Goal: Task Accomplishment & Management: Manage account settings

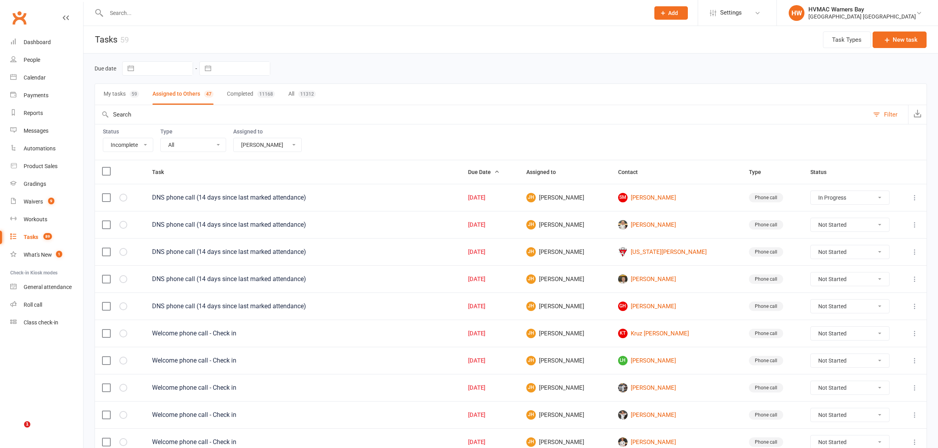
select select "incomplete"
select select "42939"
select select "started"
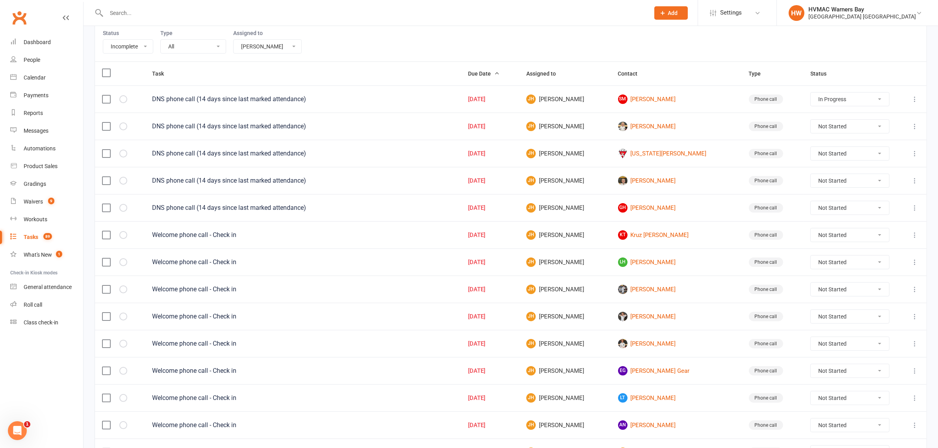
click at [152, 16] on input "text" at bounding box center [374, 12] width 540 height 11
click at [43, 80] on div "Calendar" at bounding box center [35, 77] width 22 height 6
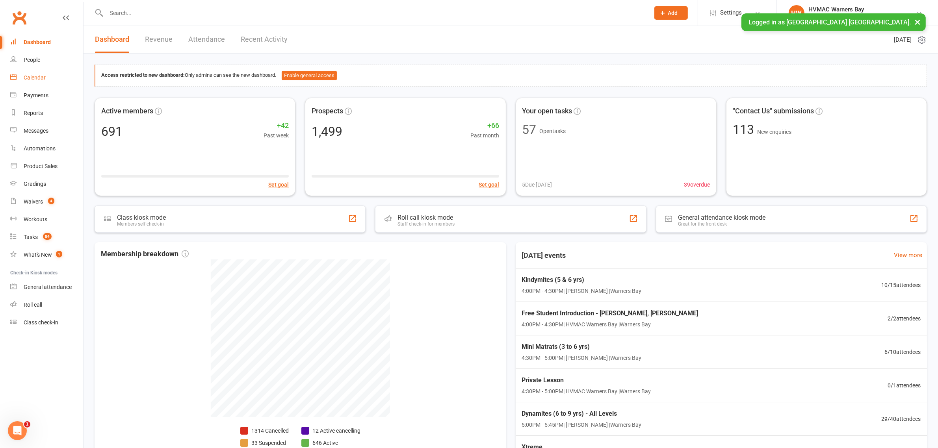
click at [45, 77] on link "Calendar" at bounding box center [46, 78] width 73 height 18
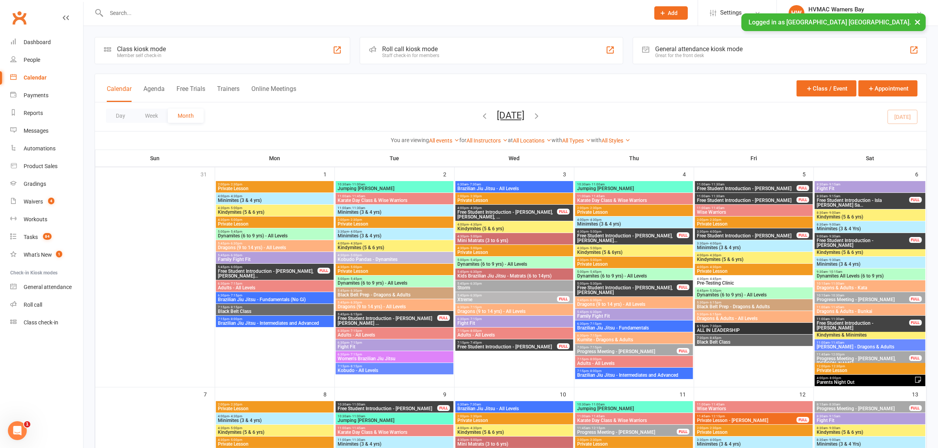
click at [203, 12] on input "text" at bounding box center [374, 12] width 540 height 11
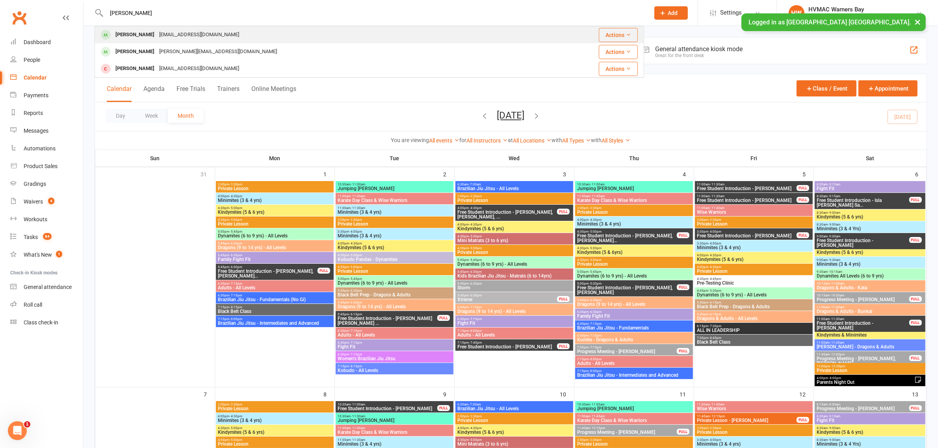
type input "ezra"
click at [195, 32] on div "milly.w@hotmail.com" at bounding box center [199, 34] width 85 height 11
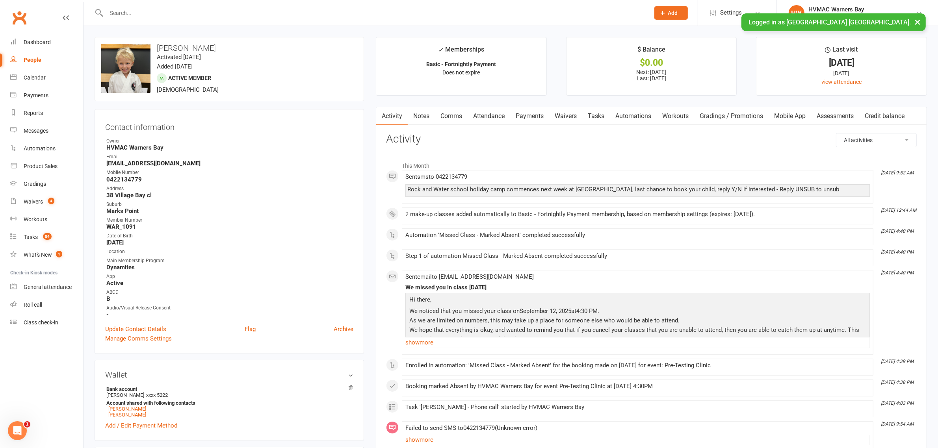
click at [788, 113] on link "Mobile App" at bounding box center [790, 116] width 43 height 18
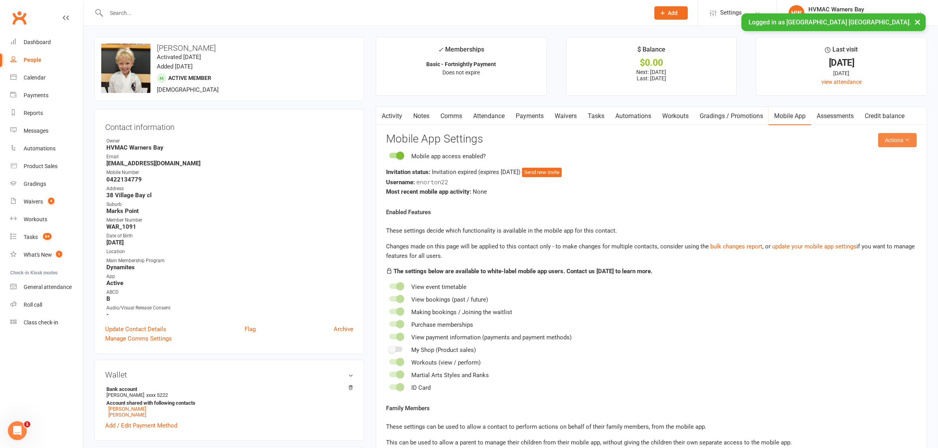
click at [888, 138] on button "Actions" at bounding box center [897, 140] width 39 height 14
click at [883, 158] on link "Send invitation email" at bounding box center [870, 159] width 78 height 16
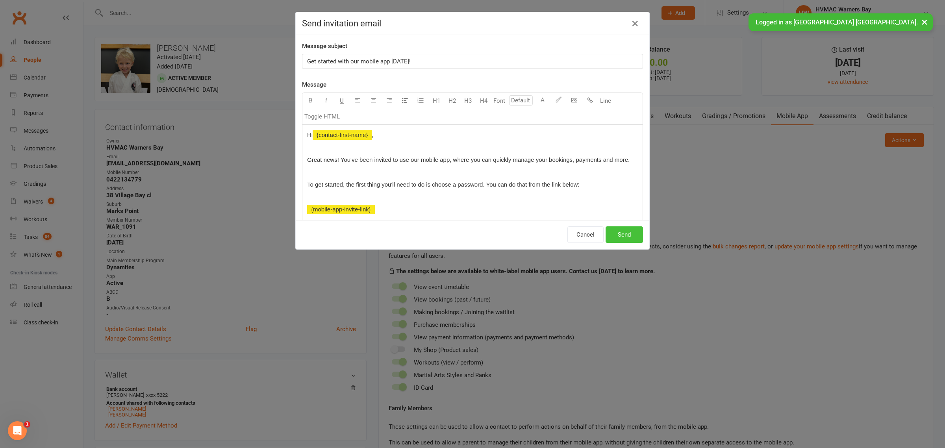
click at [629, 231] on button "Send" at bounding box center [624, 235] width 37 height 17
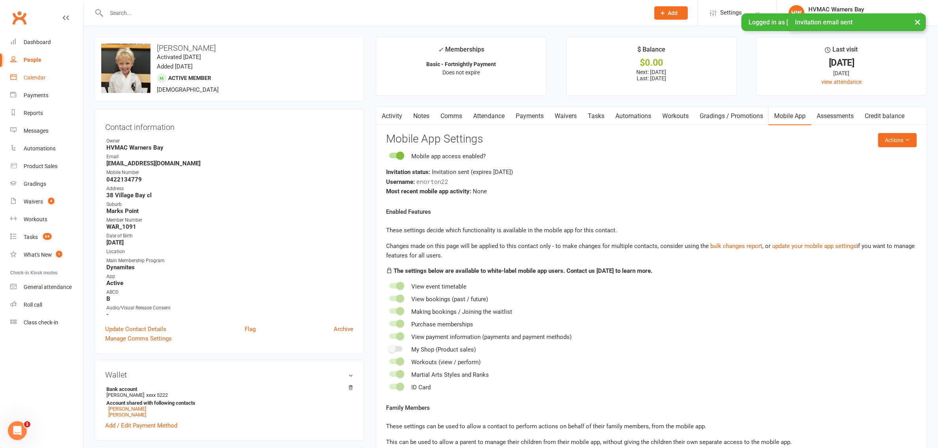
click at [30, 73] on link "Calendar" at bounding box center [46, 78] width 73 height 18
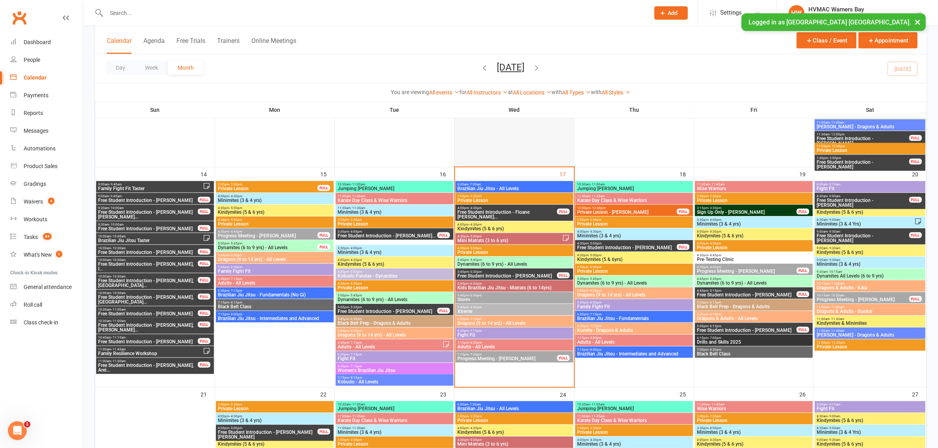
scroll to position [591, 0]
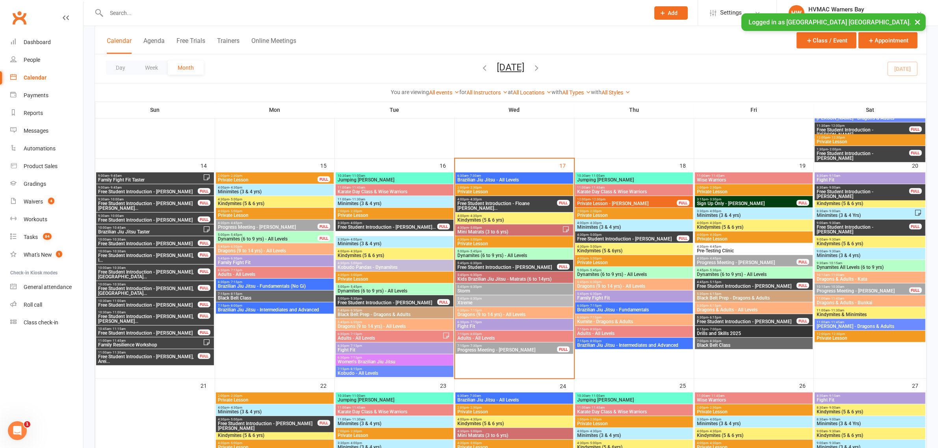
click at [467, 218] on span "Kindymites (5 & 6 yrs)" at bounding box center [514, 220] width 115 height 5
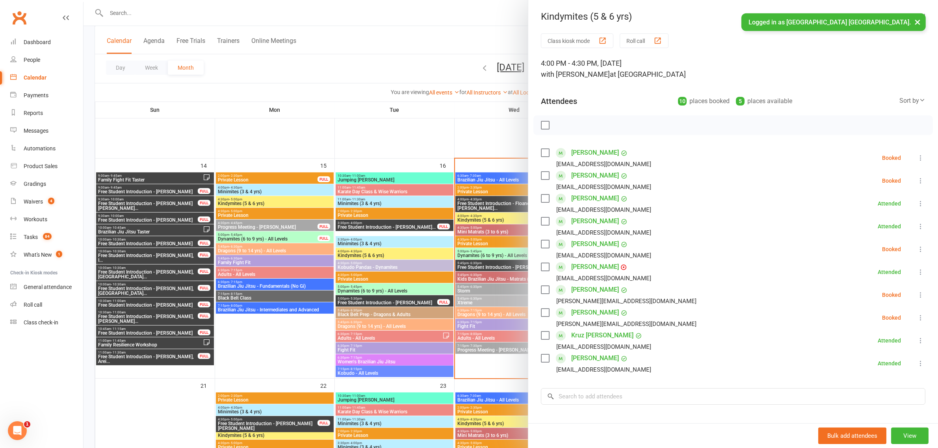
scroll to position [93, 0]
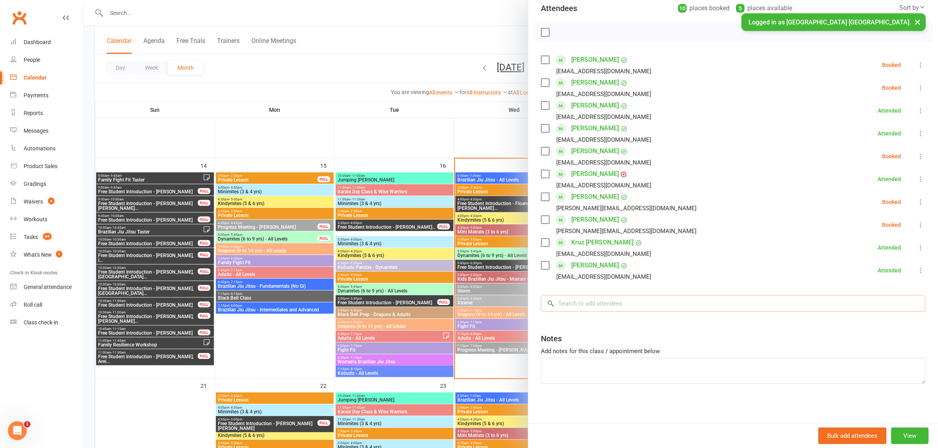
click at [597, 304] on input "search" at bounding box center [733, 303] width 384 height 17
click at [438, 281] on div at bounding box center [511, 224] width 854 height 448
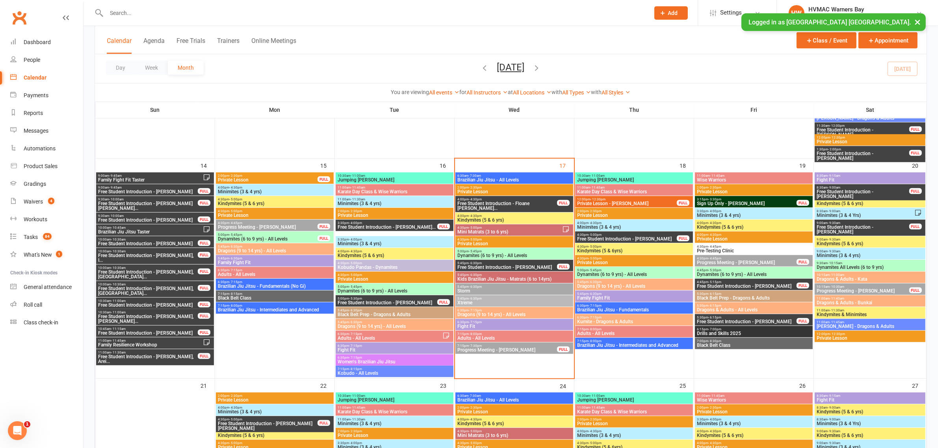
click at [477, 255] on span "Dynamites (6 to 9 yrs) - All Levels" at bounding box center [514, 255] width 115 height 5
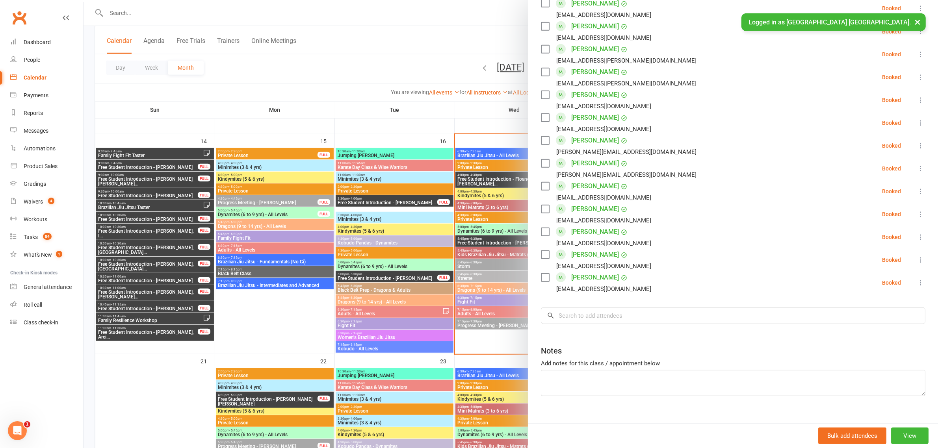
scroll to position [640, 0]
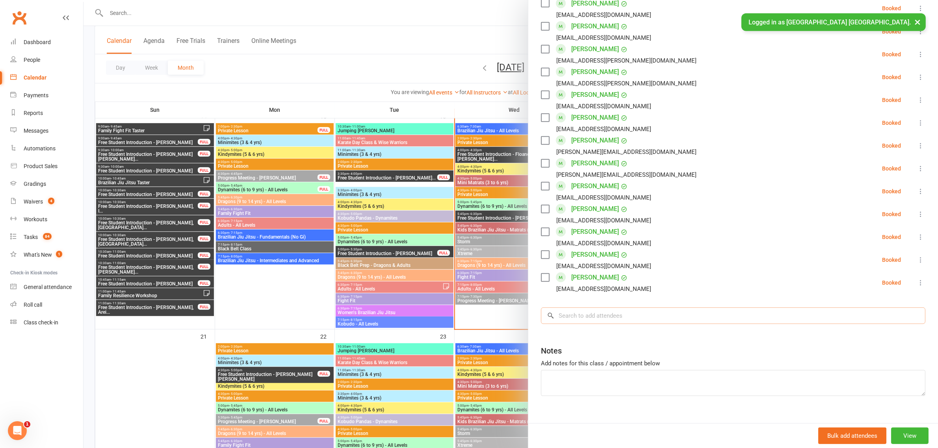
click at [617, 308] on input "search" at bounding box center [733, 316] width 384 height 17
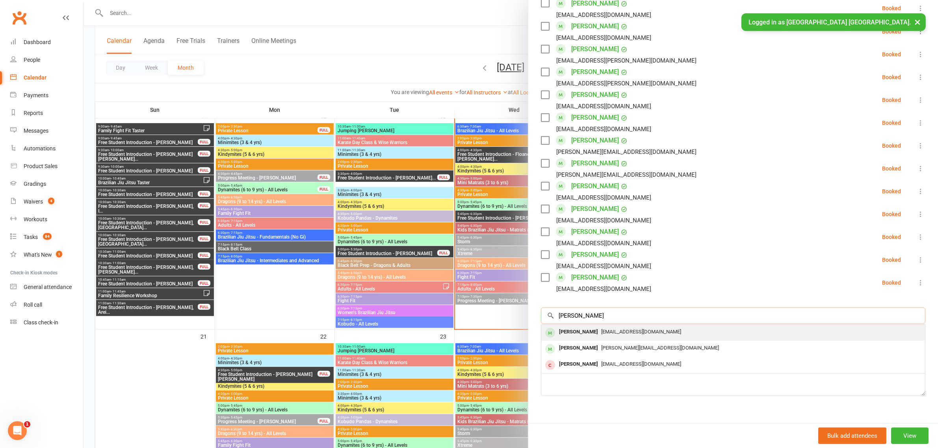
type input "ezra n"
click at [615, 329] on span "[EMAIL_ADDRESS][DOMAIN_NAME]" at bounding box center [641, 332] width 80 height 6
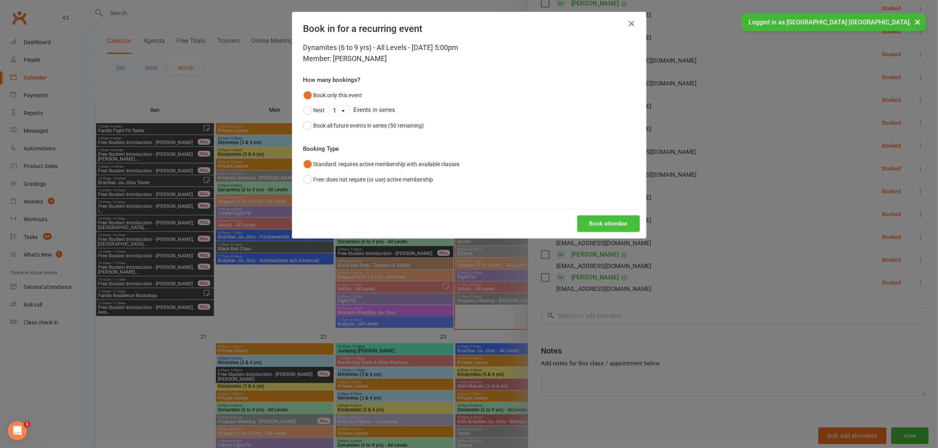
click at [577, 220] on button "Book attendee" at bounding box center [608, 223] width 63 height 17
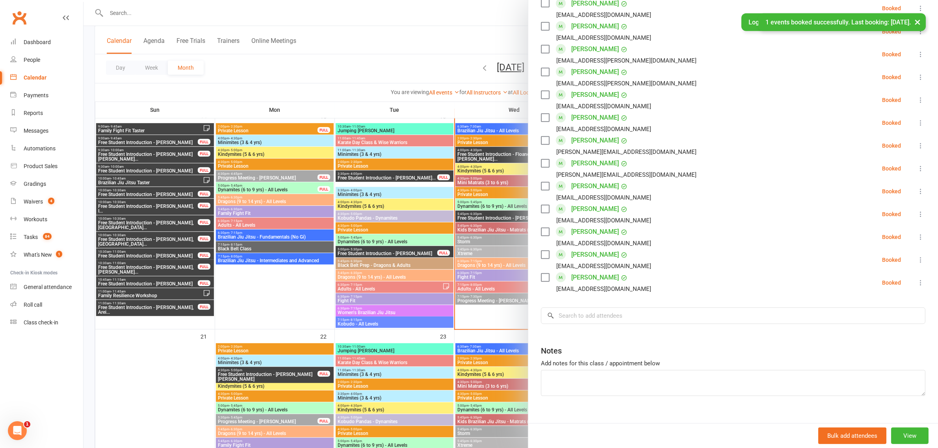
click at [420, 223] on div at bounding box center [511, 224] width 854 height 448
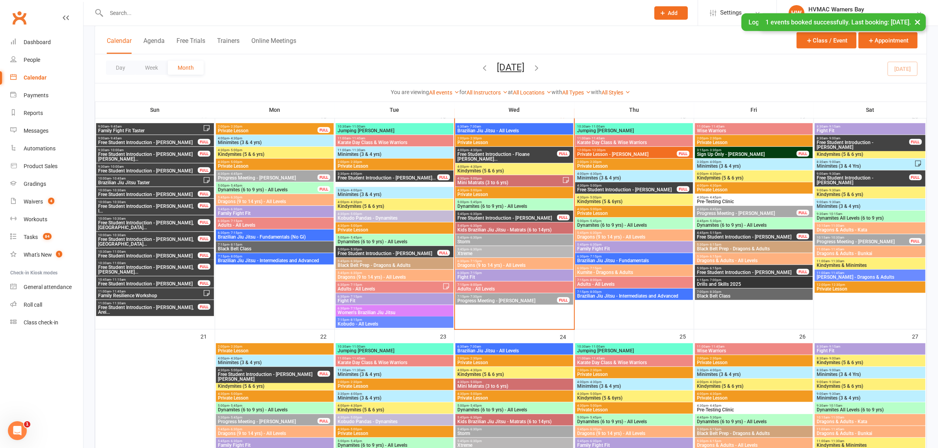
click at [473, 167] on span "- 4:30pm" at bounding box center [475, 167] width 13 height 4
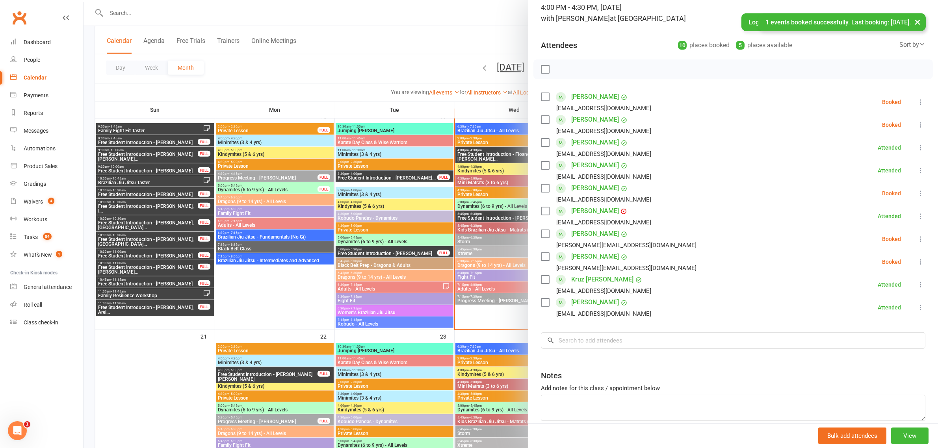
scroll to position [93, 0]
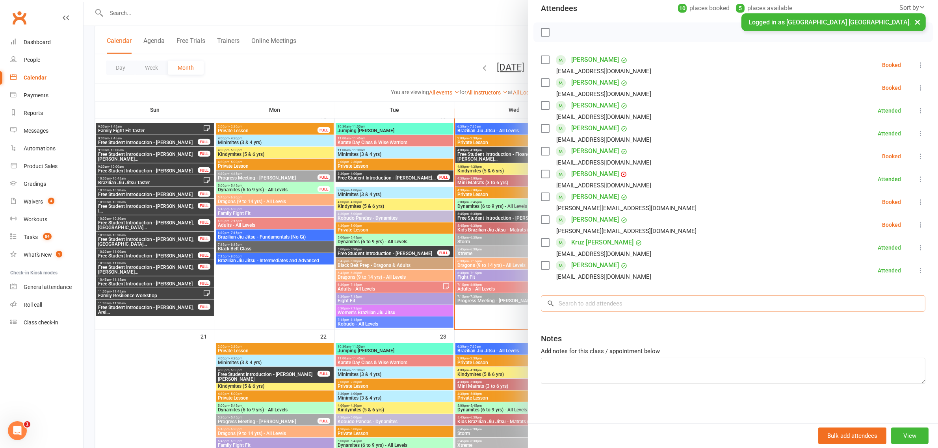
click at [607, 301] on input "search" at bounding box center [733, 303] width 384 height 17
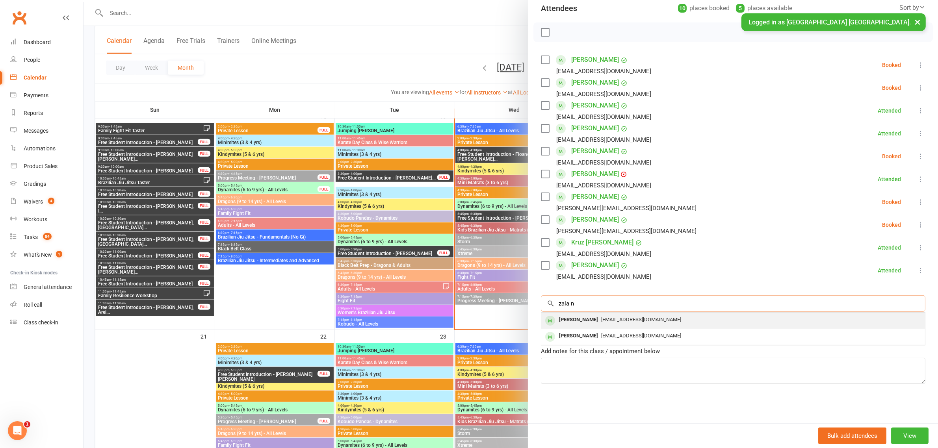
type input "zala n"
click at [592, 325] on div "[EMAIL_ADDRESS][DOMAIN_NAME]" at bounding box center [732, 319] width 377 height 11
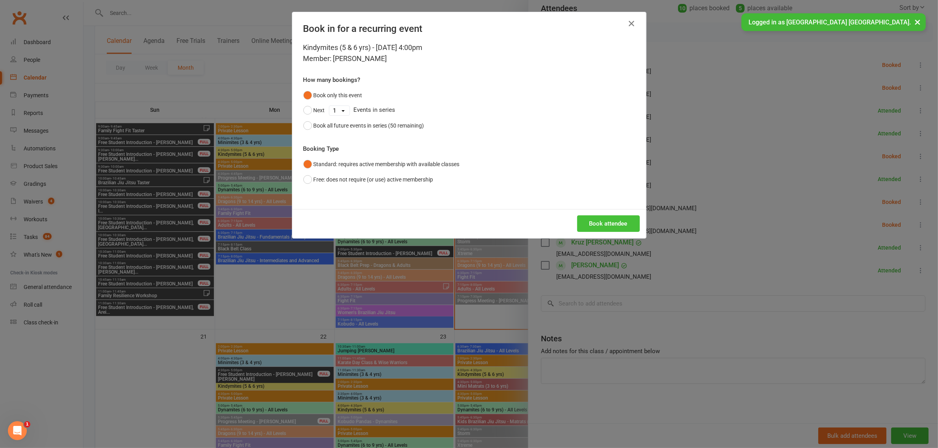
click at [625, 220] on button "Book attendee" at bounding box center [608, 223] width 63 height 17
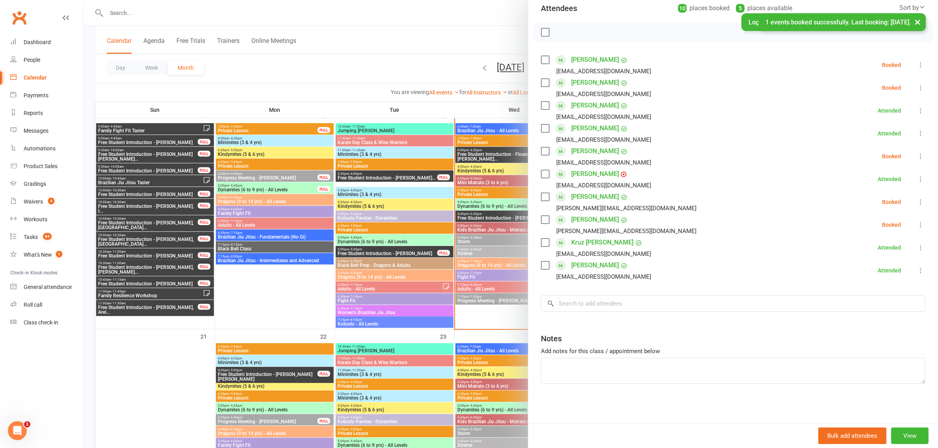
click at [246, 227] on div at bounding box center [511, 224] width 854 height 448
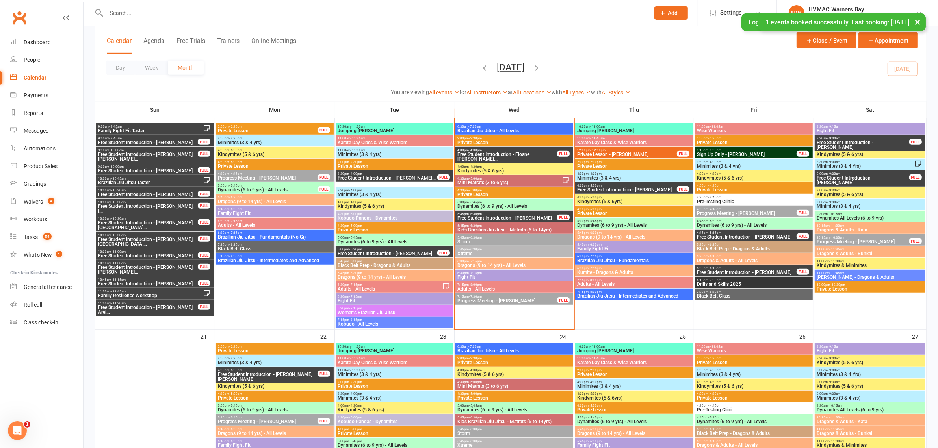
click at [498, 154] on span "Free Student Introduction - Floane [PERSON_NAME]..." at bounding box center [507, 156] width 100 height 9
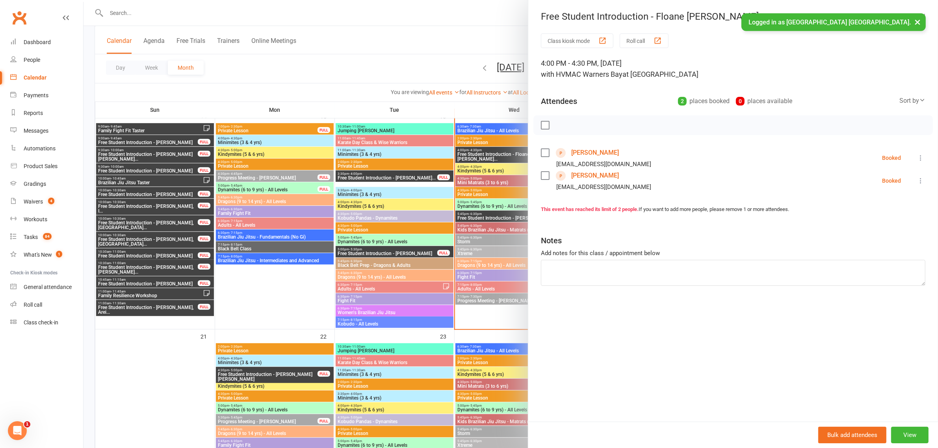
click at [498, 154] on div at bounding box center [511, 224] width 854 height 448
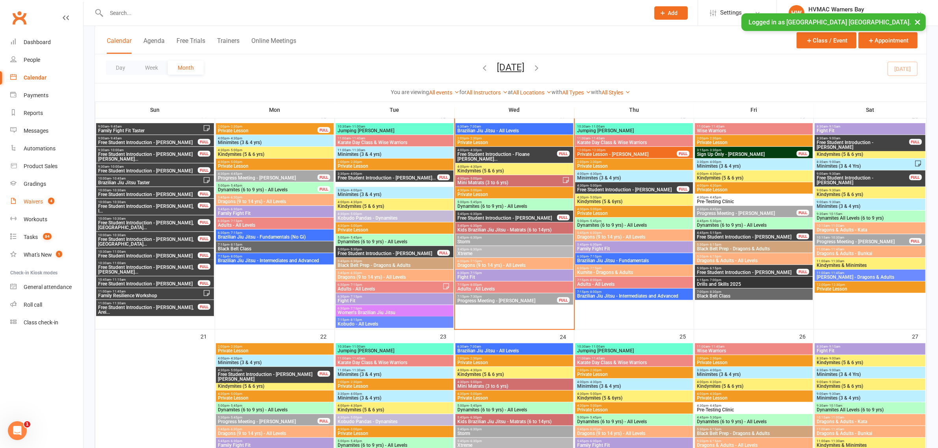
click at [36, 199] on div "Waivers" at bounding box center [33, 202] width 19 height 6
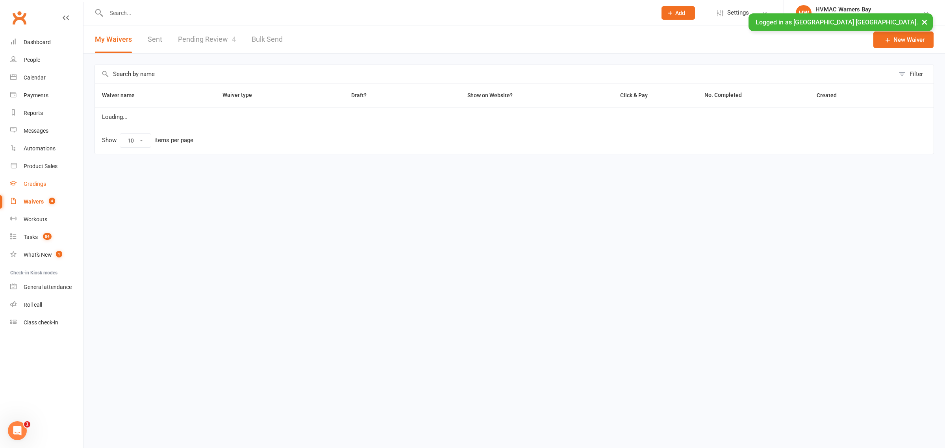
select select "100"
click at [232, 45] on link "Pending Review 4" at bounding box center [207, 39] width 58 height 27
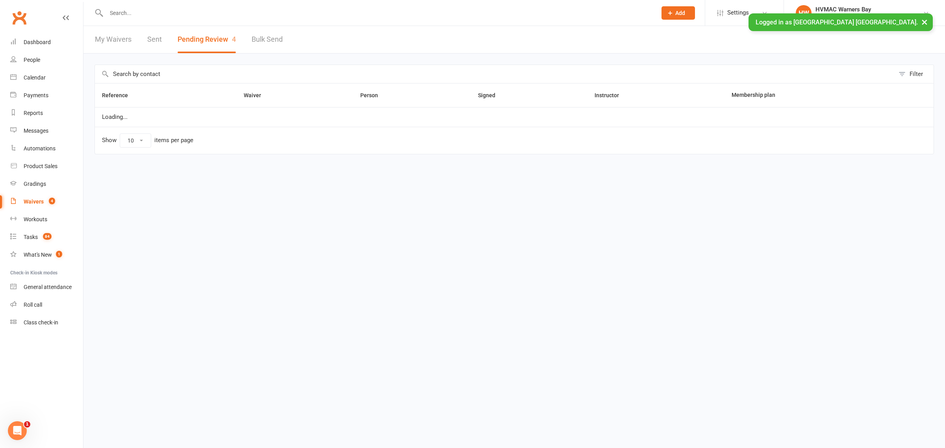
select select "100"
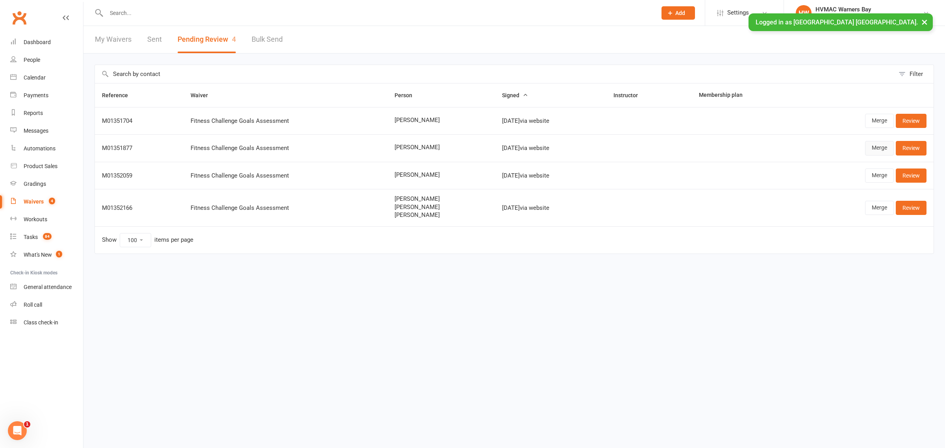
click at [883, 149] on link "Merge" at bounding box center [879, 148] width 29 height 14
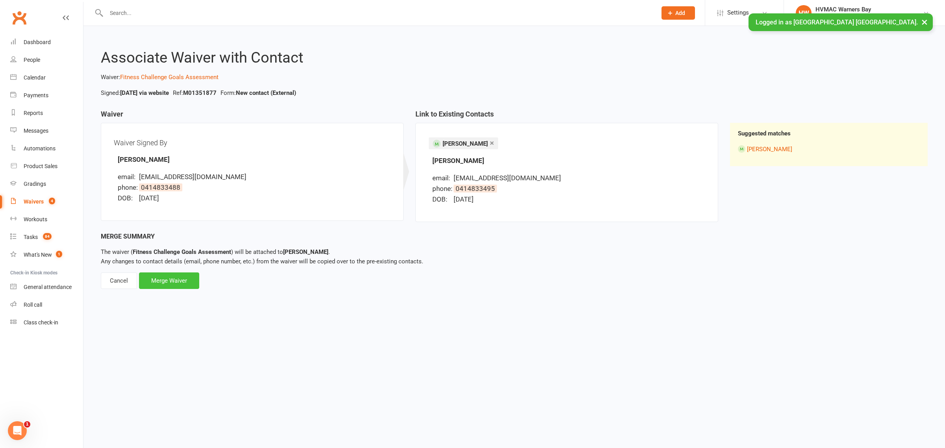
click at [180, 285] on div "Merge Waiver" at bounding box center [169, 281] width 60 height 17
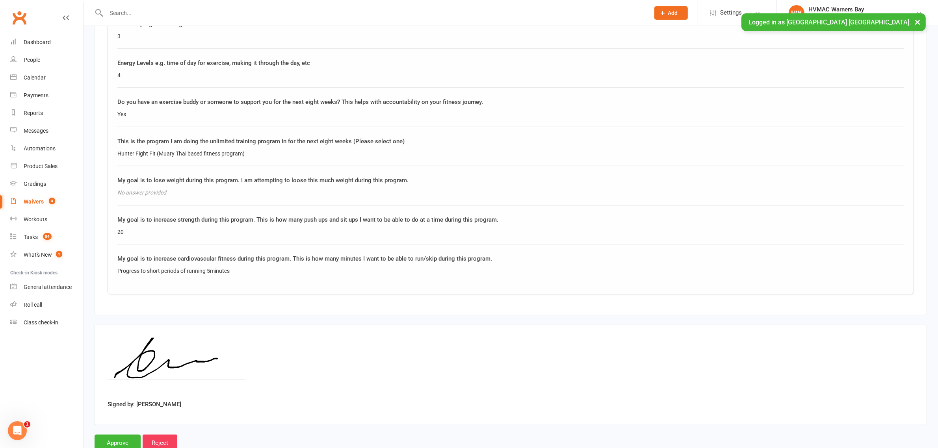
scroll to position [743, 0]
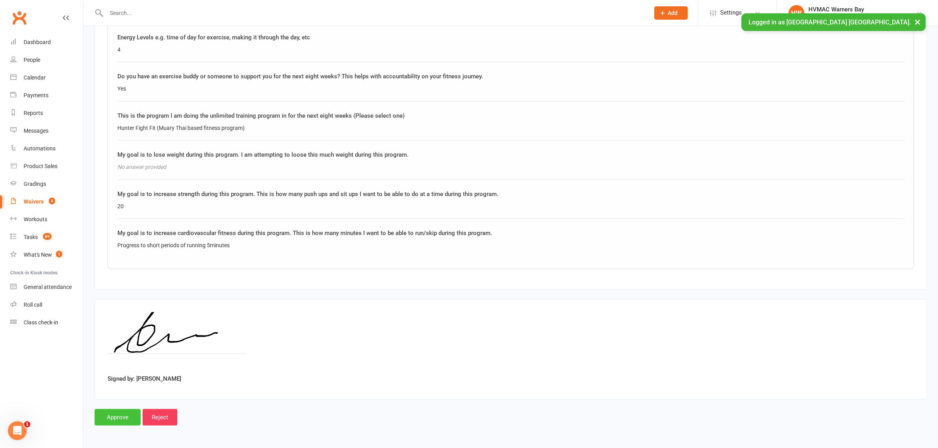
click at [108, 418] on input "Approve" at bounding box center [118, 417] width 46 height 17
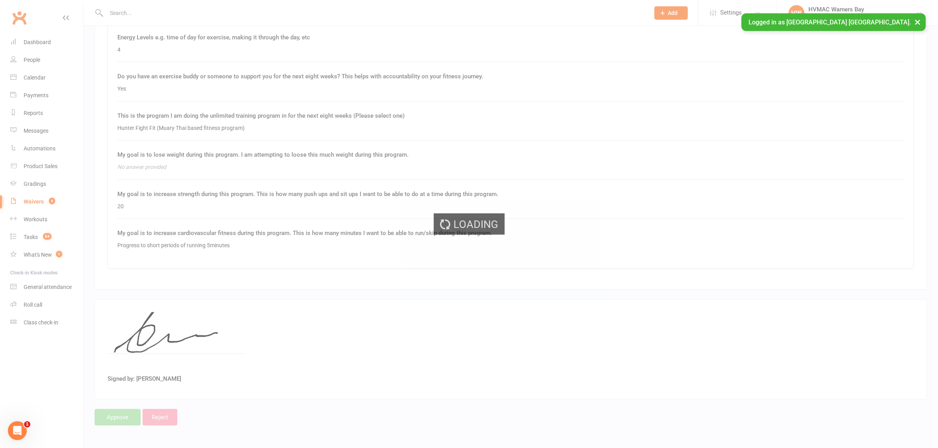
select select "100"
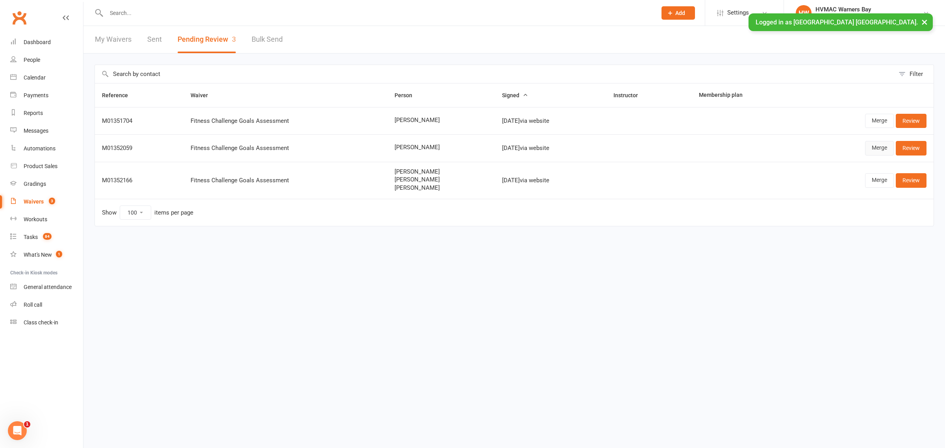
click at [881, 153] on link "Merge" at bounding box center [879, 148] width 29 height 14
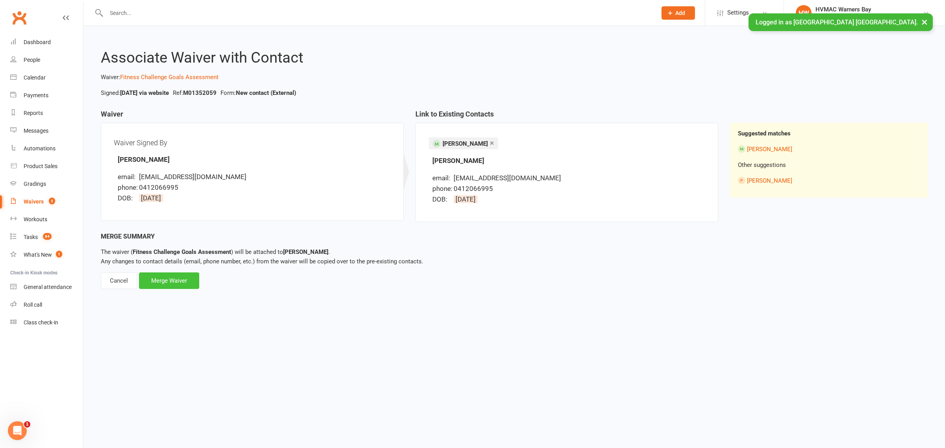
click at [180, 279] on div "Merge Waiver" at bounding box center [169, 281] width 60 height 17
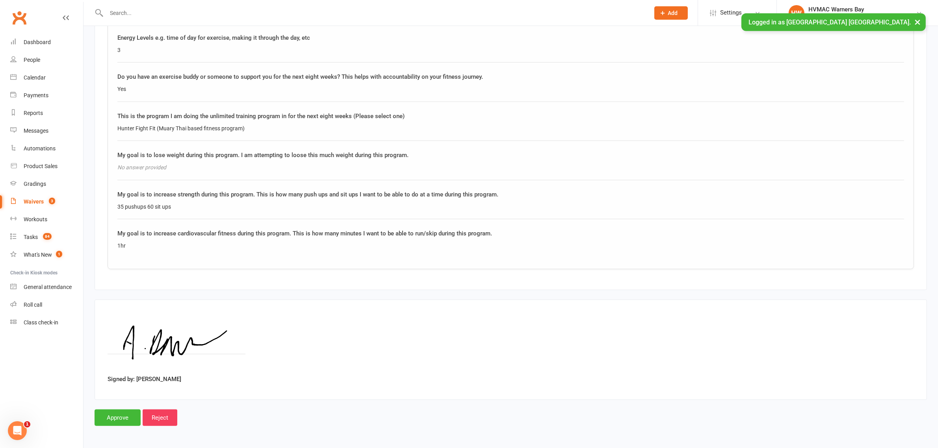
scroll to position [743, 0]
click at [128, 412] on input "Approve" at bounding box center [118, 417] width 46 height 17
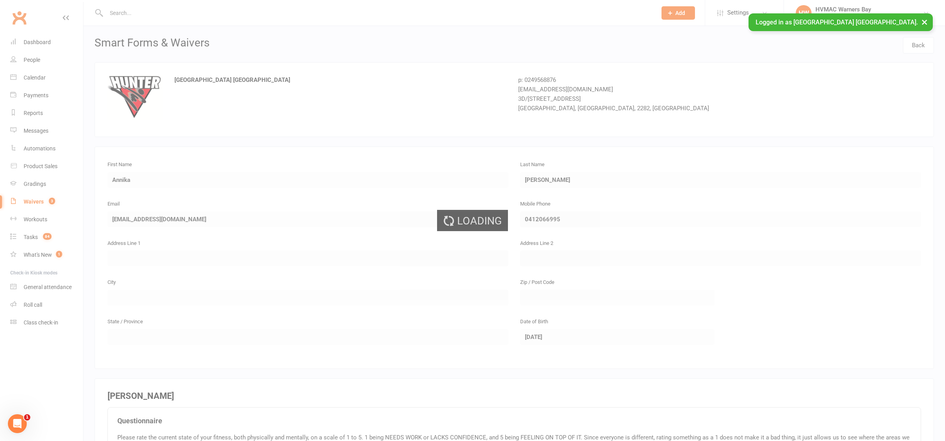
select select "100"
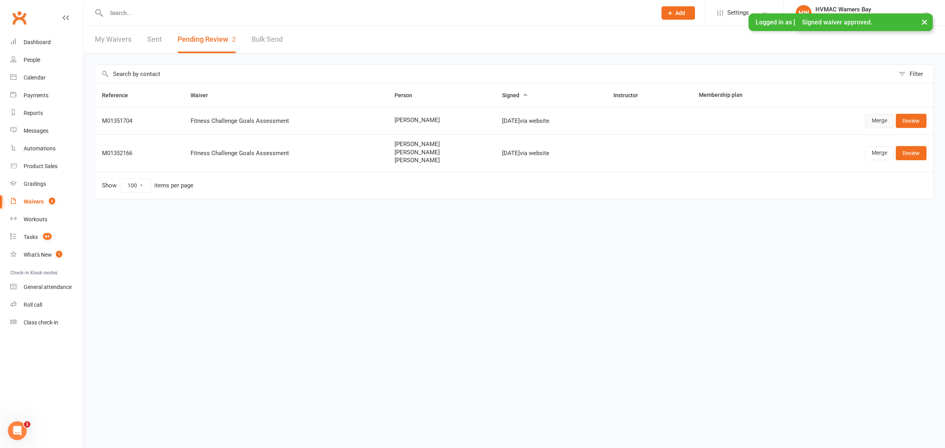
click at [878, 119] on link "Merge" at bounding box center [879, 121] width 29 height 14
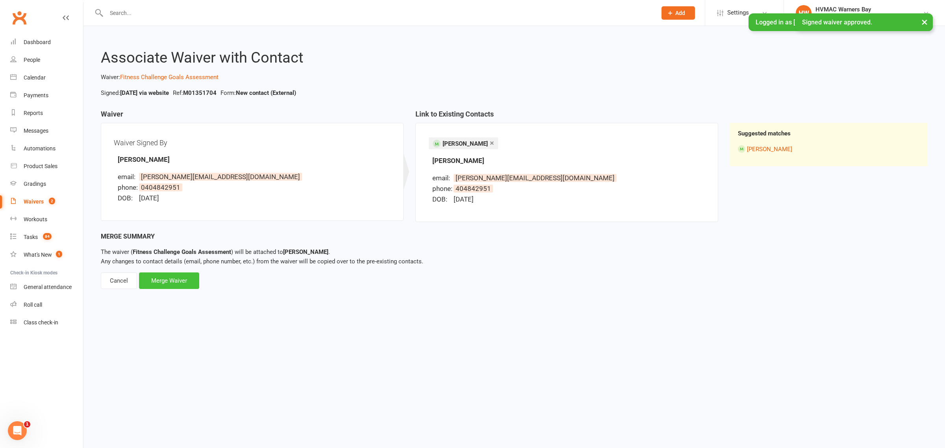
click at [163, 282] on div "Merge Waiver" at bounding box center [169, 281] width 60 height 17
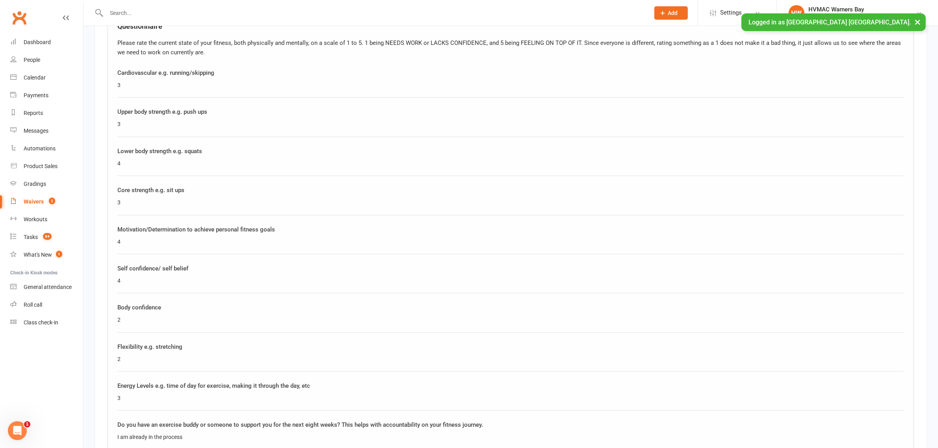
scroll to position [394, 0]
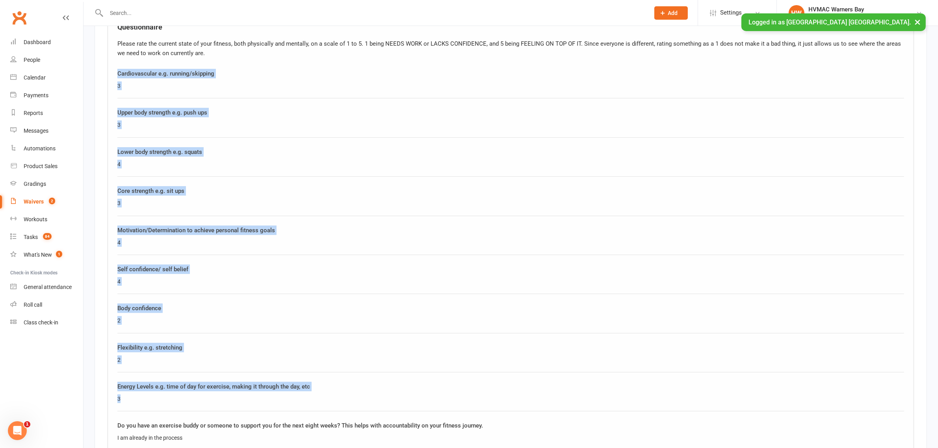
drag, startPoint x: 117, startPoint y: 73, endPoint x: 316, endPoint y: 404, distance: 386.0
click at [316, 404] on div "Questionnaire Please rate the current state of your fitness, both physically an…" at bounding box center [511, 315] width 806 height 605
click at [355, 385] on div "Energy Levels e.g. time of day for exercise, making it through the day, etc" at bounding box center [510, 386] width 787 height 9
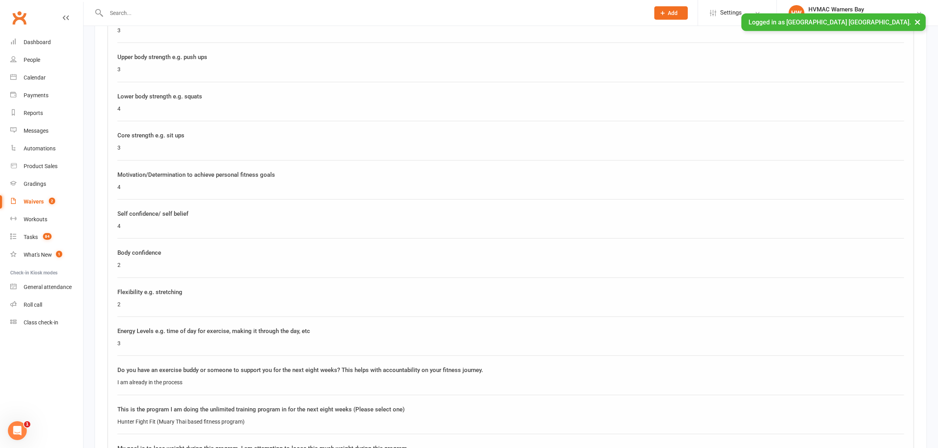
scroll to position [591, 0]
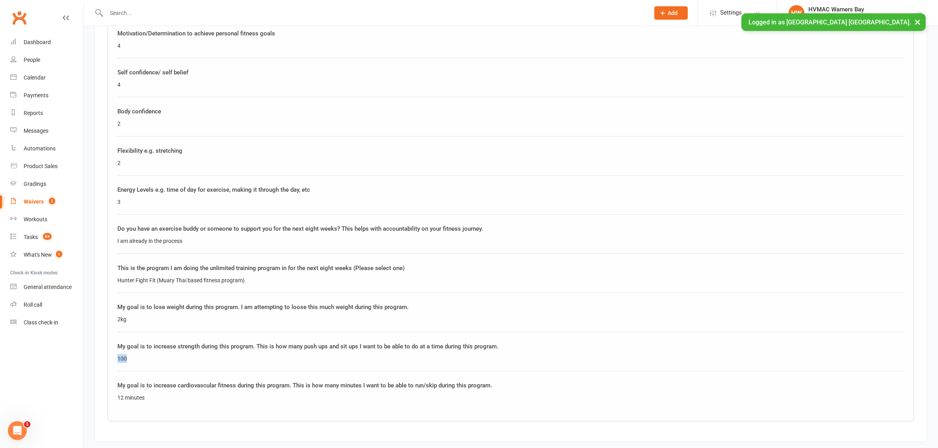
drag, startPoint x: 144, startPoint y: 356, endPoint x: 110, endPoint y: 361, distance: 35.0
click at [110, 361] on div "Questionnaire Please rate the current state of your fitness, both physically an…" at bounding box center [511, 118] width 806 height 605
click at [146, 361] on div "100" at bounding box center [510, 359] width 787 height 9
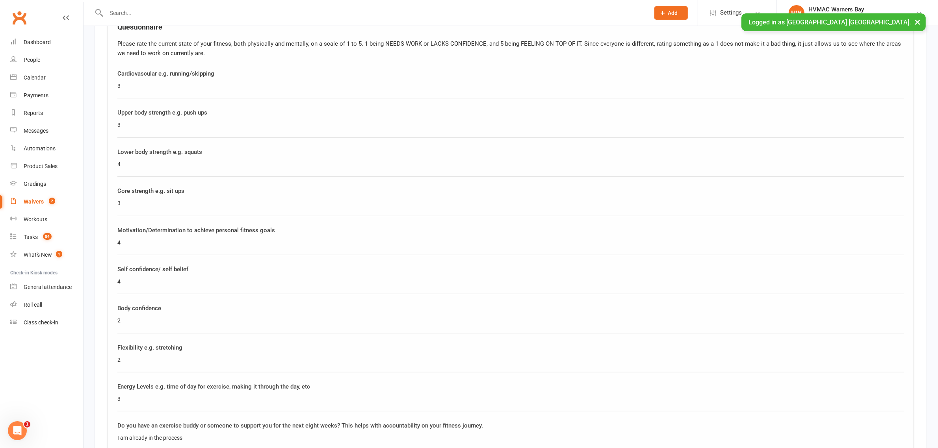
scroll to position [345, 0]
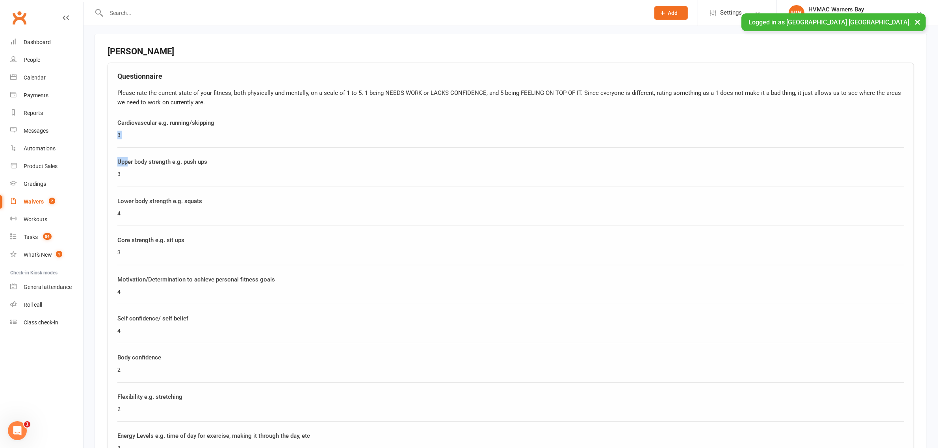
drag, startPoint x: 115, startPoint y: 133, endPoint x: 129, endPoint y: 156, distance: 27.0
click at [129, 156] on div "Questionnaire Please rate the current state of your fitness, both physically an…" at bounding box center [511, 365] width 806 height 605
click at [195, 178] on div "3" at bounding box center [510, 174] width 787 height 9
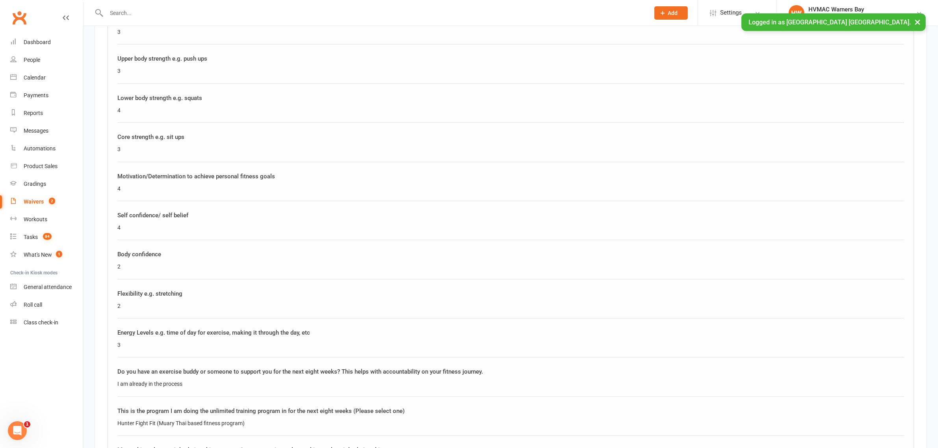
scroll to position [743, 0]
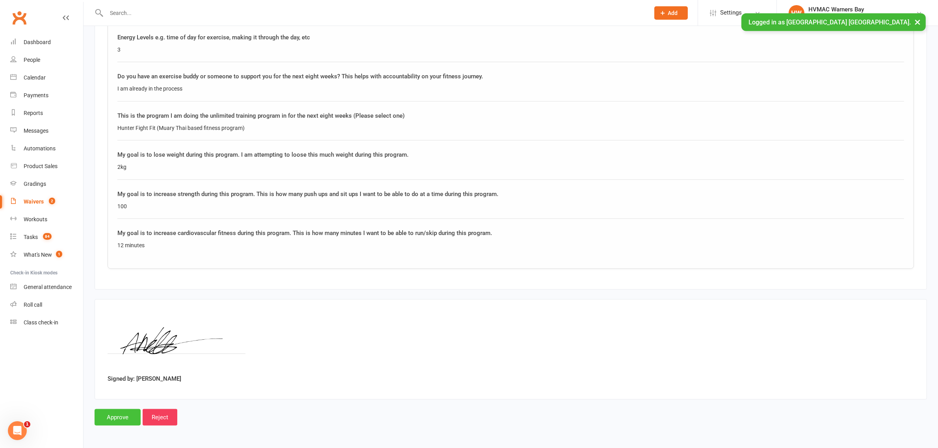
drag, startPoint x: 111, startPoint y: 412, endPoint x: 142, endPoint y: 387, distance: 39.2
click at [111, 412] on input "Approve" at bounding box center [118, 417] width 46 height 17
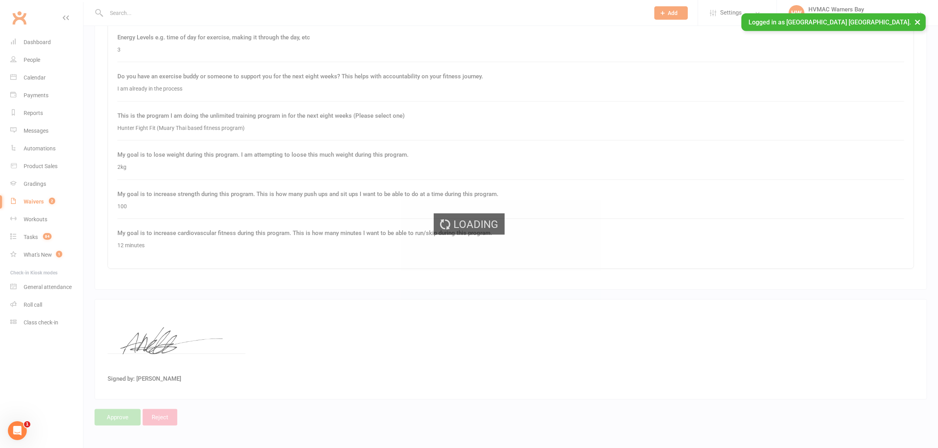
select select "100"
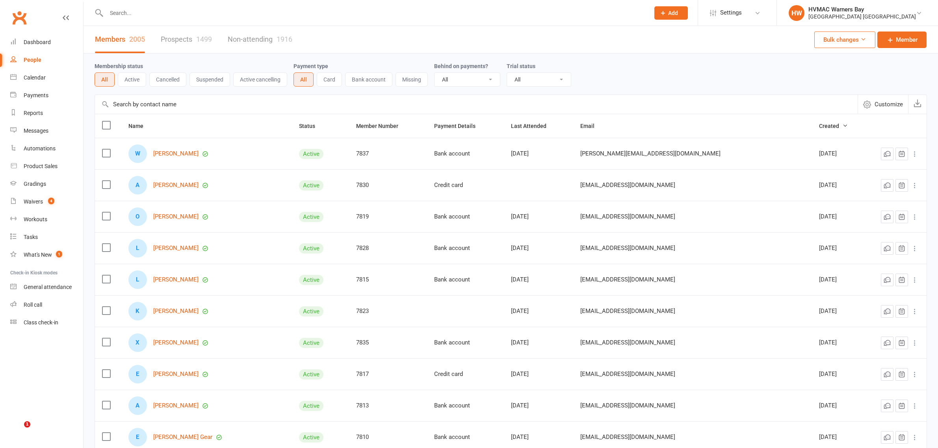
select select "100"
click at [176, 12] on input "text" at bounding box center [374, 12] width 540 height 11
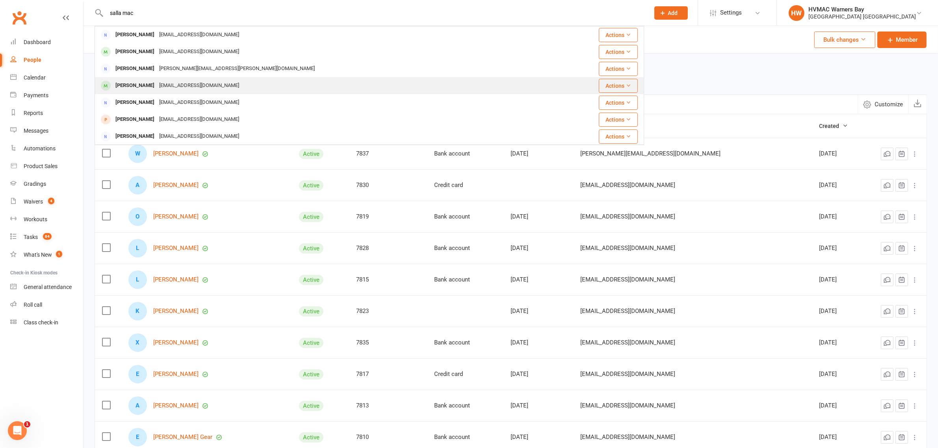
type input "salla mac"
click at [157, 81] on div "sallymcdonald72@gmail.com" at bounding box center [199, 85] width 85 height 11
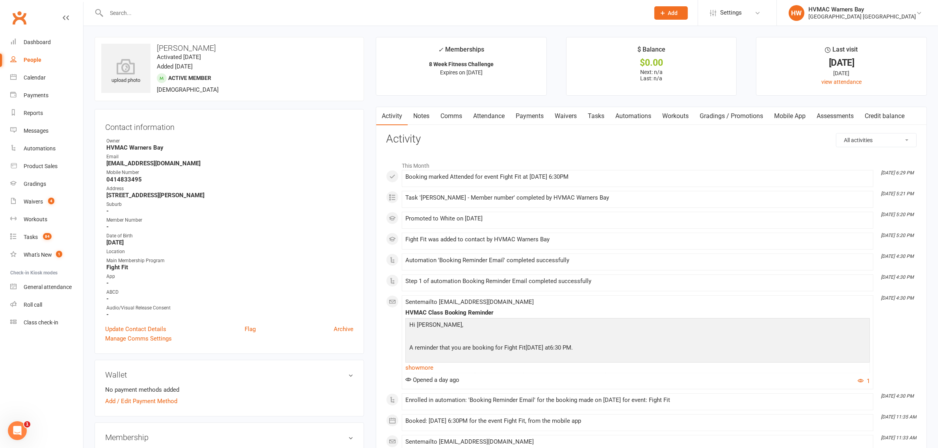
click at [560, 124] on link "Waivers" at bounding box center [565, 116] width 33 height 18
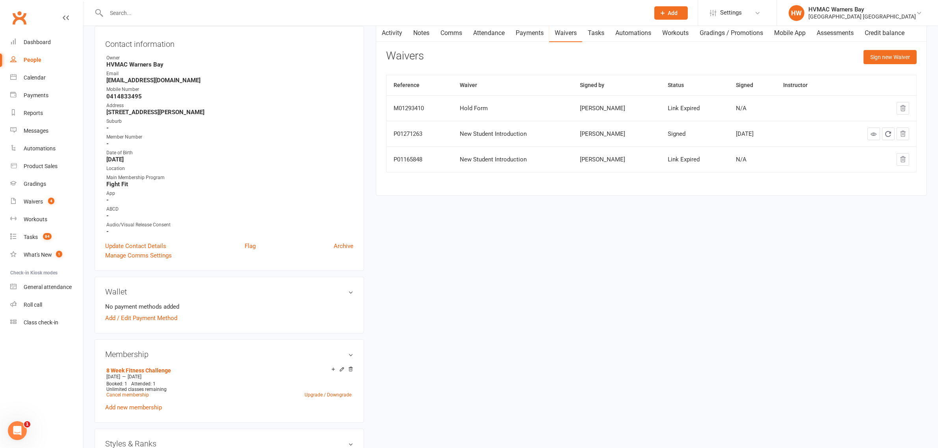
scroll to position [32, 0]
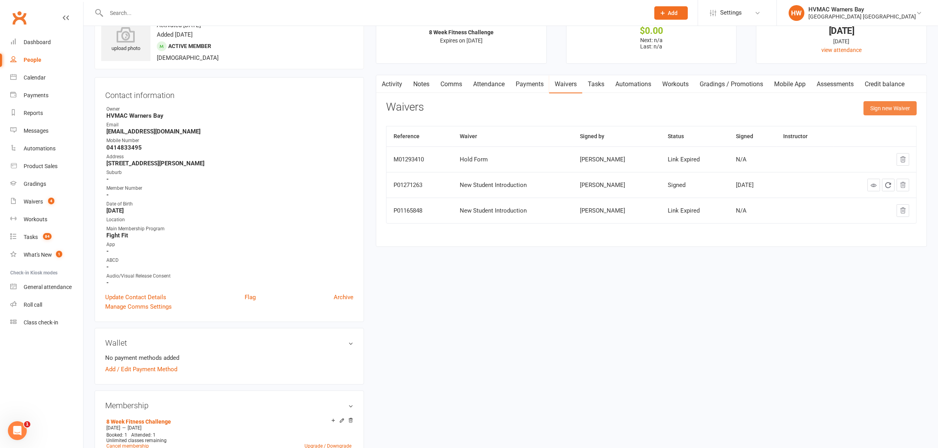
click at [912, 101] on button "Sign new Waiver" at bounding box center [890, 108] width 53 height 14
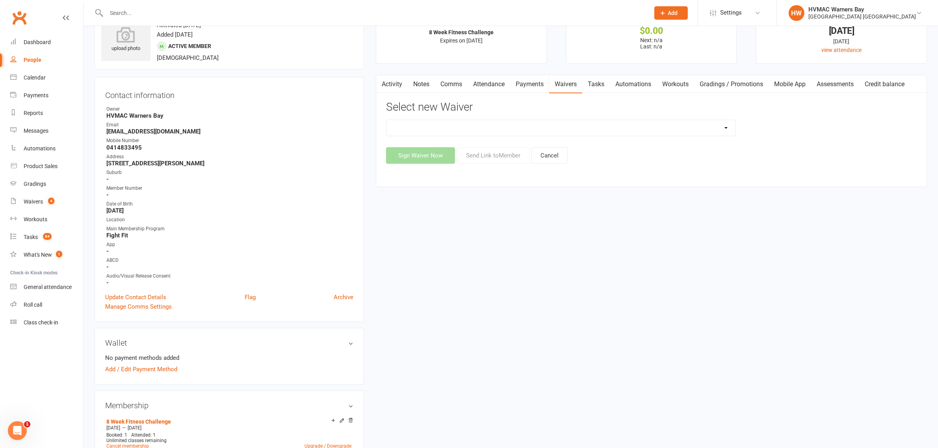
click at [552, 124] on select "Cancellation Form Cancellation Form - Kinder Kicks Fitness Challenge Goals Asse…" at bounding box center [560, 128] width 349 height 16
click at [425, 87] on link "Notes" at bounding box center [421, 84] width 27 height 18
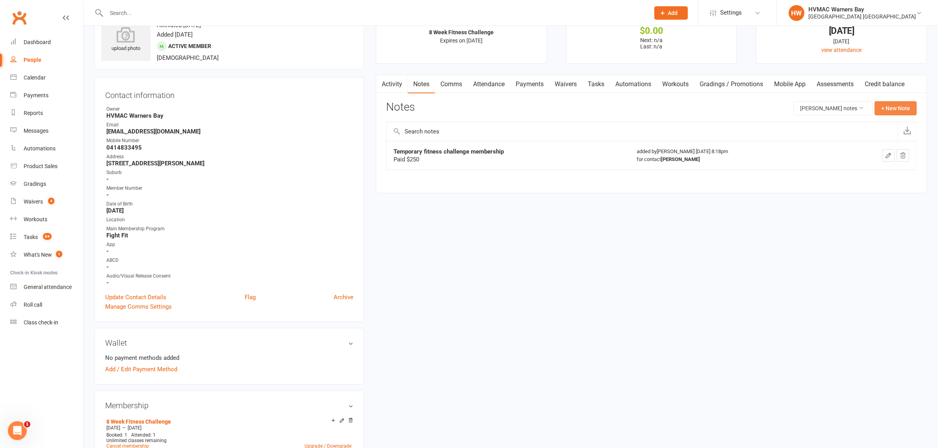
click at [901, 113] on button "+ New Note" at bounding box center [896, 108] width 42 height 14
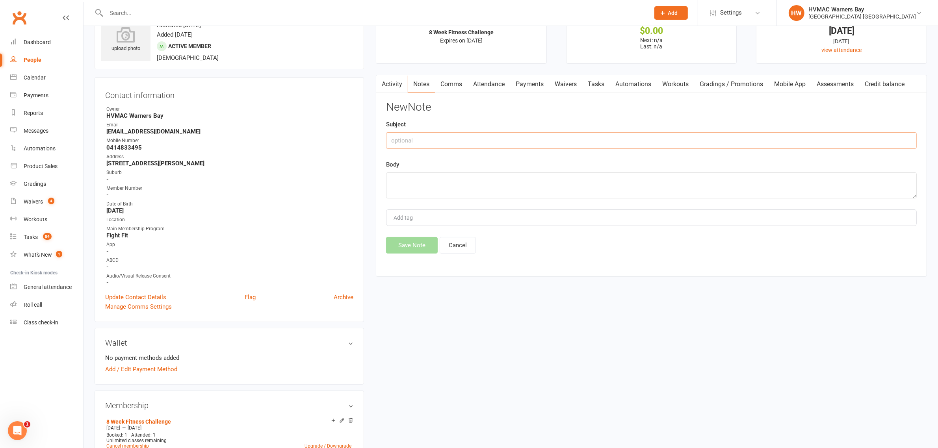
click at [668, 139] on input "text" at bounding box center [651, 140] width 531 height 17
type input "Fitness challenge 1st call"
click at [664, 186] on textarea at bounding box center [651, 186] width 531 height 26
type textarea "LM"
click at [391, 243] on button "Save Note" at bounding box center [412, 245] width 52 height 17
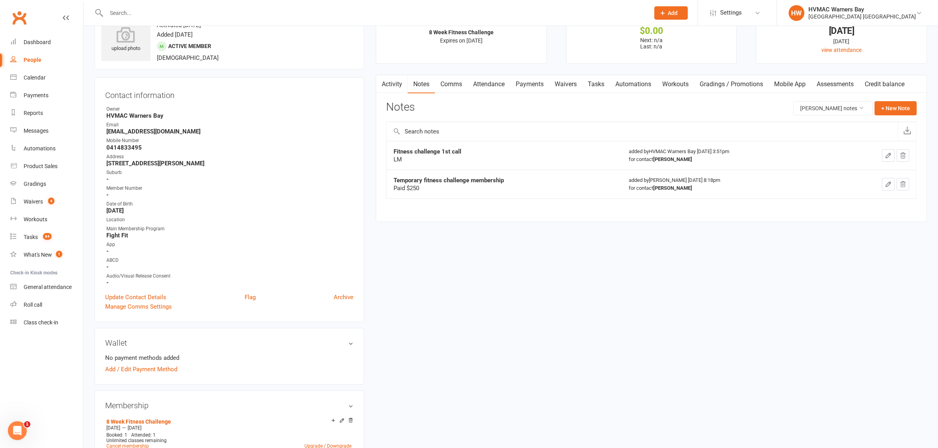
click at [170, 15] on input "text" at bounding box center [374, 12] width 540 height 11
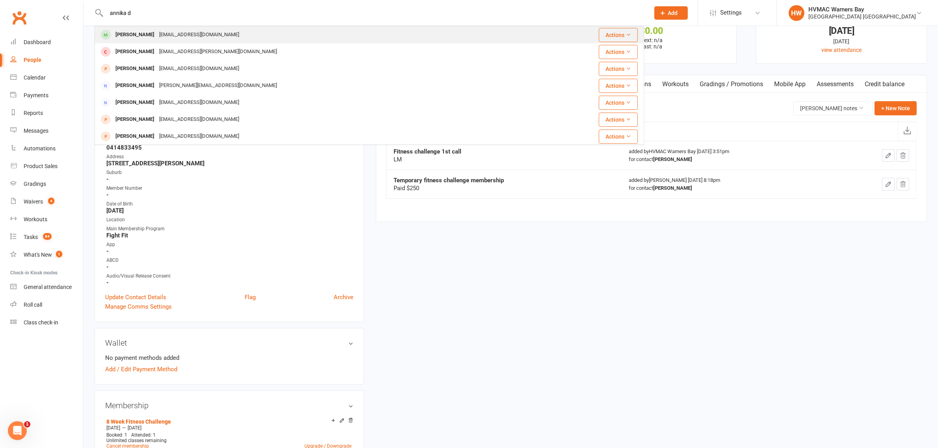
type input "annika d"
click at [169, 38] on div "annikadavies3@gmail.com" at bounding box center [199, 34] width 85 height 11
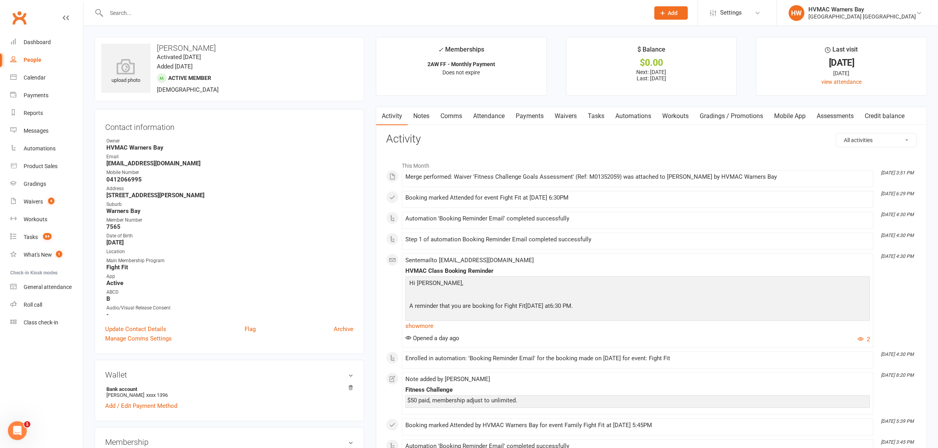
click at [422, 120] on link "Notes" at bounding box center [421, 116] width 27 height 18
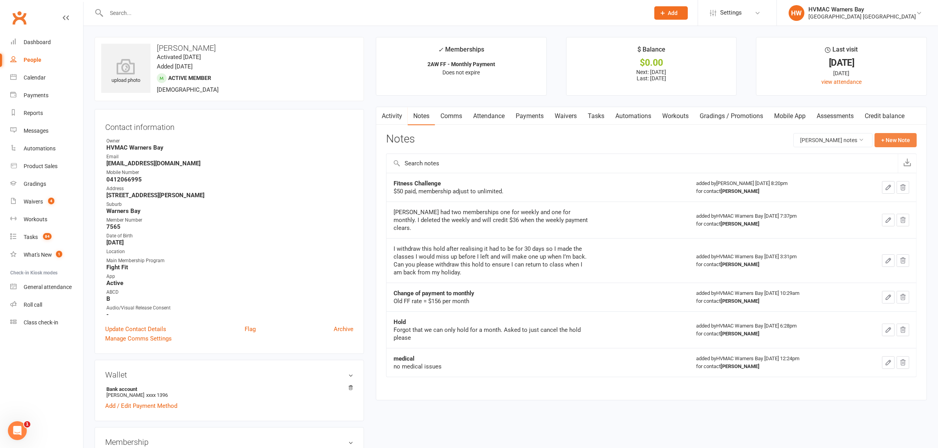
click at [888, 135] on button "+ New Note" at bounding box center [896, 140] width 42 height 14
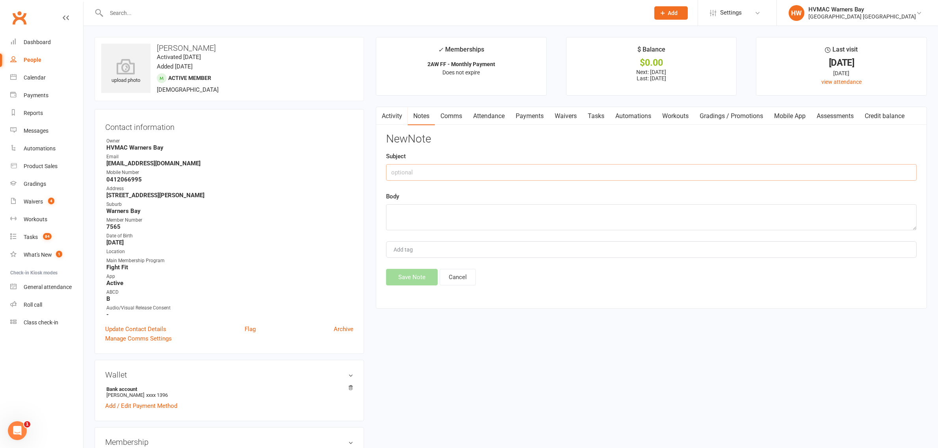
click at [662, 172] on input "text" at bounding box center [651, 172] width 531 height 17
type input "Fitness challenge 1st call"
click at [659, 230] on textarea at bounding box center [651, 217] width 531 height 26
type textarea "LM"
click at [428, 273] on button "Save Note" at bounding box center [412, 277] width 52 height 17
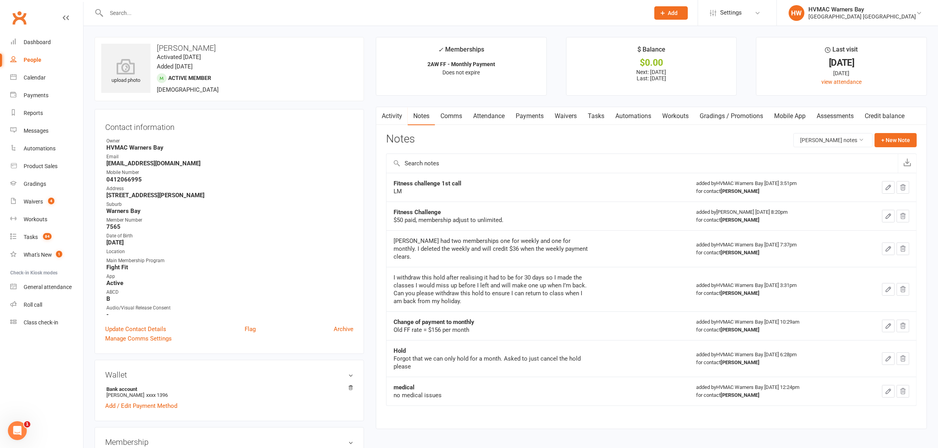
click at [177, 12] on input "text" at bounding box center [374, 12] width 540 height 11
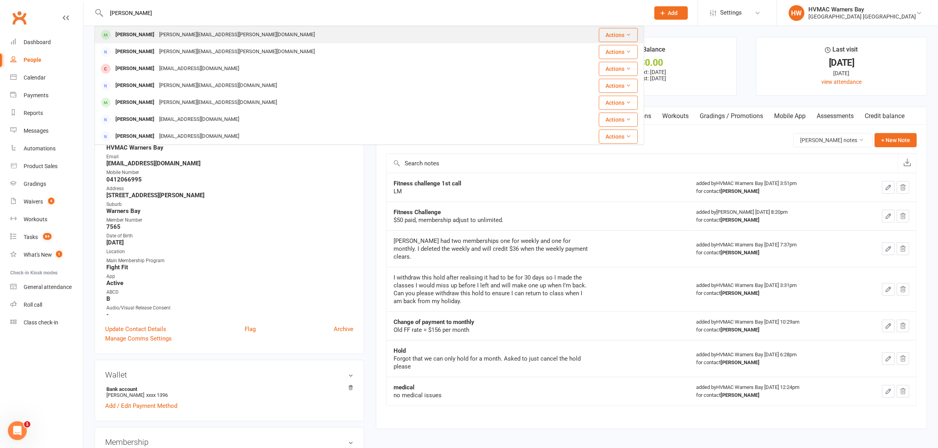
type input "amanda n"
click at [171, 36] on div "oakes.amanda@gmail.com" at bounding box center [237, 34] width 160 height 11
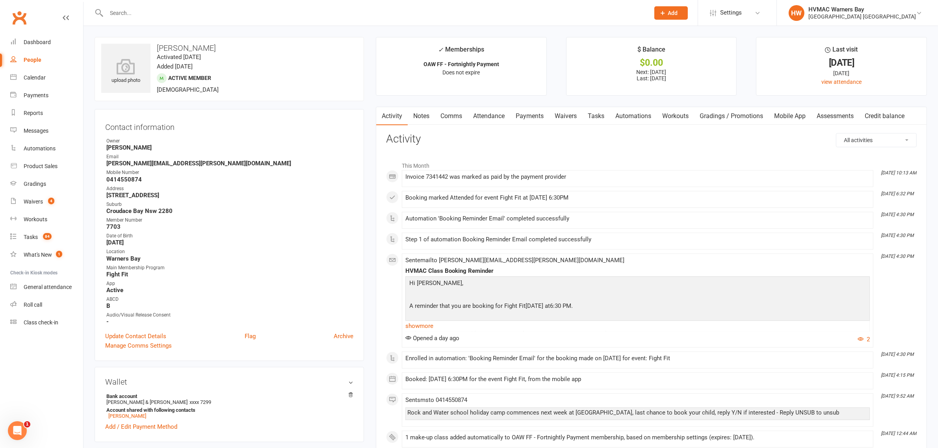
click at [156, 9] on input "text" at bounding box center [374, 12] width 540 height 11
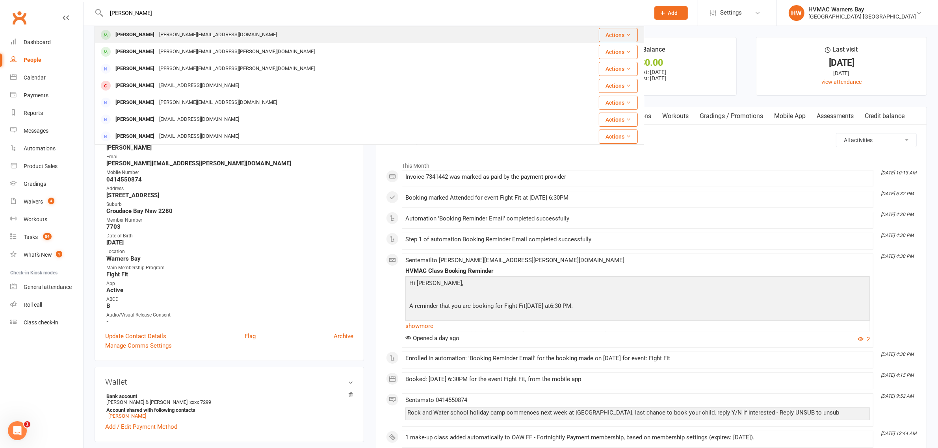
type input "amanda new"
click at [157, 30] on div "[PERSON_NAME]" at bounding box center [135, 34] width 44 height 11
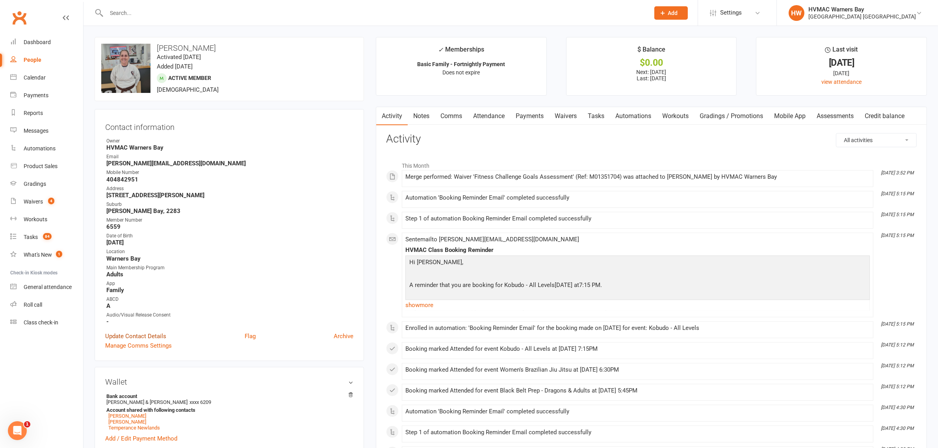
click at [140, 332] on link "Update Contact Details" at bounding box center [135, 336] width 61 height 9
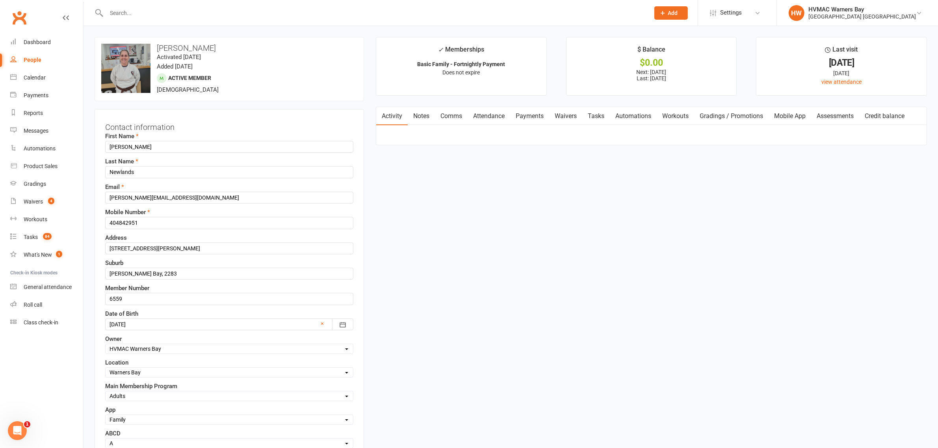
scroll to position [37, 0]
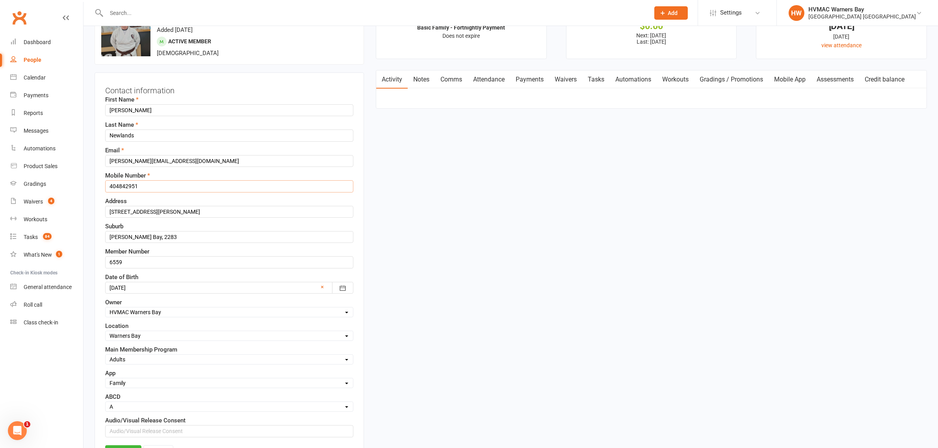
click at [109, 183] on input "404842951" at bounding box center [229, 186] width 248 height 12
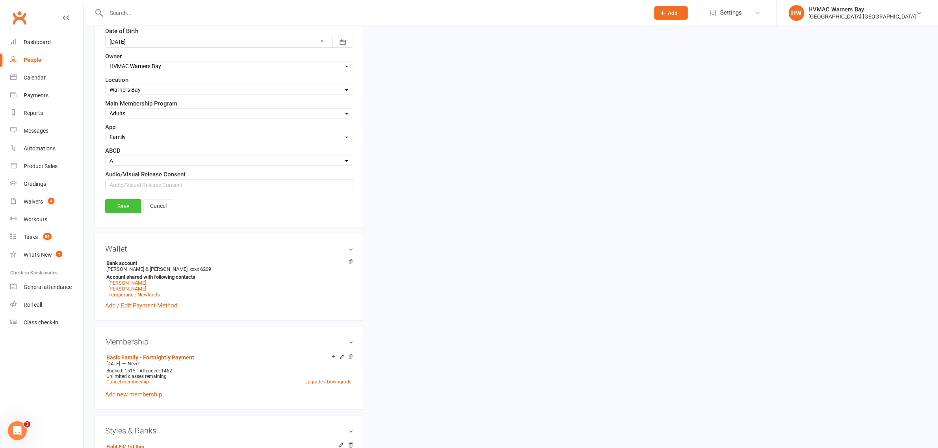
type input "0404842951"
click at [111, 212] on link "Save" at bounding box center [123, 206] width 36 height 14
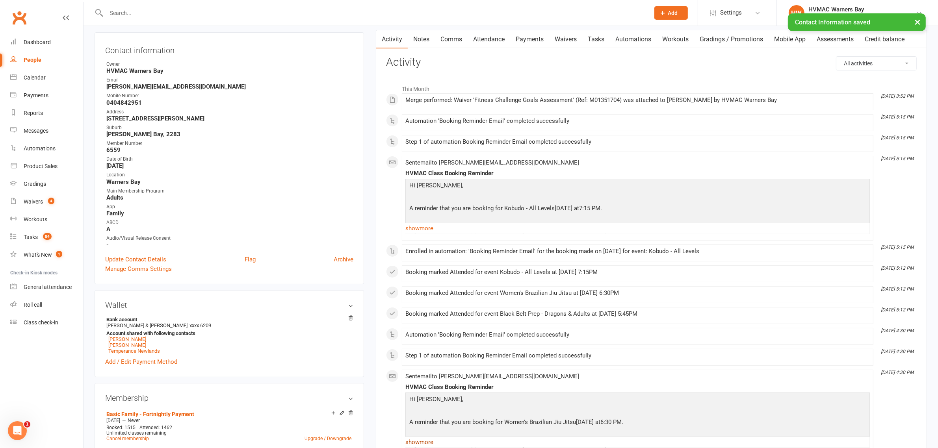
scroll to position [0, 0]
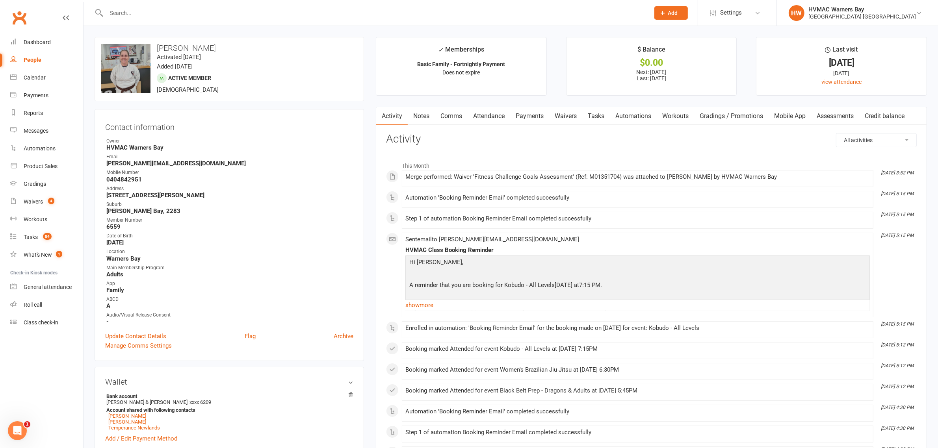
click at [427, 119] on link "Notes" at bounding box center [421, 116] width 27 height 18
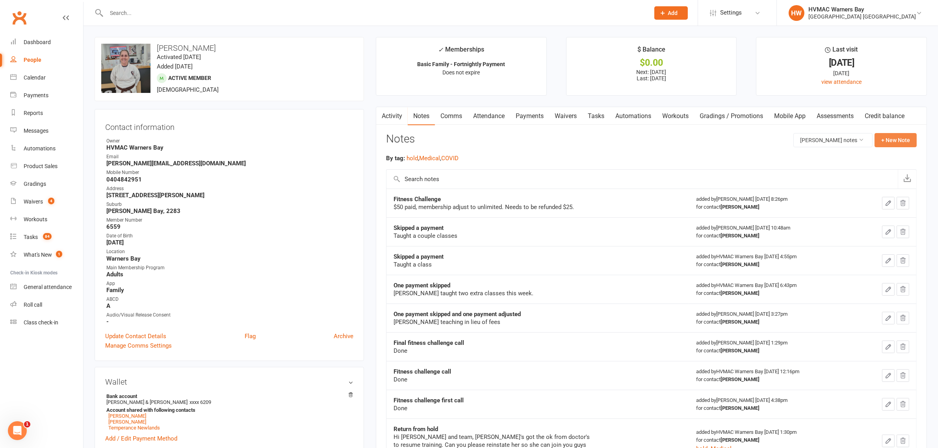
click at [900, 139] on button "+ New Note" at bounding box center [896, 140] width 42 height 14
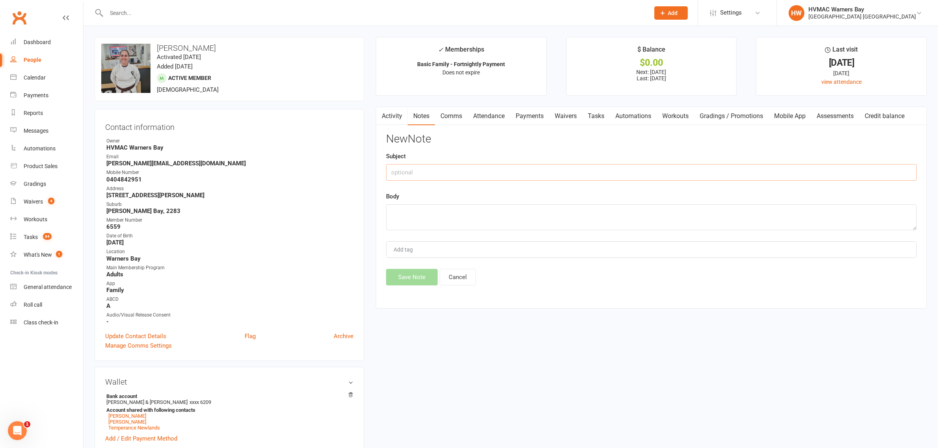
click at [494, 166] on input "text" at bounding box center [651, 172] width 531 height 17
type input "Fitness challenge 1st call"
click at [502, 215] on textarea at bounding box center [651, 217] width 531 height 26
type textarea "I"
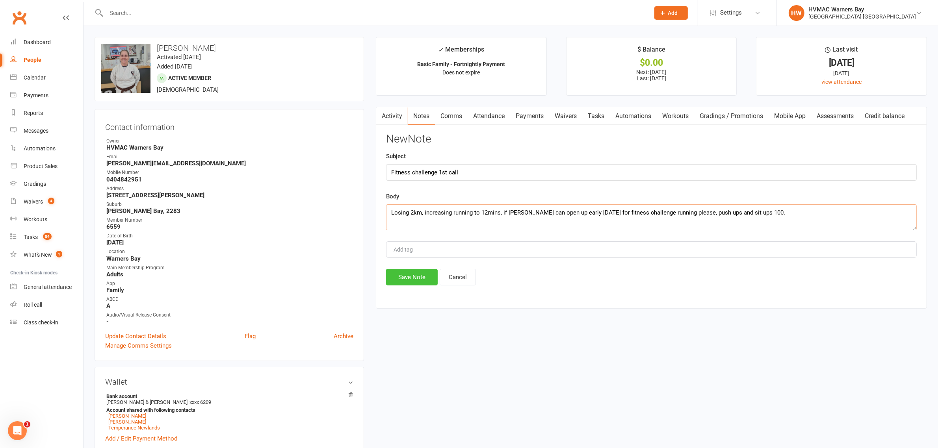
type textarea "Losing 2km, increasing running to 12mins, if Joel can open up early on Saturday…"
click at [407, 279] on button "Save Note" at bounding box center [412, 277] width 52 height 17
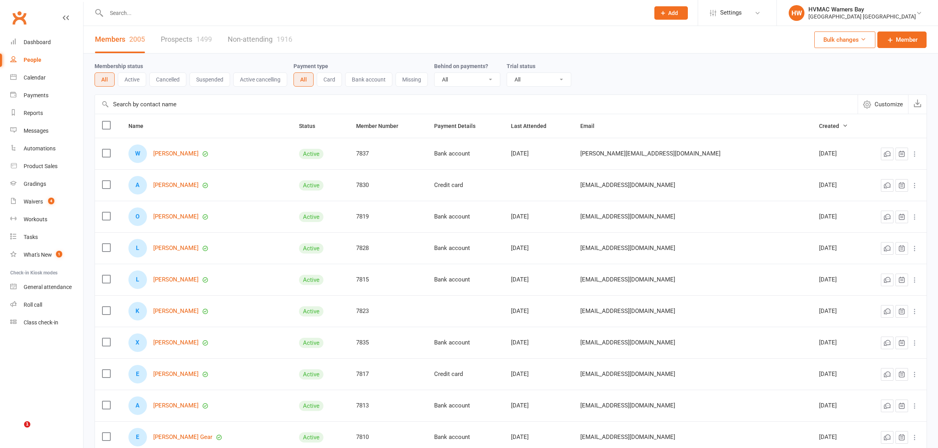
select select "100"
click at [225, 12] on input "text" at bounding box center [374, 12] width 540 height 11
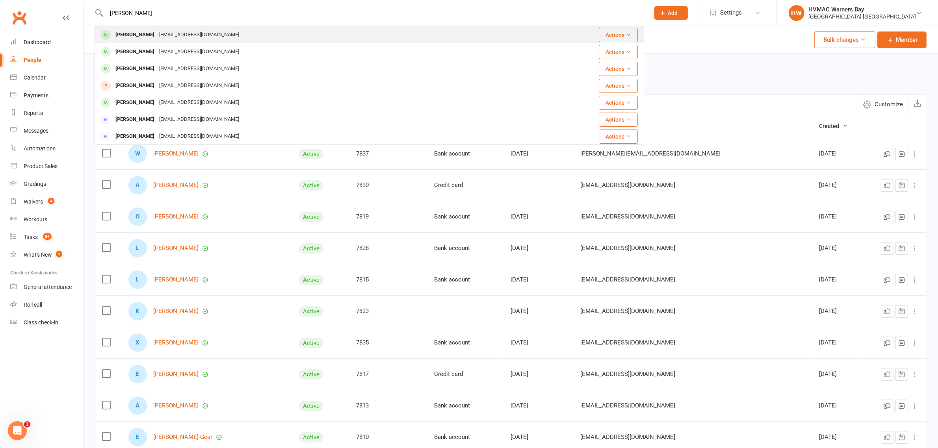
type input "[PERSON_NAME]"
click at [221, 34] on div "[PERSON_NAME] [EMAIL_ADDRESS][DOMAIN_NAME]" at bounding box center [323, 35] width 456 height 16
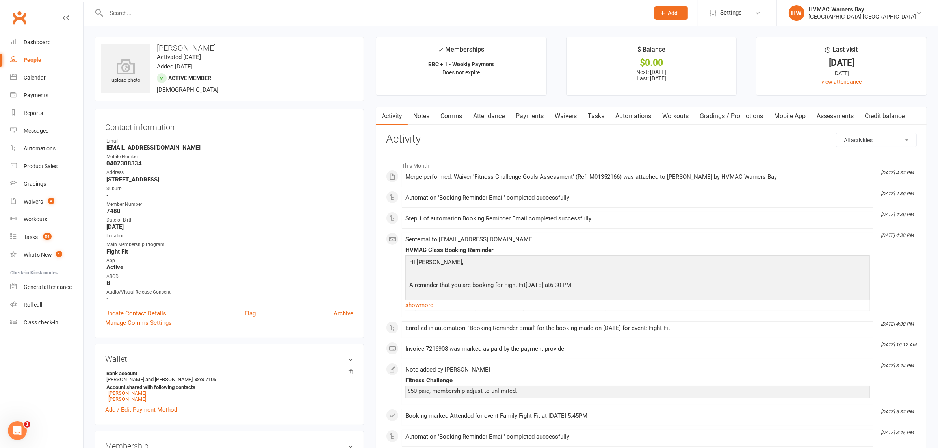
drag, startPoint x: 423, startPoint y: 121, endPoint x: 441, endPoint y: 120, distance: 18.5
click at [423, 121] on link "Notes" at bounding box center [421, 116] width 27 height 18
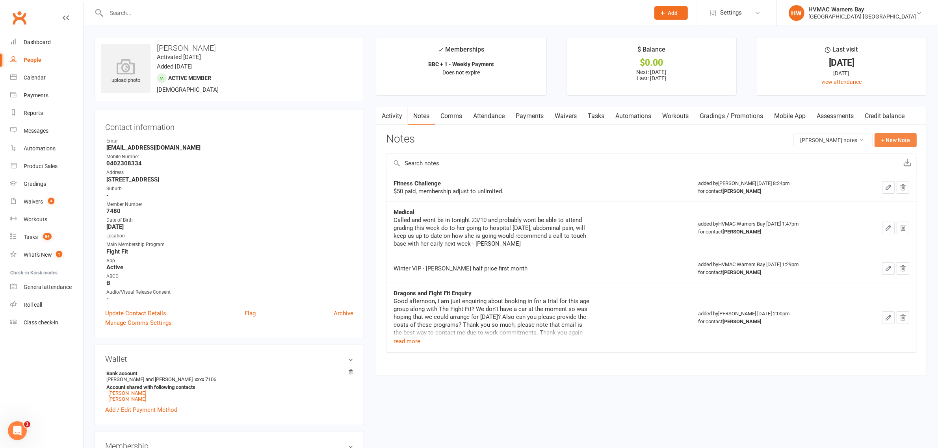
click at [885, 142] on button "+ New Note" at bounding box center [896, 140] width 42 height 14
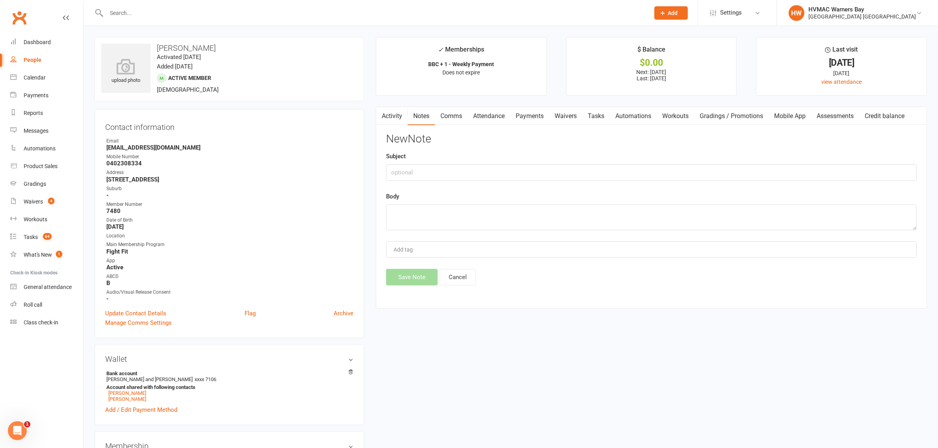
click at [585, 163] on div "Subject" at bounding box center [651, 166] width 531 height 29
click at [584, 174] on input "text" at bounding box center [651, 172] width 531 height 17
type input "Fitness challenge 1st call"
click at [505, 222] on textarea at bounding box center [651, 217] width 531 height 26
type textarea "b"
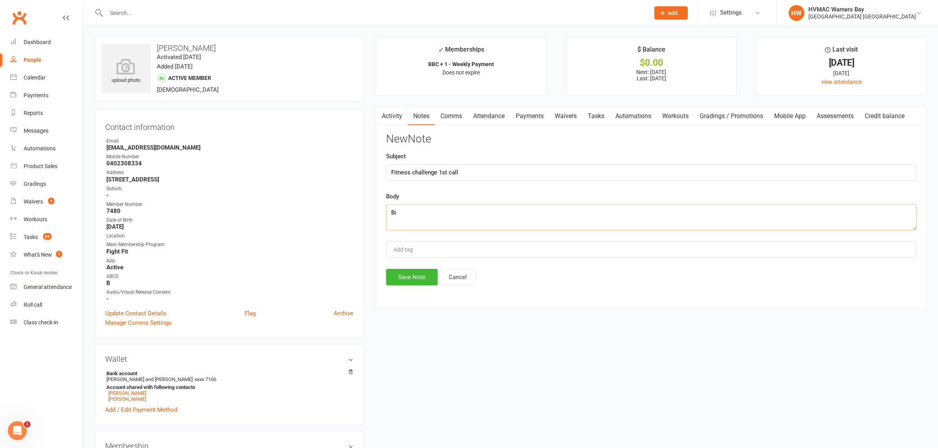
type textarea "B"
type textarea "Booking a progress meeting"
click at [429, 277] on button "Save Note" at bounding box center [412, 277] width 52 height 17
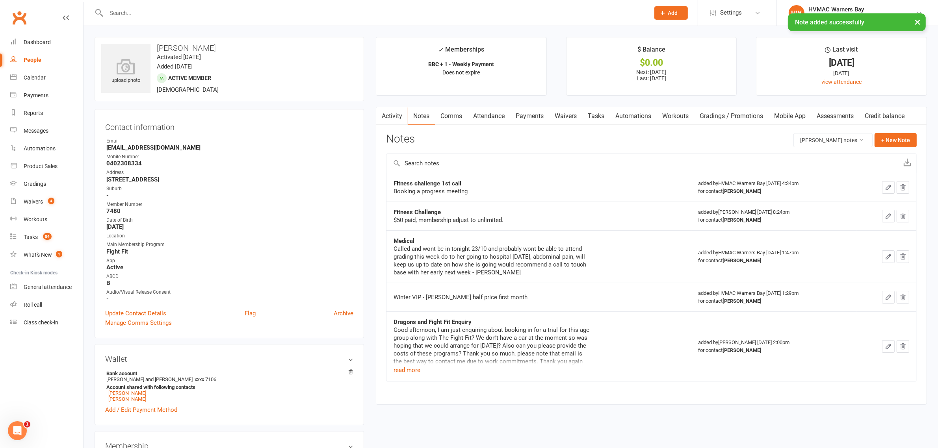
click at [887, 189] on icon "button" at bounding box center [888, 187] width 5 height 5
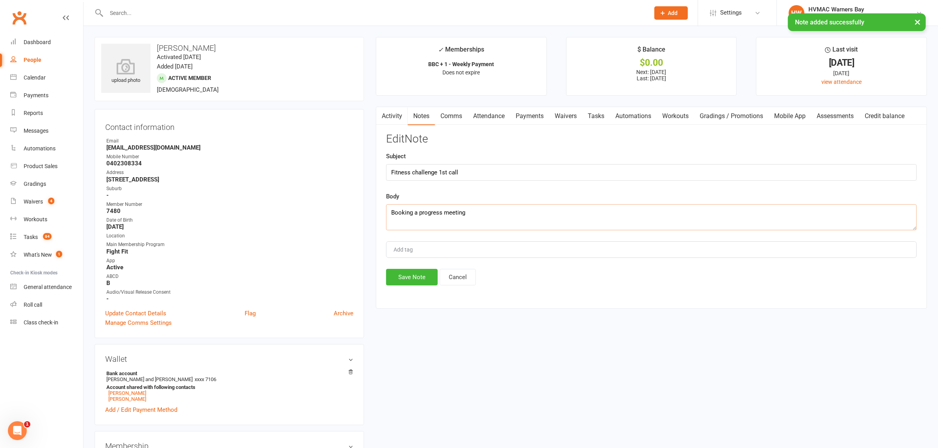
click at [544, 217] on textarea "Booking a progress meeting" at bounding box center [651, 217] width 531 height 26
type textarea "Booking a progress meeting for all three"
click at [394, 284] on button "Save Note" at bounding box center [412, 277] width 52 height 17
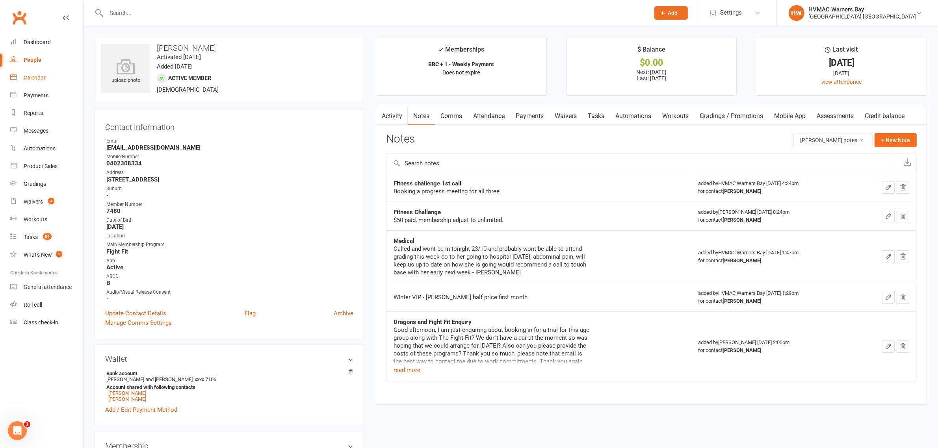
click at [34, 83] on link "Calendar" at bounding box center [46, 78] width 73 height 18
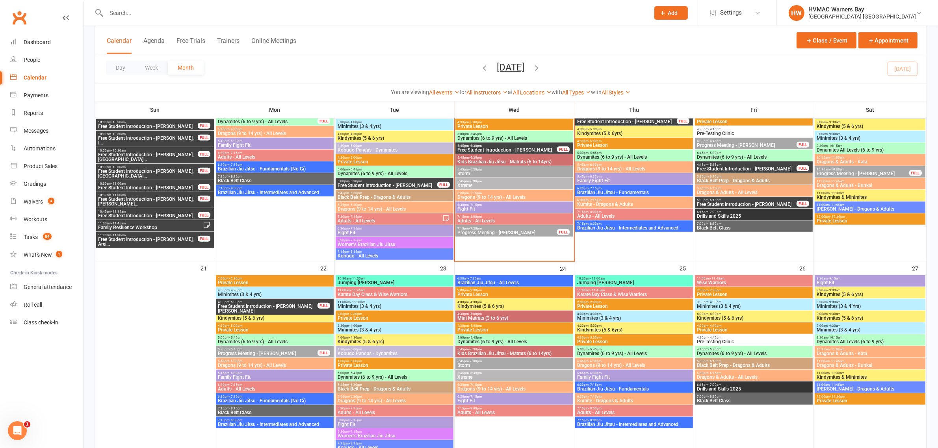
scroll to position [739, 0]
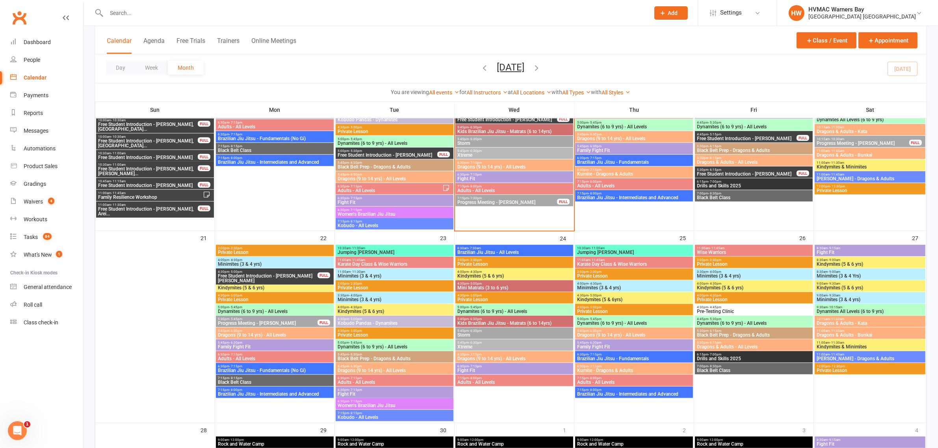
click at [240, 345] on span "Family Fight Fit" at bounding box center [274, 347] width 115 height 5
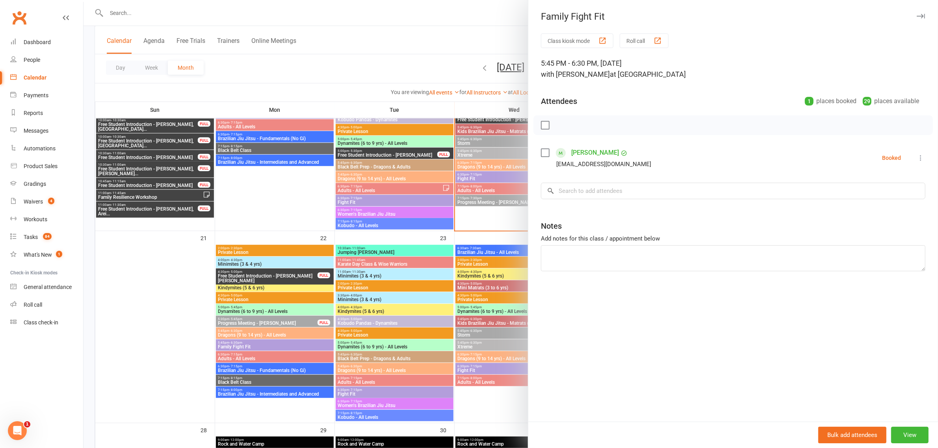
click at [240, 344] on div at bounding box center [511, 224] width 854 height 448
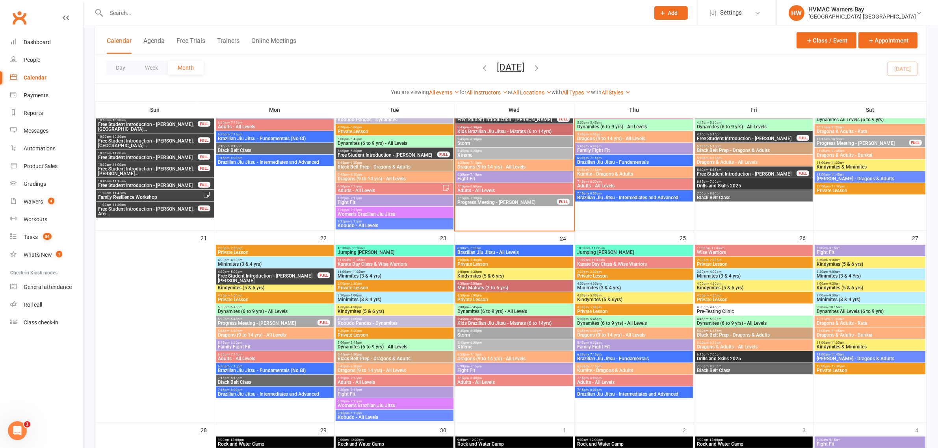
click at [260, 322] on span "Progress Meeting - [PERSON_NAME]" at bounding box center [267, 323] width 100 height 5
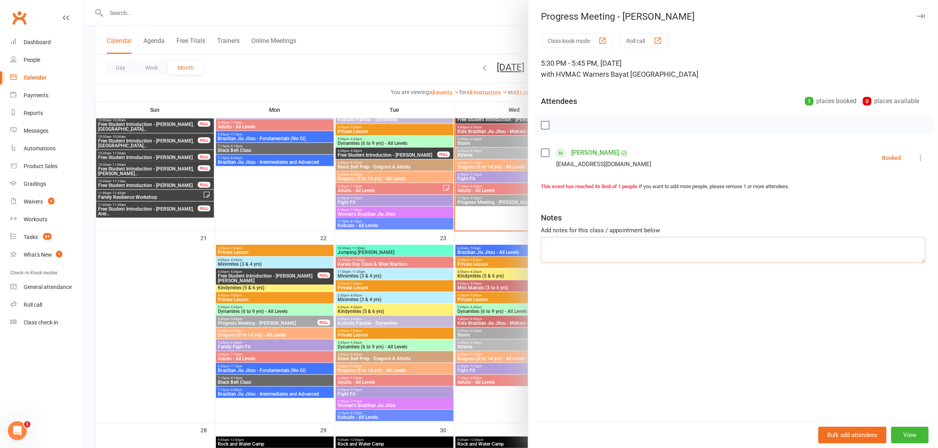
click at [652, 241] on textarea at bounding box center [733, 250] width 384 height 26
type textarea "Please do 1st fitness challenge check in as well"
click at [300, 14] on div at bounding box center [511, 224] width 854 height 448
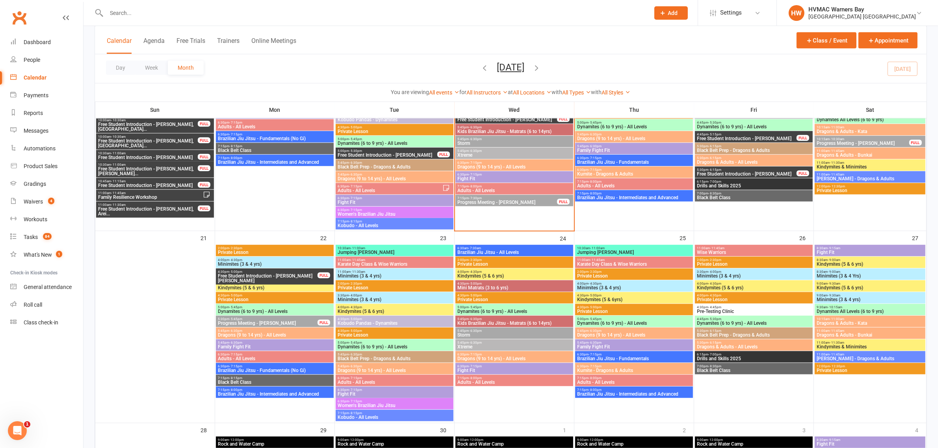
click at [298, 12] on input "text" at bounding box center [374, 12] width 540 height 11
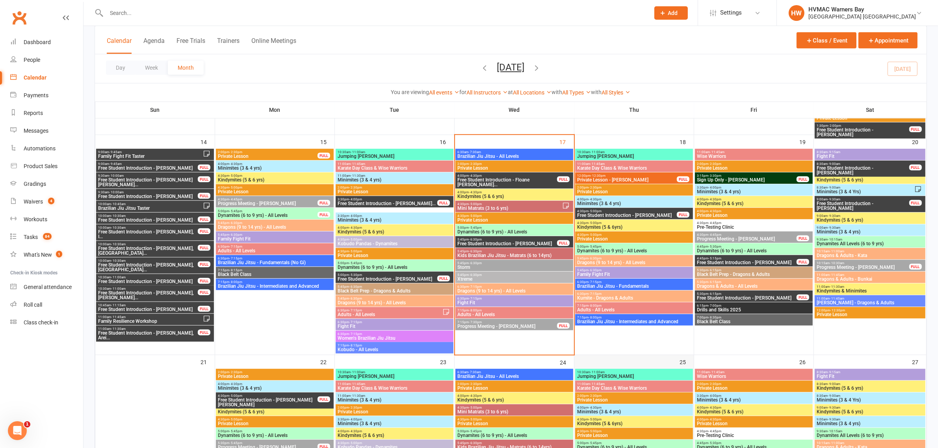
scroll to position [591, 0]
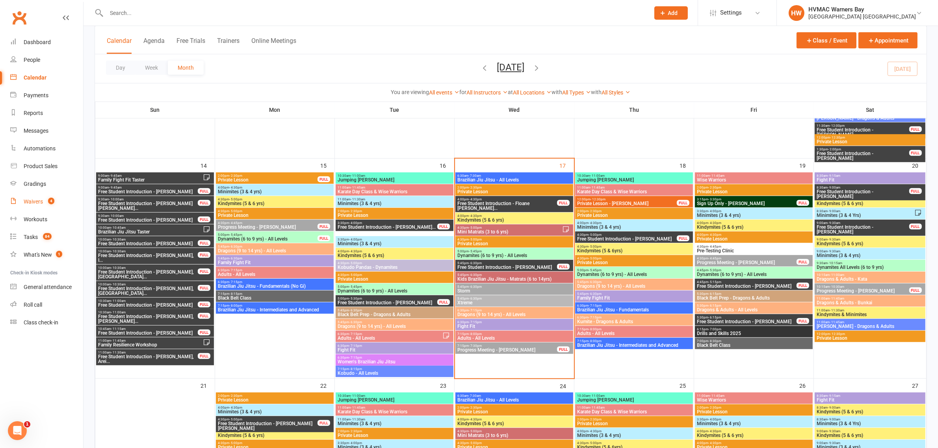
click at [50, 196] on link "Waivers 4" at bounding box center [46, 202] width 73 height 18
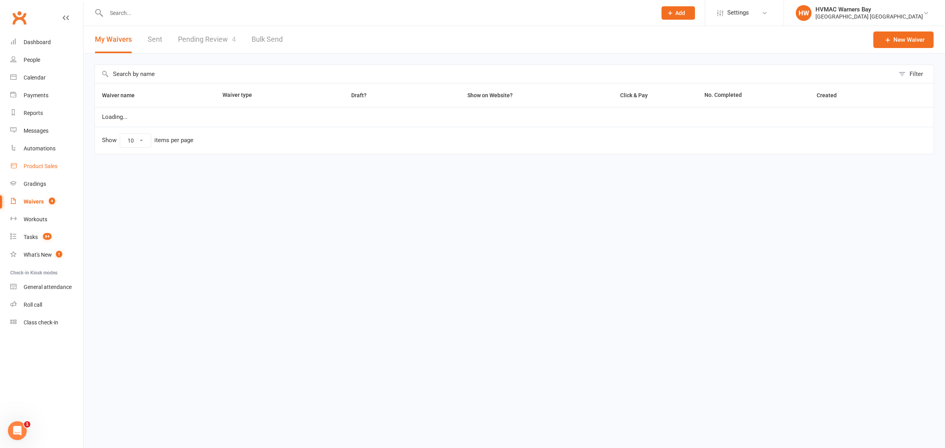
select select "100"
click at [213, 35] on link "Pending Review 4" at bounding box center [207, 39] width 58 height 27
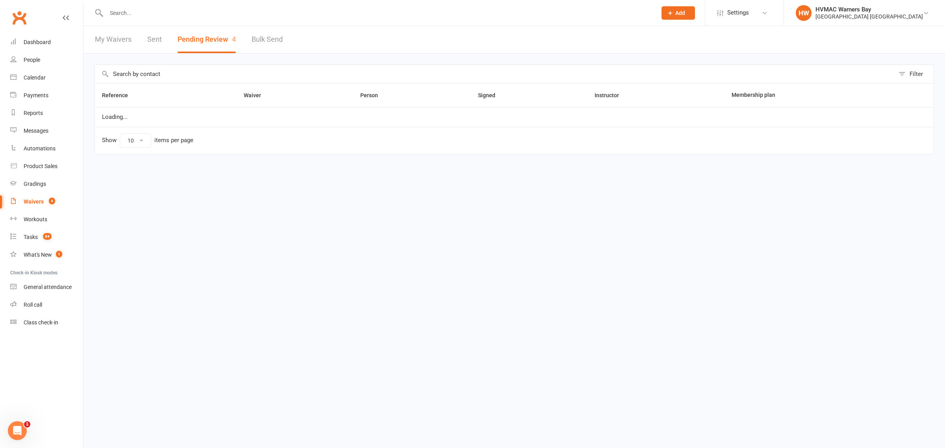
select select "100"
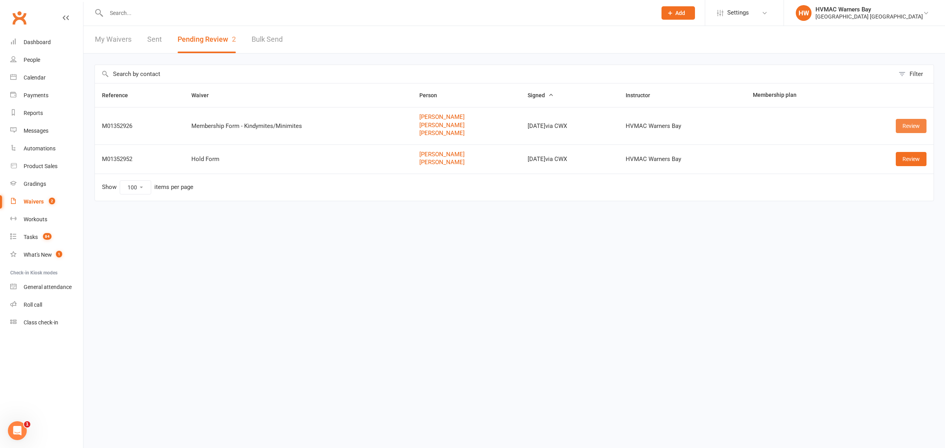
click at [916, 129] on link "Review" at bounding box center [911, 126] width 31 height 14
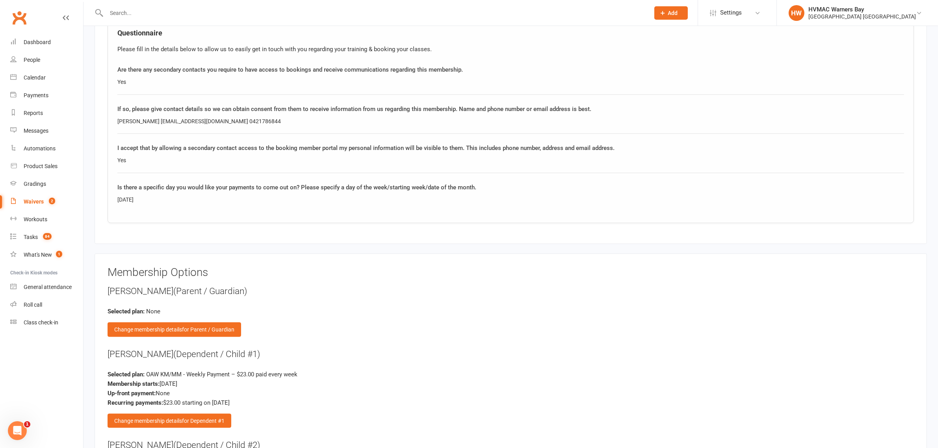
scroll to position [1133, 0]
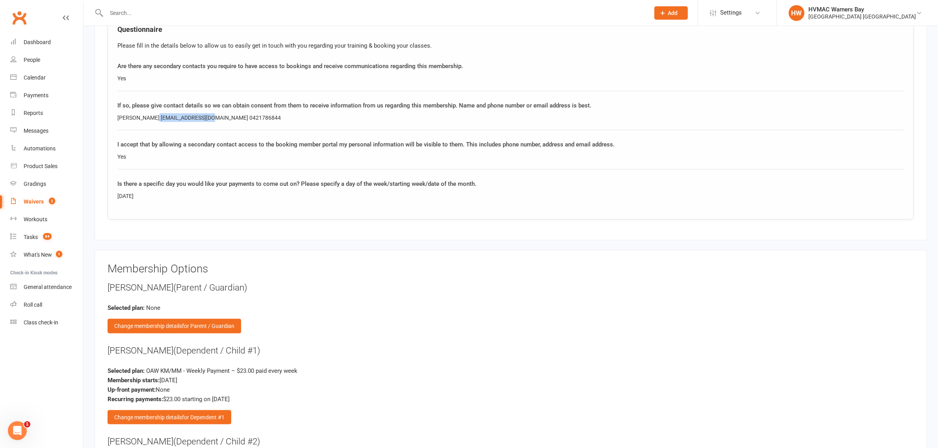
drag, startPoint x: 201, startPoint y: 115, endPoint x: 148, endPoint y: 116, distance: 53.6
click at [148, 116] on div "Bill Wallach bswallach@gmail.com 0421786844" at bounding box center [510, 117] width 787 height 9
copy div "bswallach@gmail.com"
drag, startPoint x: 241, startPoint y: 115, endPoint x: 203, endPoint y: 114, distance: 37.8
click at [203, 114] on div "Bill Wallach bswallach@gmail.com 0421786844" at bounding box center [510, 117] width 787 height 9
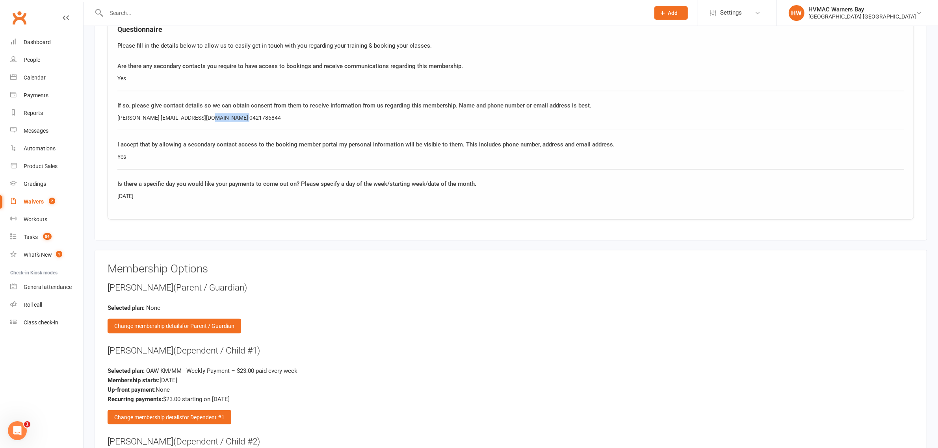
copy div "0421786844"
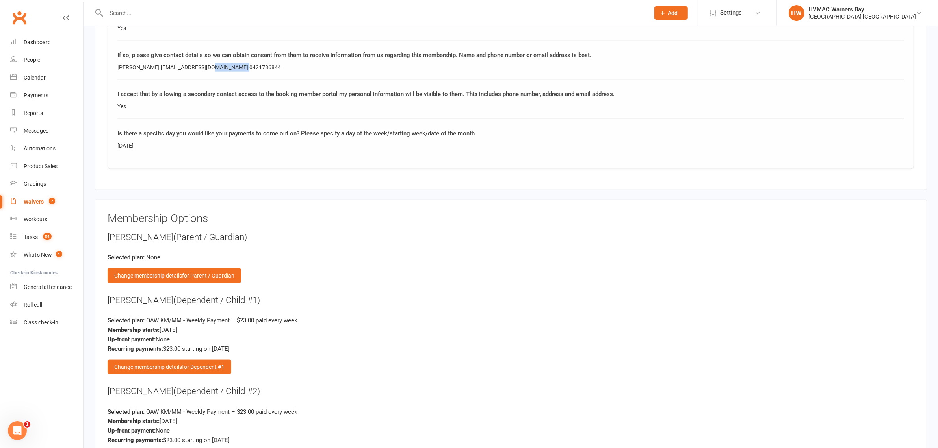
scroll to position [1231, 0]
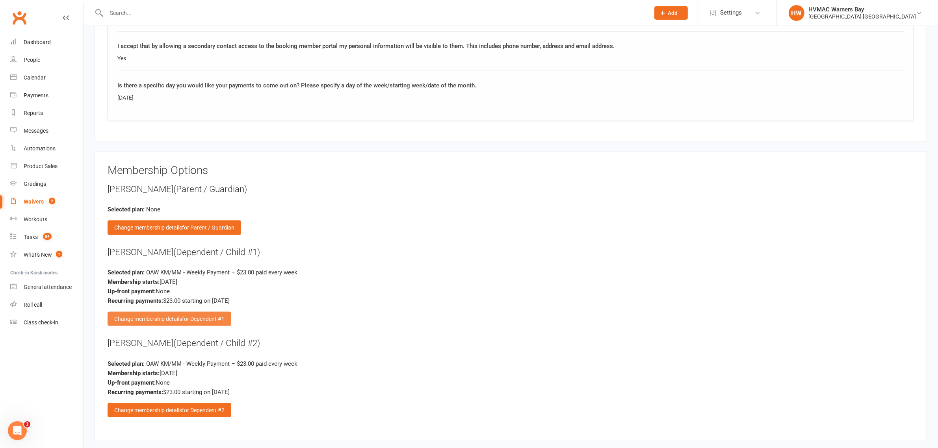
click at [196, 318] on span "for Dependent #1" at bounding box center [203, 319] width 43 height 6
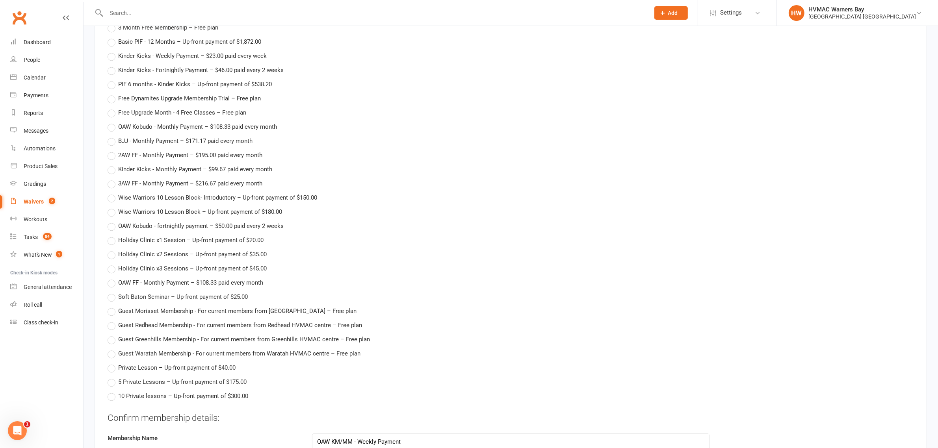
scroll to position [2462, 0]
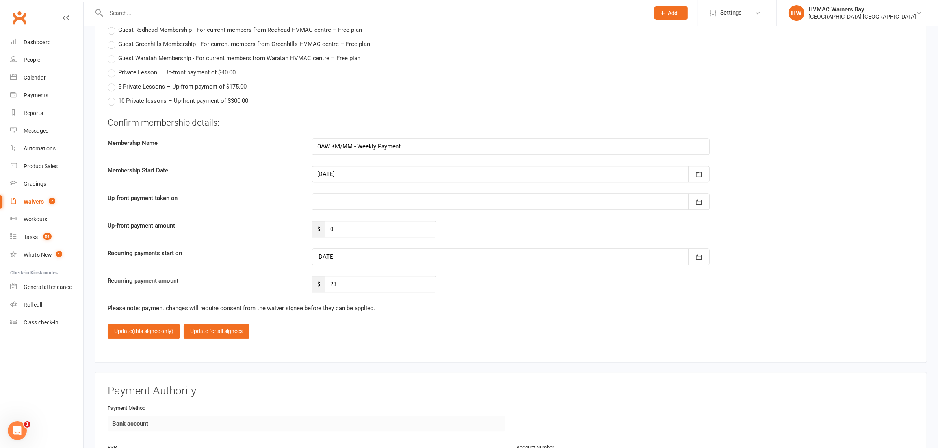
click at [348, 258] on div at bounding box center [510, 257] width 397 height 17
click at [428, 335] on span "19" at bounding box center [430, 337] width 6 height 6
type input "19 Sep 2025"
click at [146, 330] on span "(this signee only)" at bounding box center [152, 331] width 41 height 6
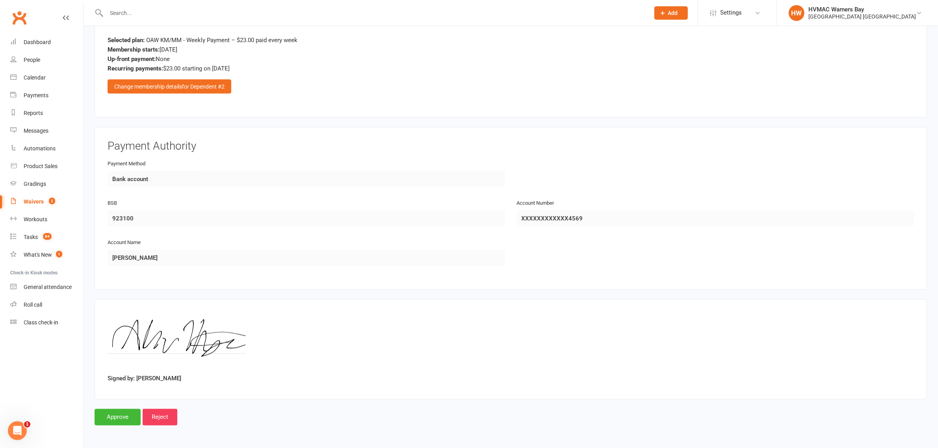
scroll to position [1553, 0]
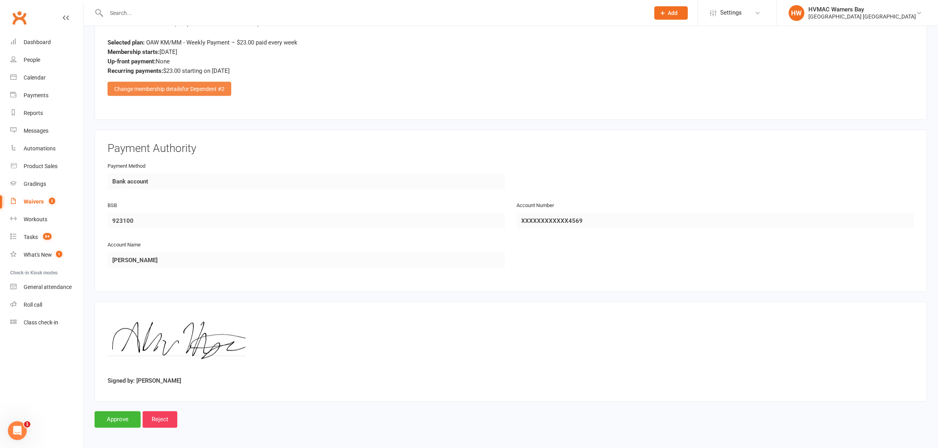
click at [192, 89] on span "for Dependent #2" at bounding box center [203, 89] width 43 height 6
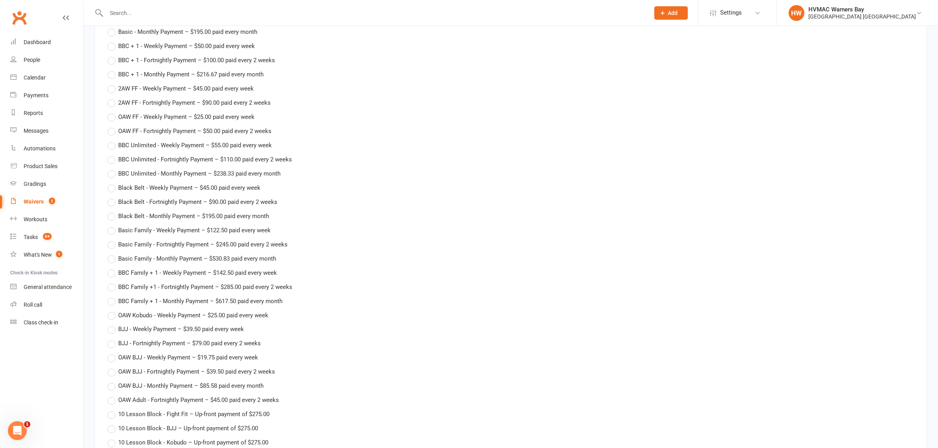
scroll to position [2462, 0]
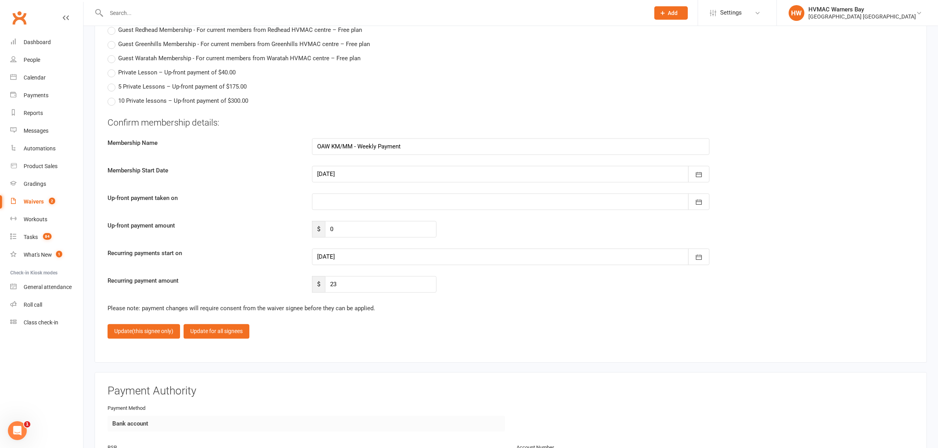
click at [347, 253] on div at bounding box center [510, 257] width 397 height 17
click at [427, 334] on span "19" at bounding box center [430, 337] width 6 height 6
type input "19 Sep 2025"
click at [341, 276] on input "23" at bounding box center [380, 284] width 111 height 17
type input "20.70"
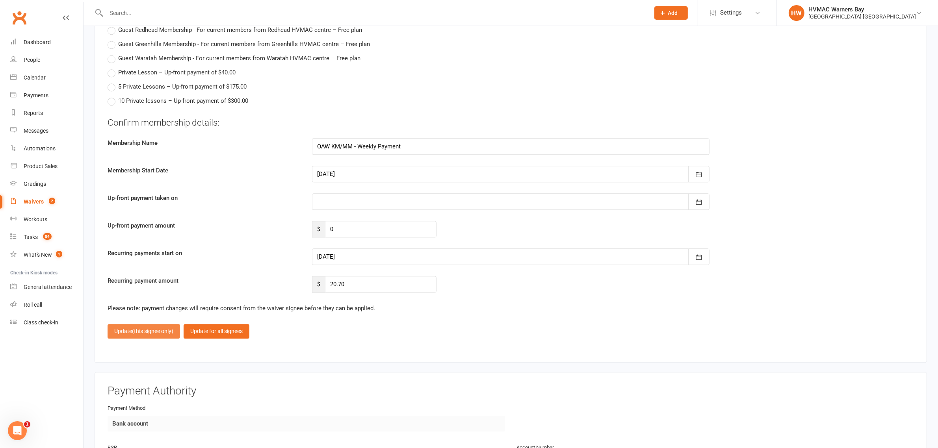
click at [169, 328] on span "(this signee only)" at bounding box center [152, 331] width 41 height 6
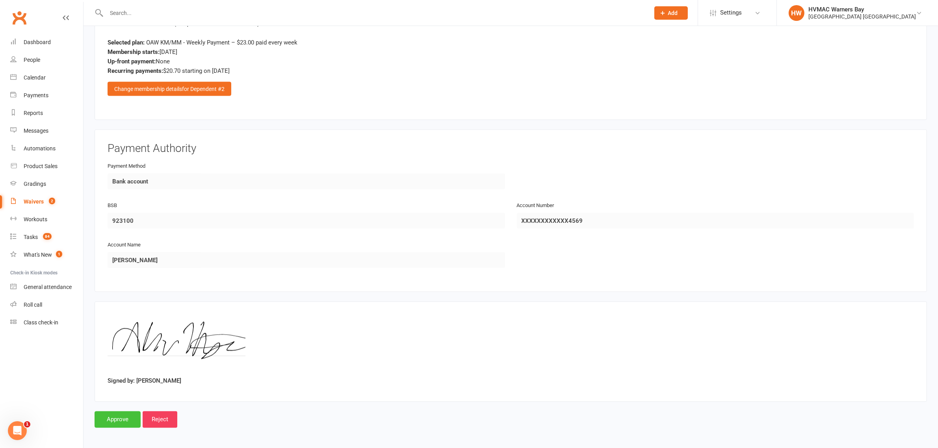
click at [126, 420] on input "Approve" at bounding box center [118, 420] width 46 height 17
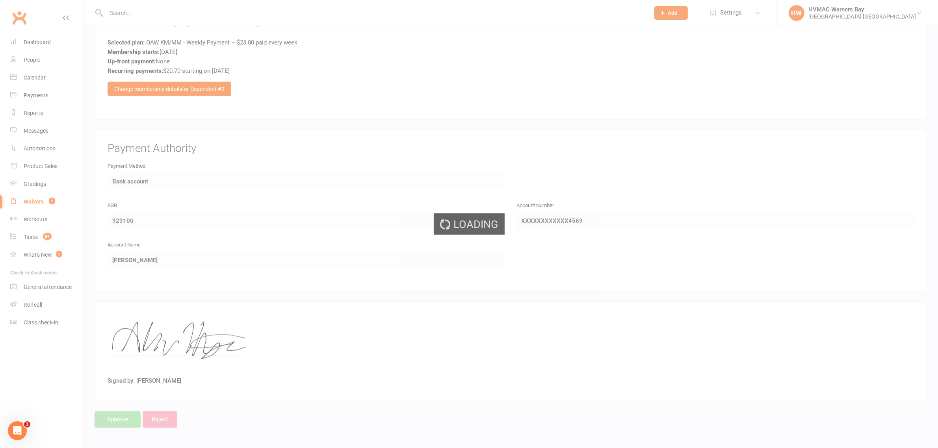
select select "100"
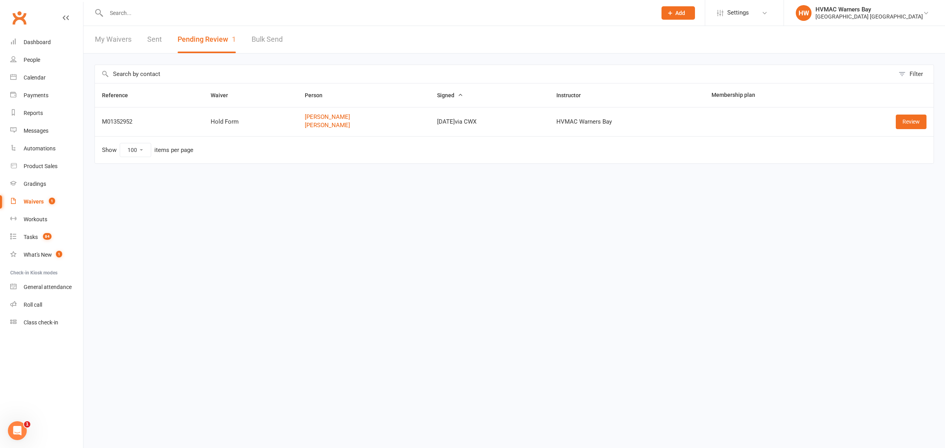
click at [131, 15] on input "text" at bounding box center [378, 12] width 548 height 11
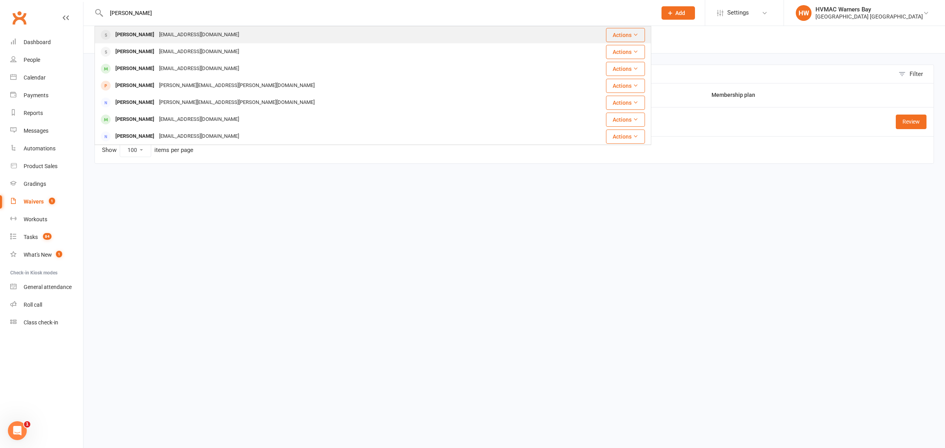
type input "jonah tonka"
click at [133, 35] on div "Jonah Tonks" at bounding box center [135, 34] width 44 height 11
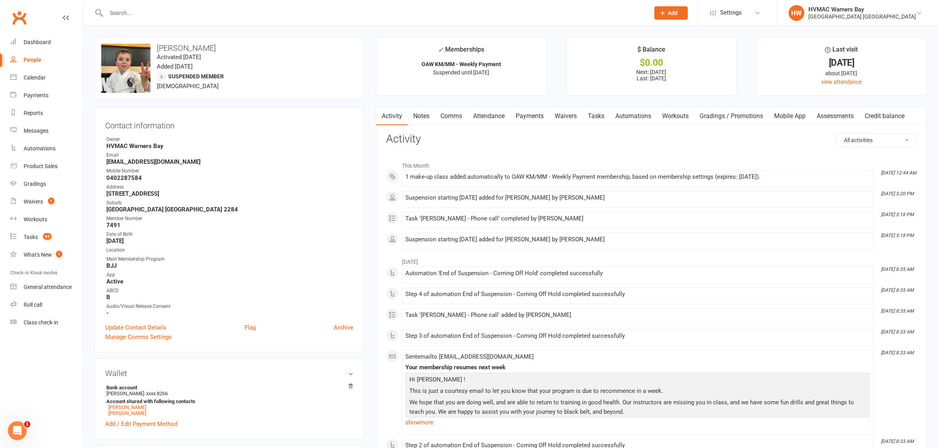
click at [561, 113] on link "Waivers" at bounding box center [565, 116] width 33 height 18
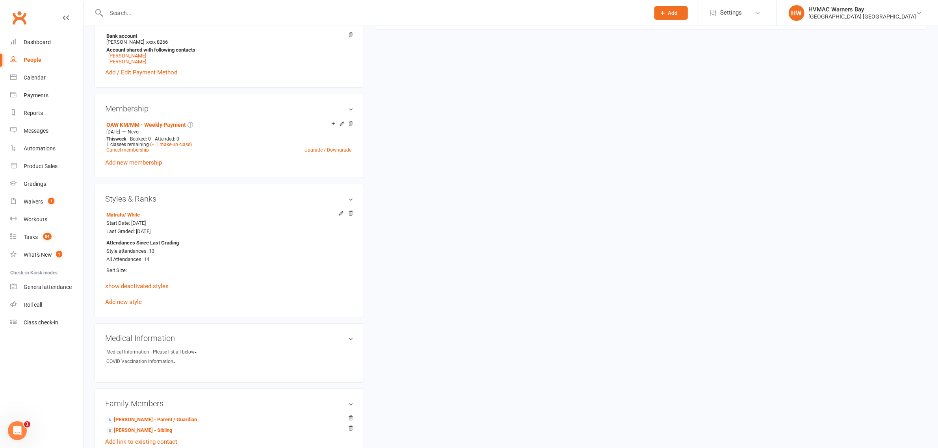
scroll to position [492, 0]
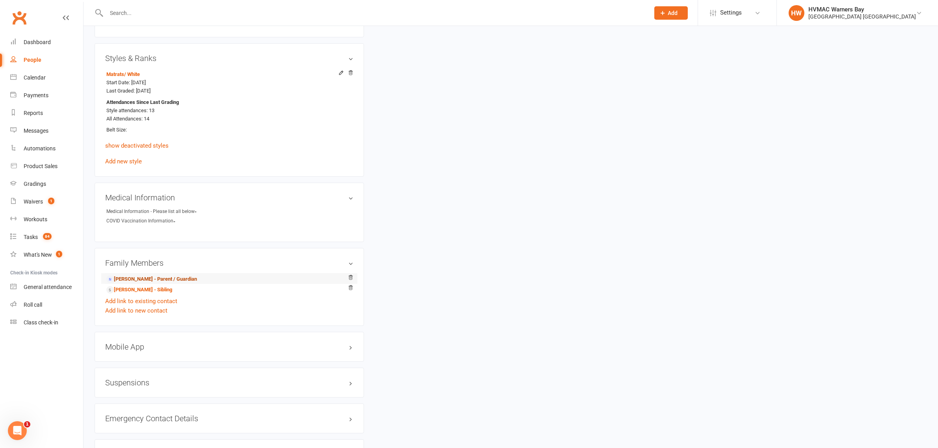
click at [141, 277] on link "Megan Tonks - Parent / Guardian" at bounding box center [151, 279] width 91 height 8
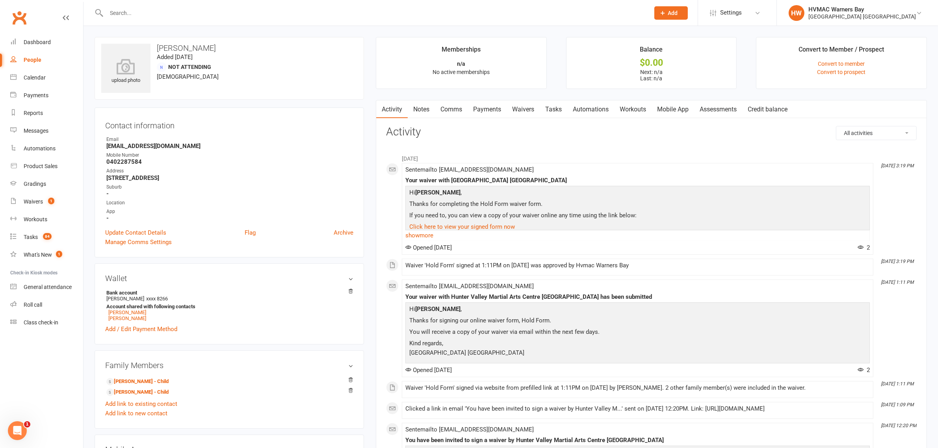
click at [531, 110] on link "Waivers" at bounding box center [523, 109] width 33 height 18
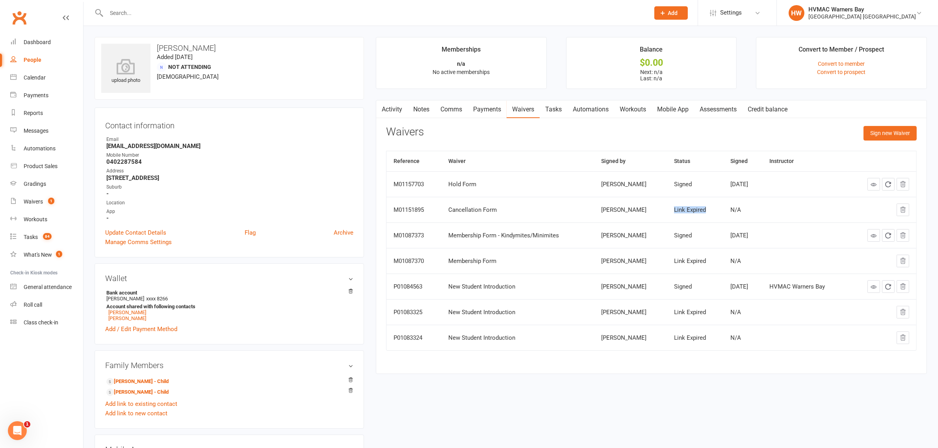
drag, startPoint x: 693, startPoint y: 211, endPoint x: 655, endPoint y: 208, distance: 38.4
click at [667, 208] on td "Link Expired" at bounding box center [695, 210] width 56 height 26
click at [693, 213] on div "Link Expired" at bounding box center [695, 210] width 42 height 7
click at [903, 133] on button "Sign new Waiver" at bounding box center [890, 133] width 53 height 14
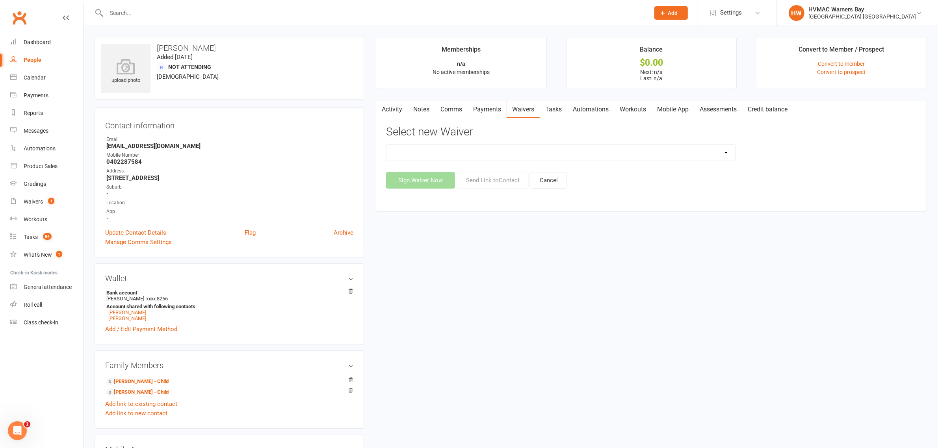
click at [563, 159] on select "Cancellation Form Cancellation Form - Kinder Kicks Fitness Challenge Goals Asse…" at bounding box center [560, 153] width 349 height 16
select select "5750"
click at [386, 145] on select "Cancellation Form Cancellation Form - Kinder Kicks Fitness Challenge Goals Asse…" at bounding box center [560, 153] width 349 height 16
click at [479, 180] on button "Send Link to Contact" at bounding box center [493, 180] width 72 height 17
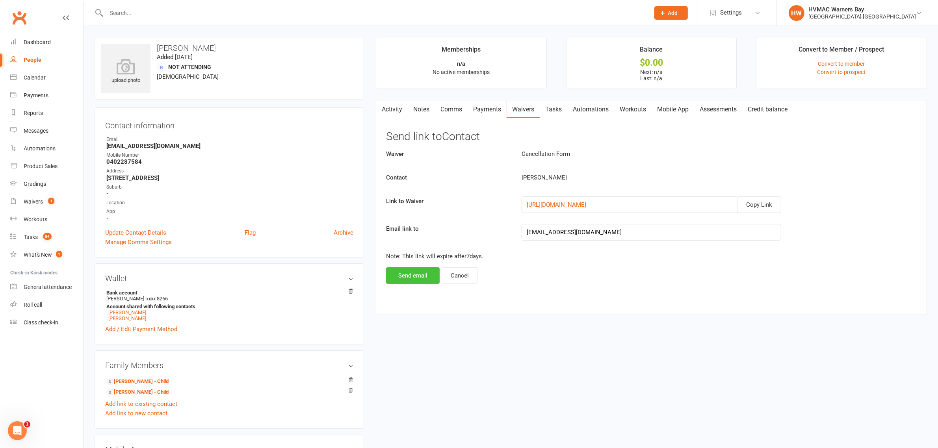
click at [422, 277] on button "Send email" at bounding box center [413, 275] width 54 height 17
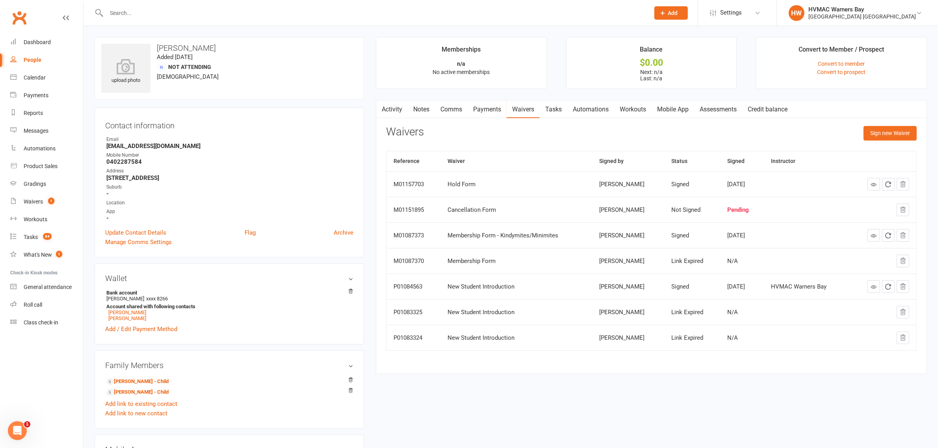
click at [423, 108] on link "Notes" at bounding box center [421, 109] width 27 height 18
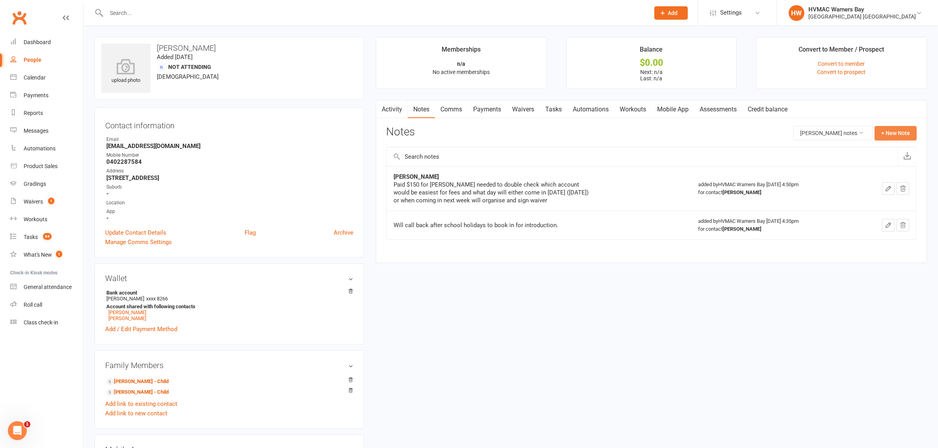
click at [908, 137] on button "+ New Note" at bounding box center [896, 133] width 42 height 14
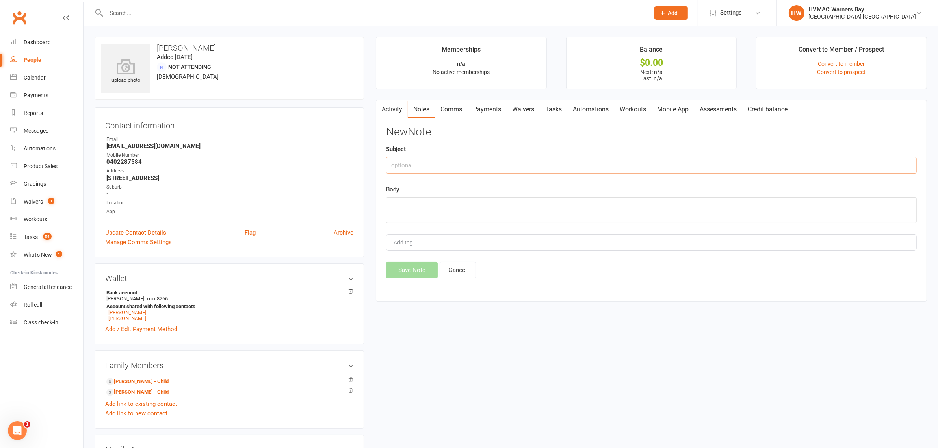
click at [798, 165] on input "text" at bounding box center [651, 165] width 531 height 17
type input "Medical situation with 2yr old"
click at [493, 203] on textarea at bounding box center [651, 210] width 531 height 26
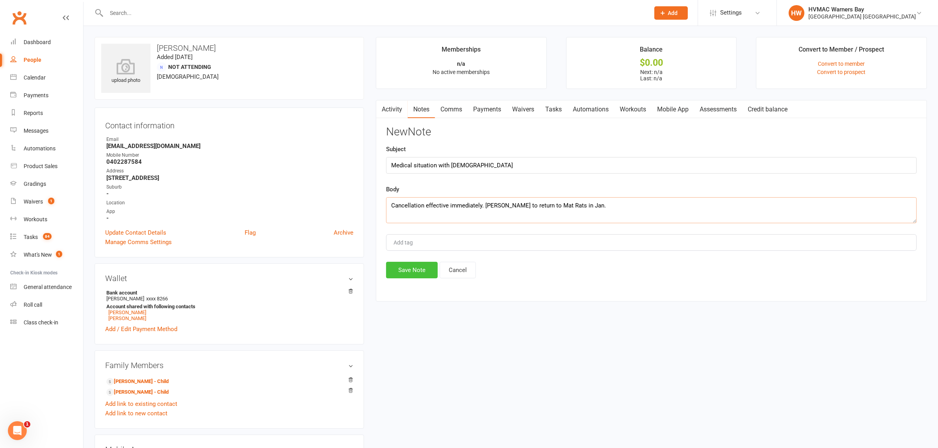
type textarea "Cancellation effective immediately. Leo to return to Mat Rats in Jan."
click at [416, 274] on button "Save Note" at bounding box center [412, 270] width 52 height 17
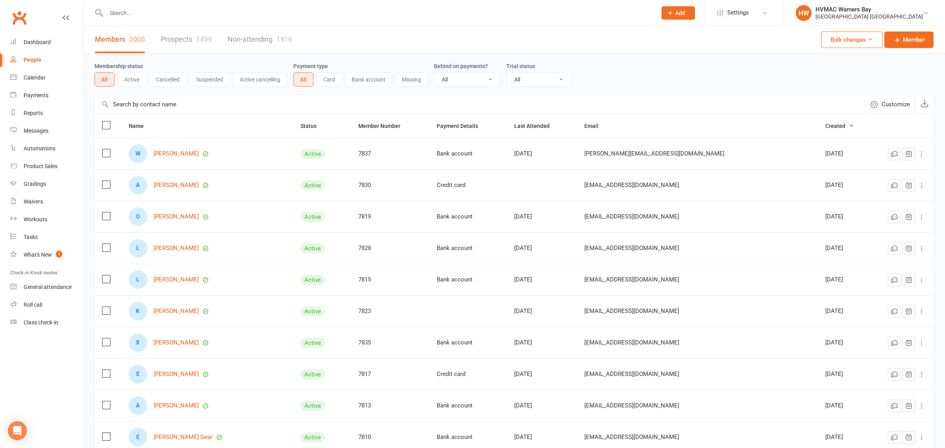
select select "100"
click at [37, 75] on div "Calendar" at bounding box center [35, 77] width 22 height 6
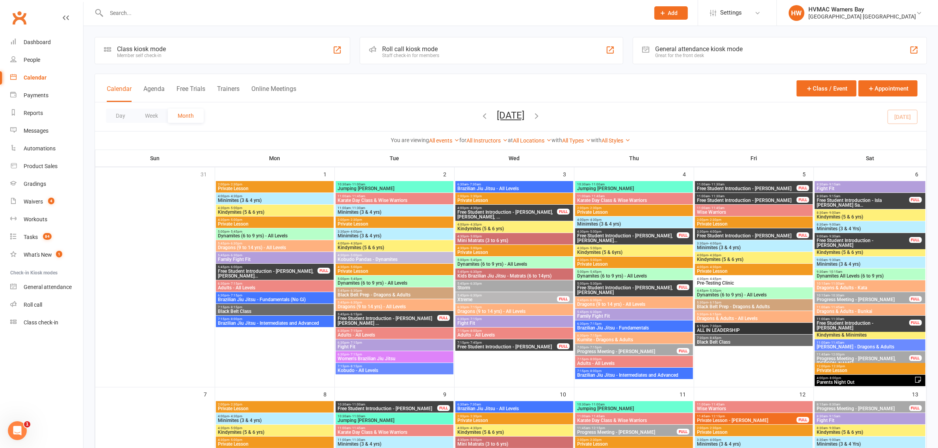
click at [173, 10] on input "text" at bounding box center [374, 12] width 540 height 11
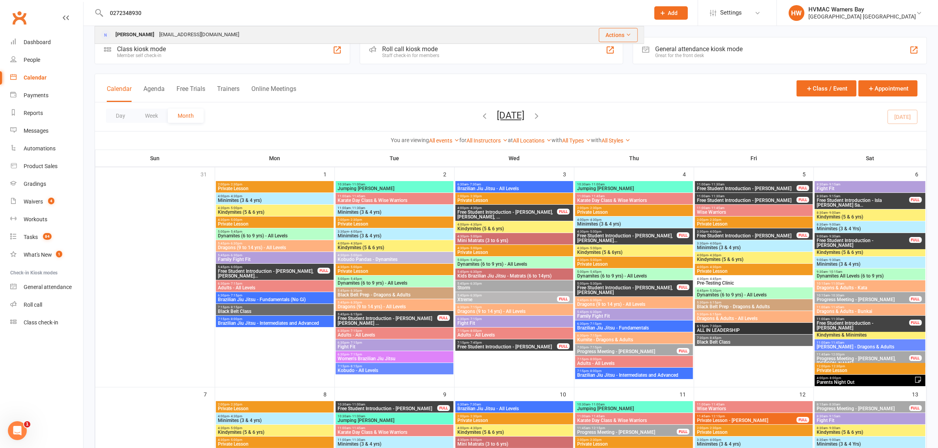
type input "0272348930"
click at [228, 40] on div "[PERSON_NAME] [EMAIL_ADDRESS][DOMAIN_NAME]" at bounding box center [305, 35] width 421 height 16
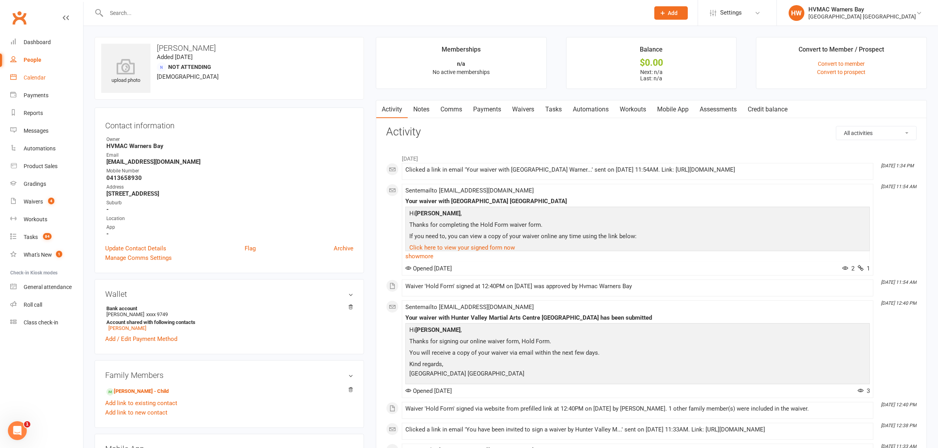
click at [39, 72] on link "Calendar" at bounding box center [46, 78] width 73 height 18
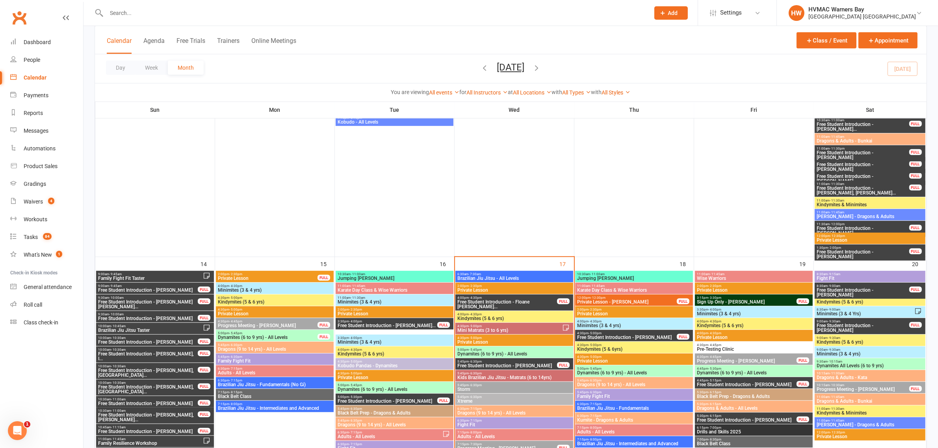
scroll to position [640, 0]
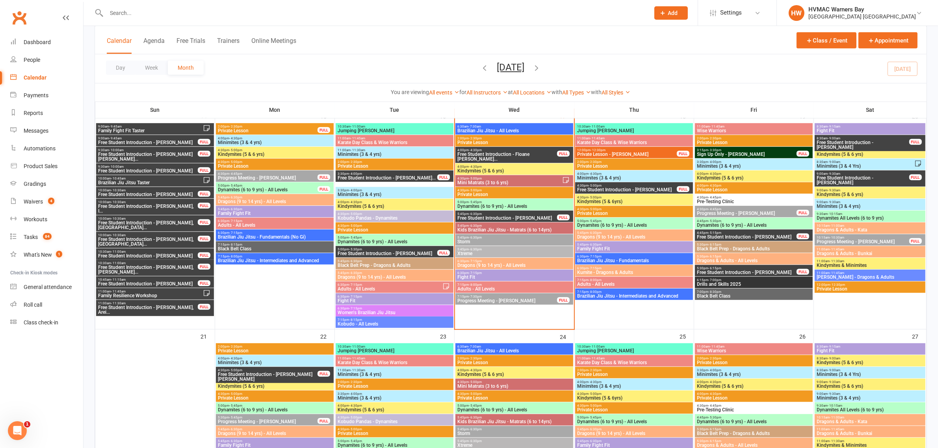
click at [511, 171] on span "Kindymites (5 & 6 yrs)" at bounding box center [514, 171] width 115 height 5
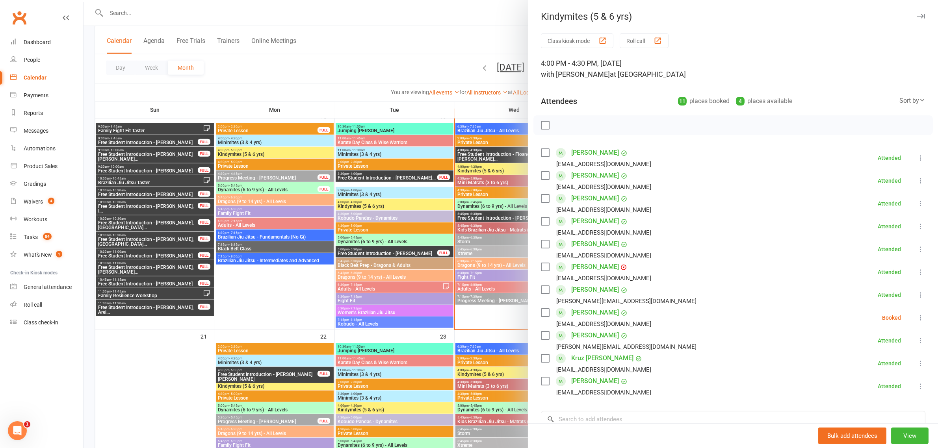
click at [481, 154] on div at bounding box center [511, 224] width 854 height 448
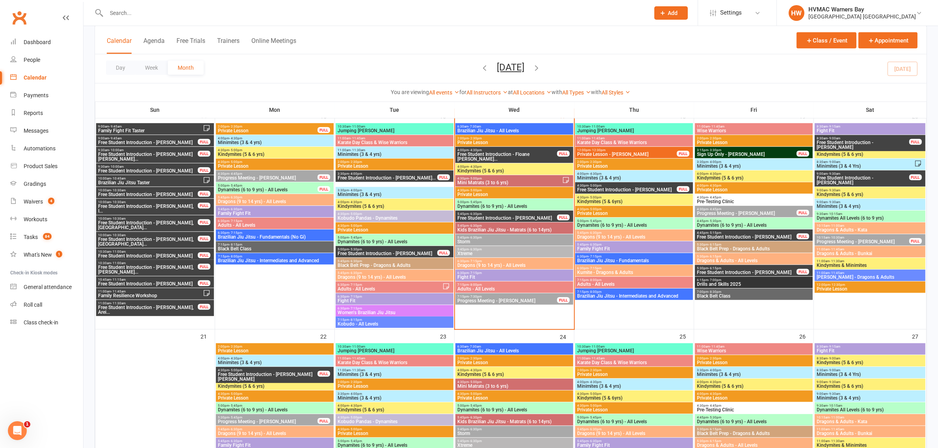
click at [490, 152] on span "Free Student Introduction - Floane [PERSON_NAME]..." at bounding box center [507, 156] width 100 height 9
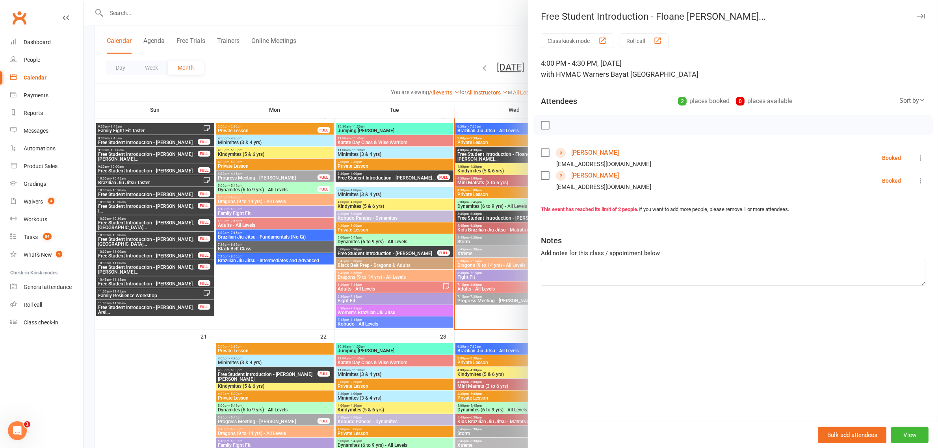
click at [917, 160] on icon at bounding box center [921, 158] width 8 height 8
drag, startPoint x: 869, startPoint y: 207, endPoint x: 895, endPoint y: 199, distance: 27.5
click at [869, 206] on link "Check in" at bounding box center [886, 205] width 78 height 16
click at [917, 182] on icon at bounding box center [921, 181] width 8 height 8
click at [870, 232] on link "Check in" at bounding box center [886, 228] width 78 height 16
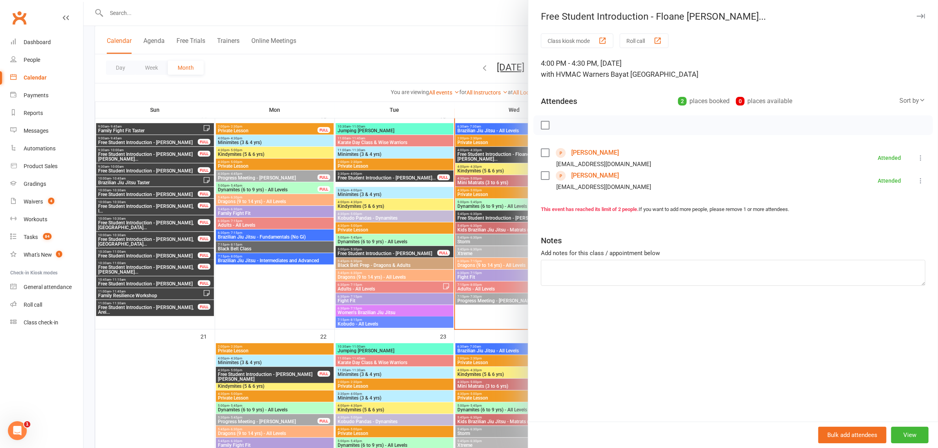
click at [416, 62] on div at bounding box center [511, 224] width 854 height 448
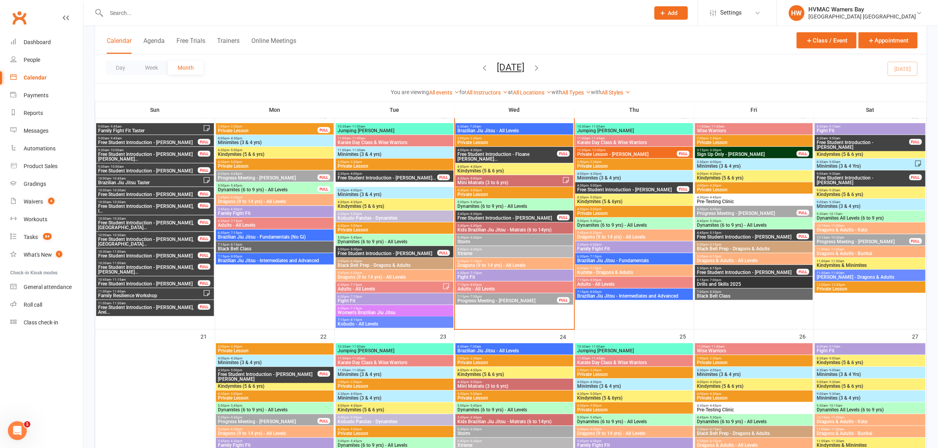
click at [518, 171] on span "Kindymites (5 & 6 yrs)" at bounding box center [514, 171] width 115 height 5
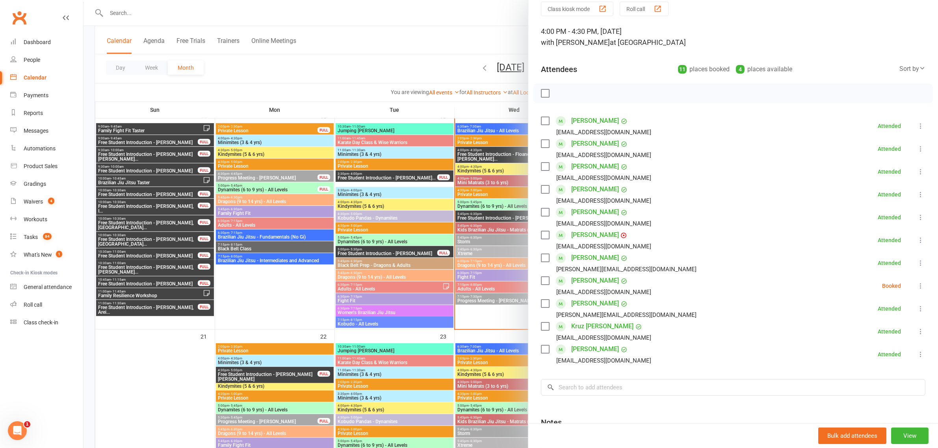
scroll to position [49, 0]
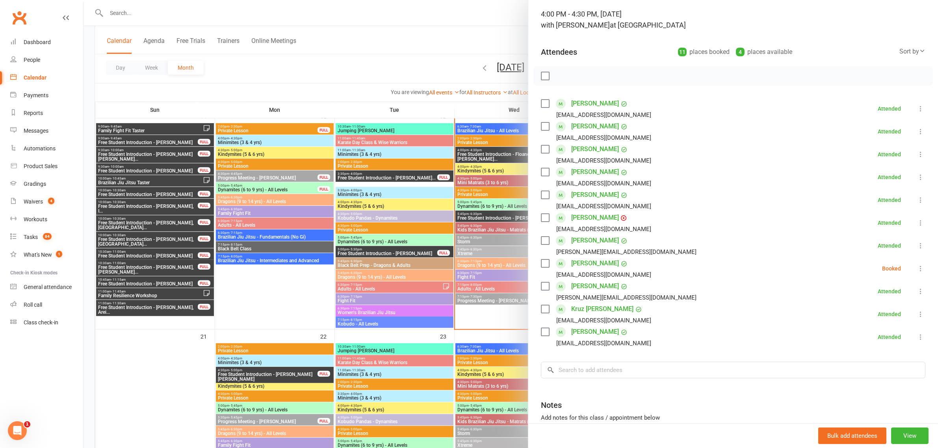
click at [917, 267] on icon at bounding box center [921, 269] width 8 height 8
click at [875, 312] on link "Check in" at bounding box center [882, 316] width 85 height 16
click at [595, 197] on link "Advait Indurkar" at bounding box center [595, 195] width 48 height 13
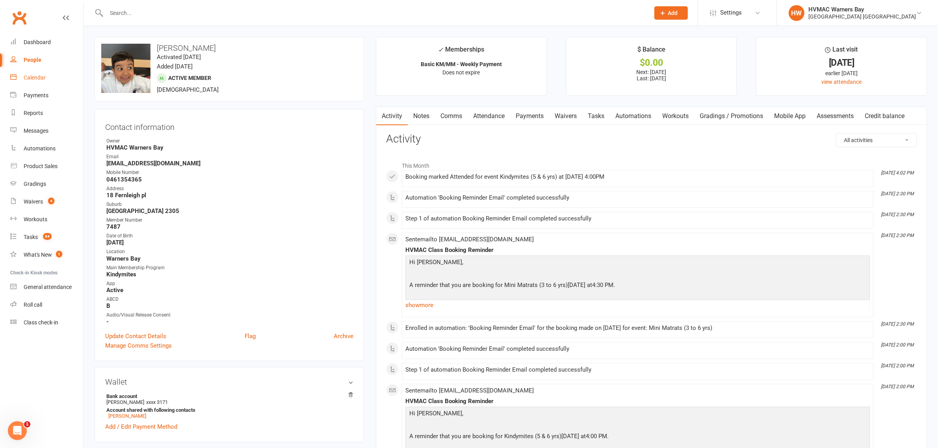
click at [44, 76] on div "Calendar" at bounding box center [35, 77] width 22 height 6
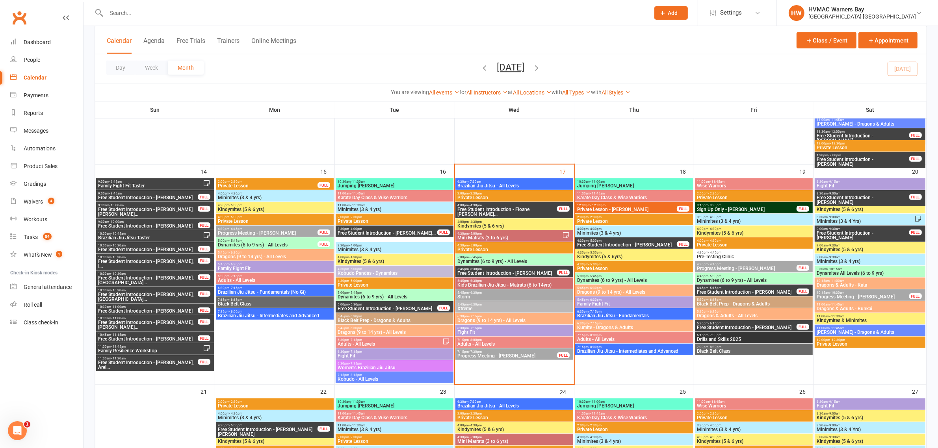
scroll to position [640, 0]
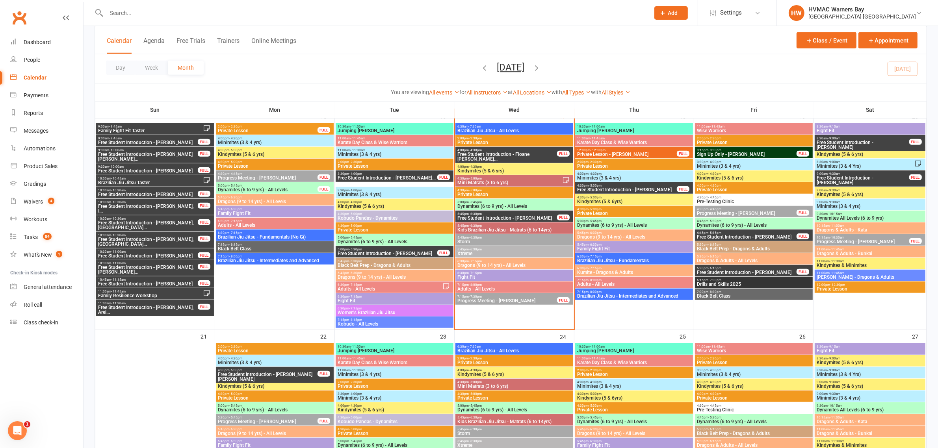
click at [483, 182] on span "Mini Matrats (3 to 6 yrs)" at bounding box center [509, 182] width 105 height 5
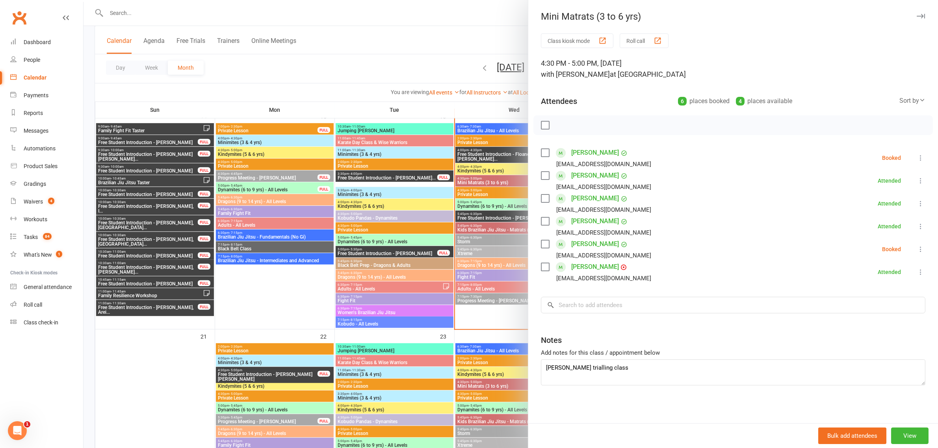
click at [917, 249] on icon at bounding box center [921, 249] width 8 height 8
click at [869, 297] on link "Check in" at bounding box center [882, 296] width 85 height 16
click at [411, 69] on div at bounding box center [511, 224] width 854 height 448
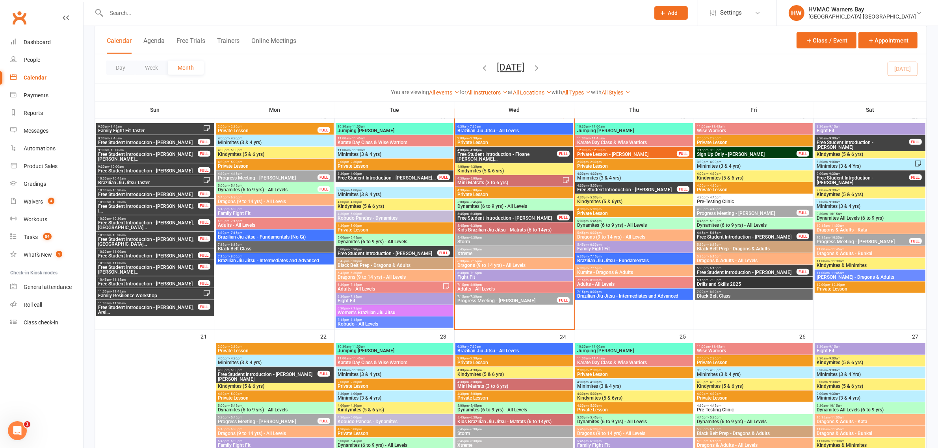
click at [532, 182] on span "Mini Matrats (3 to 6 yrs)" at bounding box center [509, 182] width 105 height 5
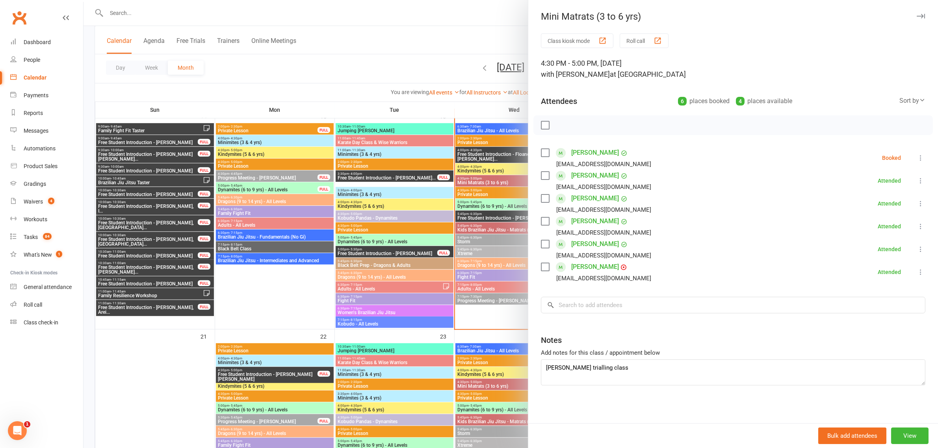
click at [477, 203] on div at bounding box center [511, 224] width 854 height 448
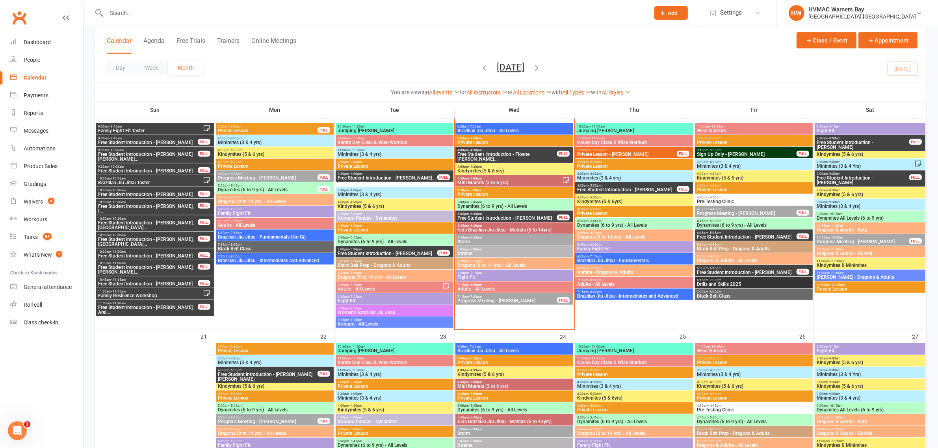
click at [501, 202] on span "5:00pm - 5:45pm" at bounding box center [514, 203] width 115 height 4
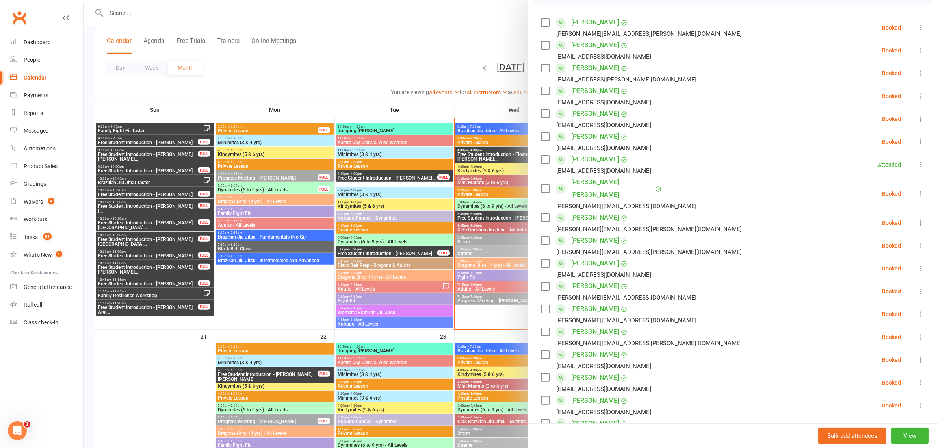
scroll to position [25, 0]
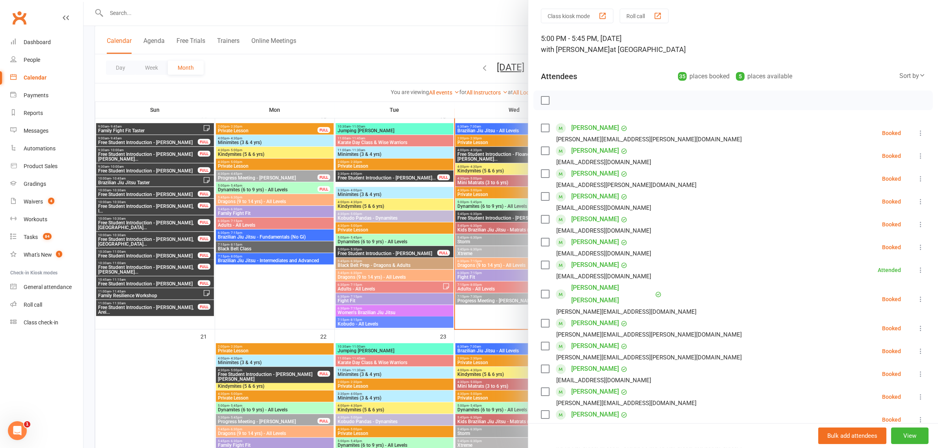
click at [460, 200] on div at bounding box center [511, 224] width 854 height 448
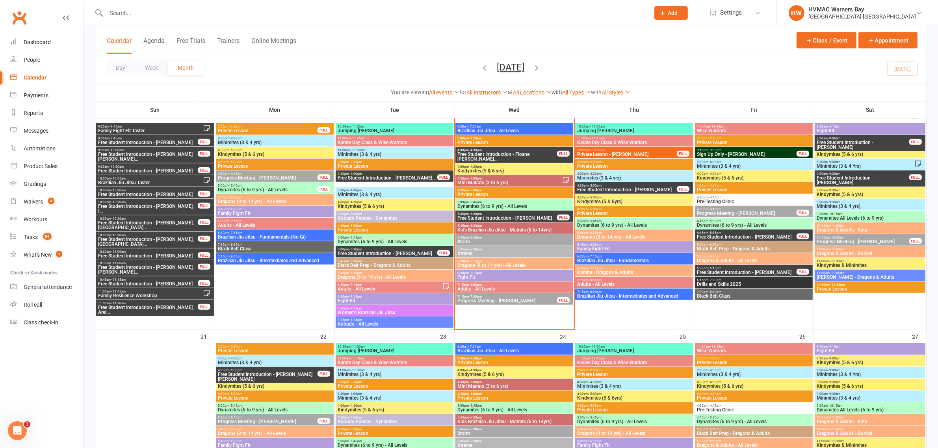
click at [513, 216] on span "Free Student Introduction - Lissy Wilkes" at bounding box center [507, 218] width 100 height 5
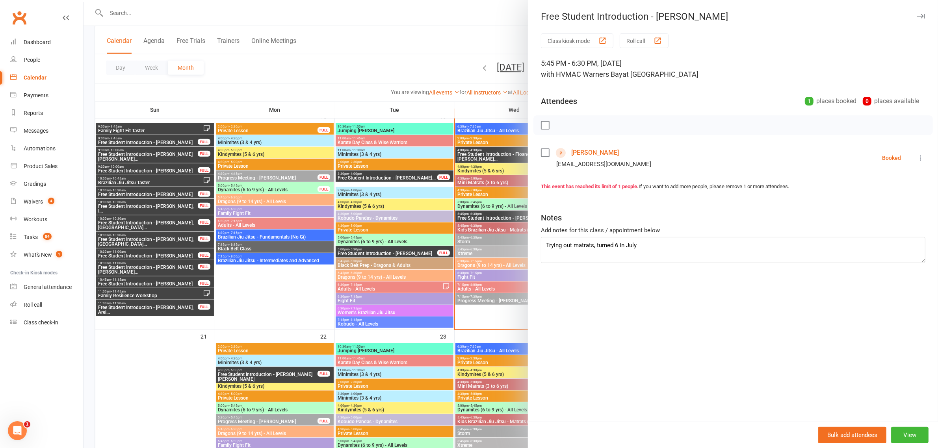
click at [282, 110] on div at bounding box center [511, 224] width 854 height 448
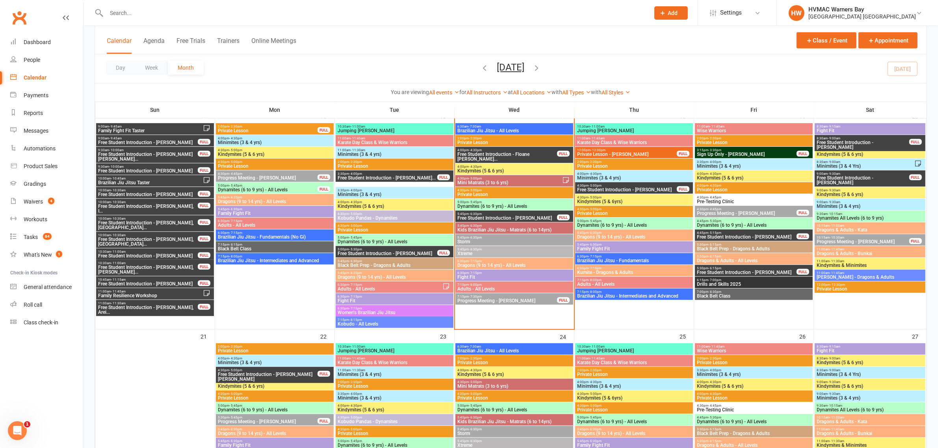
click at [406, 180] on span "Free Student Introduction - Angus Dalla, Edith Dal..." at bounding box center [387, 178] width 100 height 5
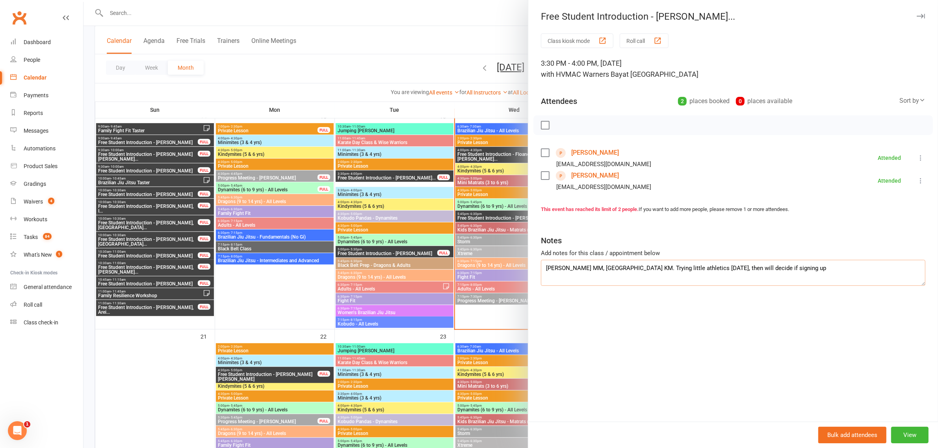
click at [795, 272] on textarea "Edith MM, Angus KM. Trying little athletics on Friday, then will decide if sign…" at bounding box center [733, 273] width 384 height 26
type textarea "Edith MM, Angus KM. Trying little athletics on Friday, then will decide if sign…"
click at [405, 68] on div at bounding box center [511, 224] width 854 height 448
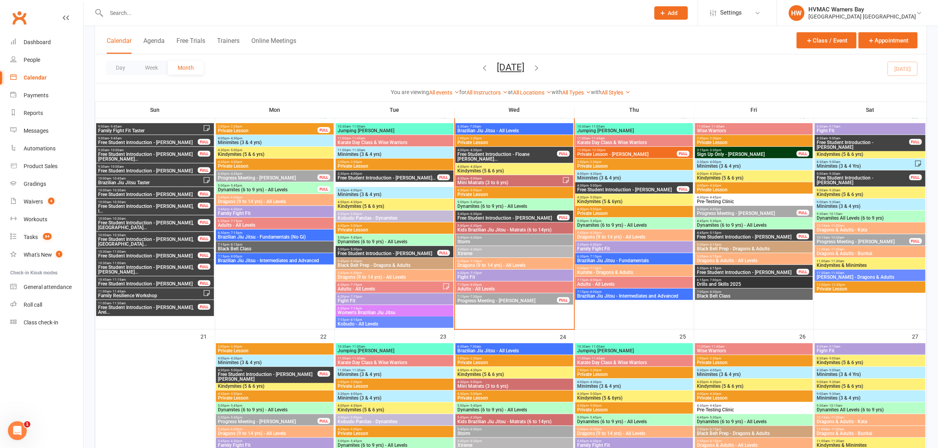
click at [397, 171] on div "3:30pm - 4:00pm Free Student Introduction - Angus Dalla, Edith Dal... FULL" at bounding box center [395, 176] width 118 height 11
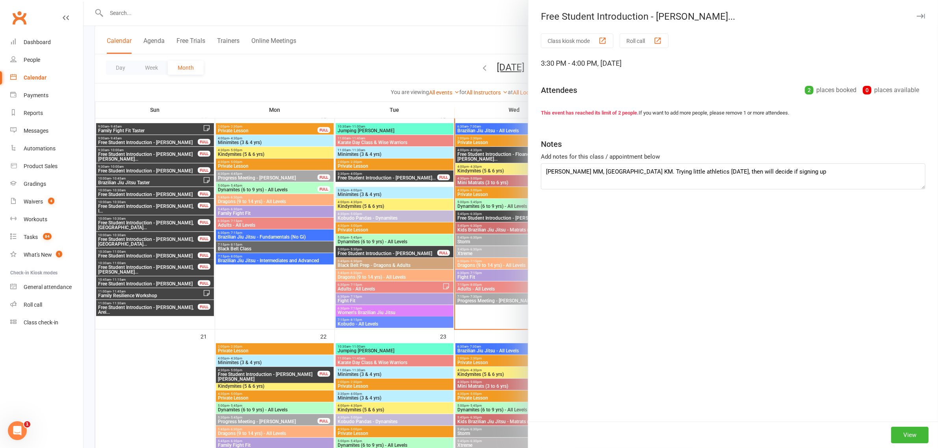
type textarea "Edith MM, Angus KM. Trying little athletics on Friday, then will decide if sign…"
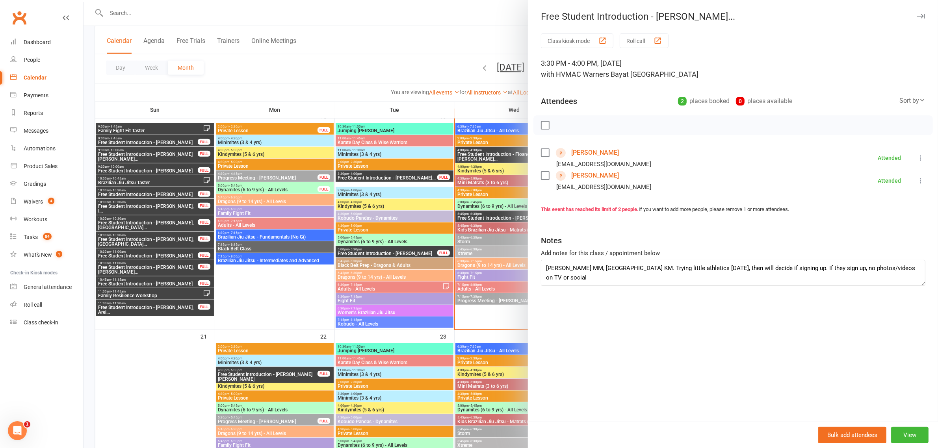
click at [407, 61] on div at bounding box center [511, 224] width 854 height 448
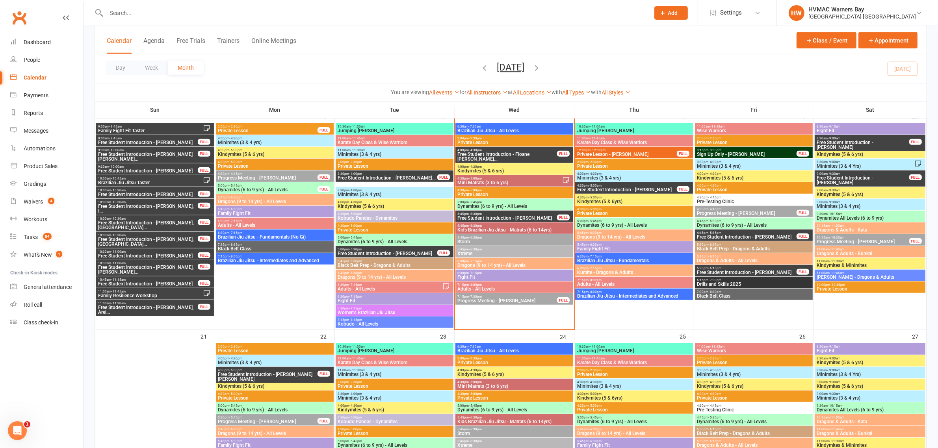
click at [421, 251] on span "Free Student Introduction - Jerrick Bradford" at bounding box center [387, 253] width 100 height 5
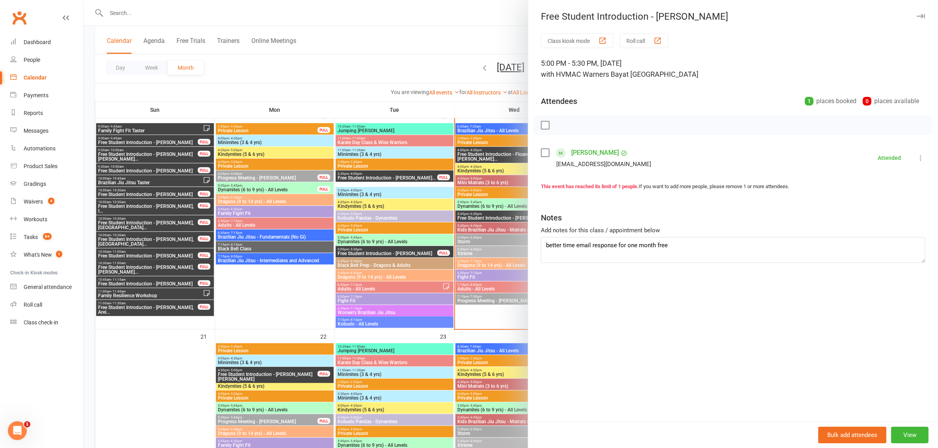
click at [338, 57] on div at bounding box center [511, 224] width 854 height 448
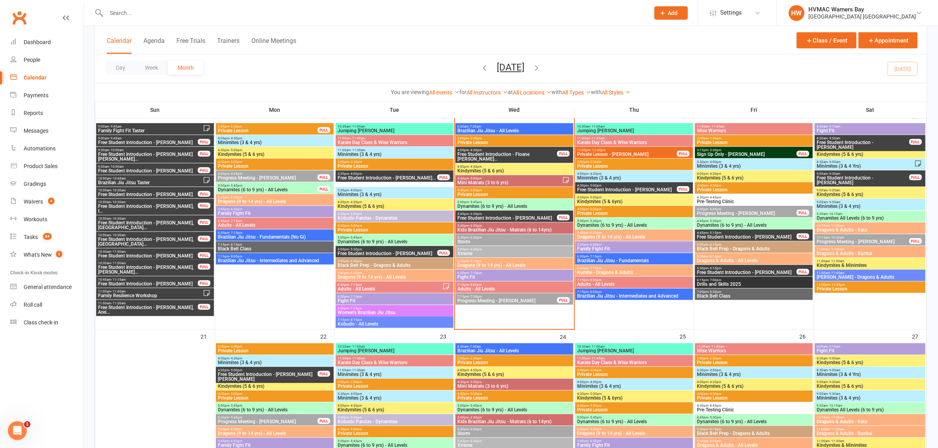
click at [523, 155] on span "Free Student Introduction - Floane Wallach, Harvey..." at bounding box center [507, 156] width 100 height 9
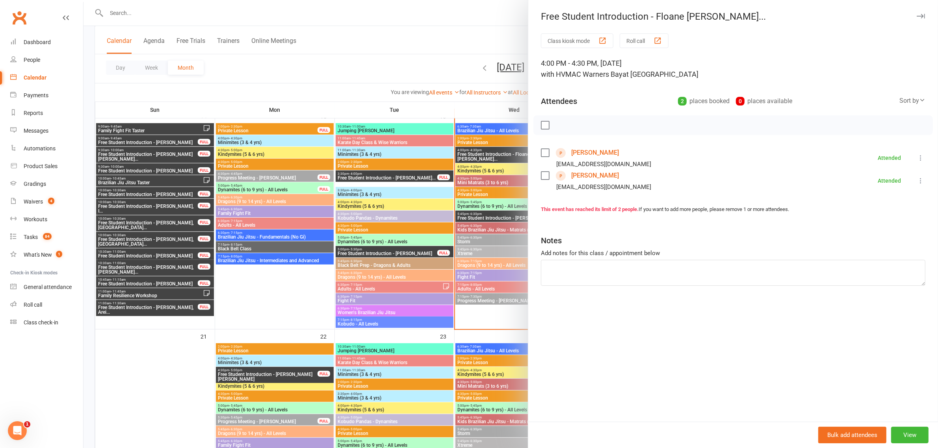
click at [403, 59] on div at bounding box center [511, 224] width 854 height 448
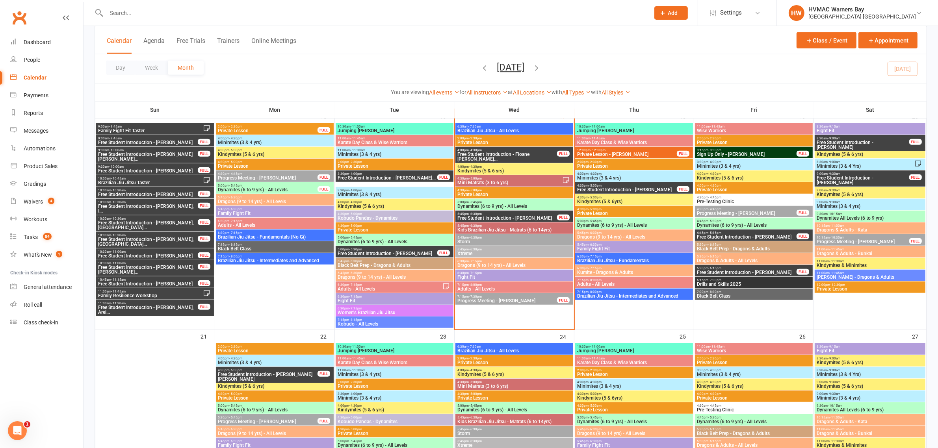
click at [467, 194] on span "Private Lesson" at bounding box center [514, 194] width 115 height 5
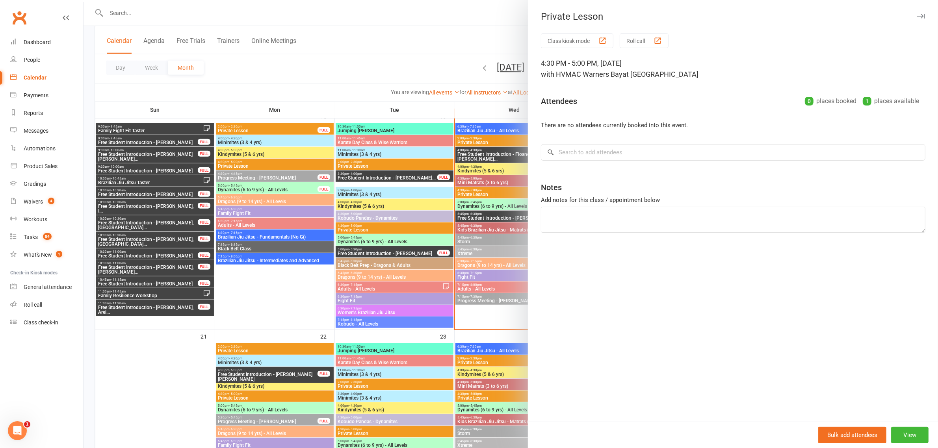
click at [378, 69] on div at bounding box center [511, 224] width 854 height 448
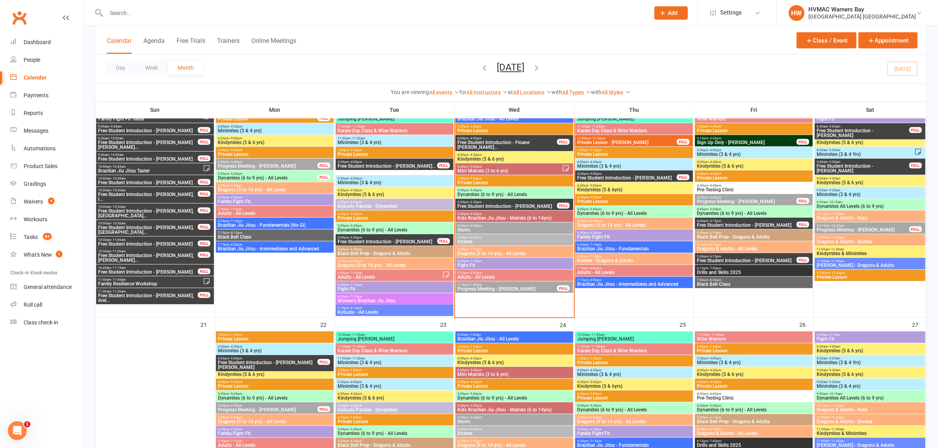
scroll to position [591, 0]
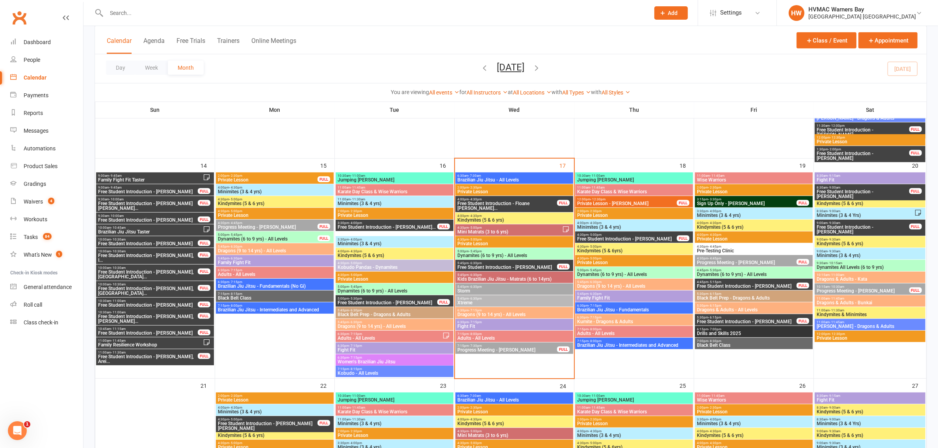
click at [525, 204] on span "Free Student Introduction - Floane Wallach, Harvey..." at bounding box center [507, 205] width 100 height 9
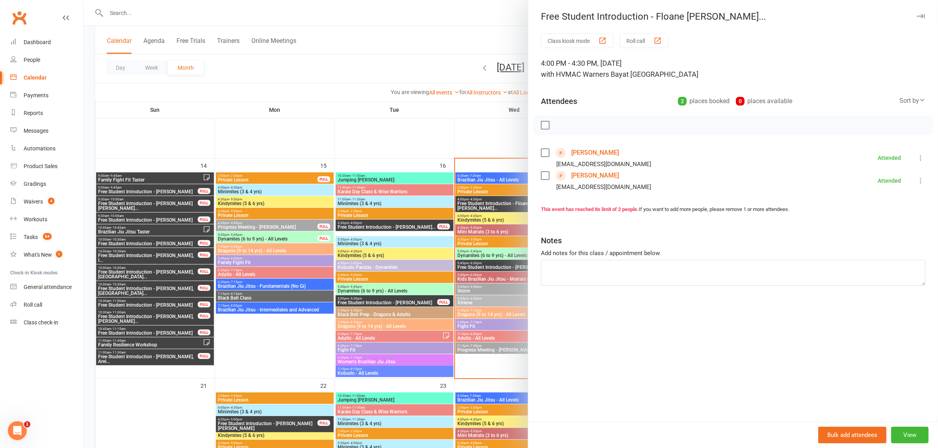
click at [458, 211] on div at bounding box center [511, 224] width 854 height 448
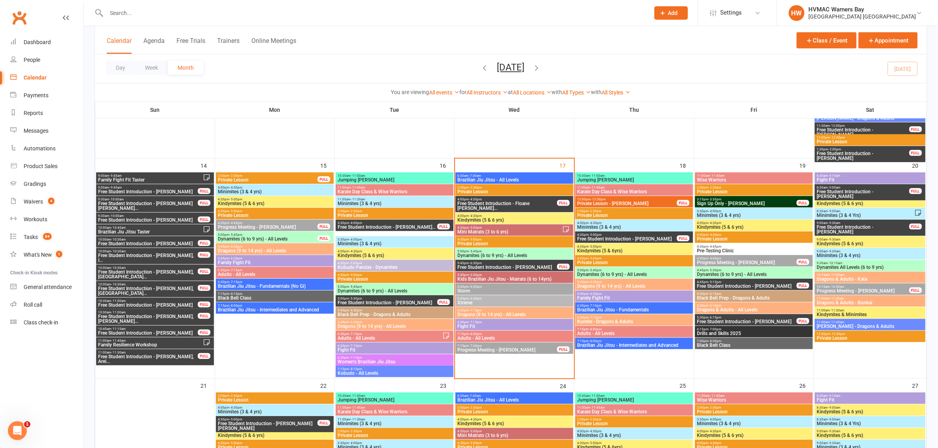
click at [513, 204] on span "Free Student Introduction - Floane Wallach, Harvey..." at bounding box center [507, 205] width 100 height 9
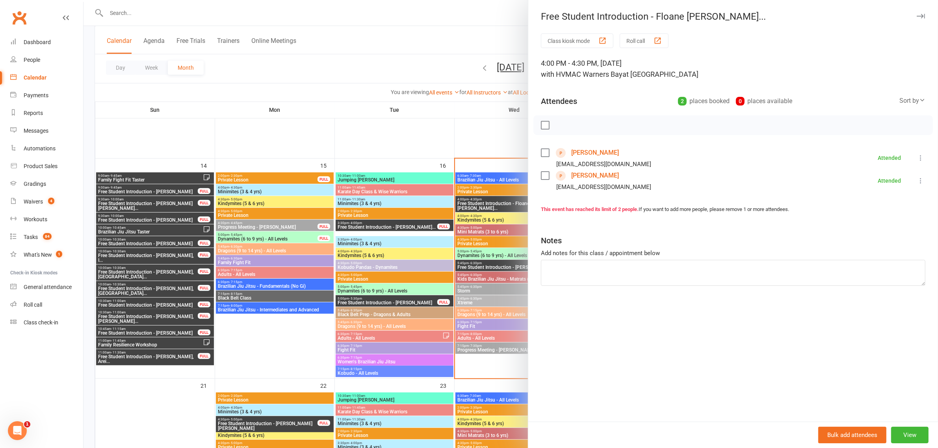
drag, startPoint x: 469, startPoint y: 217, endPoint x: 562, endPoint y: 206, distance: 94.0
click at [469, 217] on div at bounding box center [511, 224] width 854 height 448
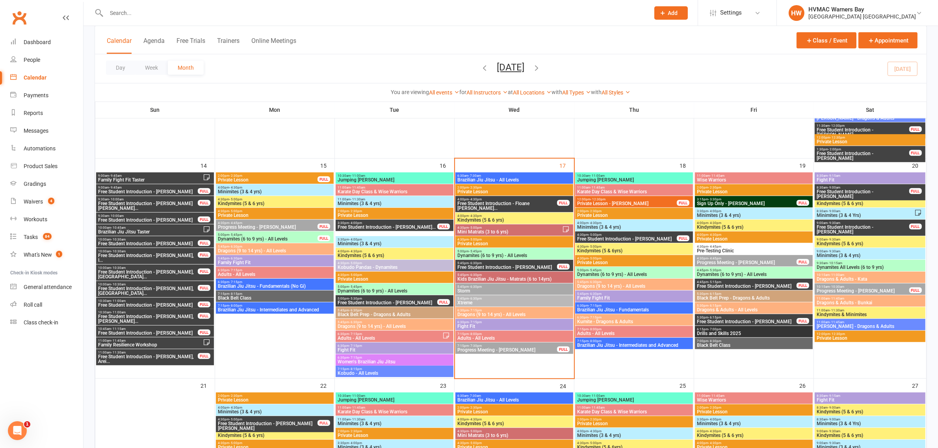
click at [711, 214] on span "Minimites (3 & 4 yrs)" at bounding box center [753, 215] width 115 height 5
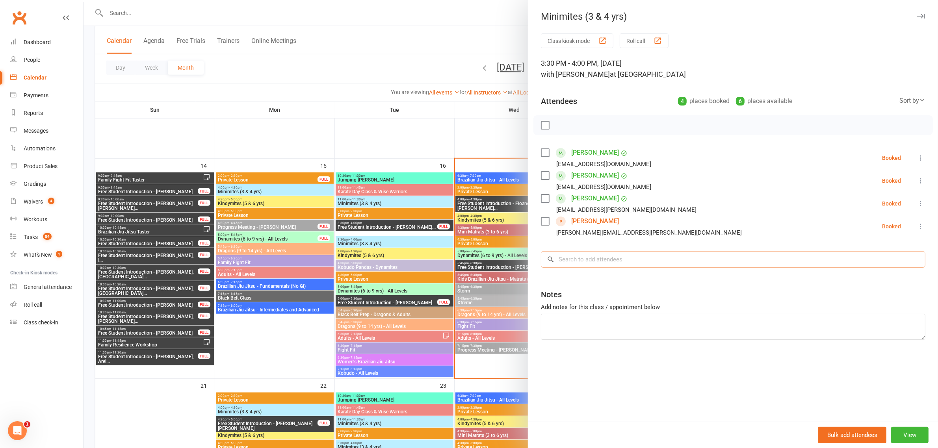
click at [635, 264] on input "search" at bounding box center [733, 259] width 384 height 17
click at [442, 235] on div at bounding box center [511, 224] width 854 height 448
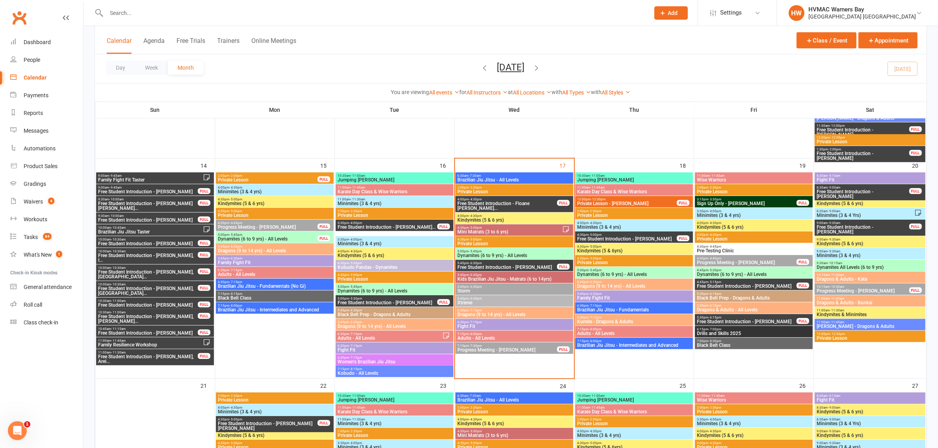
click at [707, 217] on span "Minimites (3 & 4 yrs)" at bounding box center [753, 215] width 115 height 5
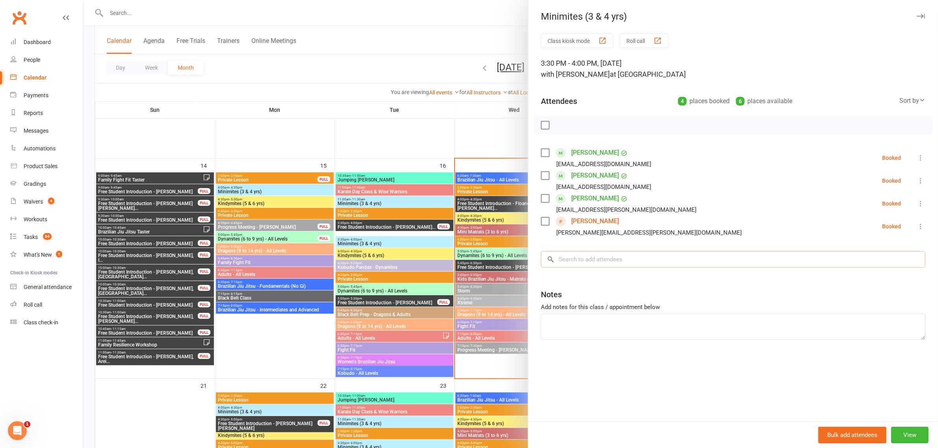
click at [654, 260] on input "search" at bounding box center [733, 259] width 384 height 17
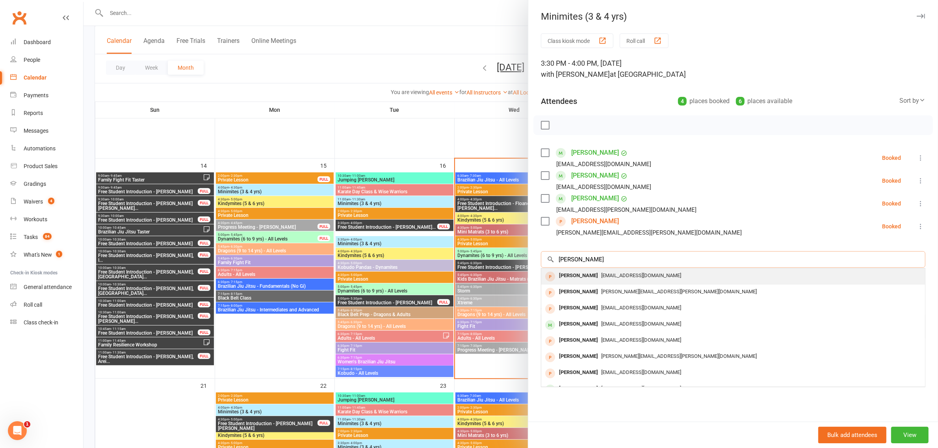
type input "harvey wallah"
click at [575, 274] on div "Harvey Wallach" at bounding box center [578, 275] width 45 height 11
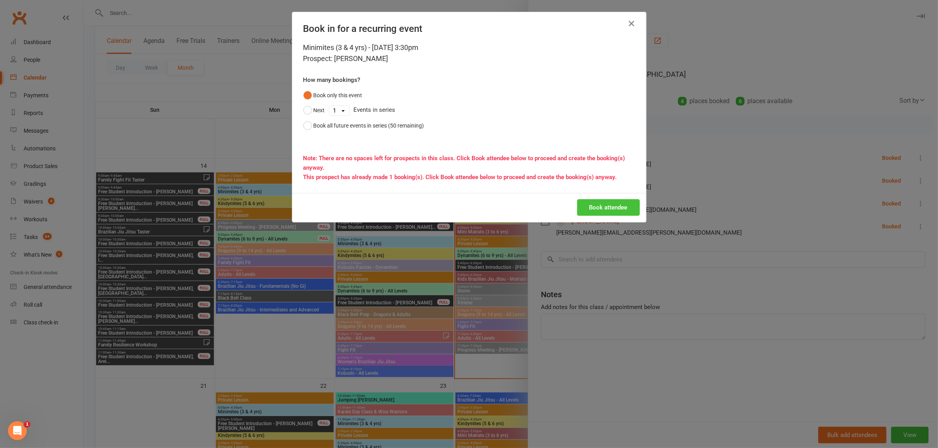
click at [609, 201] on button "Book attendee" at bounding box center [608, 207] width 63 height 17
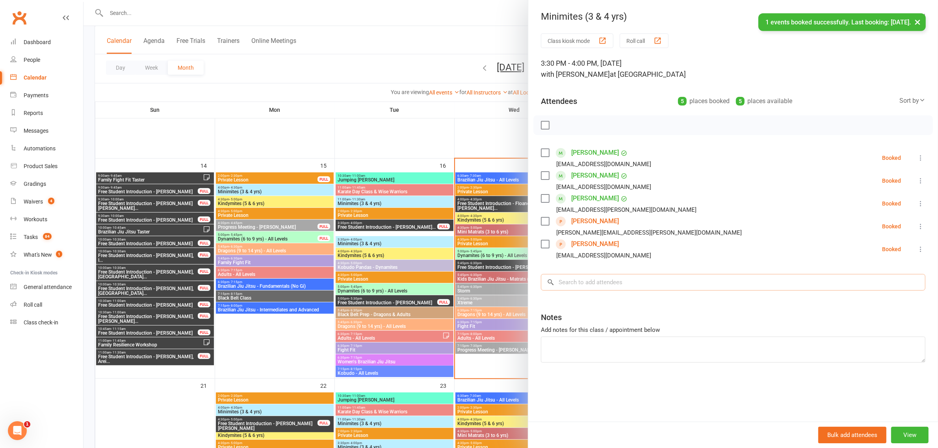
click at [613, 289] on input "search" at bounding box center [733, 282] width 384 height 17
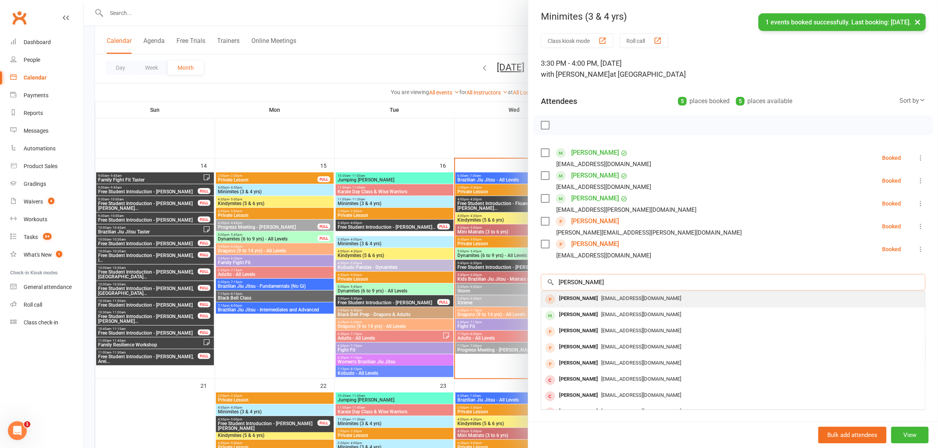
type input "sloane wallach"
click at [602, 298] on span "amyette24@gmail.com" at bounding box center [641, 298] width 80 height 6
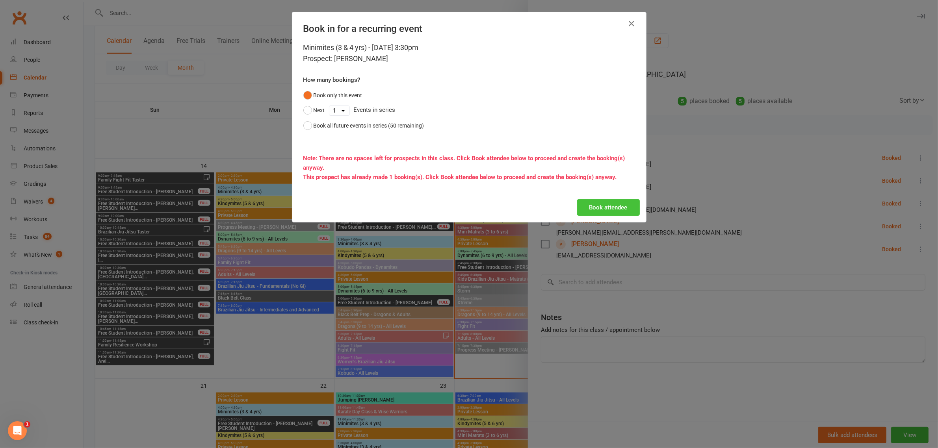
click at [619, 212] on button "Book attendee" at bounding box center [608, 207] width 63 height 17
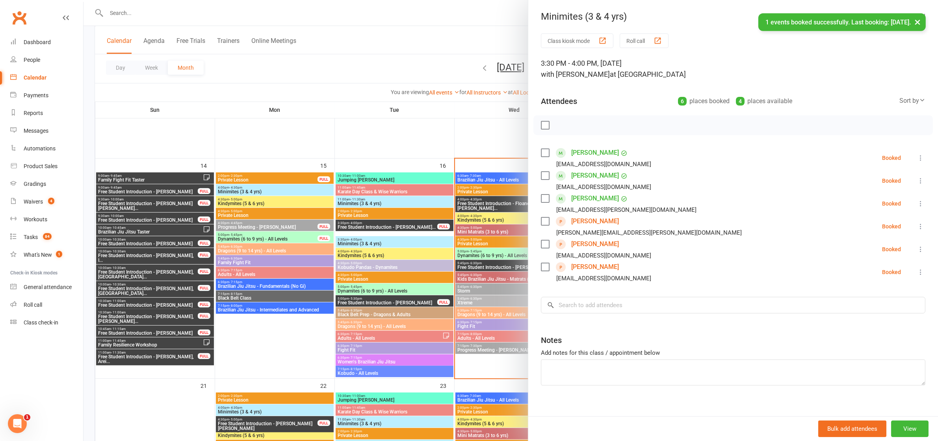
click at [310, 182] on div at bounding box center [511, 220] width 854 height 441
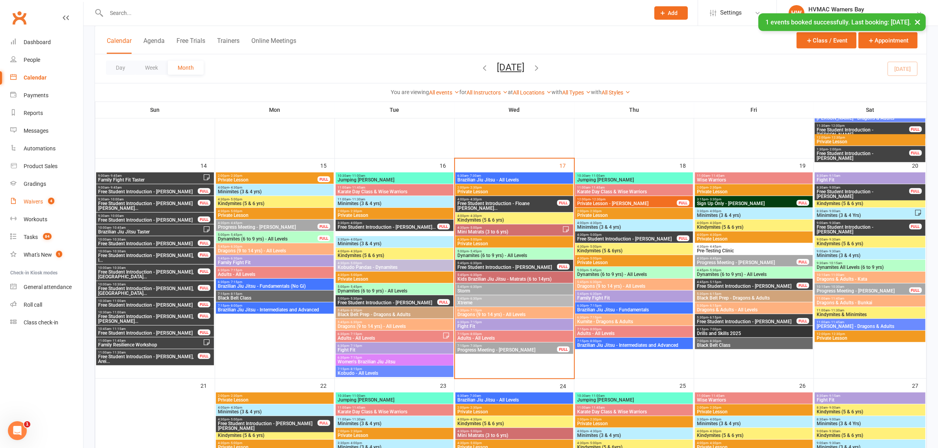
click at [46, 205] on link "Waivers 4" at bounding box center [46, 202] width 73 height 18
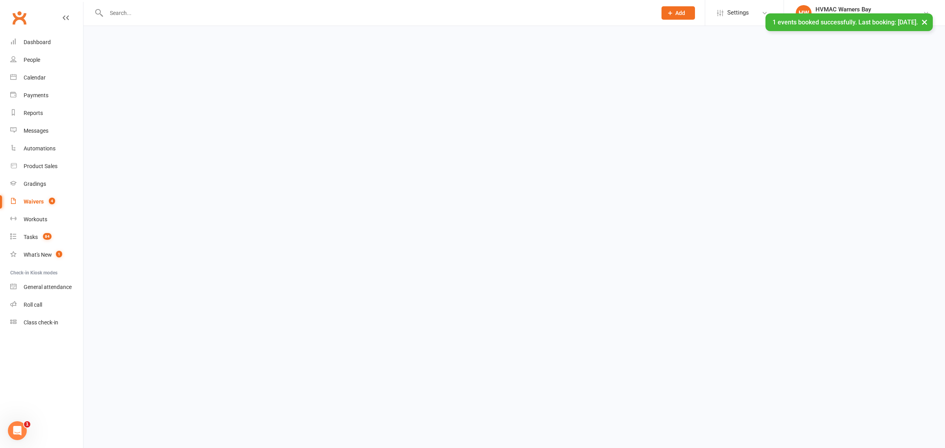
select select "100"
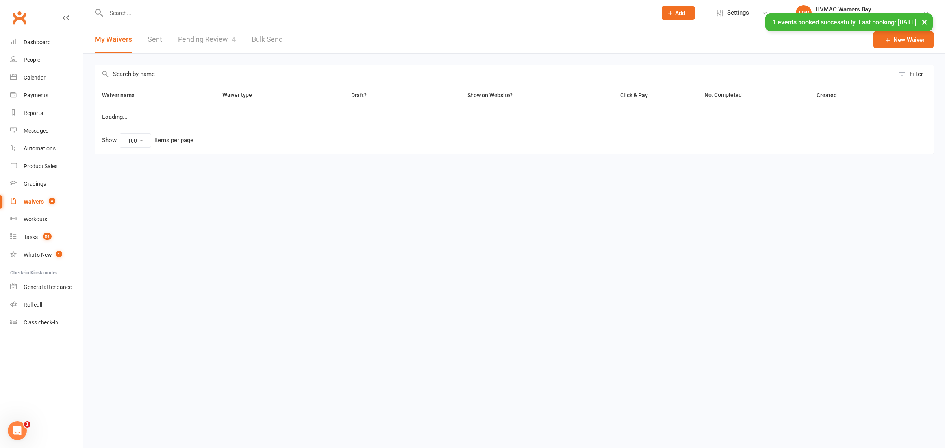
click at [193, 41] on link "Pending Review 4" at bounding box center [207, 39] width 58 height 27
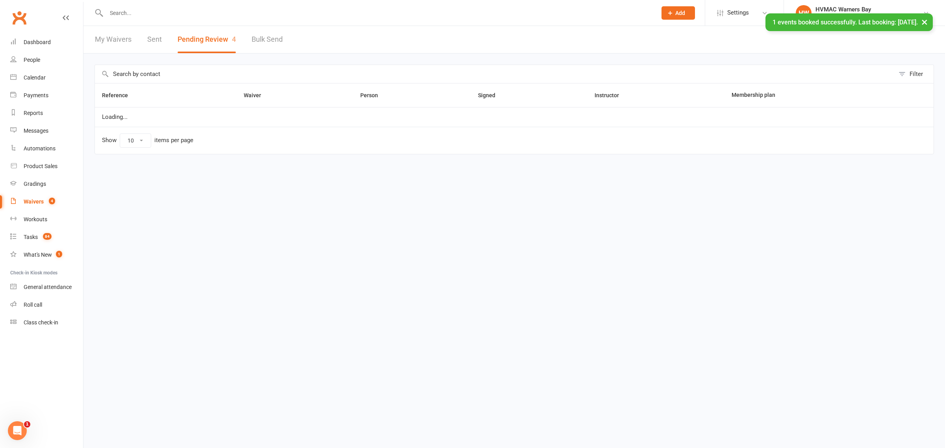
select select "100"
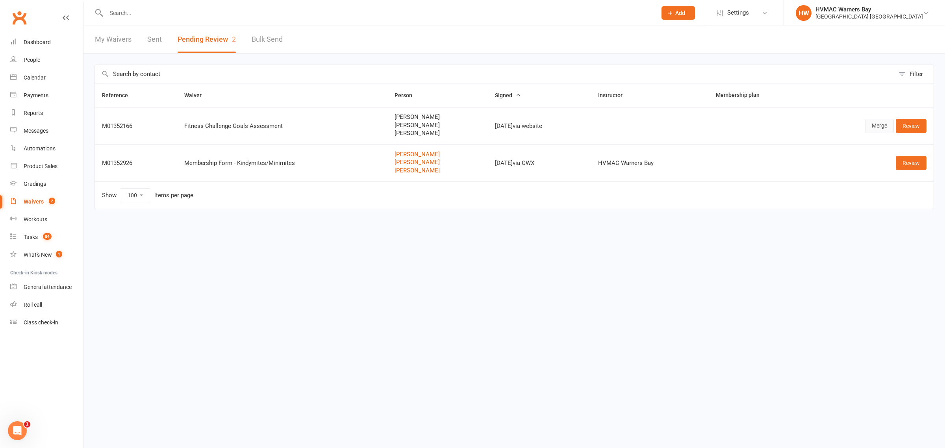
click at [871, 126] on link "Merge" at bounding box center [879, 126] width 29 height 14
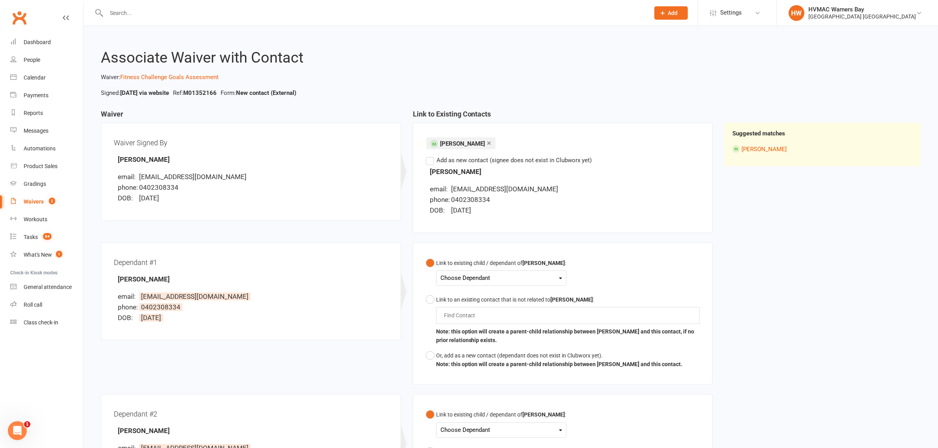
click at [462, 279] on div "Choose Dependant" at bounding box center [501, 278] width 122 height 11
click at [499, 316] on link "Olivia Wilson" at bounding box center [480, 313] width 78 height 17
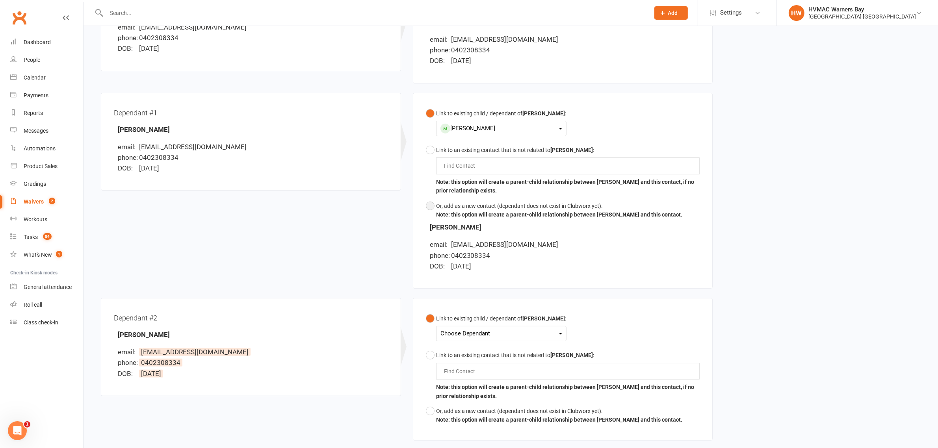
scroll to position [243, 0]
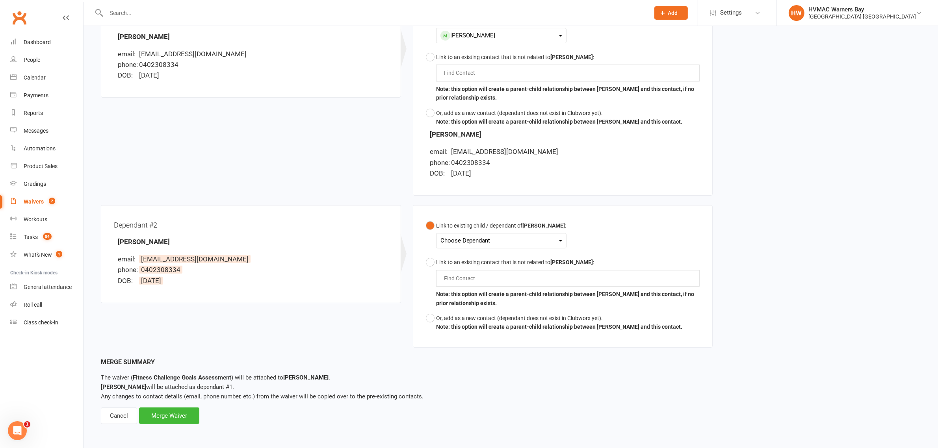
click at [487, 237] on div "Choose Dependant" at bounding box center [501, 241] width 122 height 11
click at [487, 256] on link "Lachlan Wilson" at bounding box center [480, 259] width 78 height 17
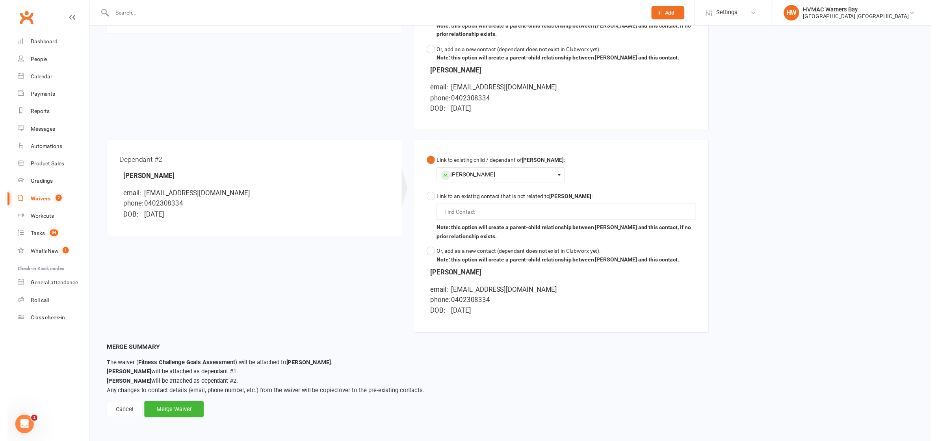
scroll to position [306, 0]
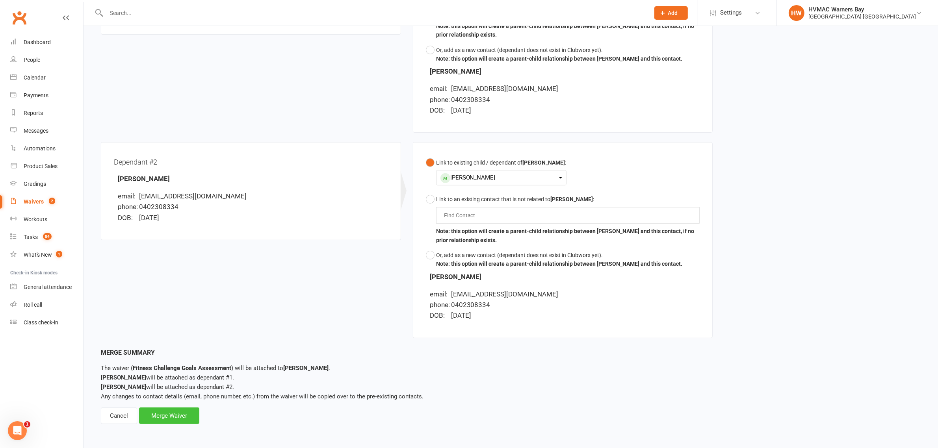
click at [165, 416] on div "Merge Waiver" at bounding box center [169, 416] width 60 height 17
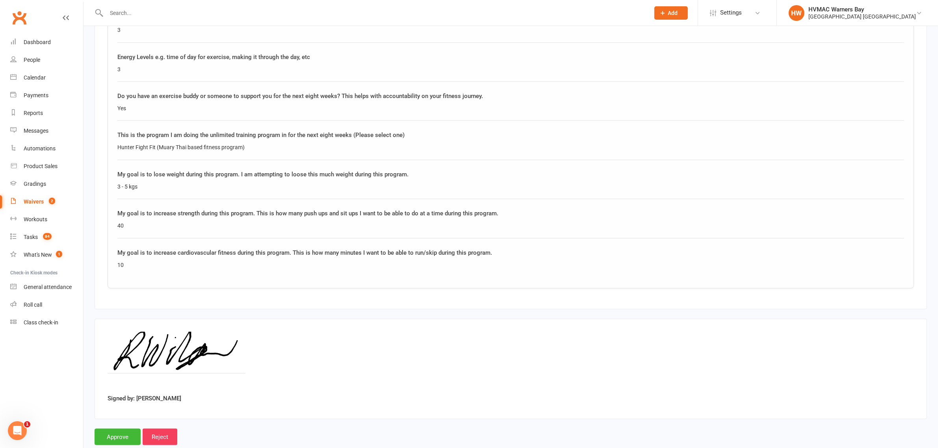
scroll to position [1297, 0]
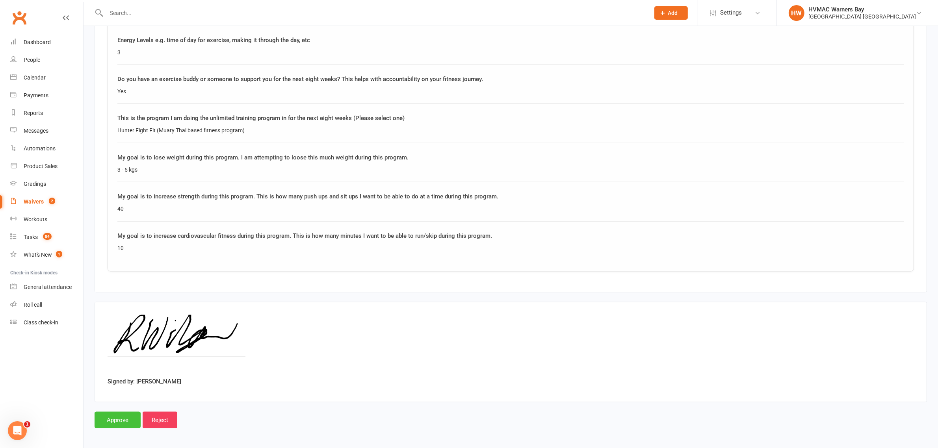
click at [111, 421] on input "Approve" at bounding box center [118, 420] width 46 height 17
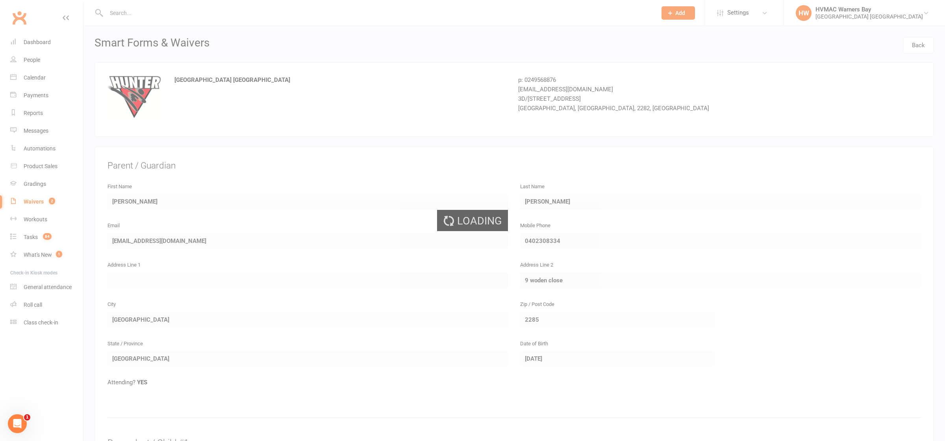
select select "100"
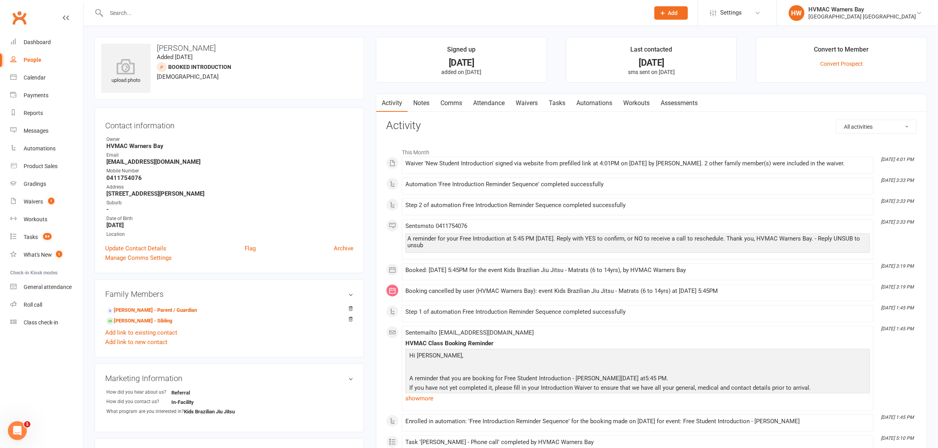
click at [531, 103] on link "Waivers" at bounding box center [526, 103] width 33 height 18
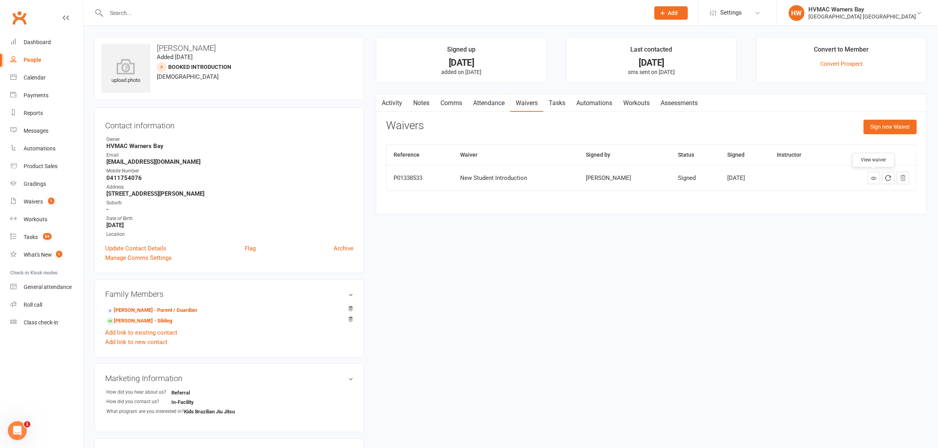
click at [873, 178] on icon at bounding box center [874, 178] width 6 height 6
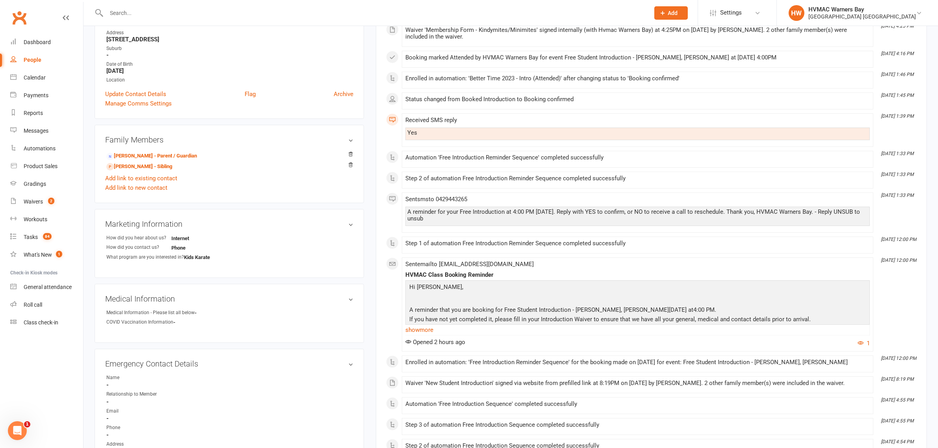
scroll to position [246, 0]
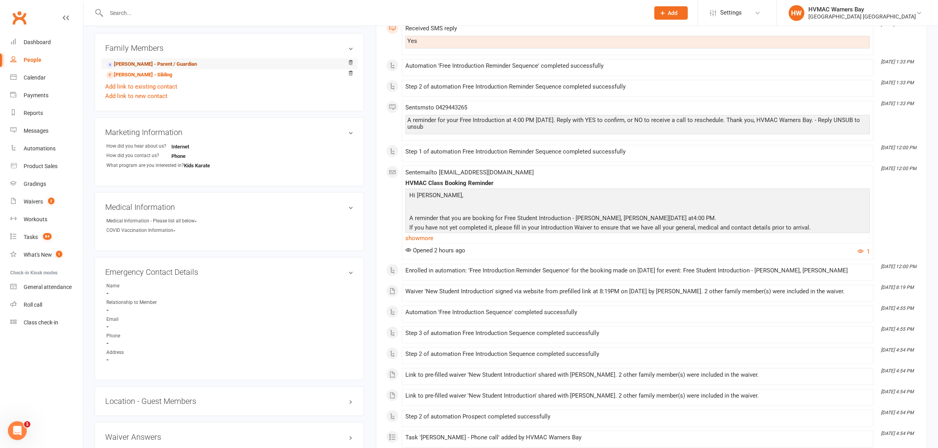
click at [130, 61] on link "[PERSON_NAME] - Parent / Guardian" at bounding box center [151, 64] width 91 height 8
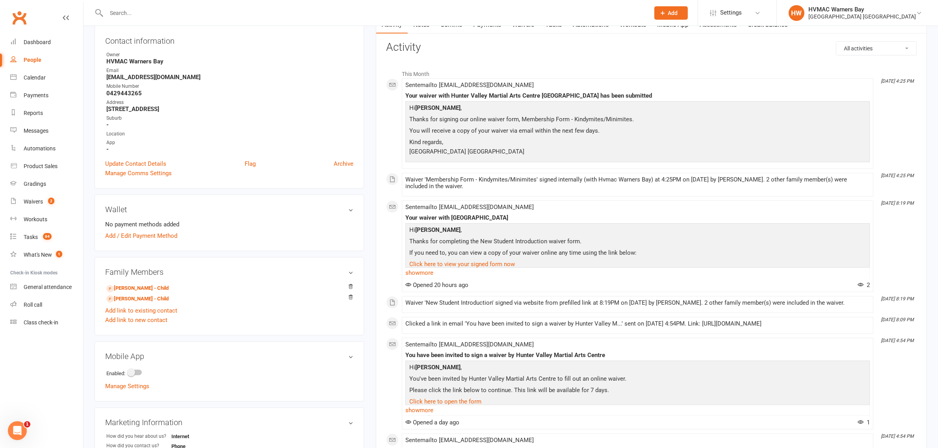
scroll to position [197, 0]
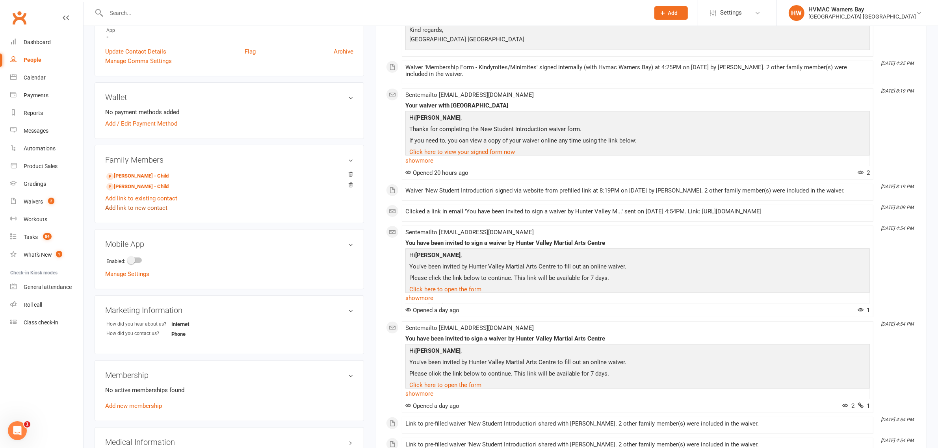
click at [158, 208] on link "Add link to new contact" at bounding box center [136, 207] width 62 height 9
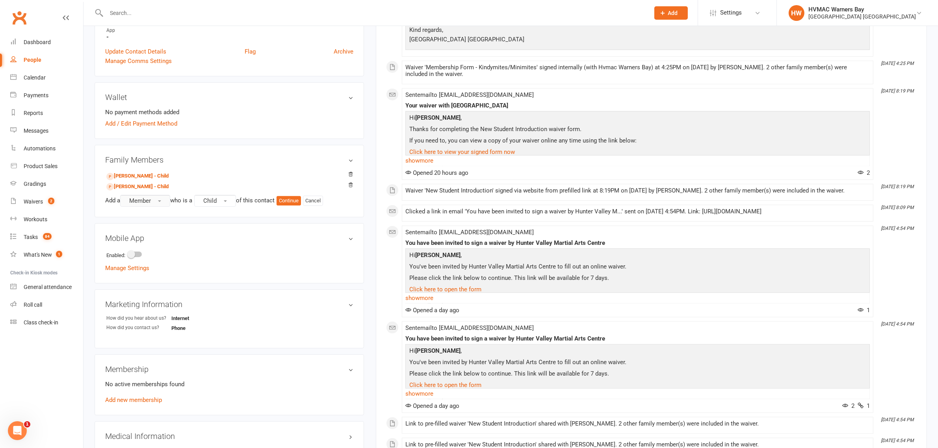
click at [151, 200] on span "Member" at bounding box center [140, 200] width 22 height 7
click at [150, 250] on span "Non-attending contact" at bounding box center [156, 248] width 59 height 7
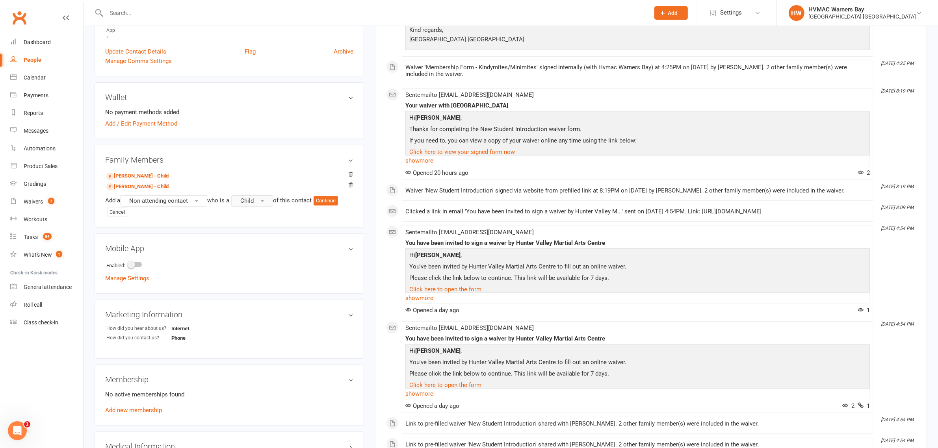
click at [254, 201] on span "Child" at bounding box center [246, 200] width 13 height 7
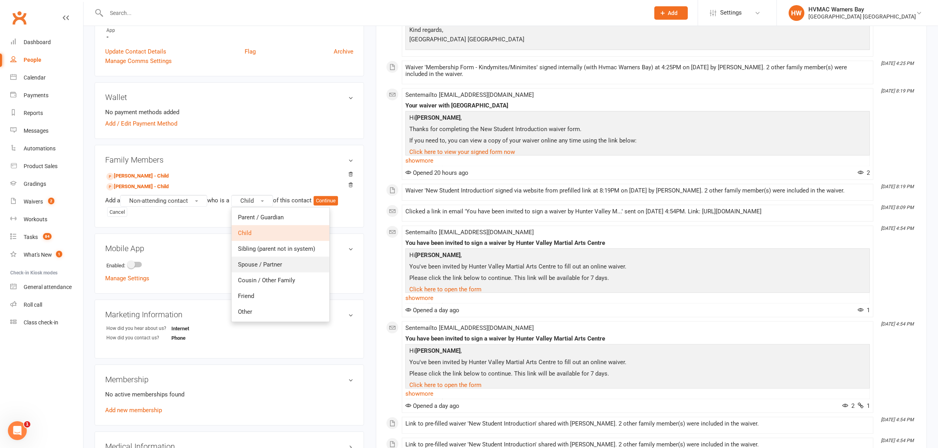
click at [266, 263] on span "Spouse / Partner" at bounding box center [260, 264] width 44 height 7
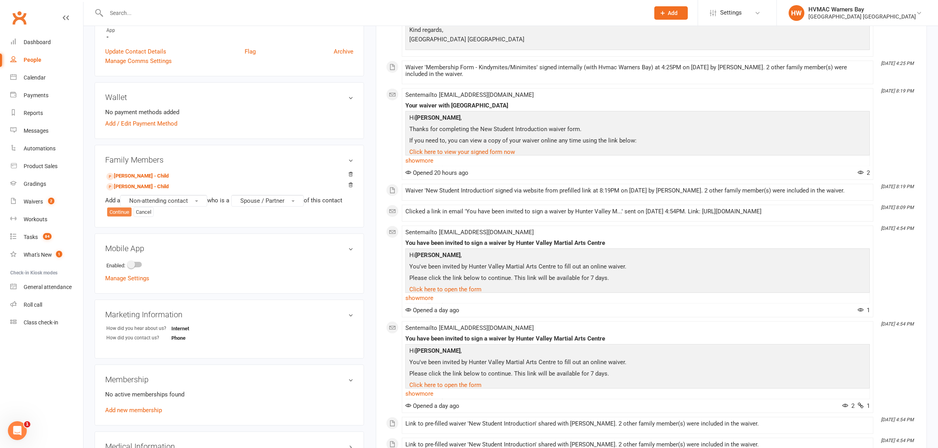
click at [128, 211] on button "Continue" at bounding box center [119, 212] width 24 height 9
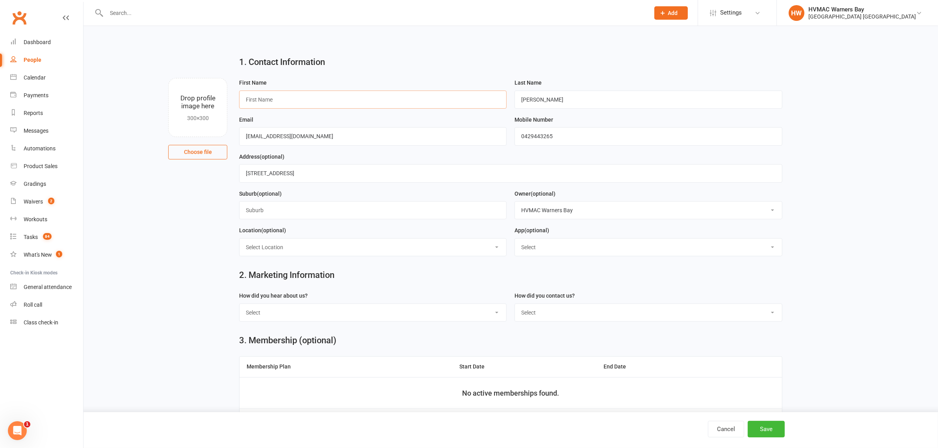
click at [259, 95] on input "text" at bounding box center [372, 100] width 267 height 18
type input "Bill"
drag, startPoint x: 318, startPoint y: 139, endPoint x: 94, endPoint y: 123, distance: 225.1
click at [95, 78] on div "Drop profile image here 300×300 Choose file First Name Bill Last Name Myette Em…" at bounding box center [511, 78] width 832 height 0
paste input "bswallach"
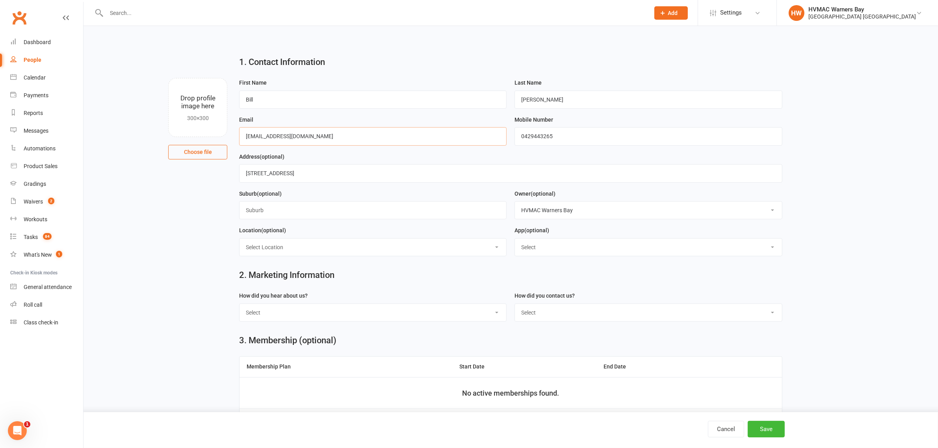
type input "bswallach@gmail.com"
drag, startPoint x: 545, startPoint y: 102, endPoint x: 485, endPoint y: 96, distance: 59.9
click at [485, 96] on form "First Name Bill Last Name Myette Email bswallach@gmail.com Mobile Number 042944…" at bounding box center [510, 170] width 551 height 185
type input "Wallach"
drag, startPoint x: 569, startPoint y: 135, endPoint x: 479, endPoint y: 135, distance: 90.2
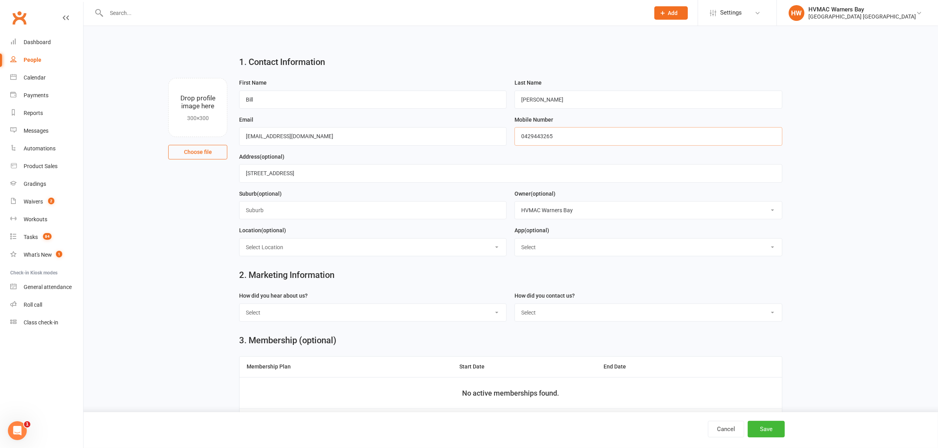
click at [479, 135] on form "First Name Bill Last Name Wallach Email bswallach@gmail.com Mobile Number 04294…" at bounding box center [510, 170] width 551 height 185
paste input "0421786844"
type input "0421786844"
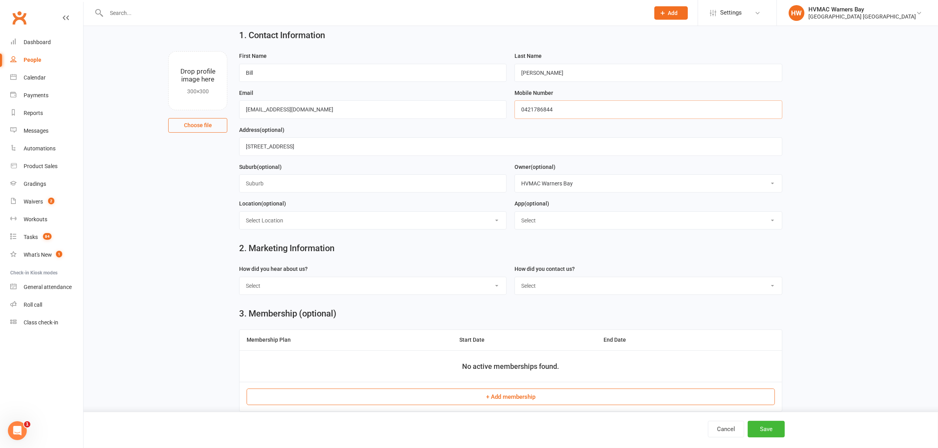
scroll to position [49, 0]
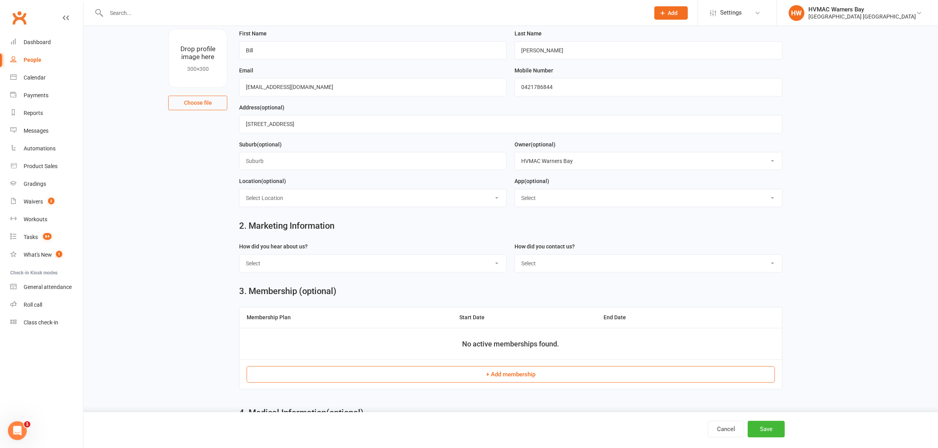
click at [296, 267] on select "Select Internet Facebook Referral Flyer Sign Direct Mail Demo Other" at bounding box center [373, 263] width 267 height 17
select select "Referral"
click at [240, 256] on select "Select Internet Facebook Referral Flyer Sign Direct Mail Demo Other" at bounding box center [373, 263] width 267 height 17
click at [532, 266] on select "Select Phone Email In-Facility" at bounding box center [648, 263] width 267 height 17
select select "In-Facility"
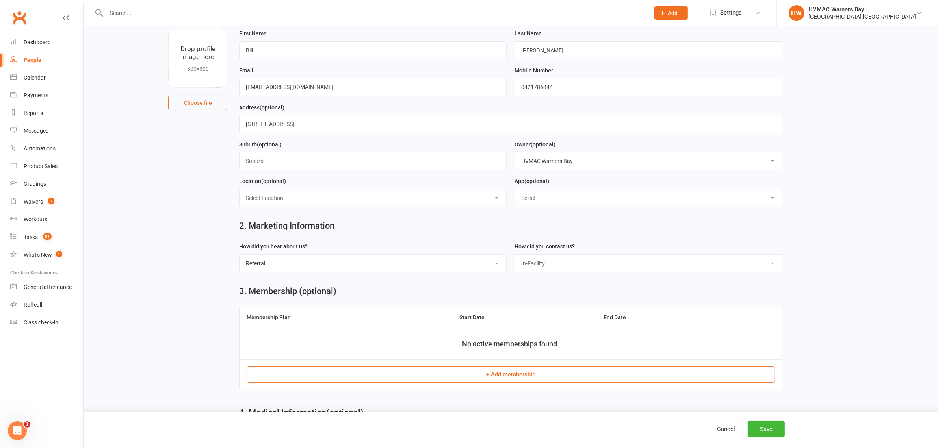
click at [515, 256] on select "Select Phone Email In-Facility" at bounding box center [648, 263] width 267 height 17
click at [769, 429] on button "Save" at bounding box center [766, 429] width 37 height 17
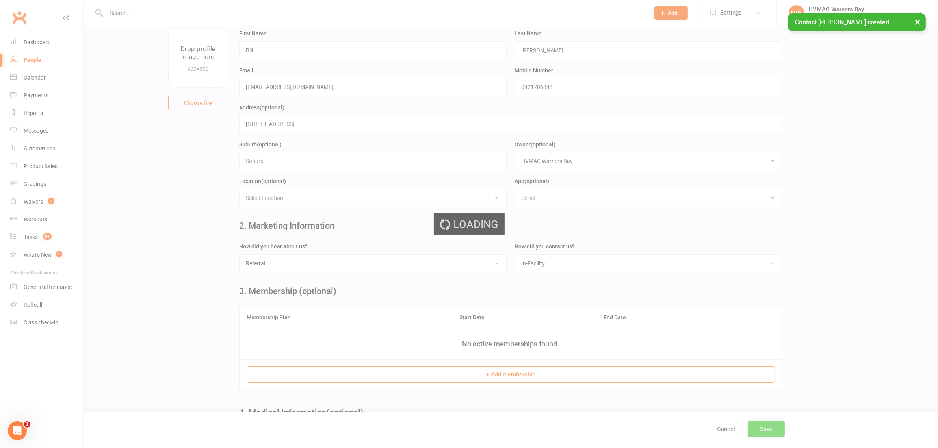
scroll to position [0, 0]
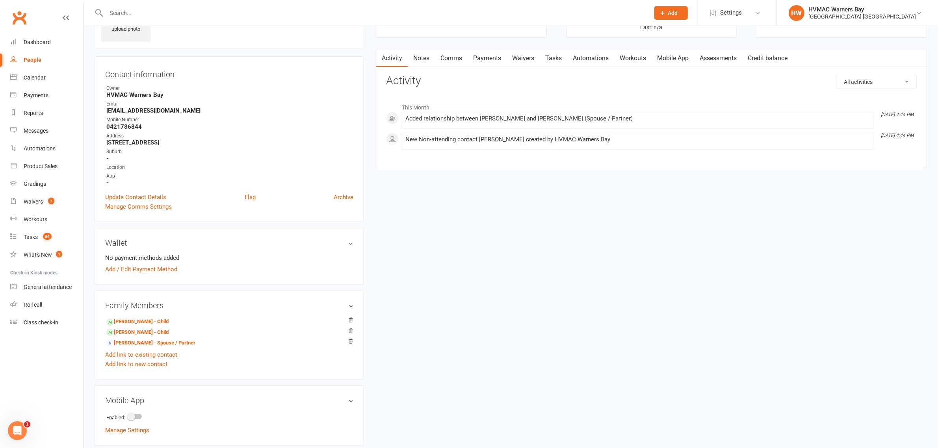
scroll to position [98, 0]
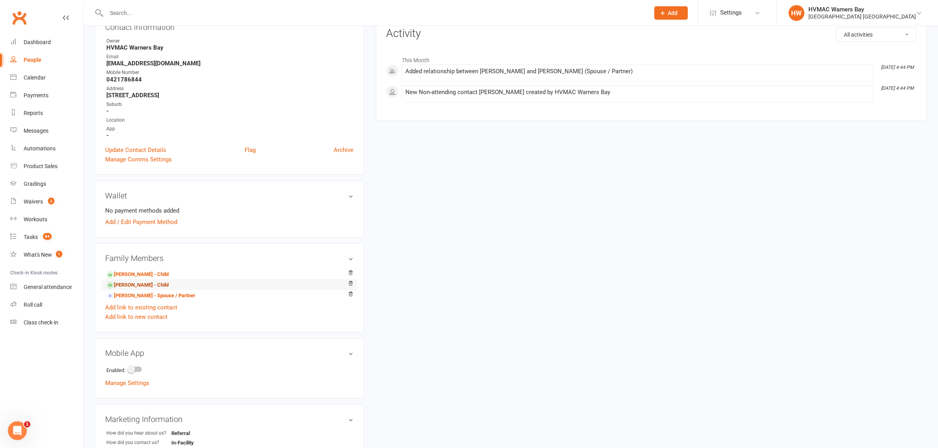
click at [165, 284] on link "Harvey Wallach - Child" at bounding box center [137, 285] width 62 height 8
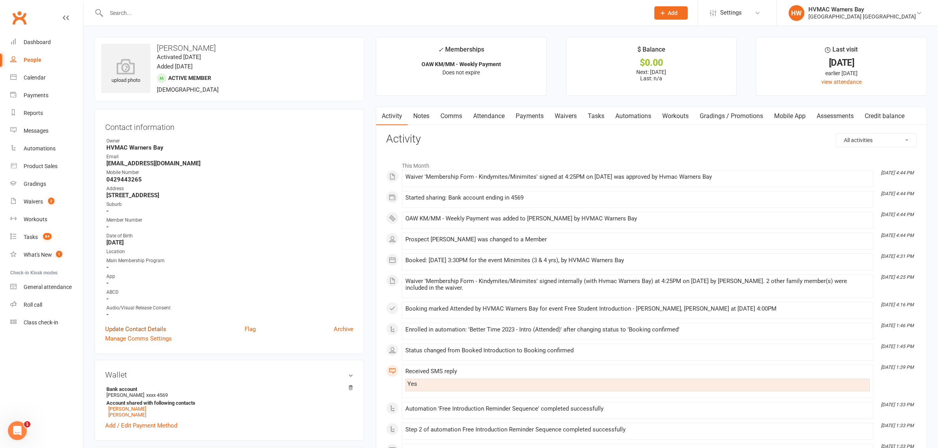
click at [143, 325] on link "Update Contact Details" at bounding box center [135, 329] width 61 height 9
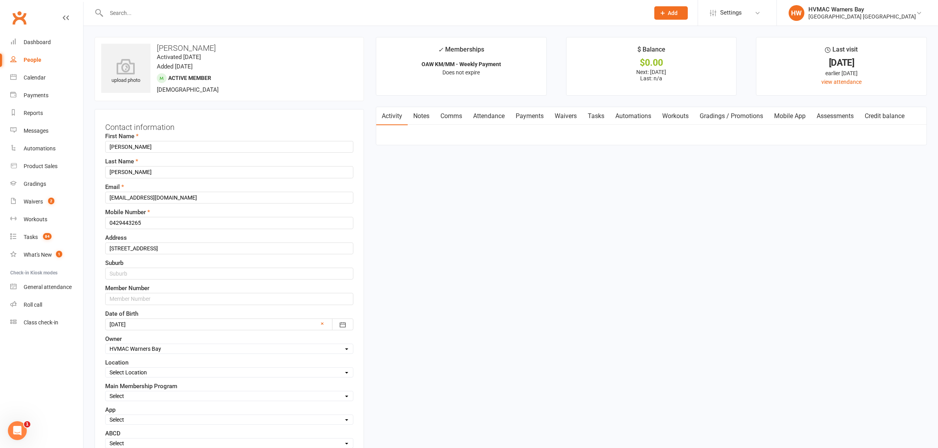
scroll to position [37, 0]
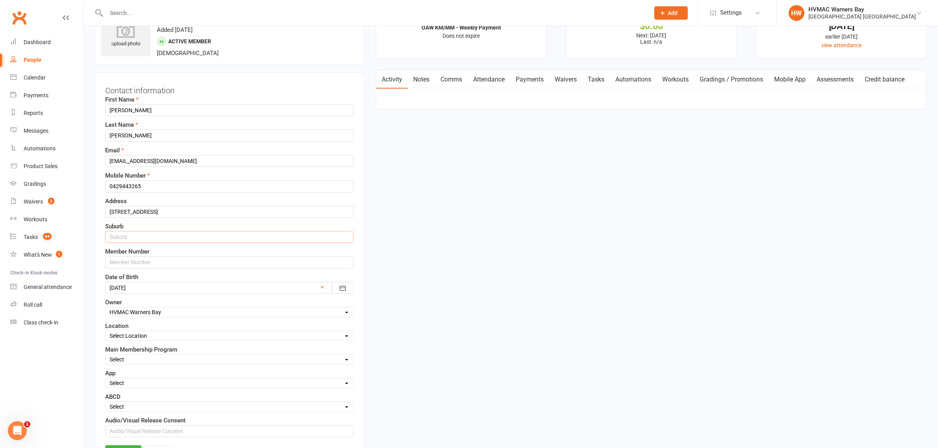
click at [217, 239] on input "text" at bounding box center [229, 237] width 248 height 12
type input "Charlestown"
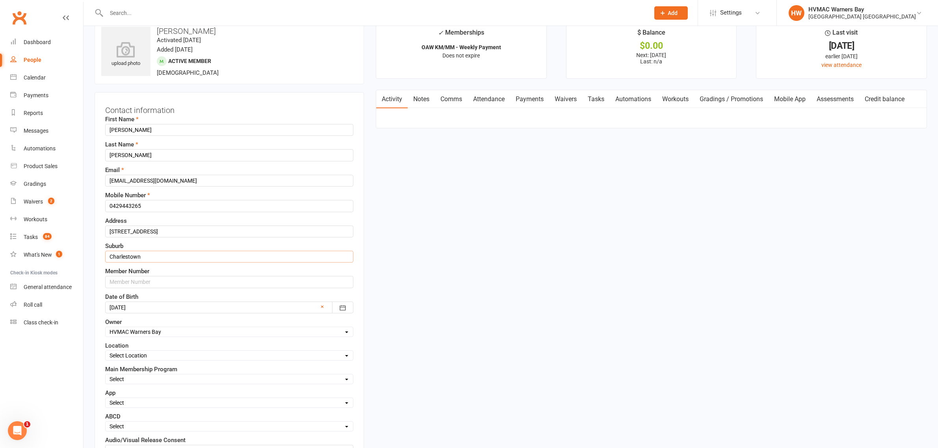
scroll to position [0, 0]
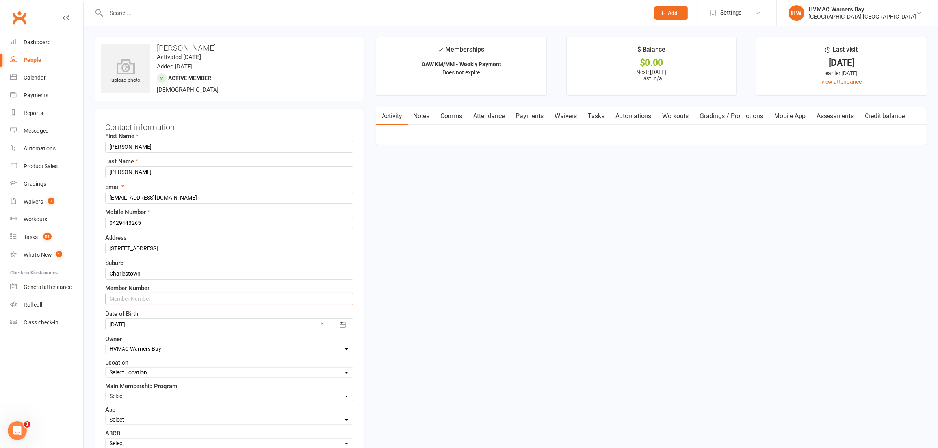
click at [131, 299] on input "text" at bounding box center [229, 299] width 248 height 12
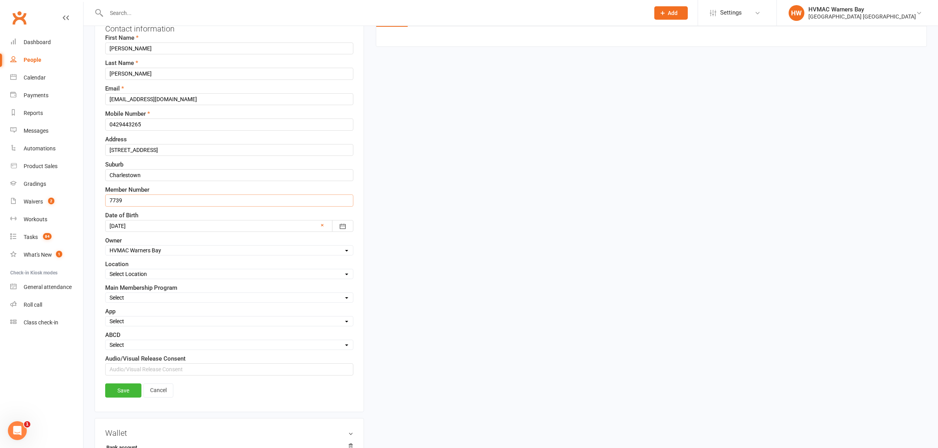
type input "7739"
click at [136, 299] on select "Select Minimites Dynamites Kindymites Dragons Adults Fight Fit BJJ Kobudo Kinde…" at bounding box center [229, 297] width 247 height 9
select select "Minimites"
click at [106, 295] on select "Select Minimites Dynamites Kindymites Dragons Adults Fight Fit BJJ Kobudo Kinde…" at bounding box center [229, 297] width 247 height 9
click at [119, 398] on link "Save" at bounding box center [123, 391] width 36 height 14
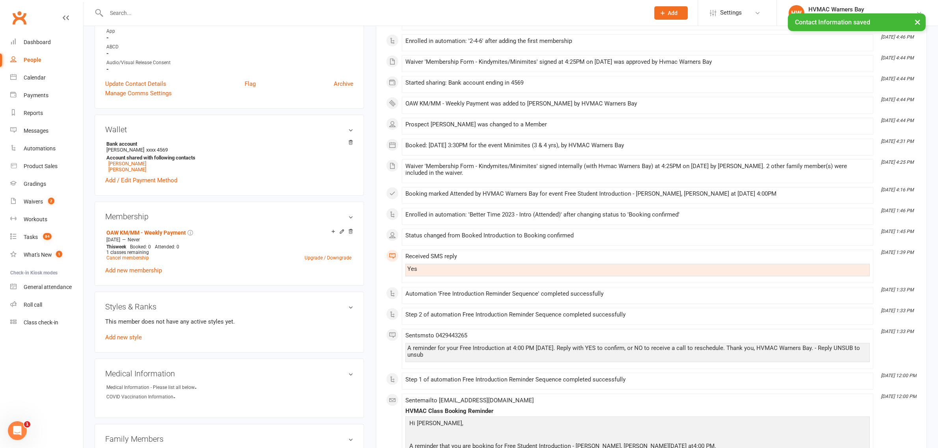
scroll to position [246, 0]
click at [128, 340] on link "Add new style" at bounding box center [123, 336] width 37 height 7
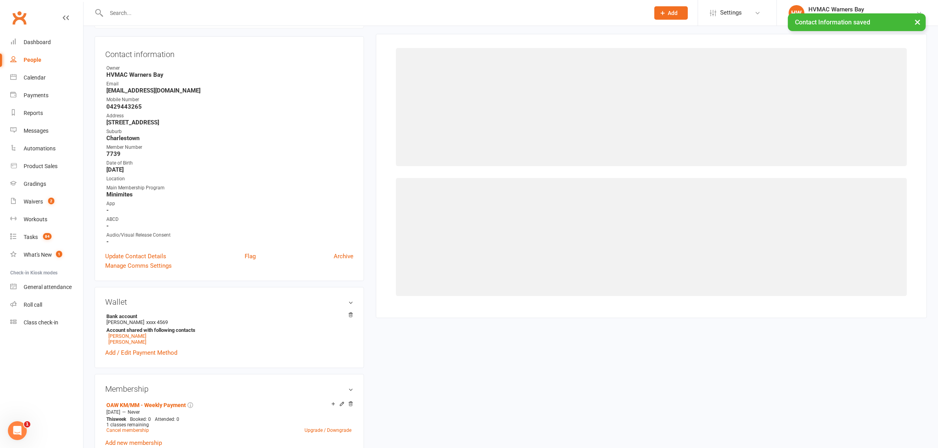
scroll to position [67, 0]
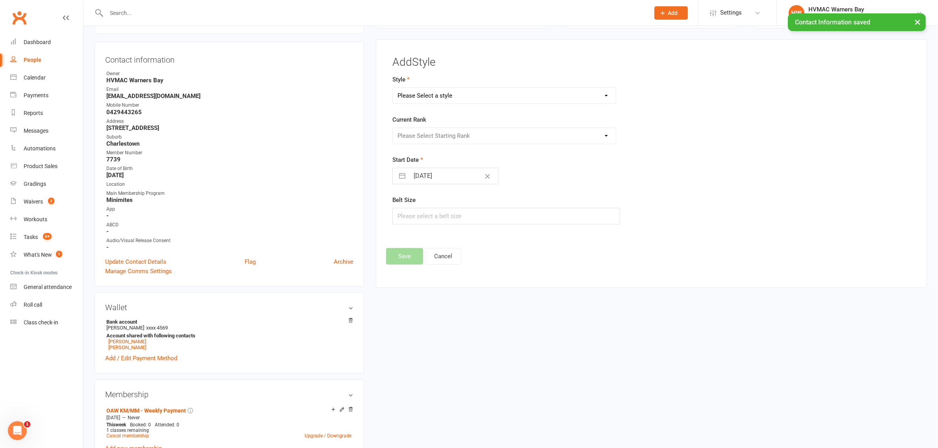
click at [449, 94] on select "Please Select a style Brazilian Jiu Jitsu Dragons & Adults Dynamites Fight Fit …" at bounding box center [504, 96] width 223 height 16
select select "1718"
click at [393, 88] on select "Please Select a style Brazilian Jiu Jitsu Dragons & Adults Dynamites Fight Fit …" at bounding box center [504, 96] width 223 height 16
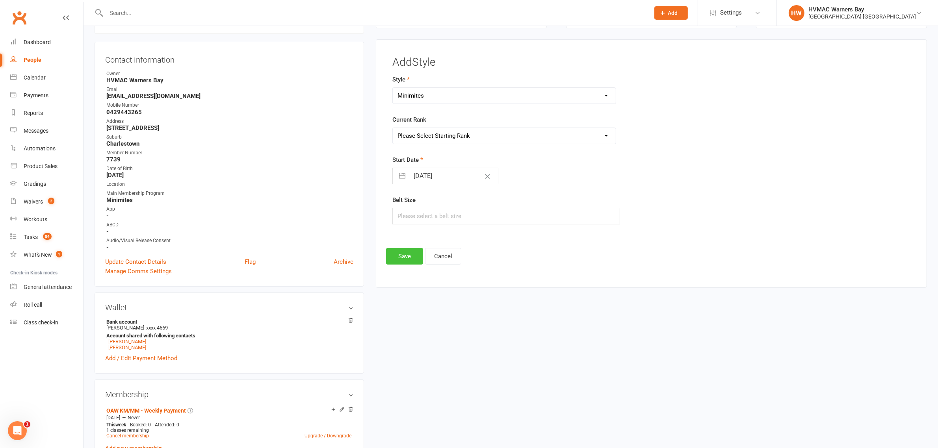
click at [412, 261] on button "Save" at bounding box center [404, 256] width 37 height 17
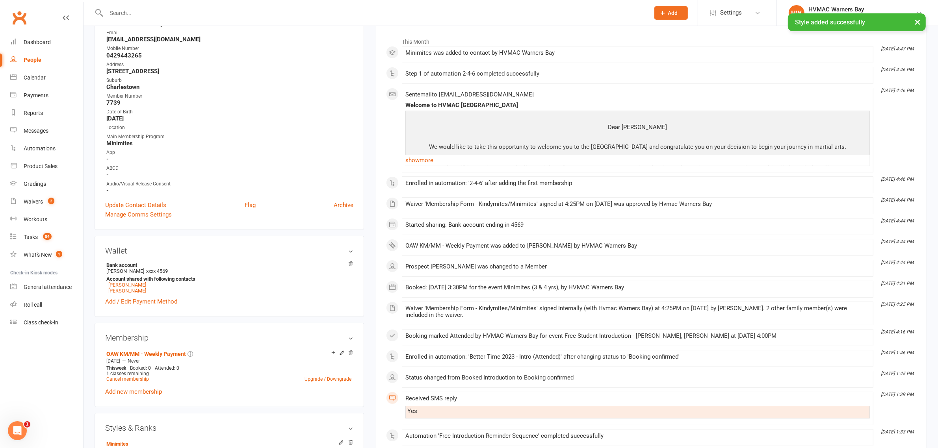
scroll to position [264, 0]
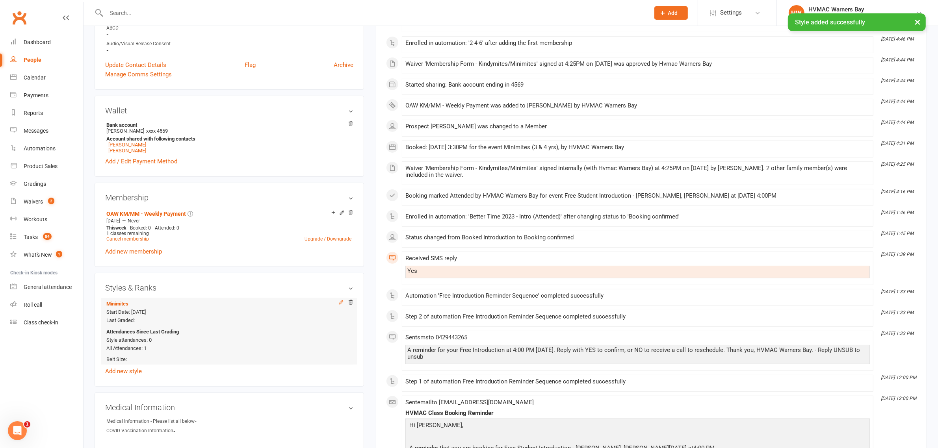
click at [344, 304] on icon at bounding box center [341, 303] width 6 height 6
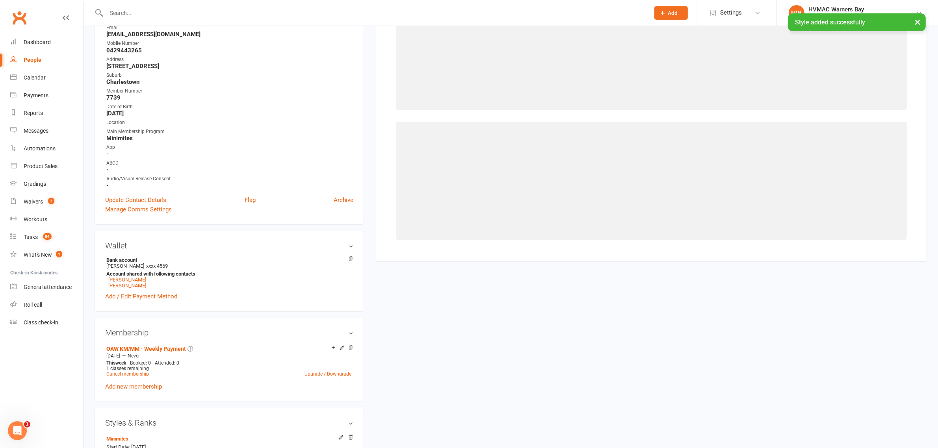
scroll to position [67, 0]
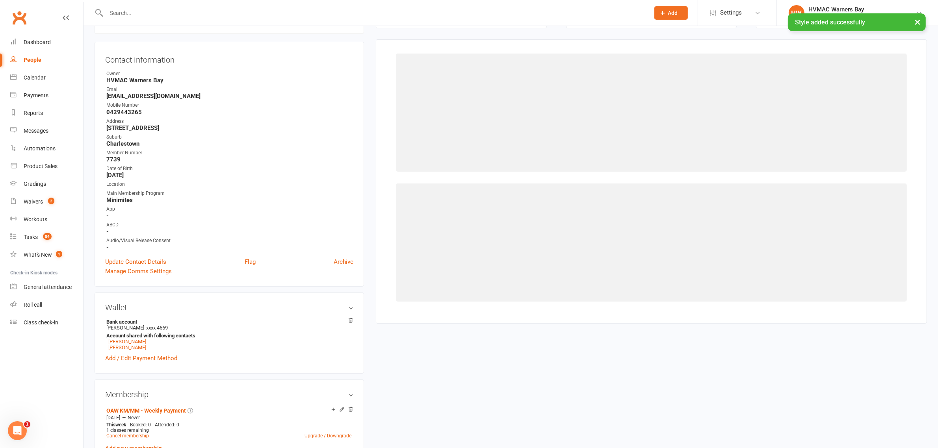
select select "1718"
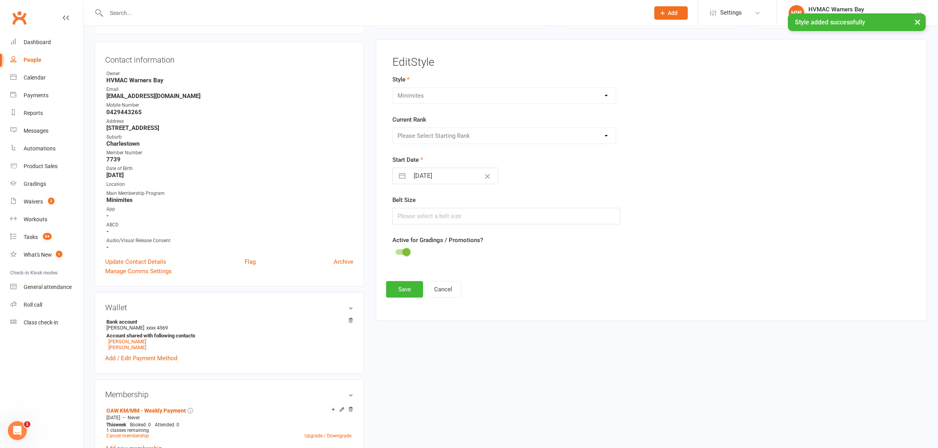
click at [429, 140] on div "Please Select Starting Rank White Yellow [PERSON_NAME] Blue Brown Black" at bounding box center [504, 136] width 224 height 17
click at [414, 132] on div "Please Select Starting Rank White Yellow [PERSON_NAME] Blue Brown Black" at bounding box center [504, 136] width 224 height 17
click at [414, 131] on div "Please Select Starting Rank White Yellow [PERSON_NAME] Blue Brown Black" at bounding box center [504, 136] width 224 height 17
click at [444, 293] on button "Cancel" at bounding box center [443, 289] width 36 height 17
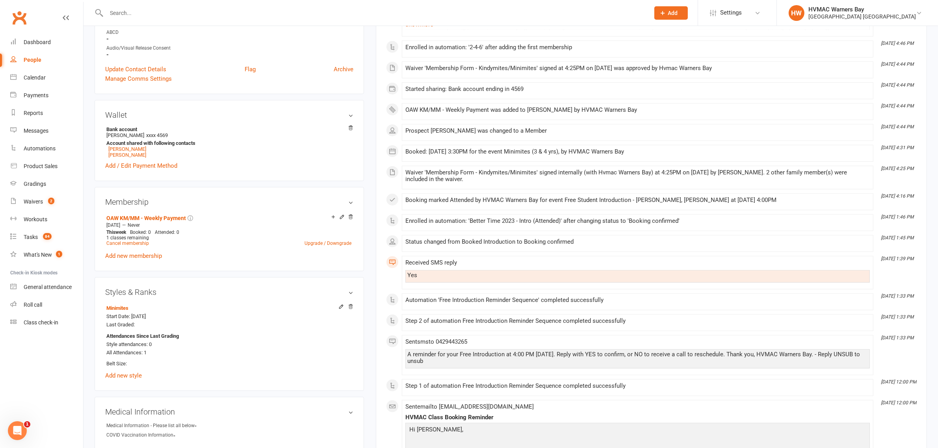
scroll to position [314, 0]
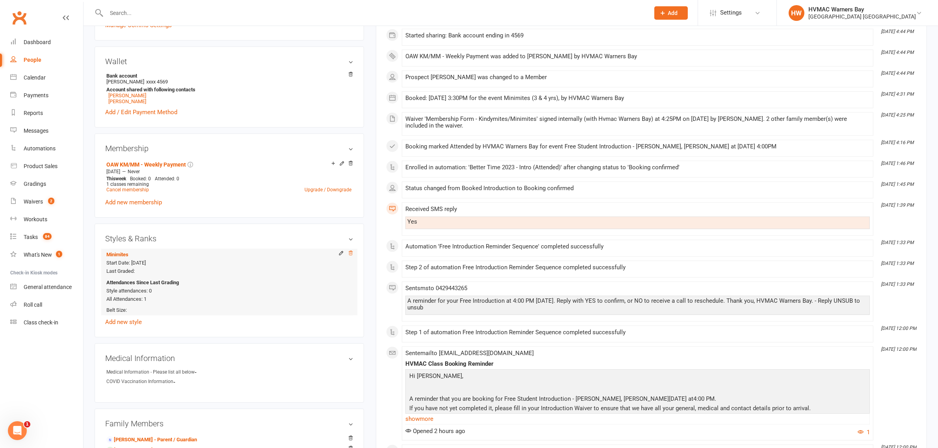
click at [353, 255] on icon at bounding box center [351, 254] width 6 height 6
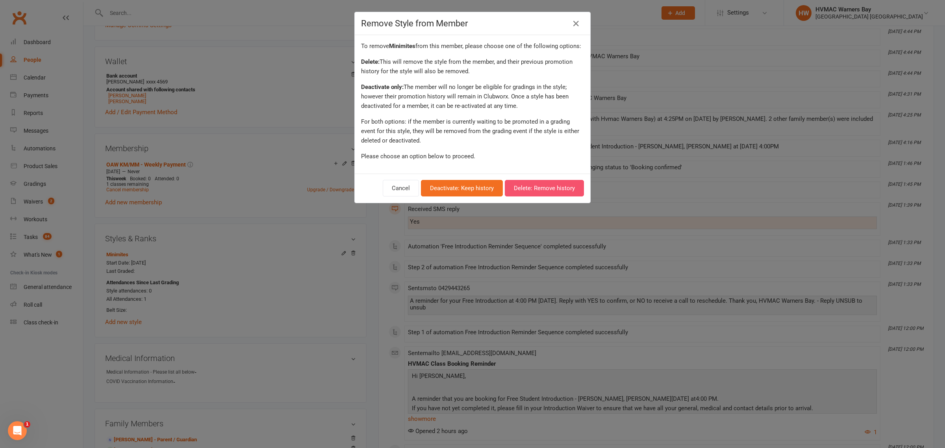
click at [529, 193] on button "Delete: Remove history" at bounding box center [544, 188] width 79 height 17
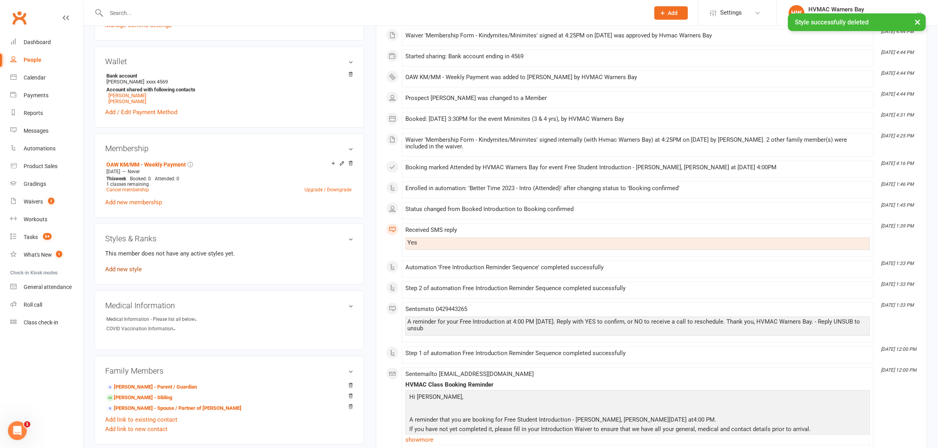
click at [131, 268] on link "Add new style" at bounding box center [123, 269] width 37 height 7
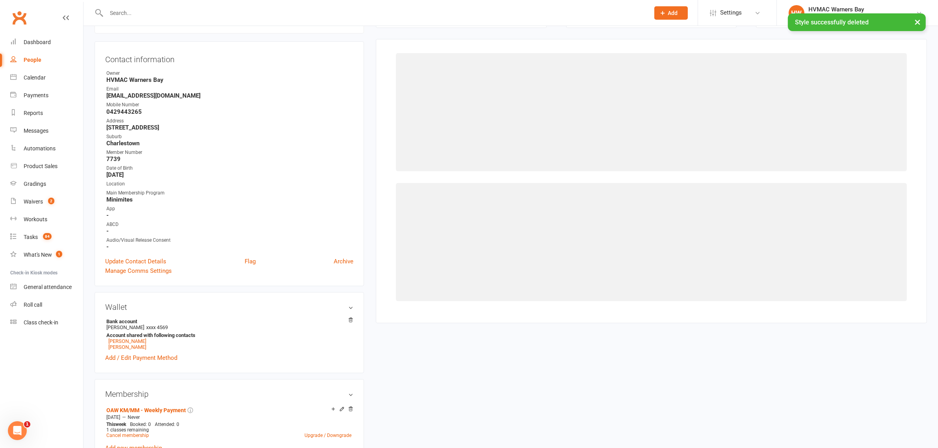
scroll to position [67, 0]
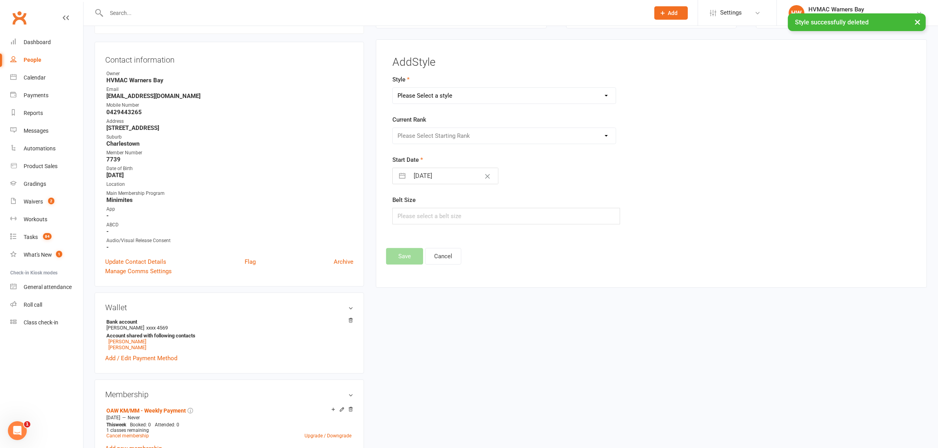
click at [440, 98] on select "Please Select a style Brazilian Jiu Jitsu Dragons & Adults Dynamites Fight Fit …" at bounding box center [504, 96] width 223 height 16
select select "1718"
click at [393, 88] on select "Please Select a style Brazilian Jiu Jitsu Dragons & Adults Dynamites Fight Fit …" at bounding box center [504, 96] width 223 height 16
click at [440, 138] on select "Please Select Starting Rank White Yellow [PERSON_NAME] Blue Brown Black" at bounding box center [504, 136] width 223 height 16
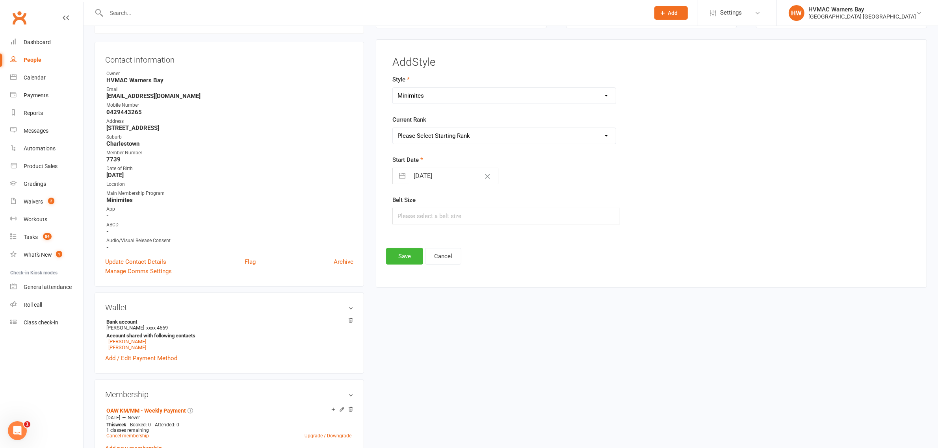
select select "16761"
click at [393, 128] on select "Please Select Starting Rank White Yellow [PERSON_NAME] Blue Brown Black" at bounding box center [504, 136] width 223 height 16
click at [407, 260] on button "Save" at bounding box center [404, 256] width 37 height 17
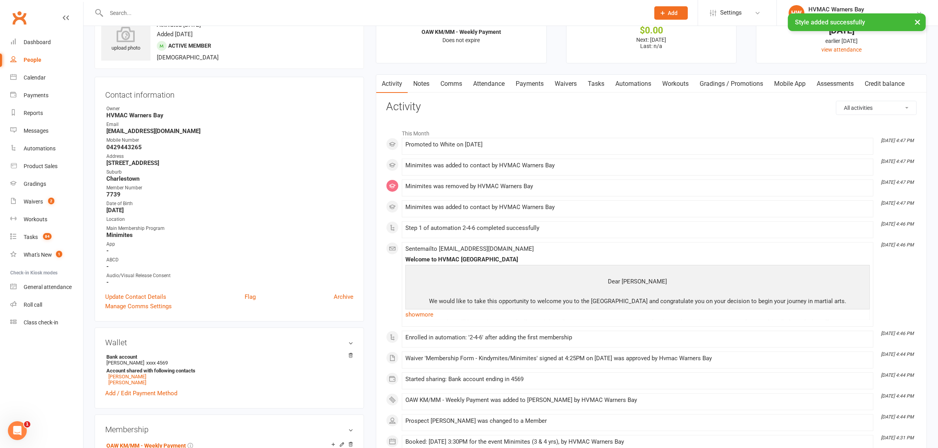
scroll to position [0, 0]
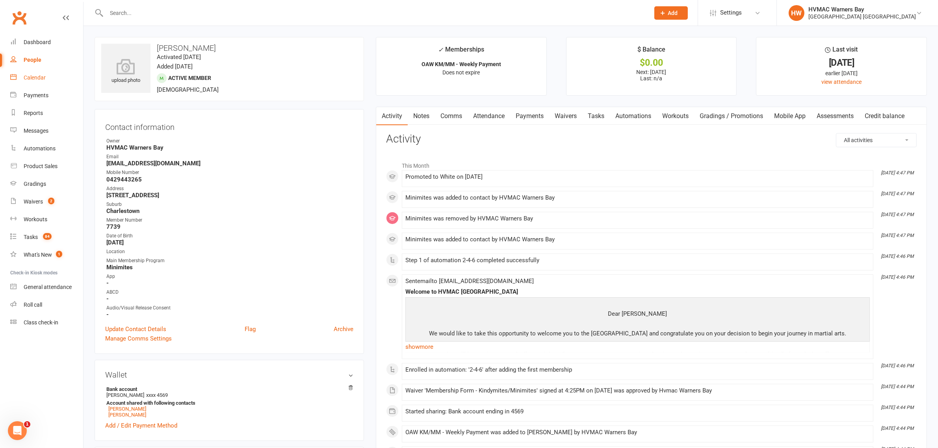
click at [39, 82] on link "Calendar" at bounding box center [46, 78] width 73 height 18
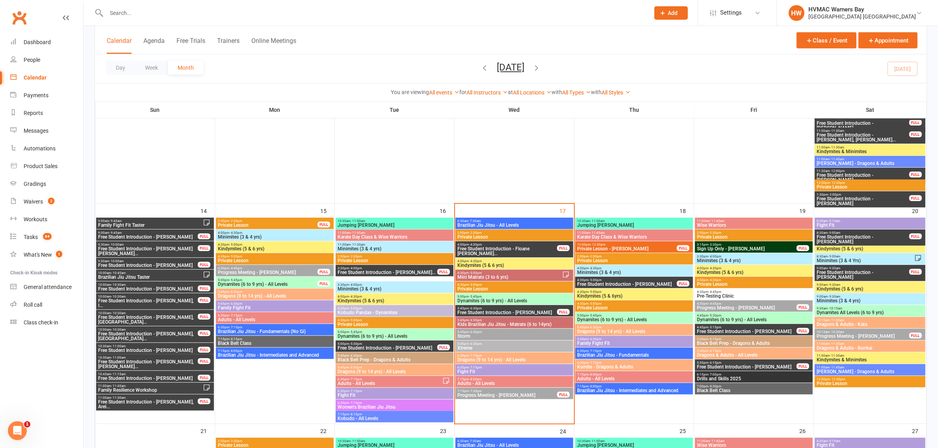
scroll to position [640, 0]
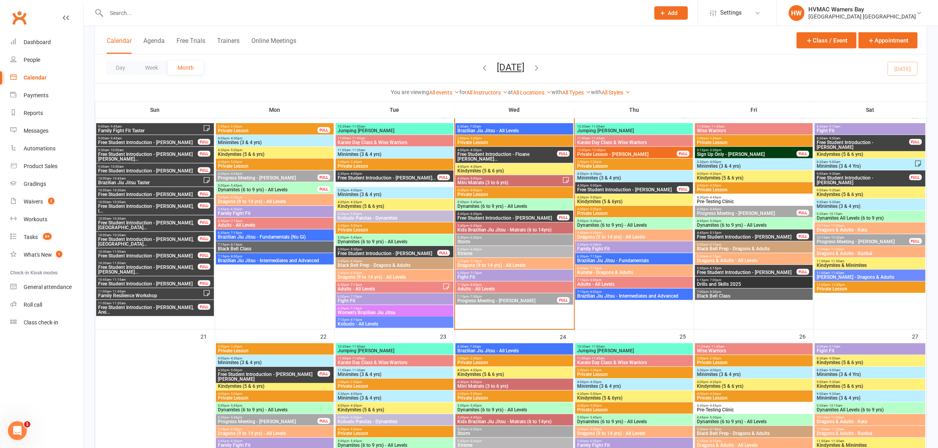
click at [489, 205] on span "Dynamites (6 to 9 yrs) - All Levels" at bounding box center [514, 206] width 115 height 5
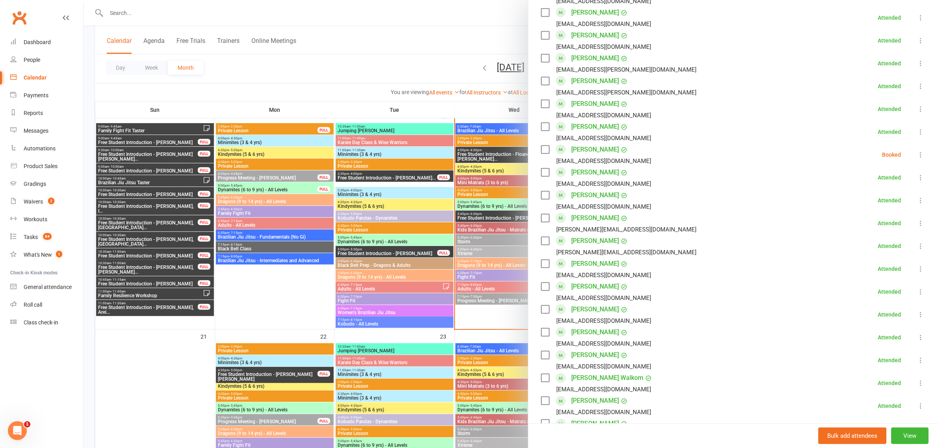
scroll to position [688, 0]
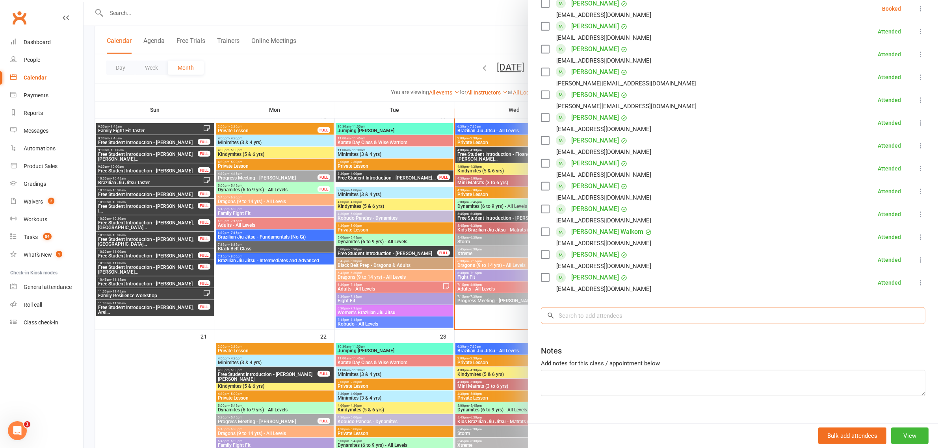
click at [618, 308] on input "search" at bounding box center [733, 316] width 384 height 17
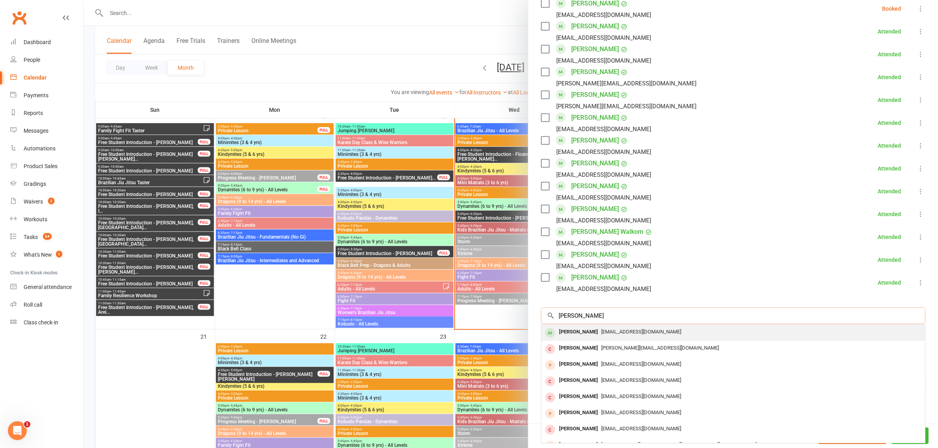
type input "darcy frith"
click at [635, 325] on div "Darcy Frith chillicowboy@hotmail.com" at bounding box center [733, 333] width 384 height 16
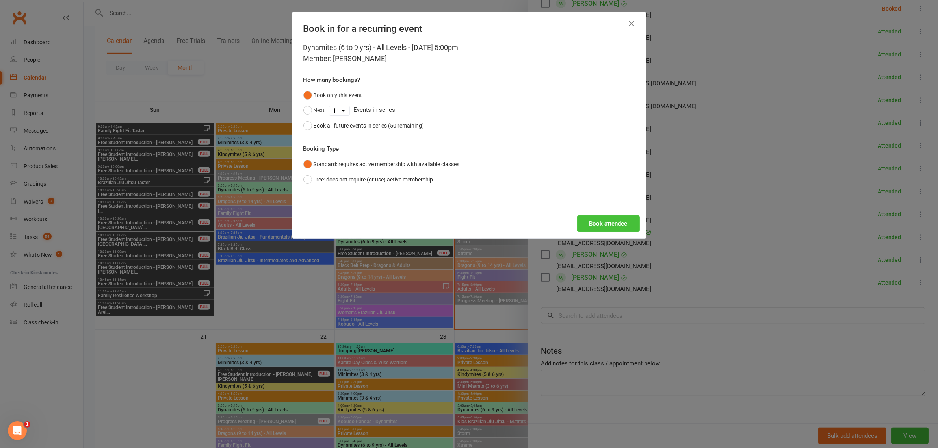
click at [582, 217] on button "Book attendee" at bounding box center [608, 223] width 63 height 17
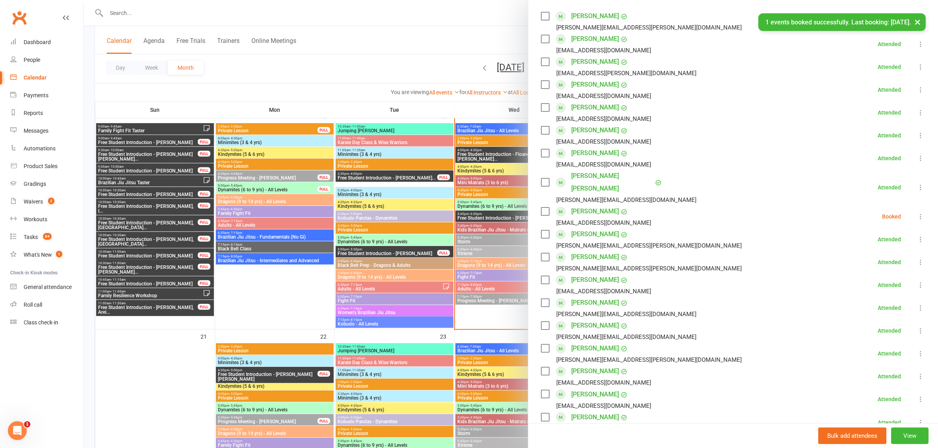
scroll to position [119, 0]
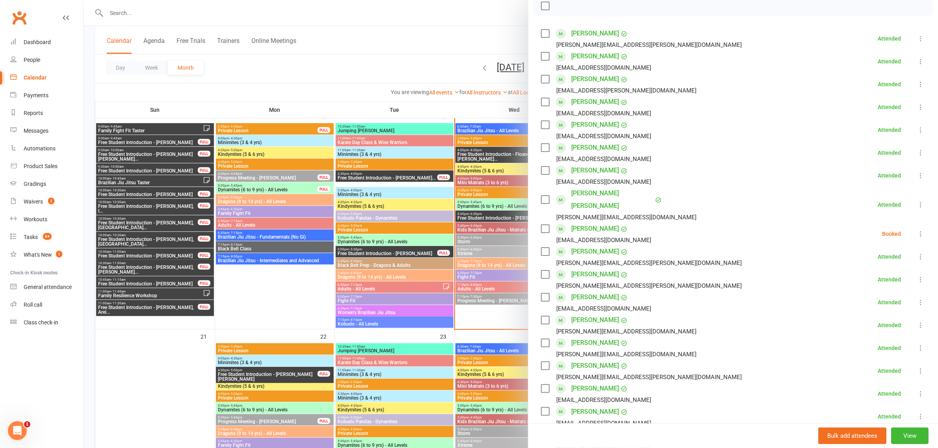
click at [917, 230] on icon at bounding box center [921, 234] width 8 height 8
click at [873, 273] on link "Check in" at bounding box center [882, 281] width 85 height 16
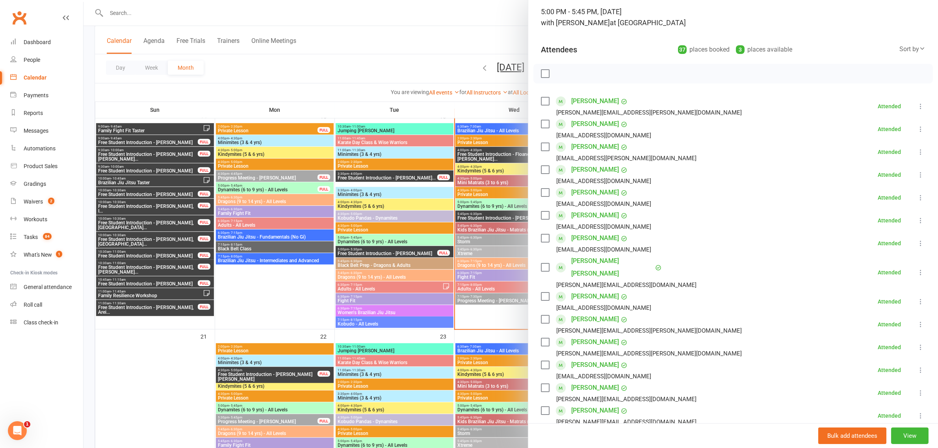
scroll to position [21, 0]
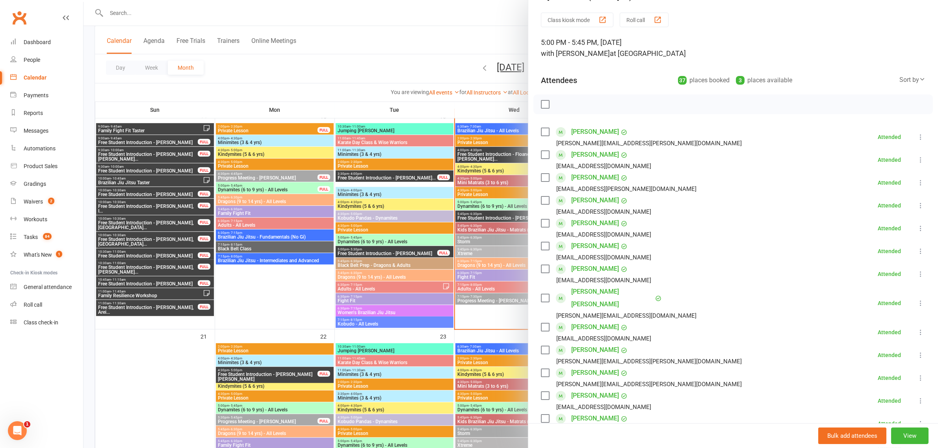
click at [414, 33] on div at bounding box center [511, 224] width 854 height 448
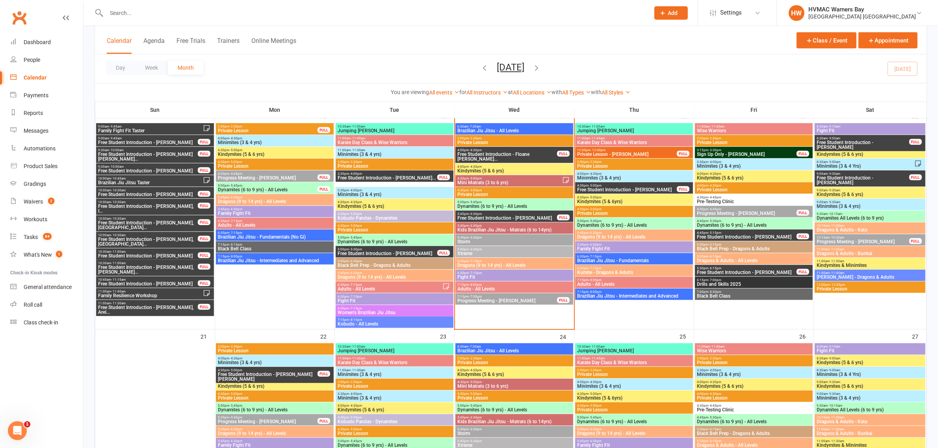
scroll to position [591, 0]
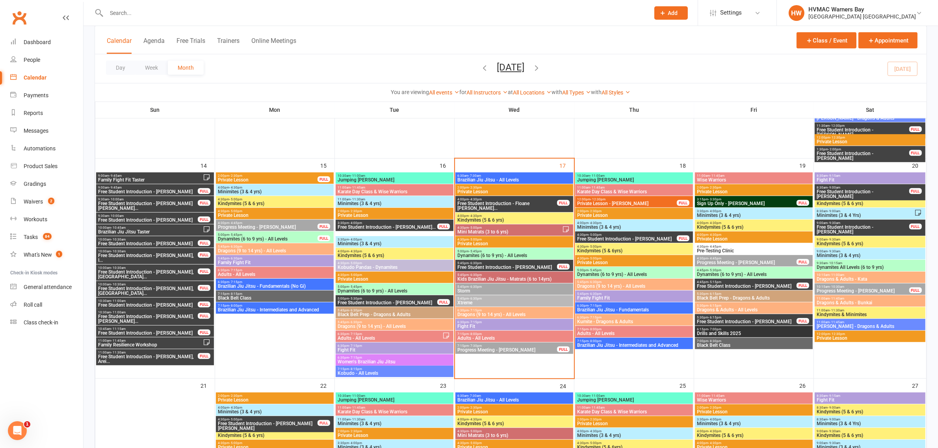
click at [363, 15] on input "text" at bounding box center [374, 12] width 540 height 11
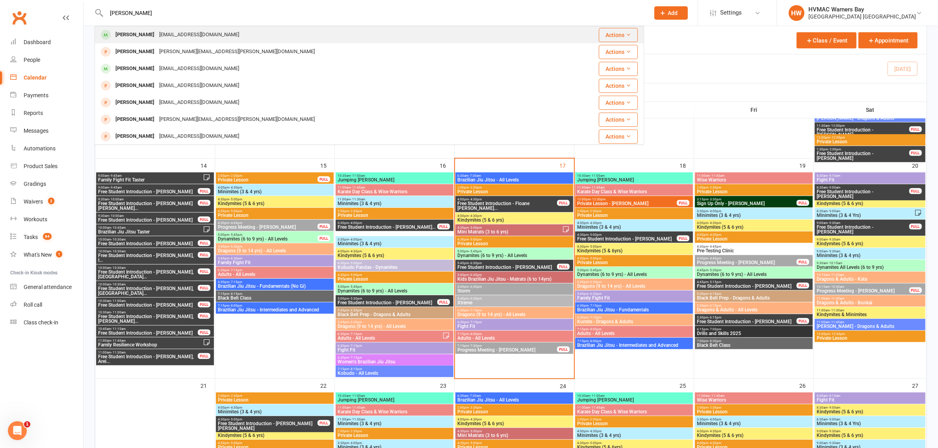
type input "harvey walla"
click at [221, 35] on div "Harvey Wallach amyette24@gmail.com" at bounding box center [323, 35] width 456 height 16
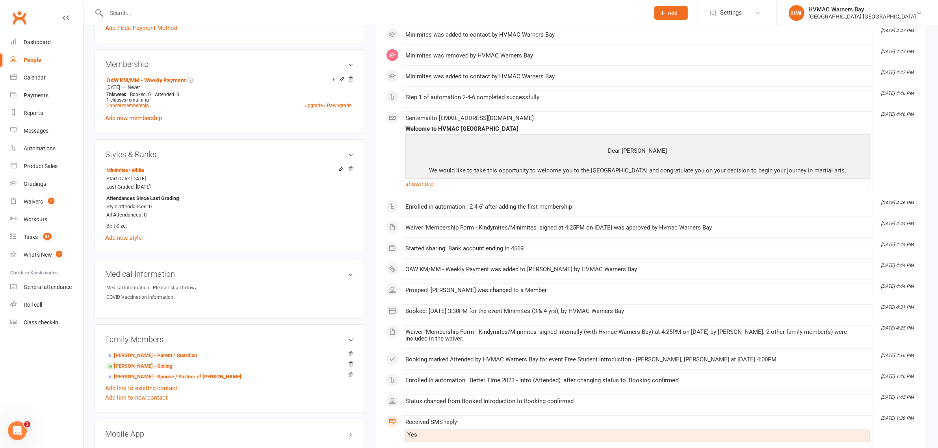
scroll to position [492, 0]
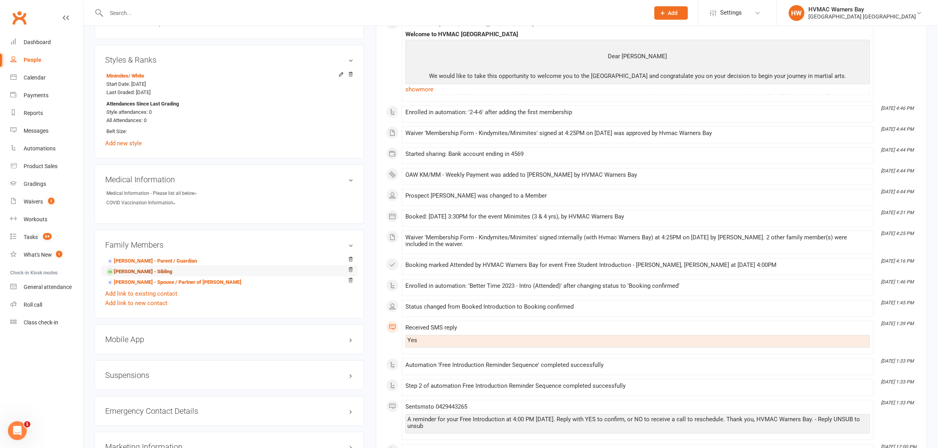
click at [123, 269] on link "Sloane Wallach - Sibling" at bounding box center [139, 272] width 66 height 8
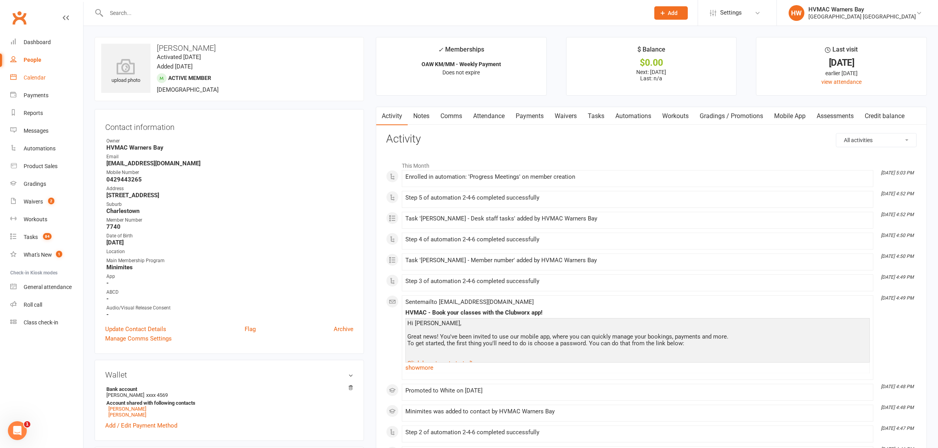
click at [43, 75] on div "Calendar" at bounding box center [35, 77] width 22 height 6
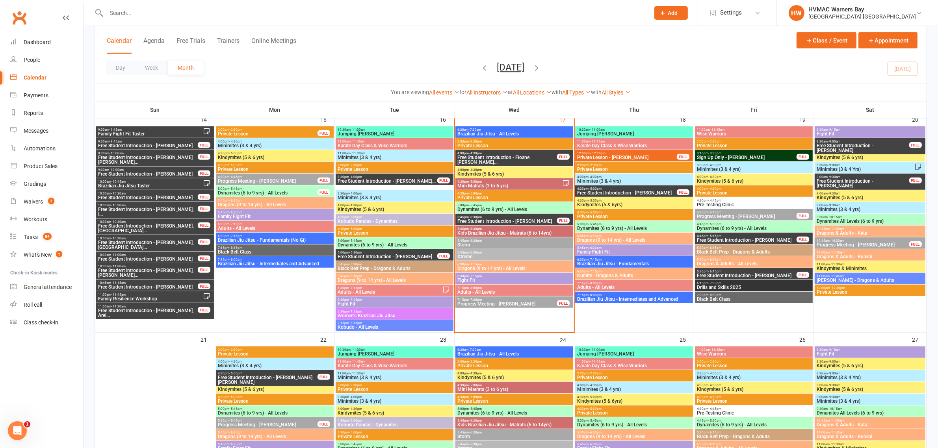
scroll to position [689, 0]
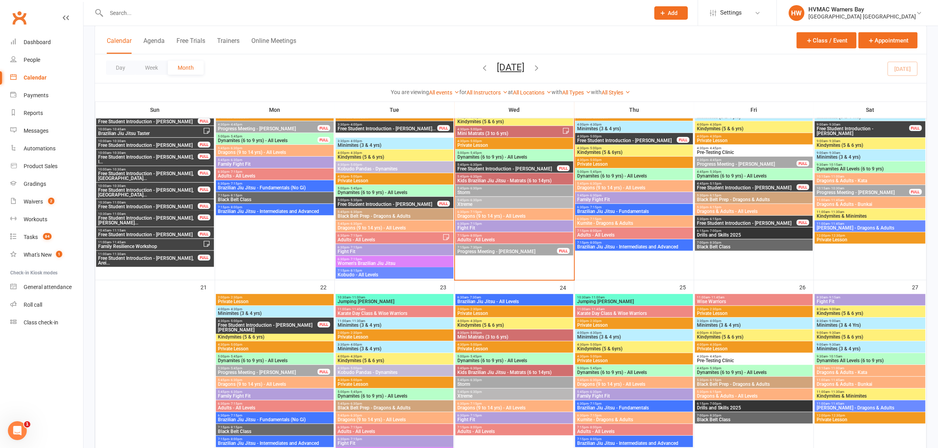
click at [470, 202] on span "Xtreme" at bounding box center [514, 204] width 115 height 5
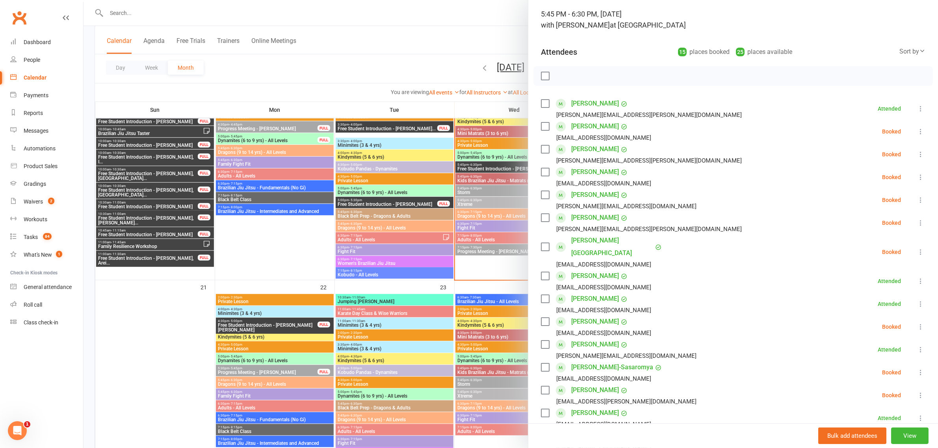
scroll to position [0, 0]
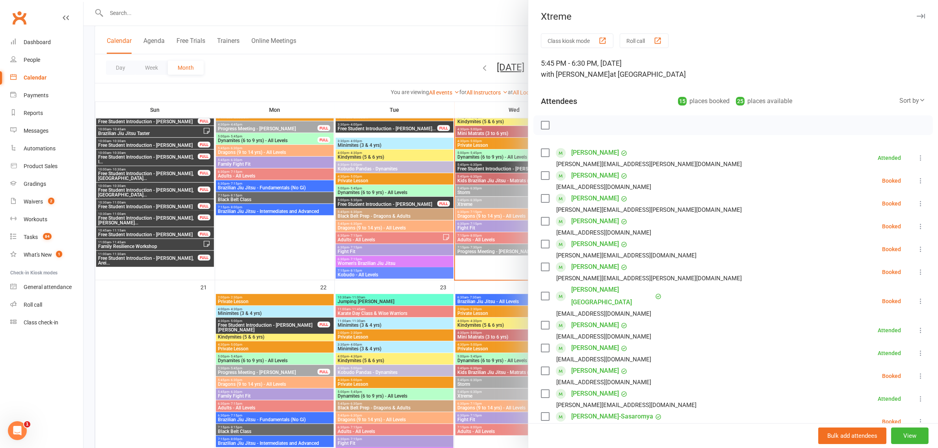
click at [404, 67] on div at bounding box center [511, 224] width 854 height 448
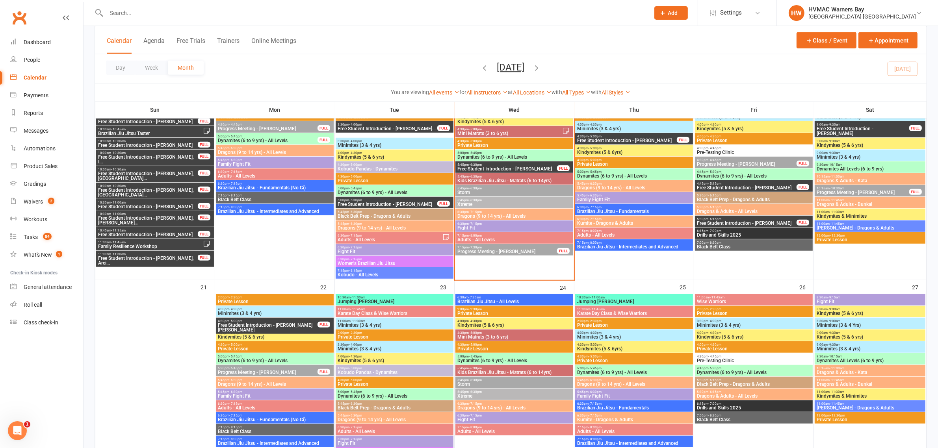
click at [519, 201] on span "5:45pm - 6:30pm" at bounding box center [514, 201] width 115 height 4
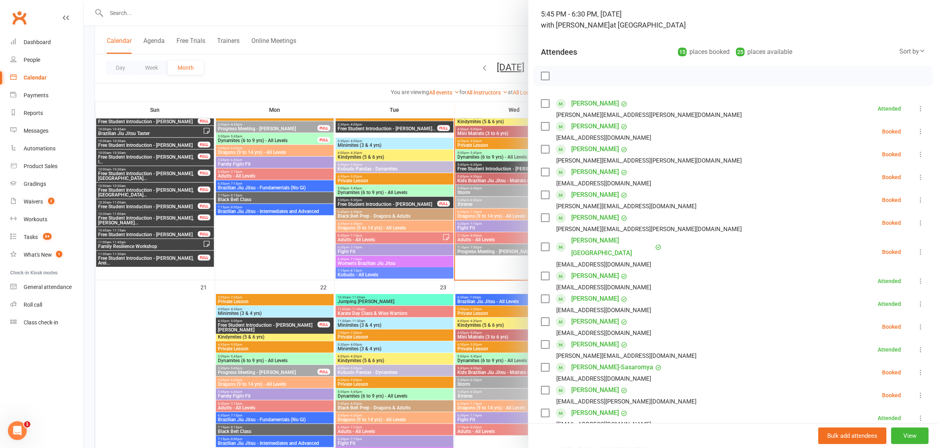
scroll to position [98, 0]
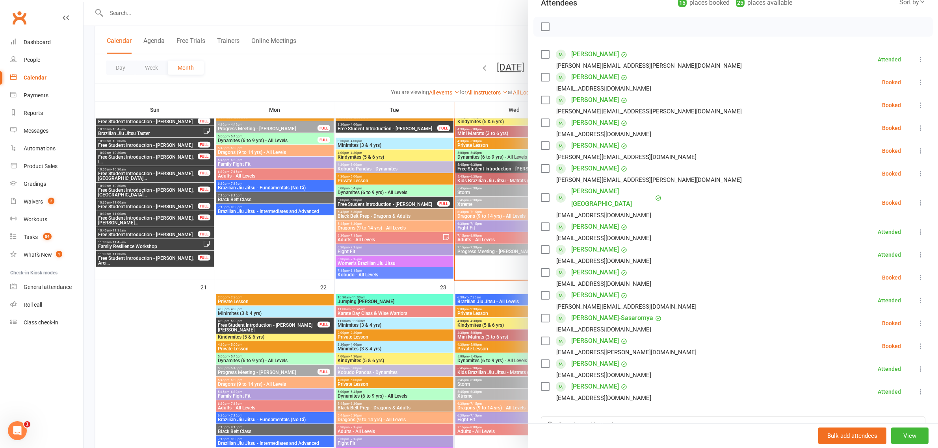
click at [382, 66] on div at bounding box center [511, 224] width 854 height 448
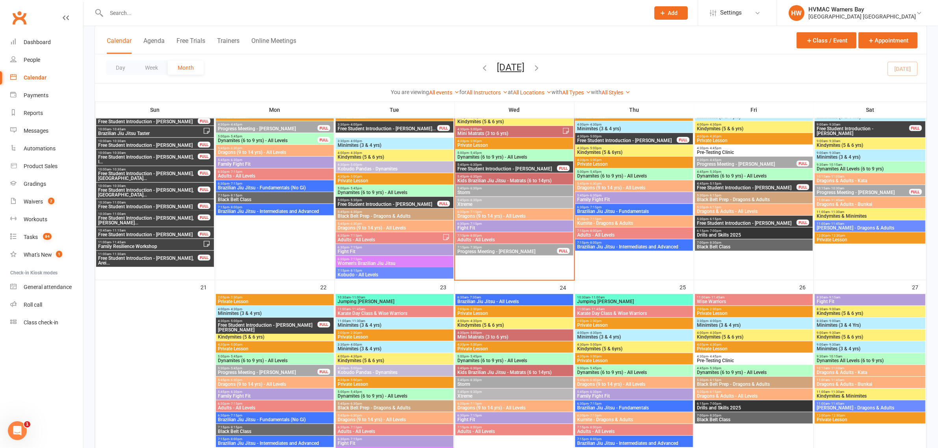
click at [255, 19] on div at bounding box center [370, 13] width 550 height 26
click at [265, 12] on input "text" at bounding box center [374, 12] width 540 height 11
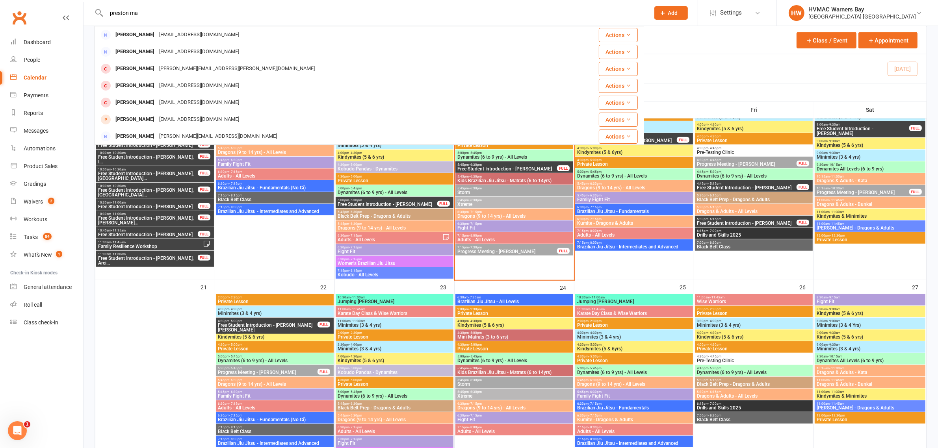
type input "preston may"
drag, startPoint x: 160, startPoint y: 11, endPoint x: 73, endPoint y: 12, distance: 86.3
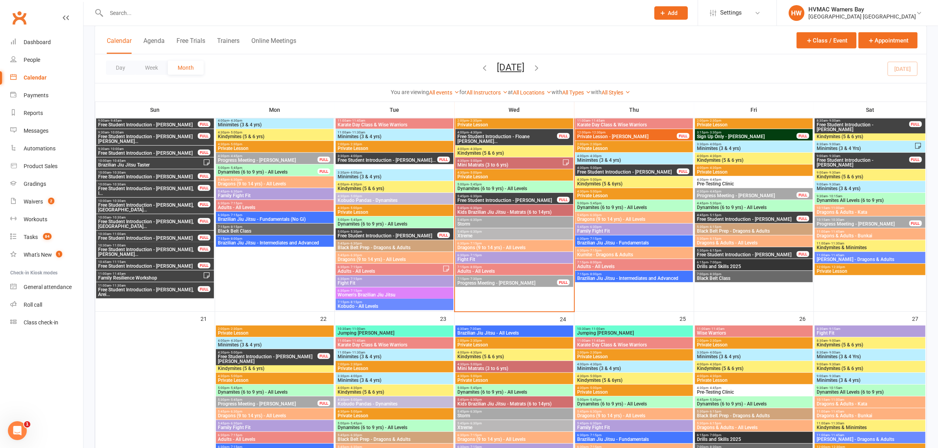
scroll to position [640, 0]
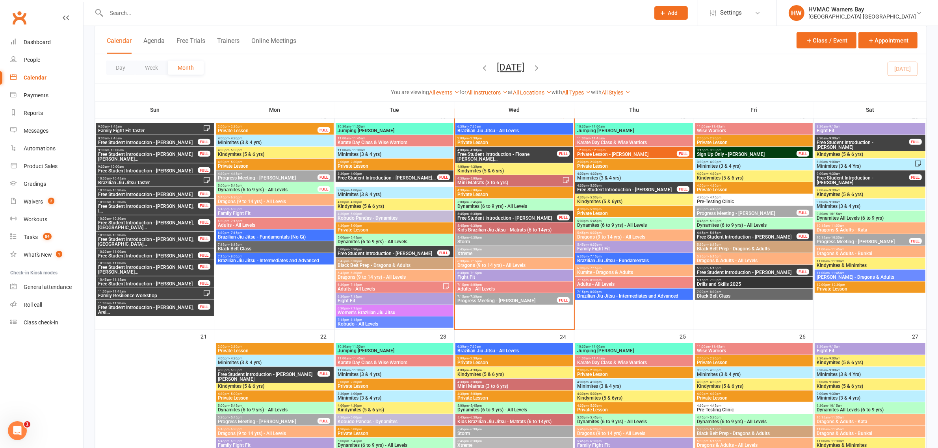
click at [471, 201] on span "- 5:45pm" at bounding box center [475, 203] width 13 height 4
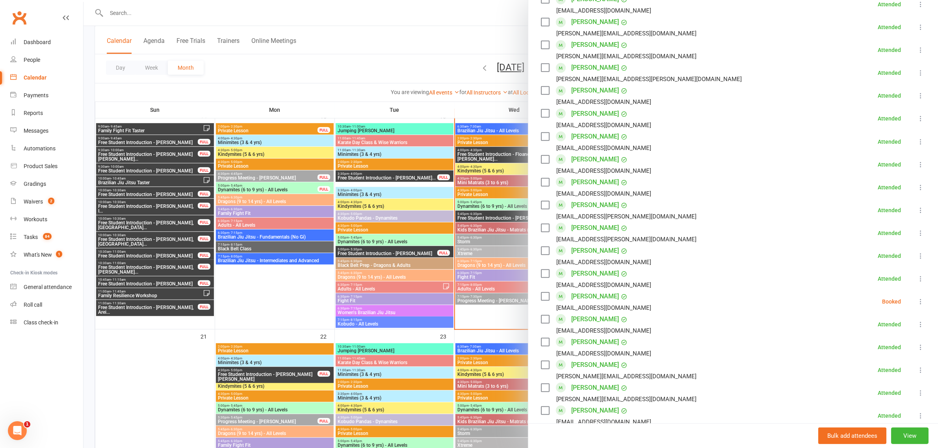
scroll to position [443, 0]
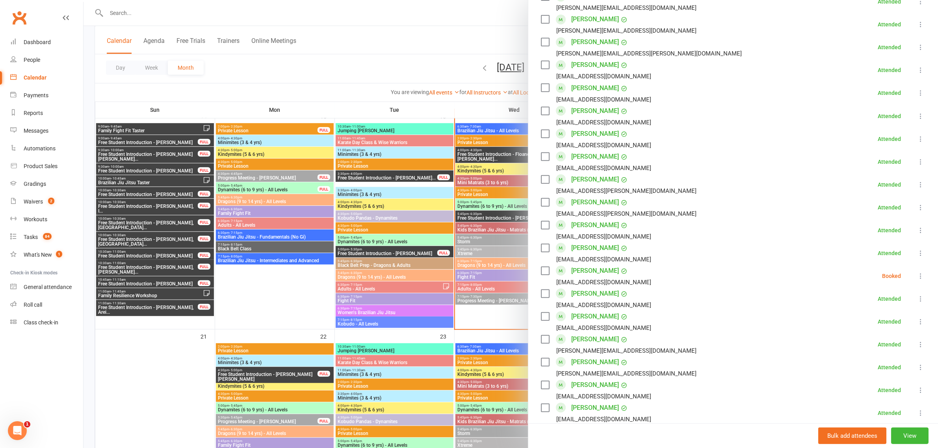
click at [917, 272] on icon at bounding box center [921, 276] width 8 height 8
click at [884, 315] on link "Check in" at bounding box center [882, 323] width 85 height 16
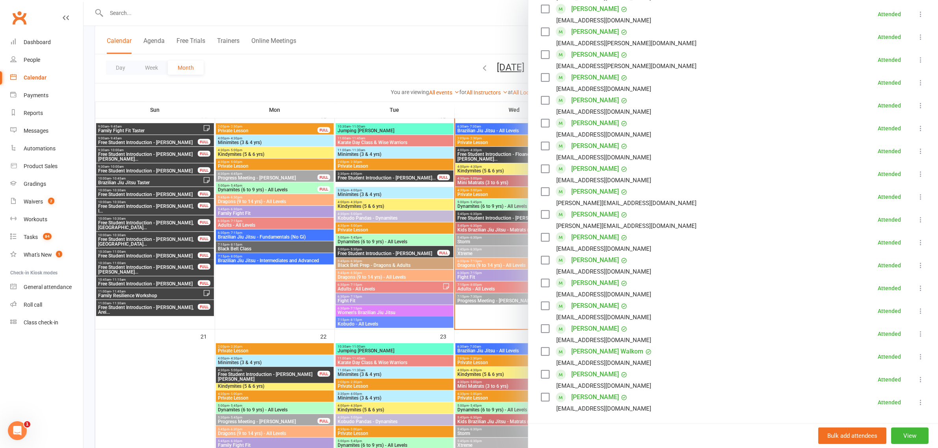
scroll to position [640, 0]
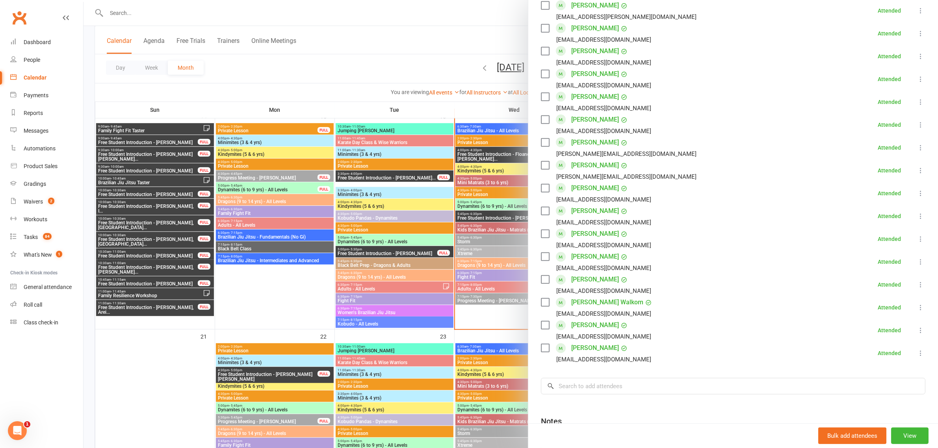
click at [479, 256] on div at bounding box center [511, 224] width 854 height 448
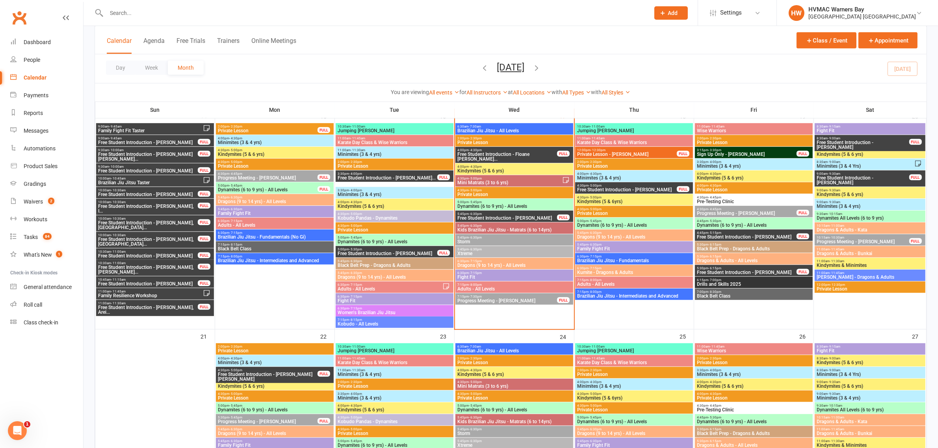
click at [486, 229] on span "Kids Brazilian Jiu Jitsu - Matrats (6 to 14yrs)" at bounding box center [514, 230] width 115 height 5
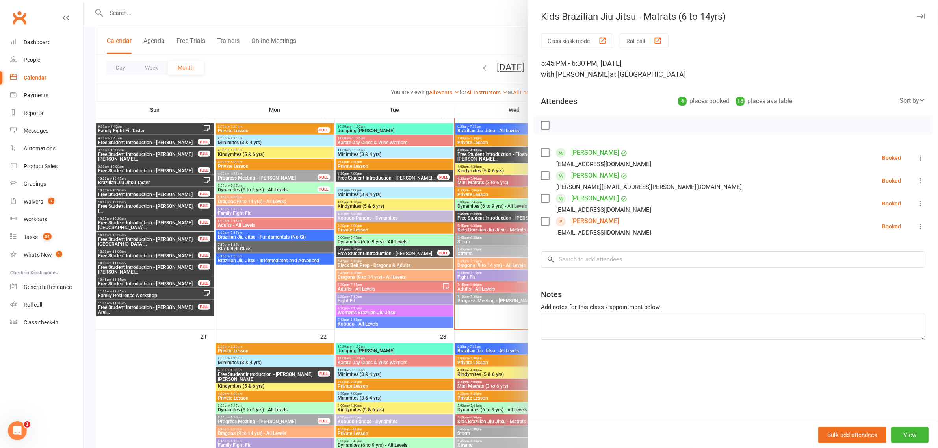
click at [493, 231] on div at bounding box center [511, 224] width 854 height 448
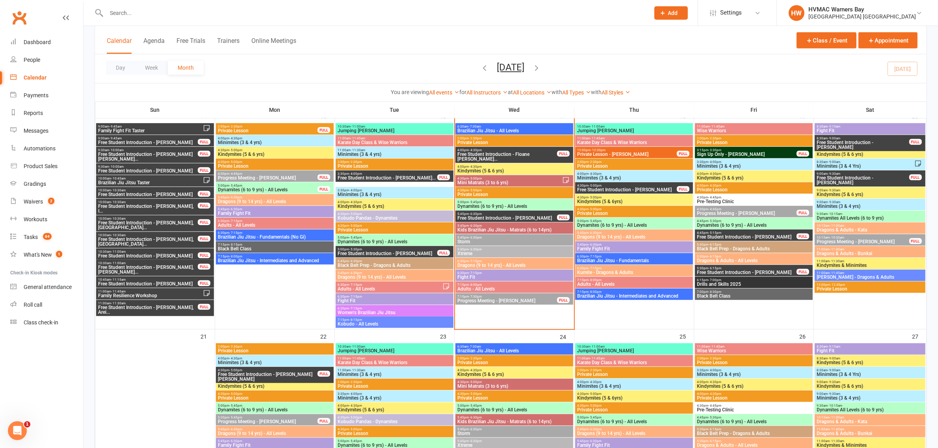
click at [507, 229] on span "Kids Brazilian Jiu Jitsu - Matrats (6 to 14yrs)" at bounding box center [514, 230] width 115 height 5
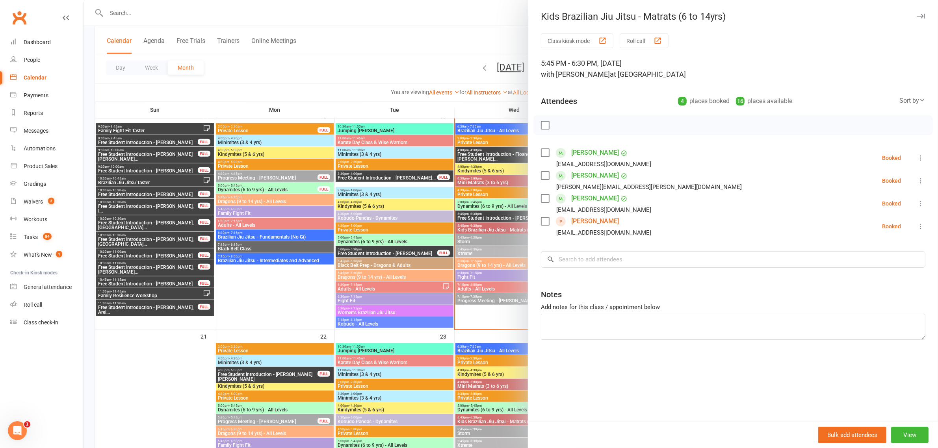
click at [643, 268] on div "Class kiosk mode Roll call 5:45 PM - 6:30 PM, Wednesday, September, 17, 2025 wi…" at bounding box center [733, 227] width 410 height 388
click at [646, 255] on input "search" at bounding box center [733, 259] width 384 height 17
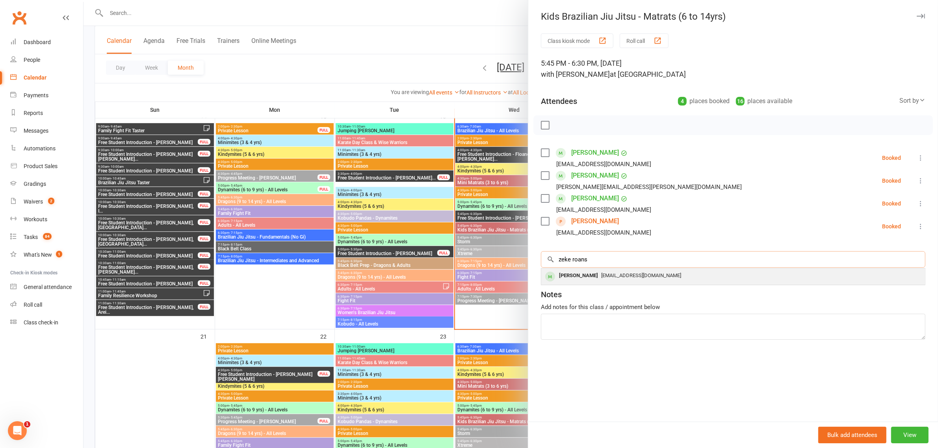
type input "zeke roans"
click at [578, 279] on div "Zeke Roan" at bounding box center [578, 275] width 45 height 11
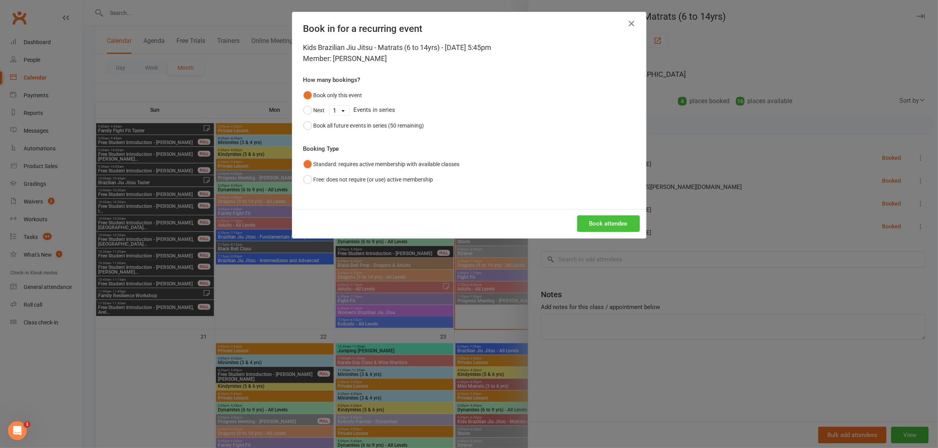
click at [588, 219] on button "Book attendee" at bounding box center [608, 223] width 63 height 17
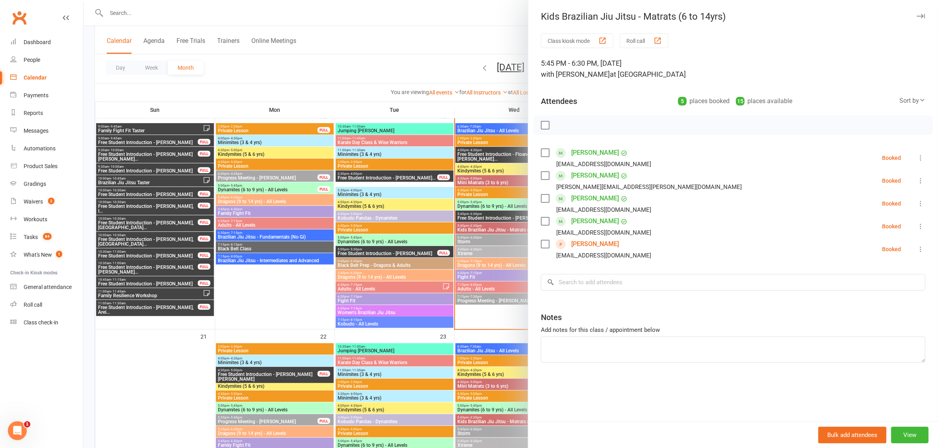
click at [414, 30] on div at bounding box center [511, 224] width 854 height 448
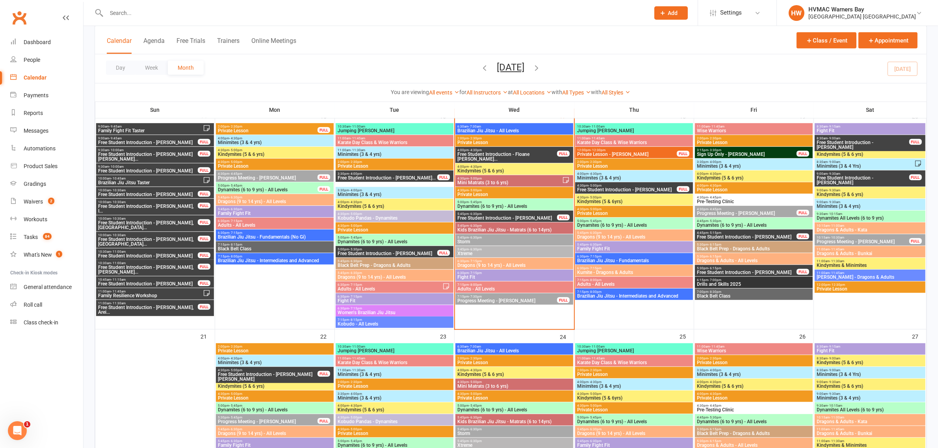
click at [502, 228] on span "Kids Brazilian Jiu Jitsu - Matrats (6 to 14yrs)" at bounding box center [514, 230] width 115 height 5
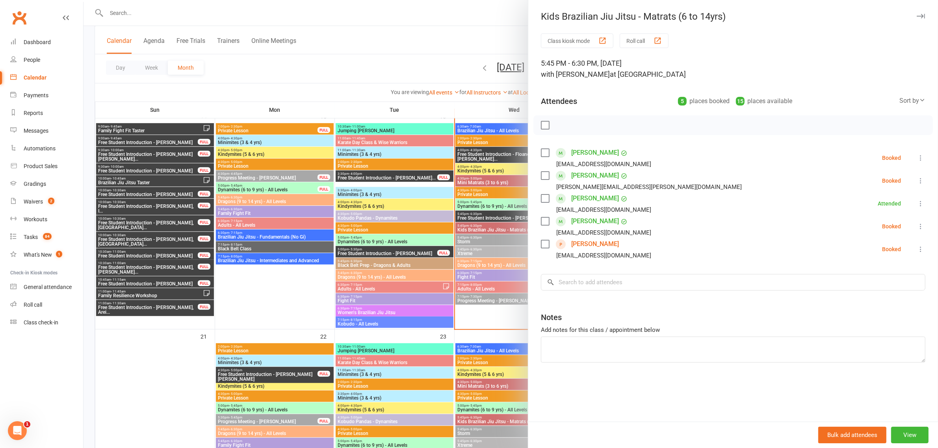
click at [422, 67] on div at bounding box center [511, 224] width 854 height 448
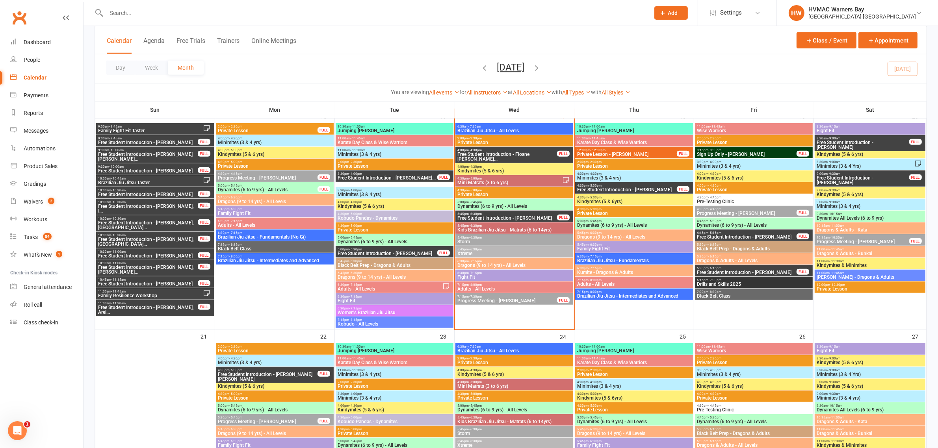
click at [507, 228] on span "Kids Brazilian Jiu Jitsu - Matrats (6 to 14yrs)" at bounding box center [514, 230] width 115 height 5
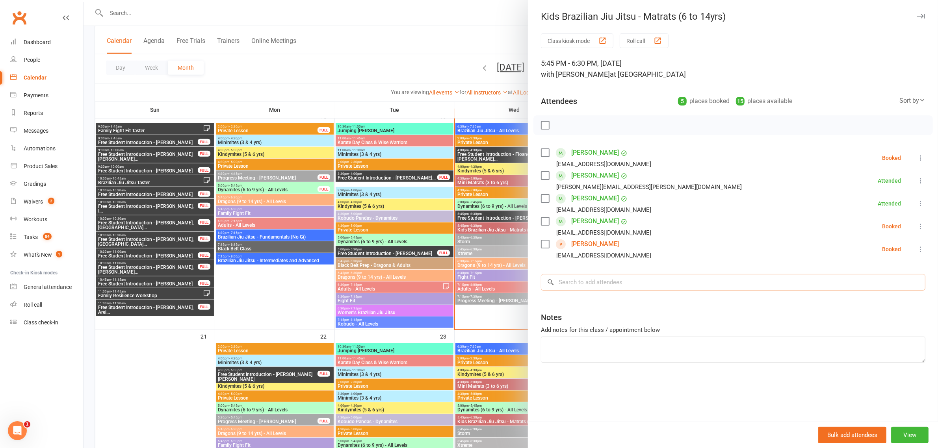
click at [619, 282] on input "search" at bounding box center [733, 282] width 384 height 17
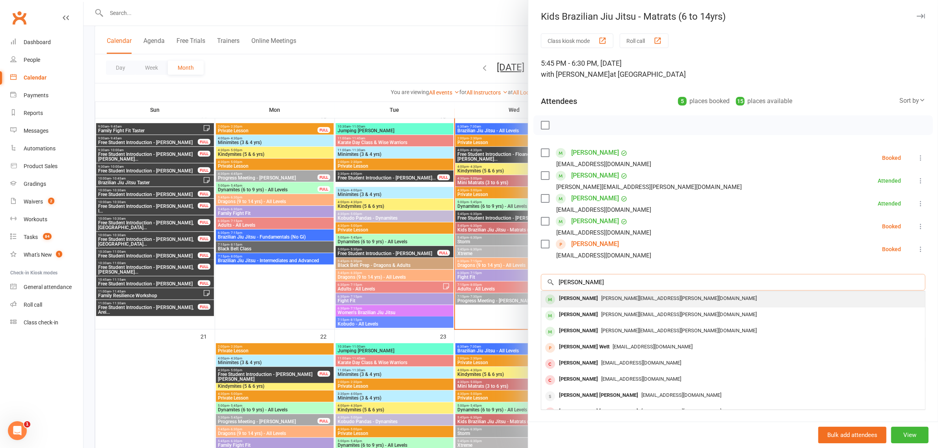
type input "hudson neilson"
click at [600, 294] on div "peter.neilson@hotmail.com" at bounding box center [732, 298] width 377 height 11
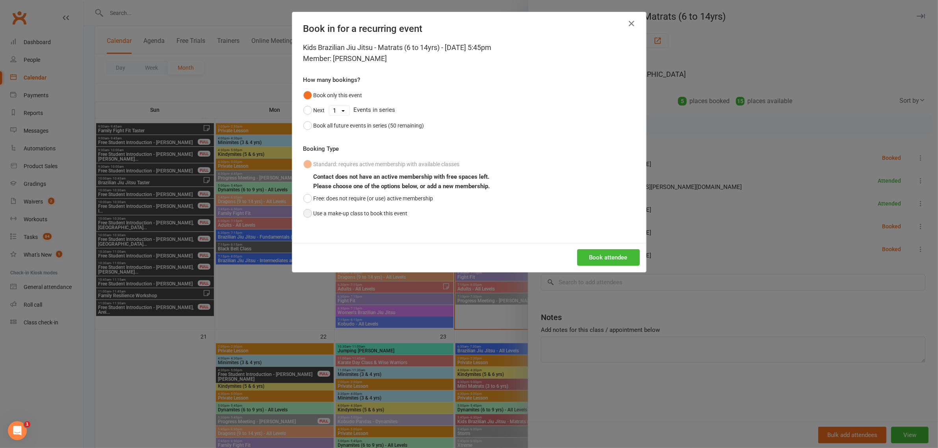
click at [303, 211] on button "Use a make-up class to book this event" at bounding box center [355, 213] width 104 height 15
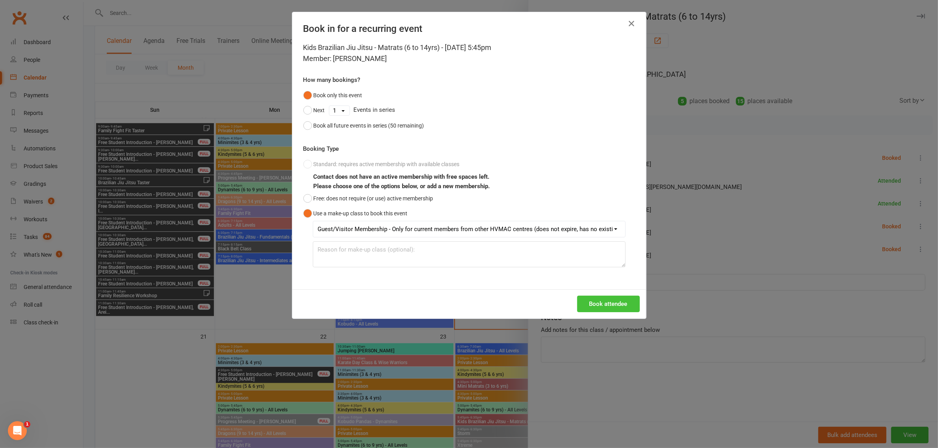
click at [598, 303] on button "Book attendee" at bounding box center [608, 304] width 63 height 17
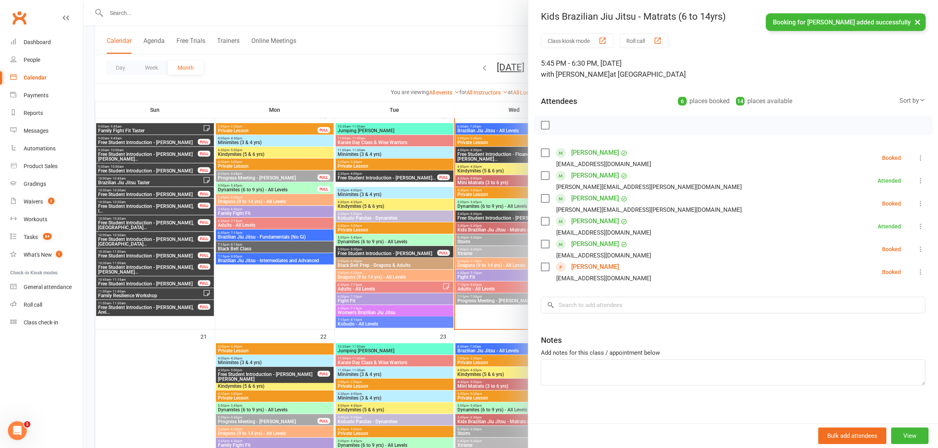
click at [917, 202] on icon at bounding box center [921, 204] width 8 height 8
click at [873, 252] on link "Check in" at bounding box center [882, 251] width 85 height 16
click at [437, 240] on div at bounding box center [511, 224] width 854 height 448
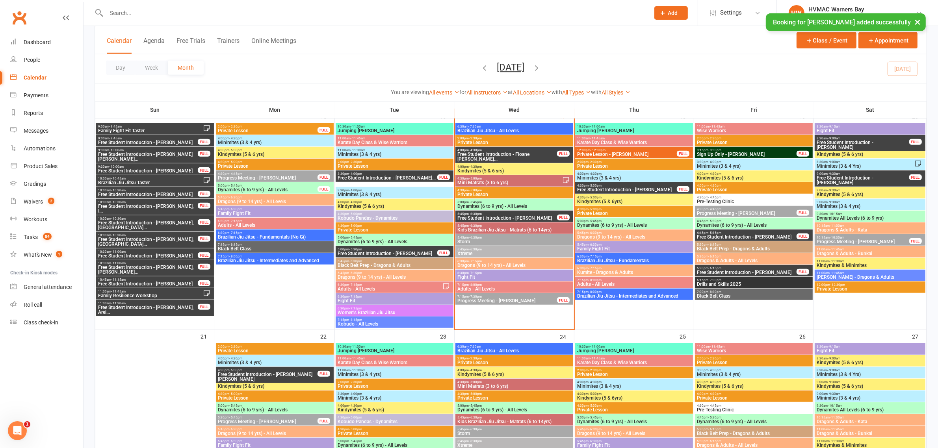
click at [486, 251] on span "5:45pm - 6:30pm" at bounding box center [514, 250] width 115 height 4
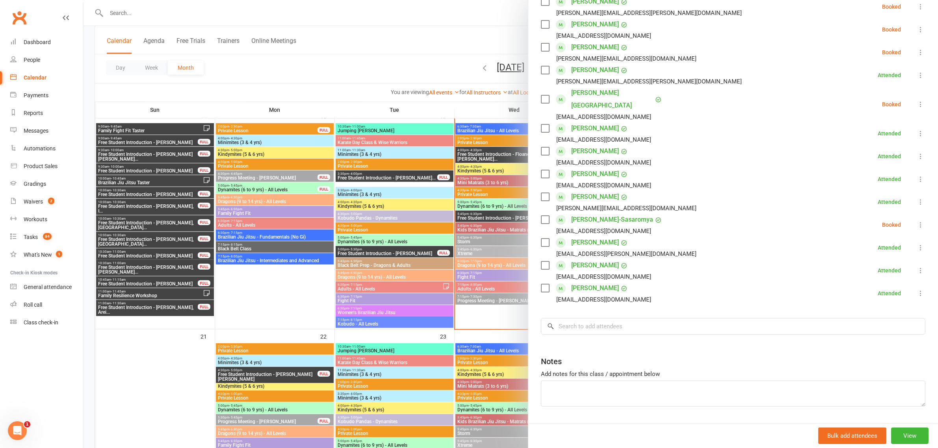
scroll to position [208, 0]
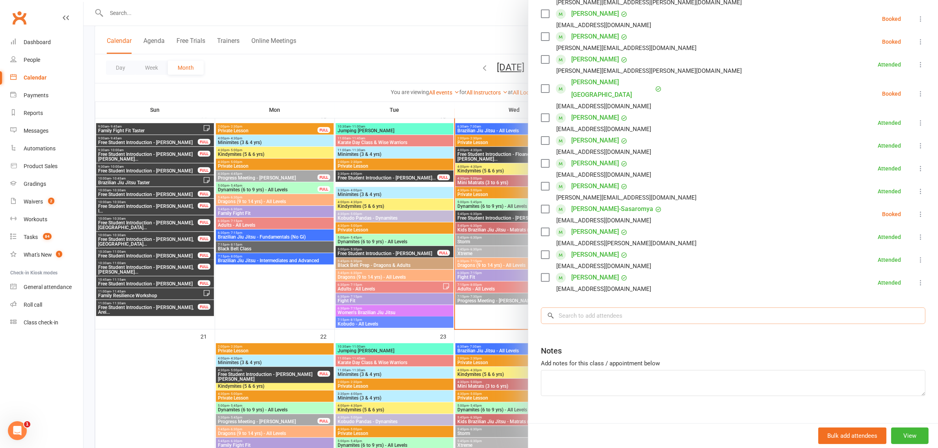
click at [628, 308] on input "search" at bounding box center [733, 316] width 384 height 17
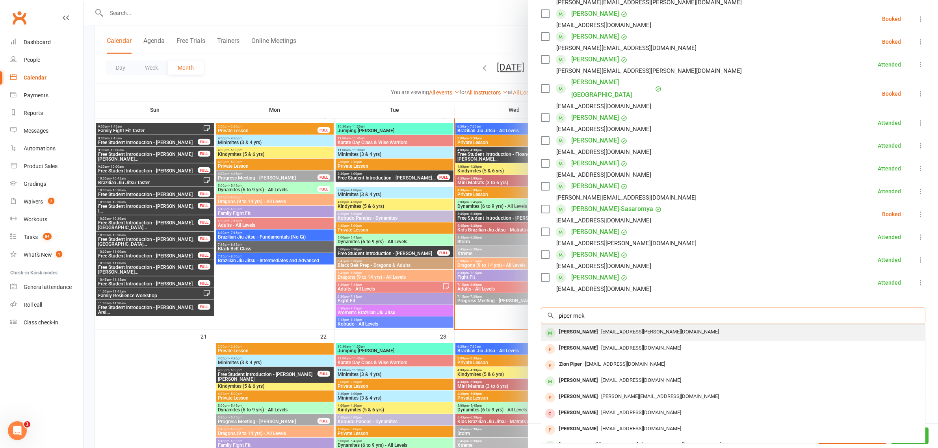
type input "piper mck"
click at [604, 329] on span "jade.Mckenzie@health.nsw.gov.au" at bounding box center [660, 332] width 118 height 6
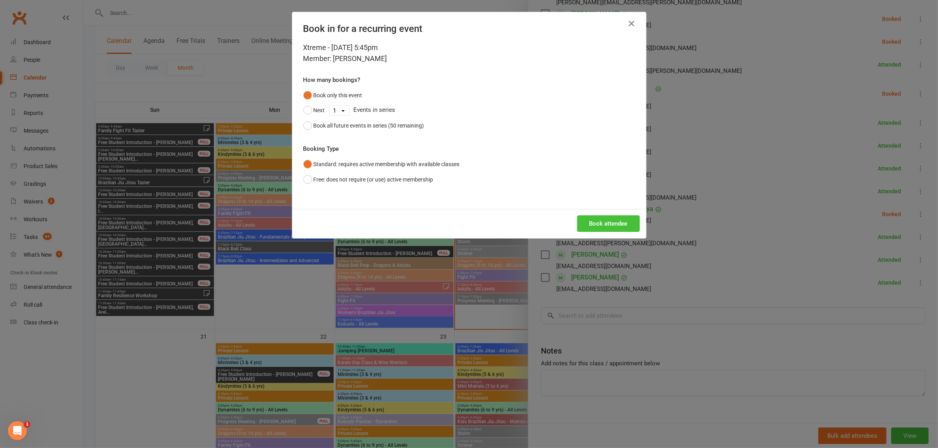
click at [598, 225] on button "Book attendee" at bounding box center [608, 223] width 63 height 17
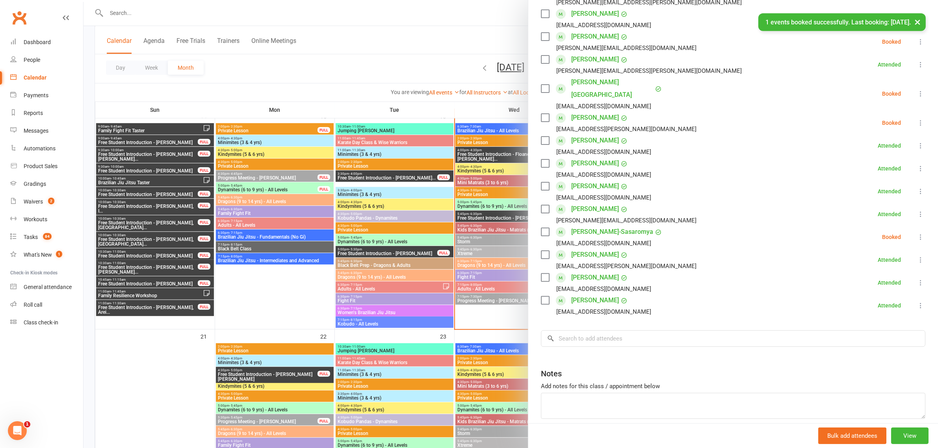
click at [916, 118] on button at bounding box center [920, 122] width 9 height 9
click at [877, 162] on link "Check in" at bounding box center [882, 170] width 85 height 16
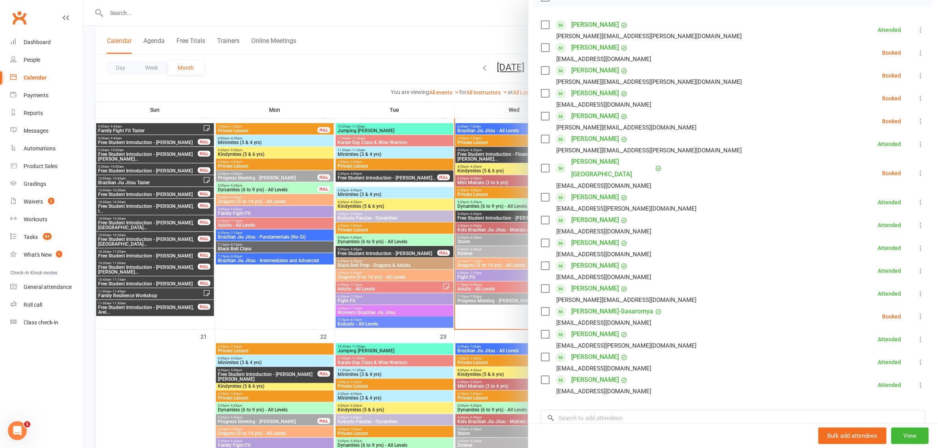
scroll to position [131, 0]
click at [917, 69] on icon at bounding box center [921, 73] width 8 height 8
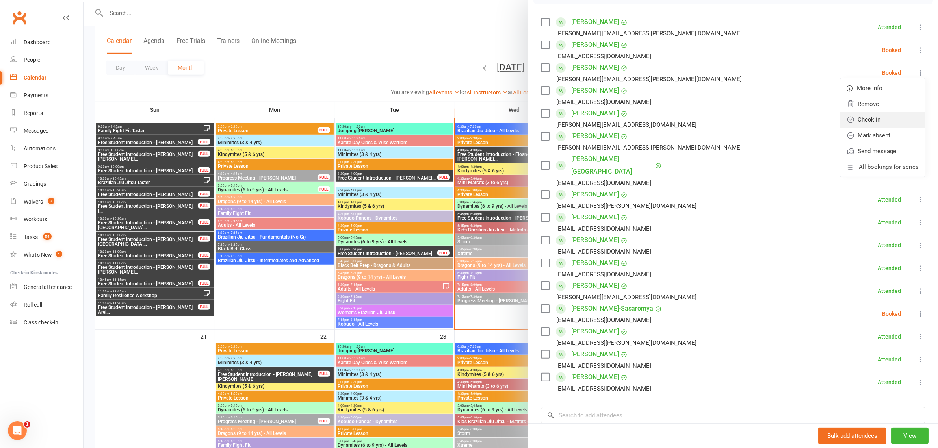
click at [875, 123] on link "Check in" at bounding box center [882, 120] width 85 height 16
click at [485, 274] on div at bounding box center [511, 224] width 854 height 448
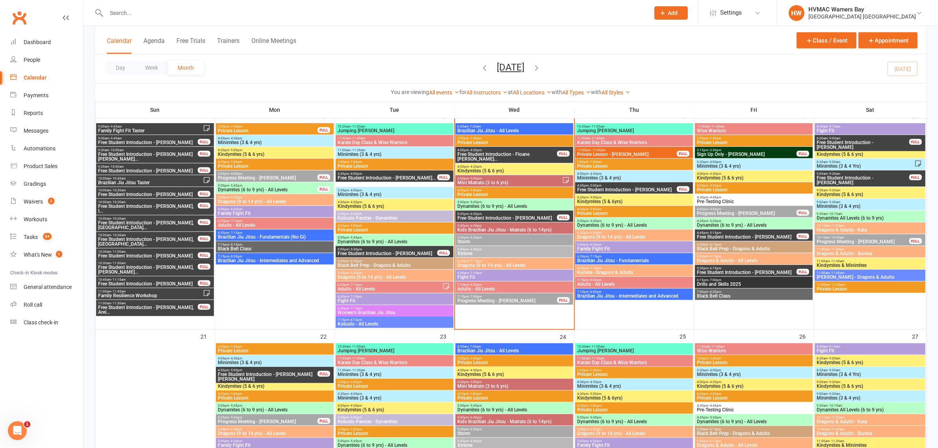
click at [471, 277] on span "Fight Fit" at bounding box center [514, 277] width 115 height 5
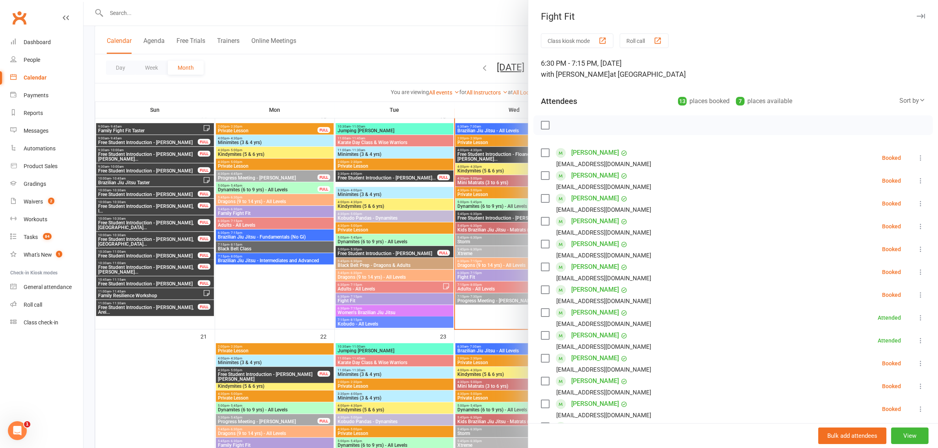
scroll to position [49, 0]
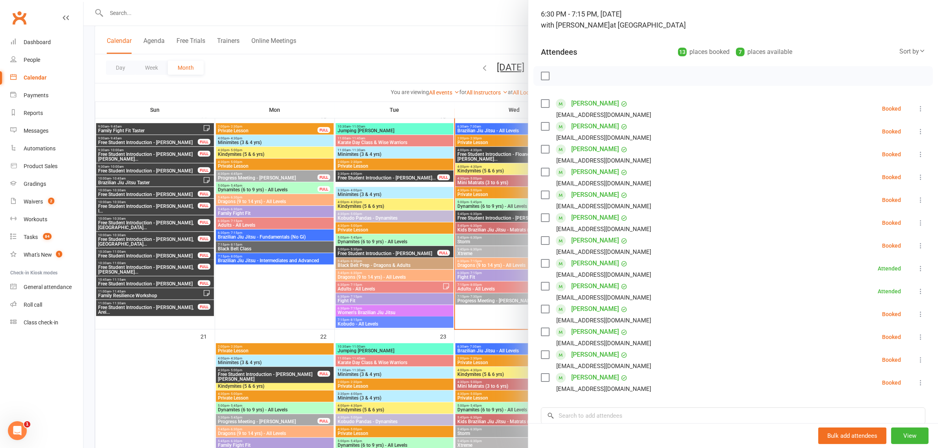
click at [404, 55] on div at bounding box center [511, 224] width 854 height 448
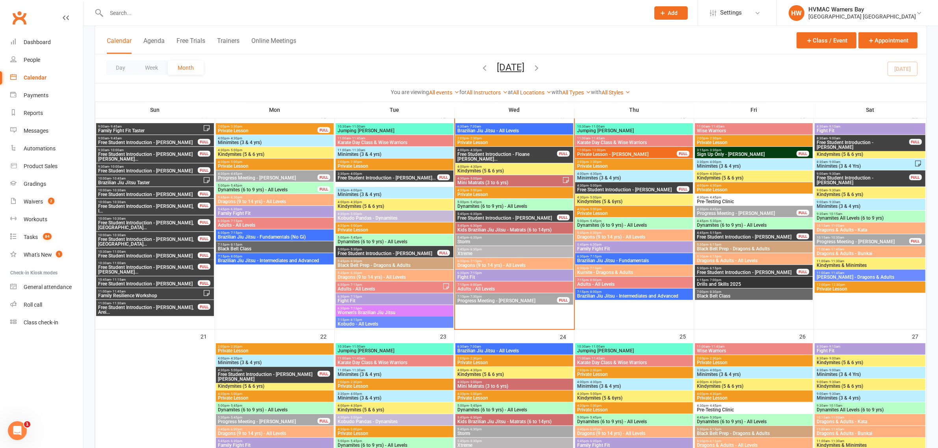
click at [505, 214] on span "5:45pm - 6:30pm" at bounding box center [507, 214] width 100 height 4
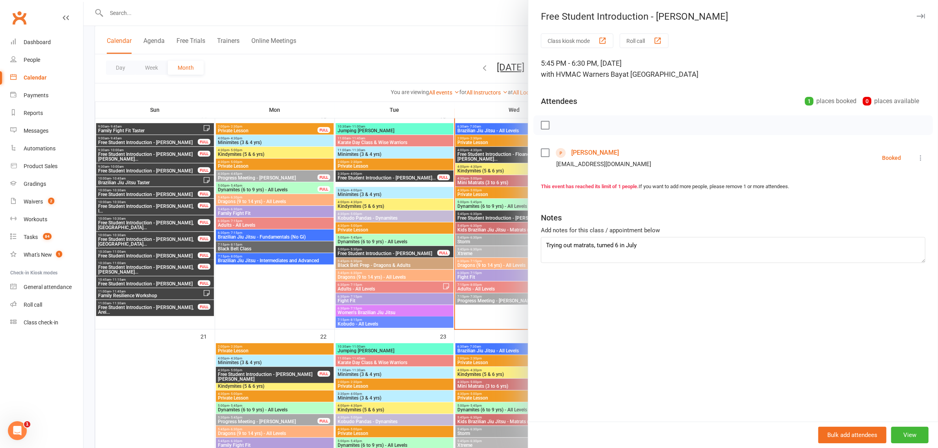
click at [480, 246] on div at bounding box center [511, 224] width 854 height 448
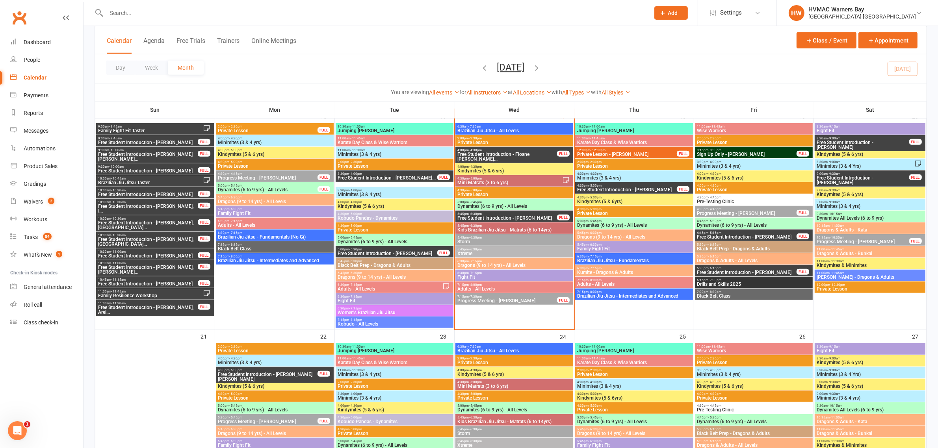
click at [490, 204] on span "Dynamites (6 to 9 yrs) - All Levels" at bounding box center [514, 206] width 115 height 5
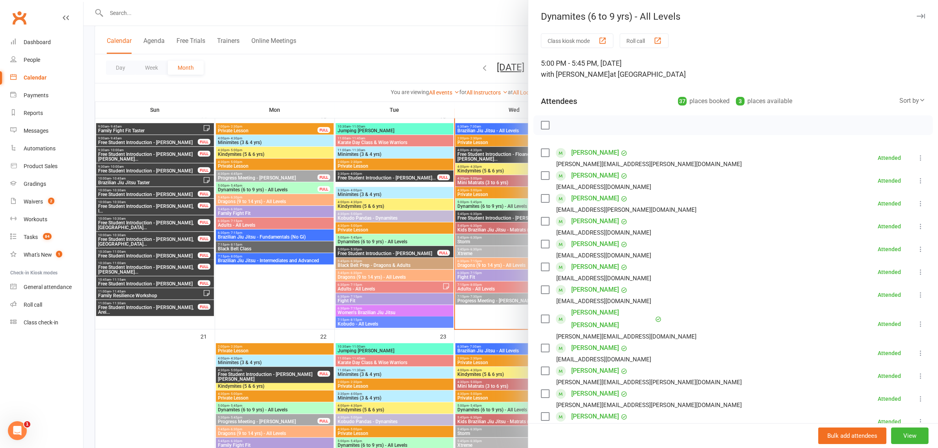
click at [477, 227] on div at bounding box center [511, 224] width 854 height 448
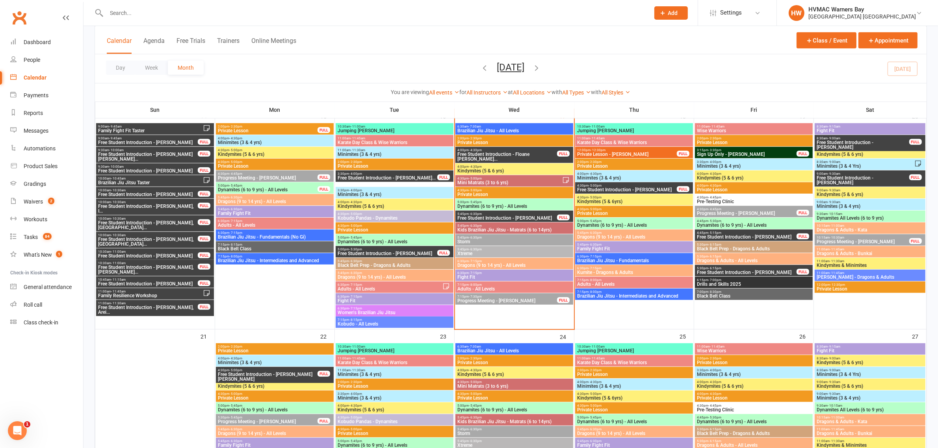
click at [481, 230] on span "Kids Brazilian Jiu Jitsu - Matrats (6 to 14yrs)" at bounding box center [514, 230] width 115 height 5
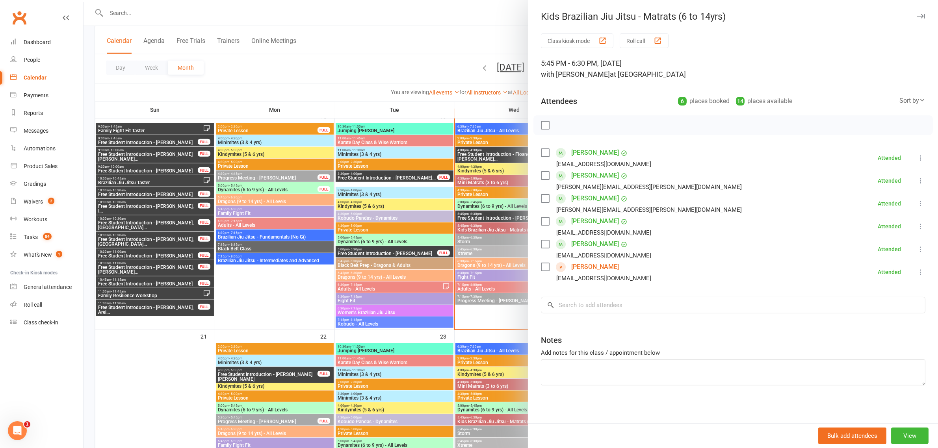
click at [370, 68] on div at bounding box center [511, 224] width 854 height 448
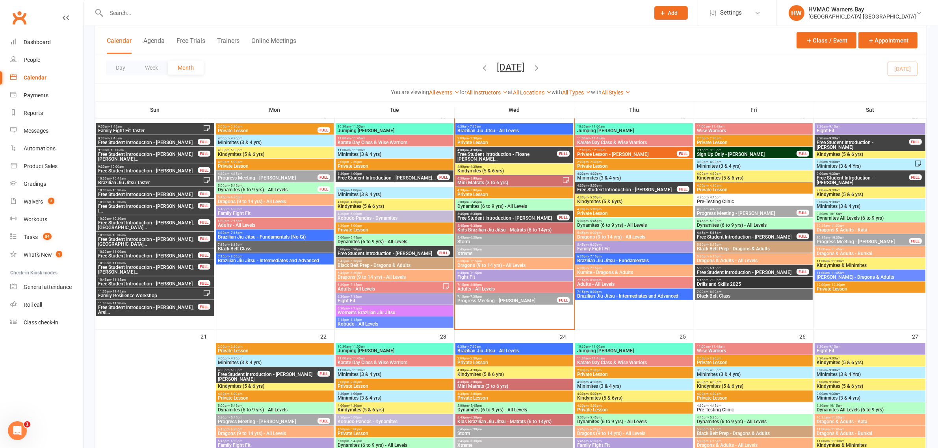
click at [520, 227] on span "5:45pm - 6:30pm" at bounding box center [514, 226] width 115 height 4
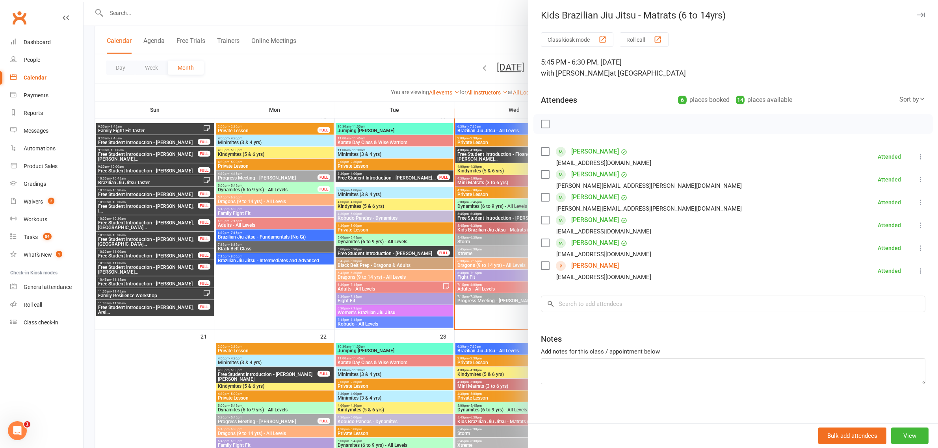
scroll to position [2, 0]
click at [617, 308] on input "search" at bounding box center [733, 303] width 384 height 17
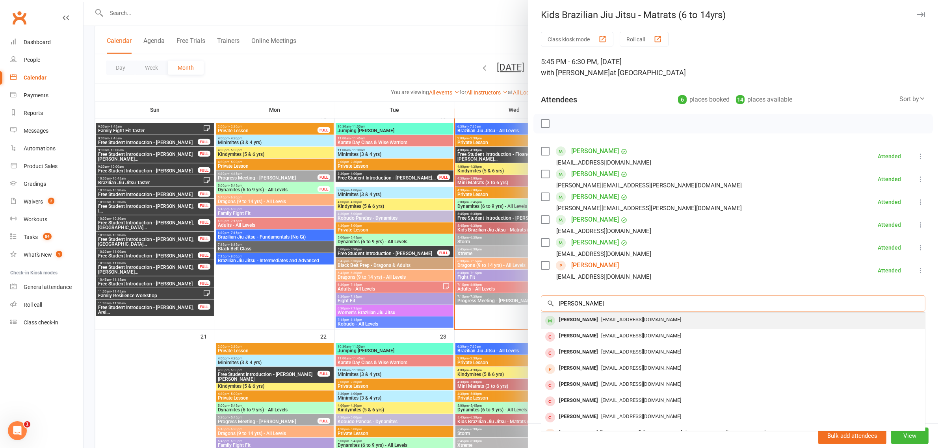
type input "declan mckellar"
click at [613, 322] on span "emckensey@gmail.com" at bounding box center [641, 320] width 80 height 6
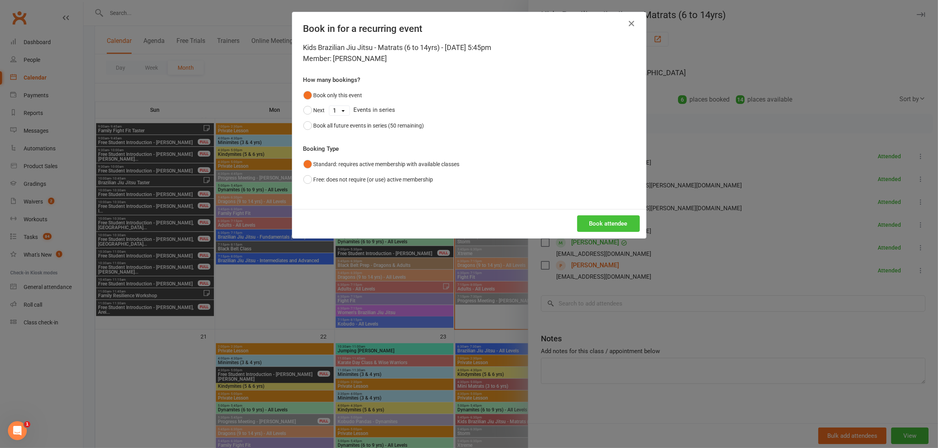
click at [596, 223] on button "Book attendee" at bounding box center [608, 223] width 63 height 17
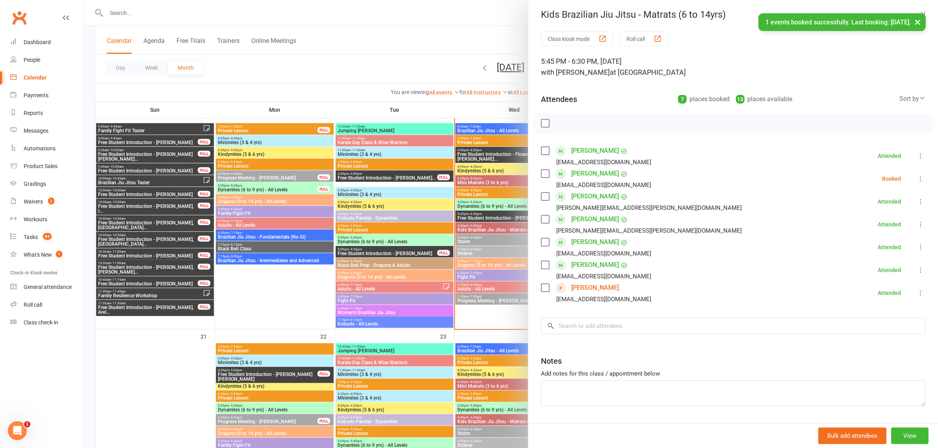
click at [917, 180] on icon at bounding box center [921, 179] width 8 height 8
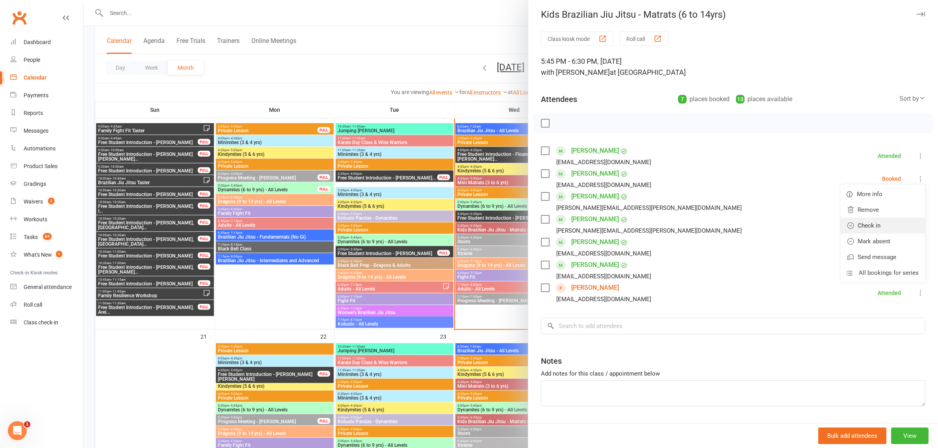
click at [860, 228] on link "Check in" at bounding box center [882, 226] width 85 height 16
click at [678, 332] on input "search" at bounding box center [733, 326] width 384 height 17
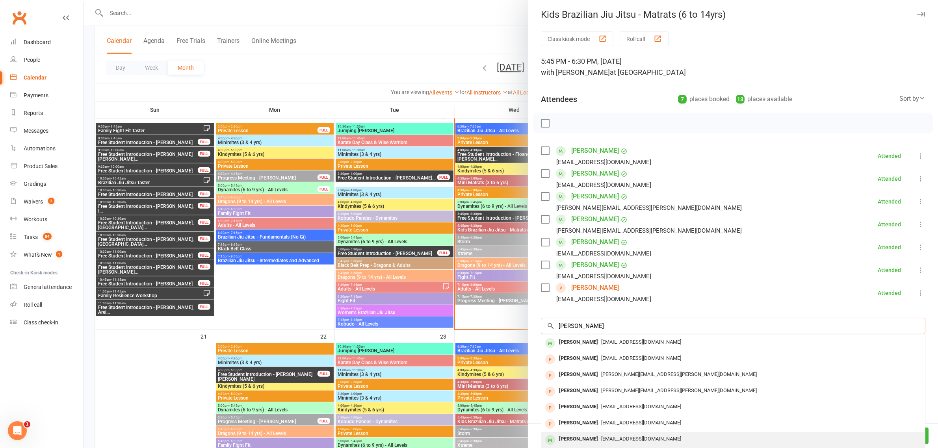
type input "harvey"
click at [607, 433] on div "Harvey McLennan emmakmclennan@gmail.com" at bounding box center [733, 440] width 384 height 16
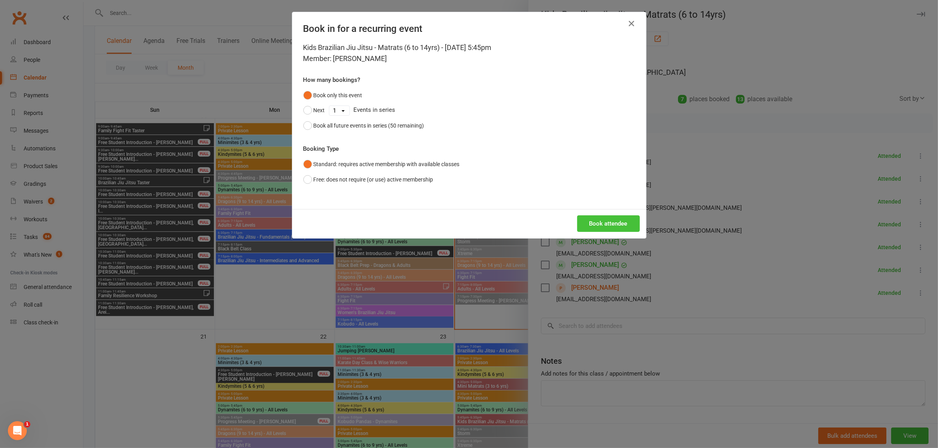
click at [611, 225] on button "Book attendee" at bounding box center [608, 223] width 63 height 17
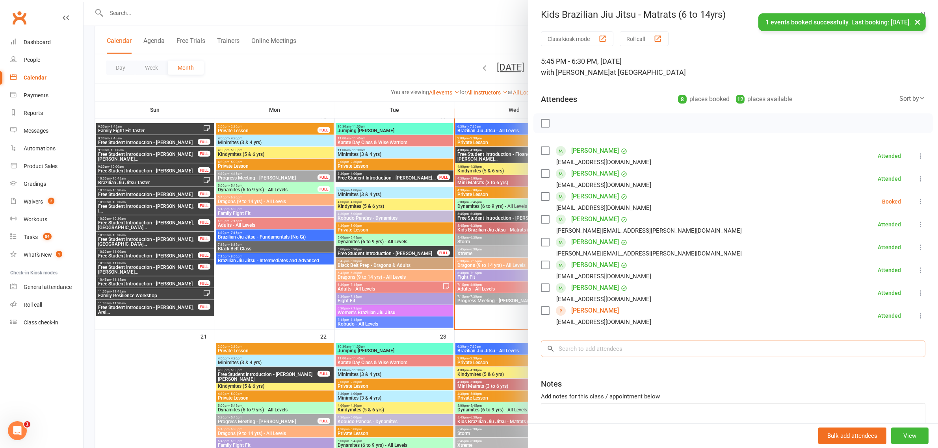
click at [636, 353] on input "search" at bounding box center [733, 349] width 384 height 17
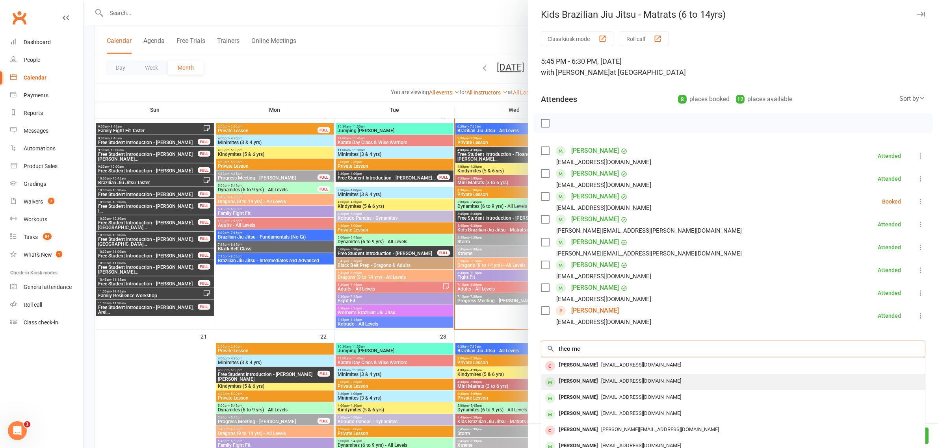
type input "theo mc"
click at [605, 383] on span "emmakmclennan@gmail.com" at bounding box center [641, 381] width 80 height 6
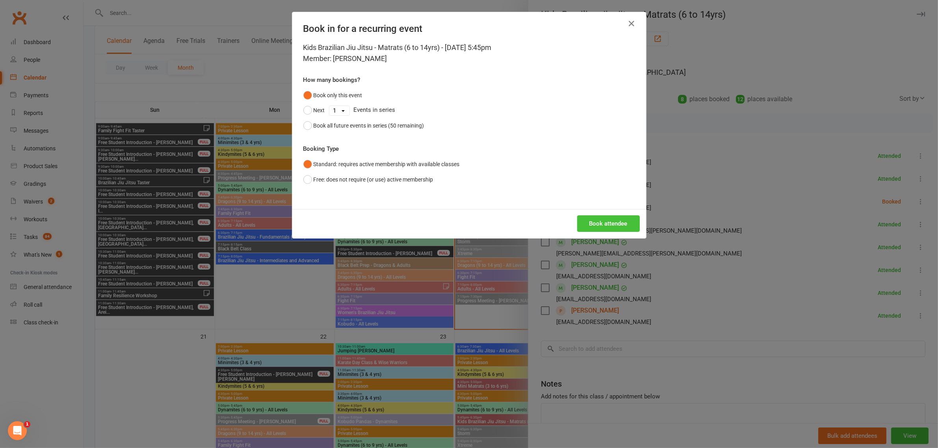
click at [597, 229] on button "Book attendee" at bounding box center [608, 223] width 63 height 17
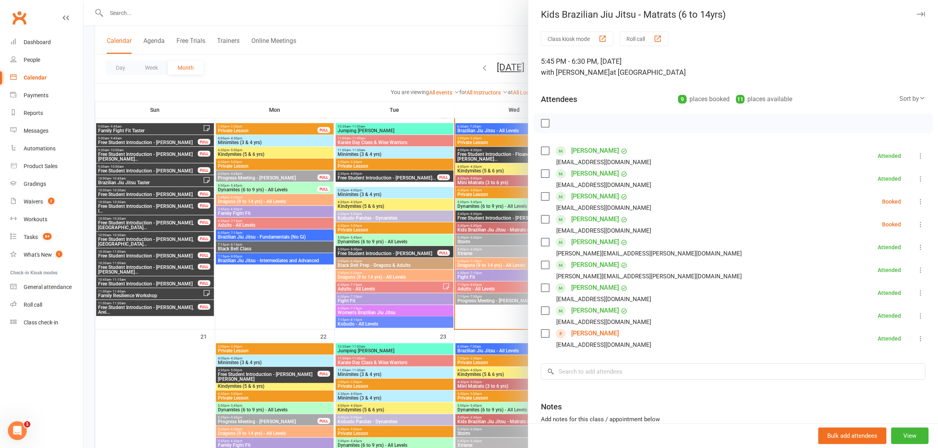
drag, startPoint x: 648, startPoint y: 164, endPoint x: 341, endPoint y: 75, distance: 319.5
click at [324, 73] on div at bounding box center [511, 224] width 854 height 448
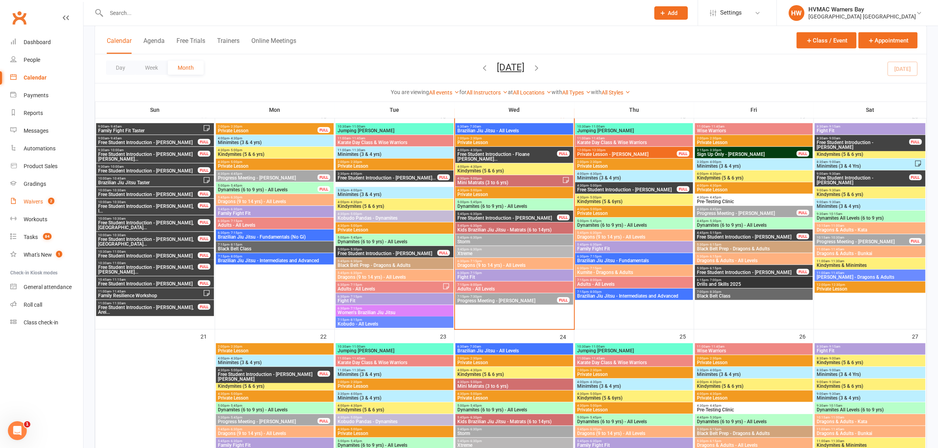
click at [34, 197] on link "Waivers 2" at bounding box center [46, 202] width 73 height 18
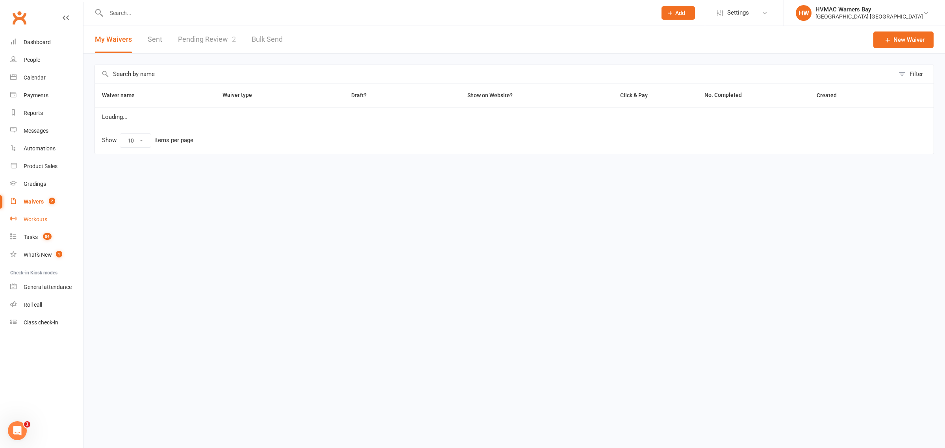
select select "100"
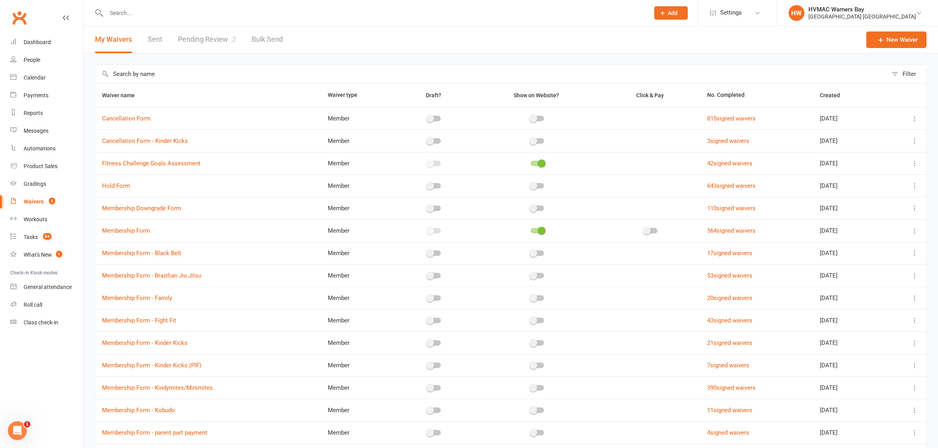
click at [190, 42] on link "Pending Review 2" at bounding box center [207, 39] width 58 height 27
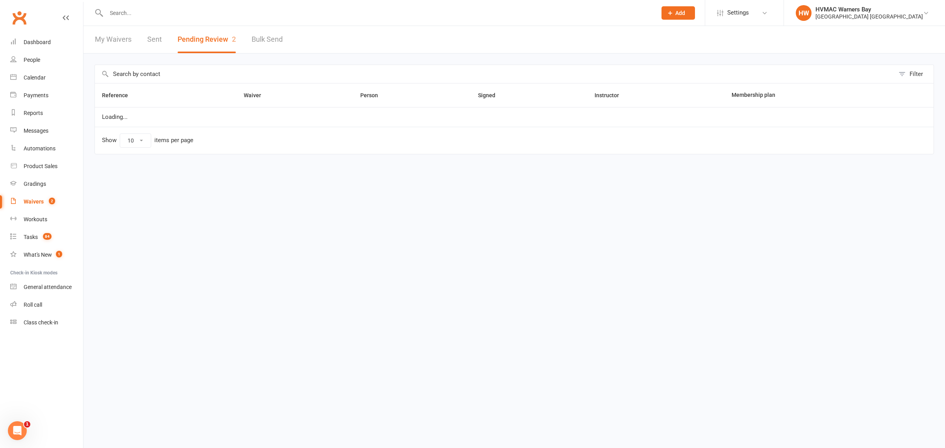
select select "100"
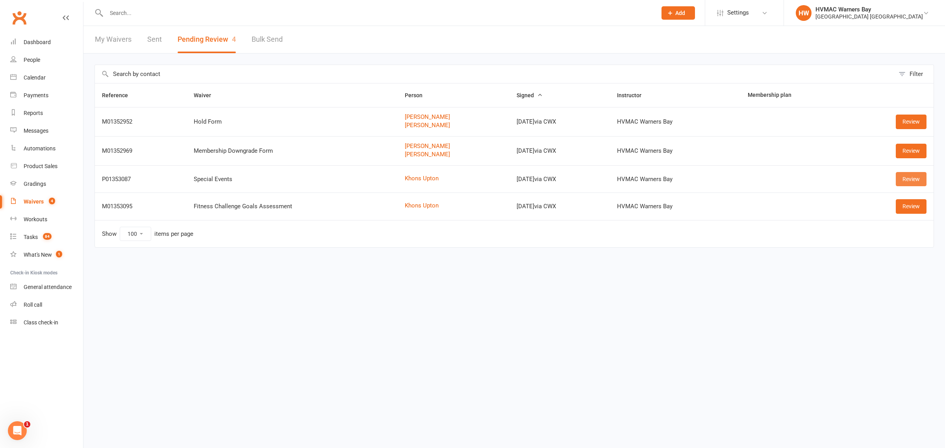
click at [909, 181] on link "Review" at bounding box center [911, 179] width 31 height 14
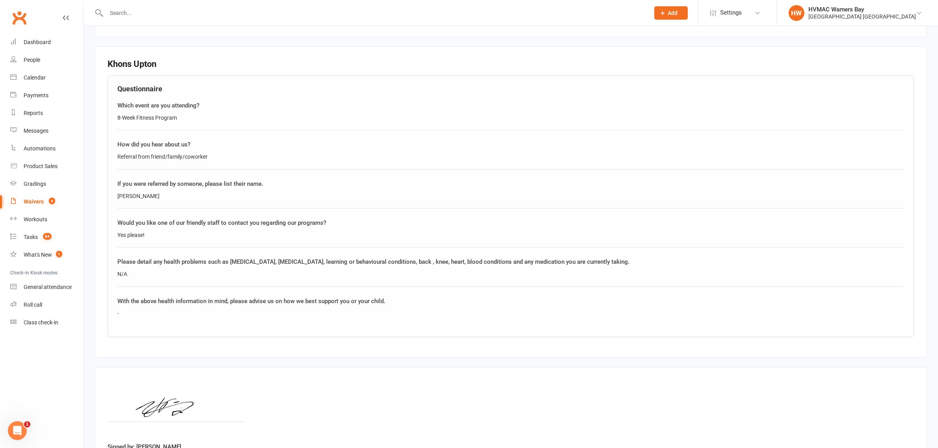
scroll to position [584, 0]
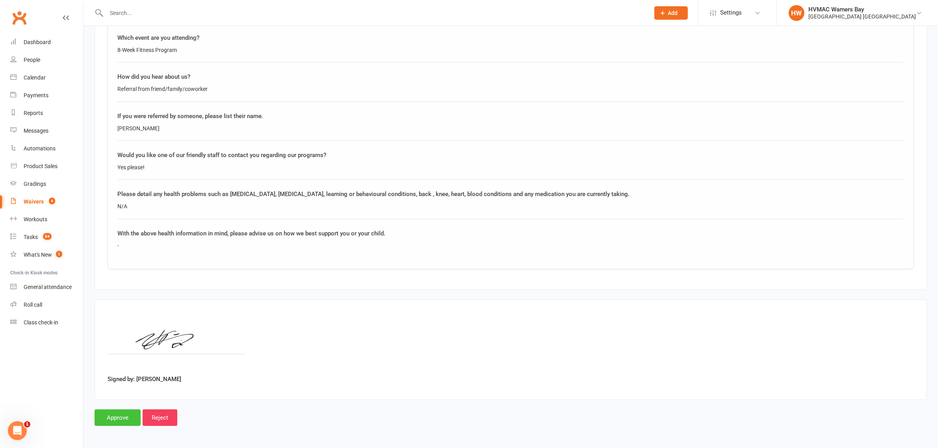
click at [125, 422] on input "Approve" at bounding box center [118, 418] width 46 height 17
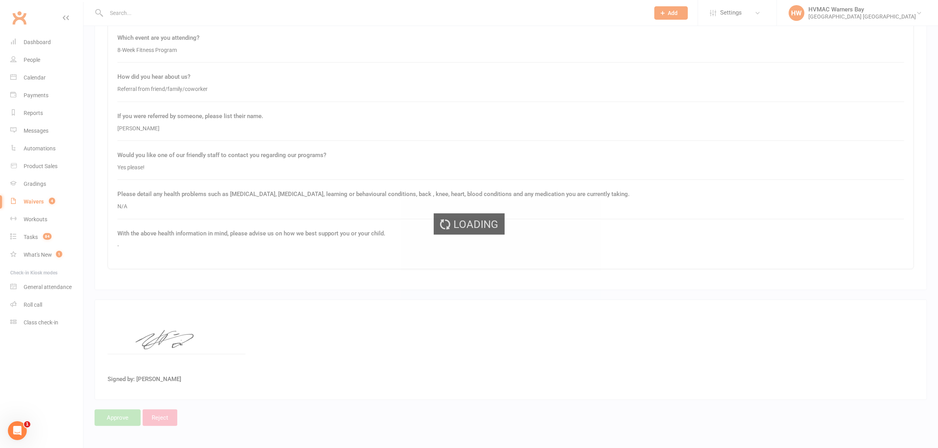
select select "100"
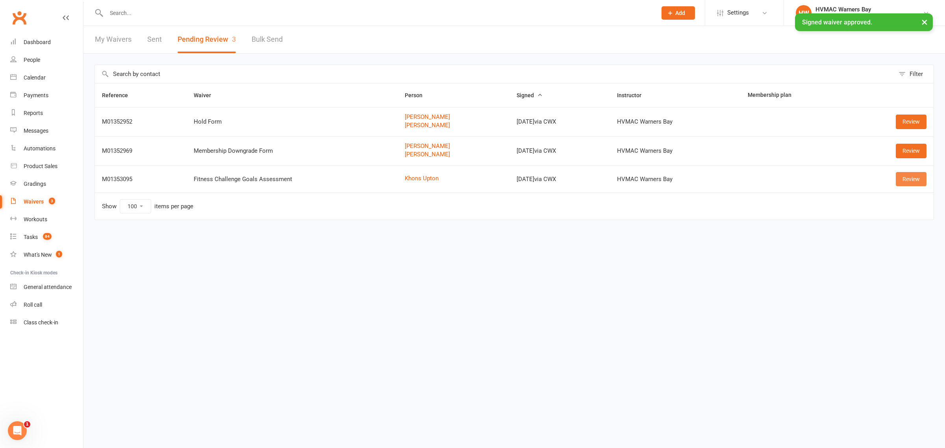
click at [910, 184] on link "Review" at bounding box center [911, 179] width 31 height 14
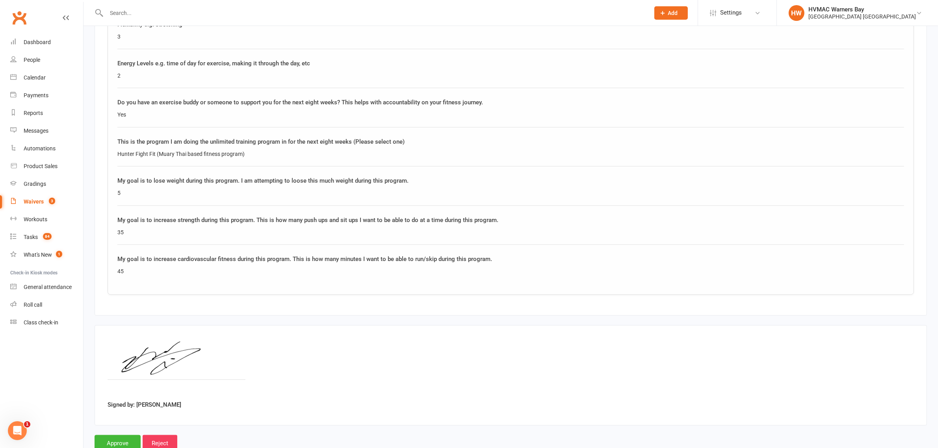
scroll to position [743, 0]
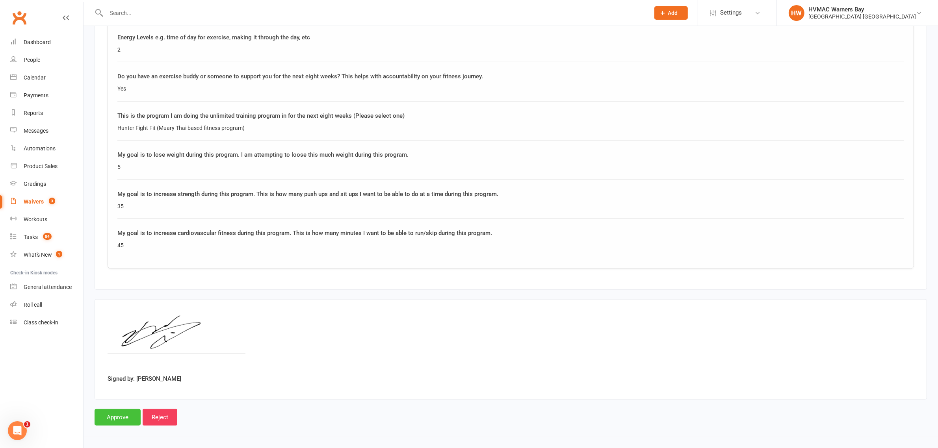
click at [108, 423] on input "Approve" at bounding box center [118, 417] width 46 height 17
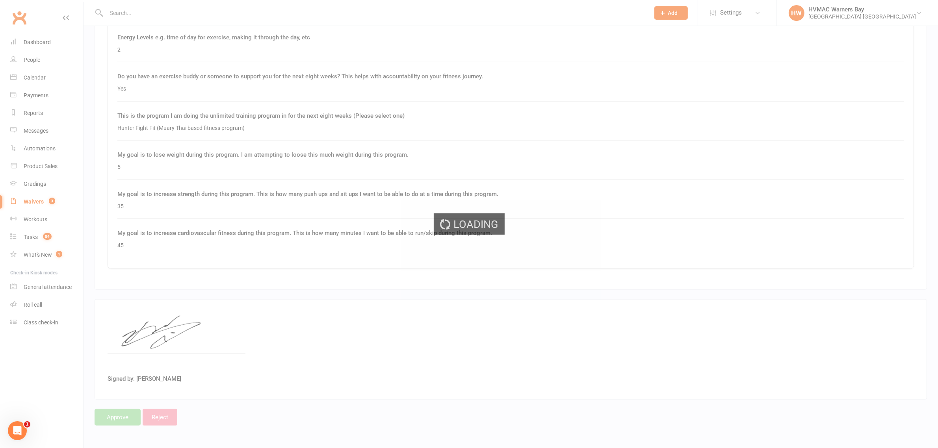
select select "100"
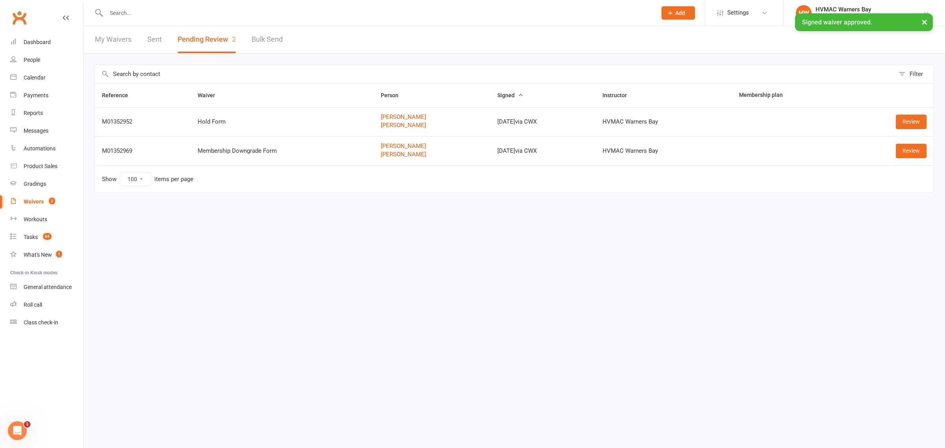
click at [144, 11] on input "text" at bounding box center [378, 12] width 548 height 11
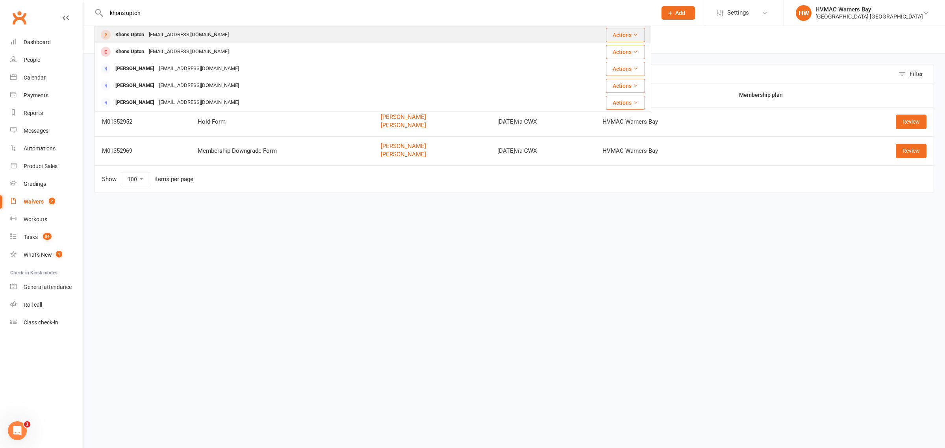
type input "khons upton"
click at [160, 28] on div "Khons Upton kons06v@gmail.com" at bounding box center [308, 35] width 427 height 16
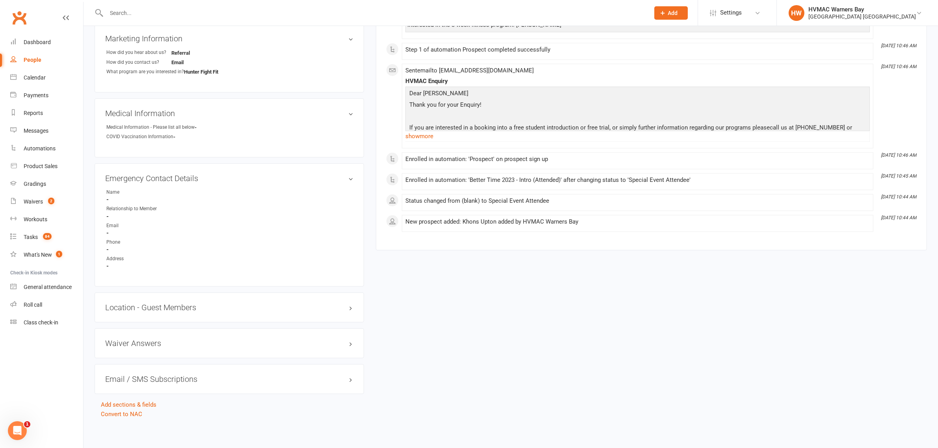
scroll to position [333, 0]
click at [339, 177] on link "edit" at bounding box center [338, 177] width 9 height 7
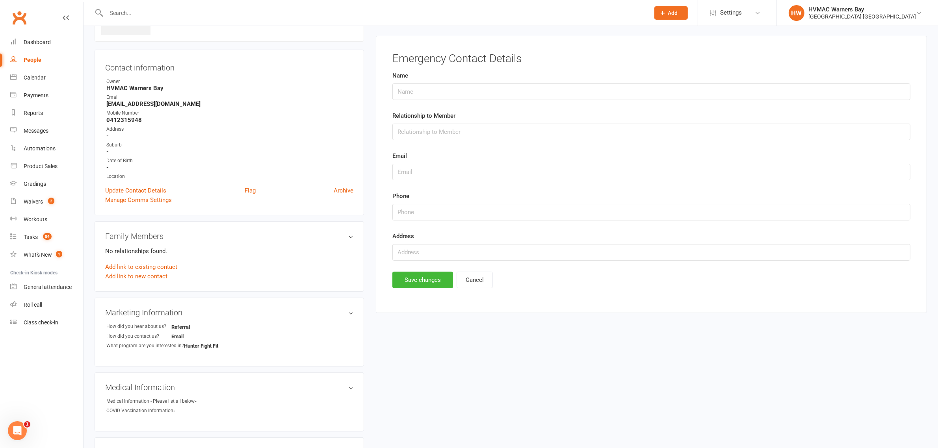
scroll to position [54, 0]
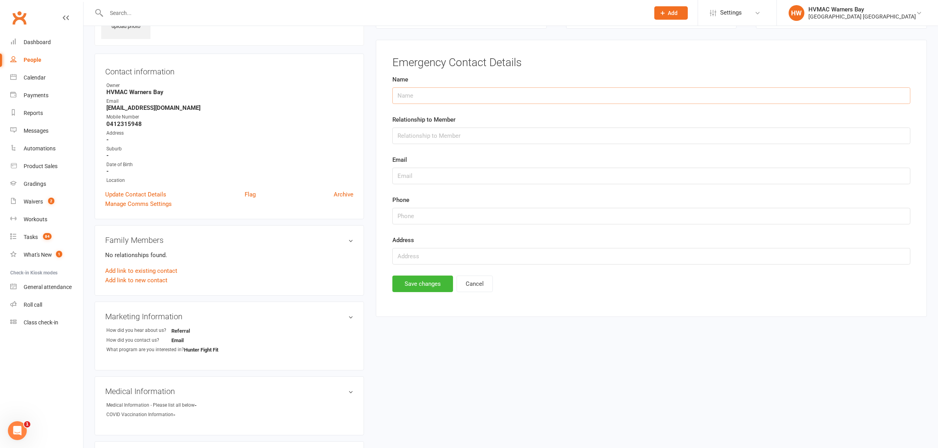
click at [499, 97] on input "text" at bounding box center [651, 95] width 518 height 17
type input "Kaya Campbell"
type input "Mother"
type input "0421847147"
click at [399, 290] on button "Save changes" at bounding box center [422, 284] width 61 height 17
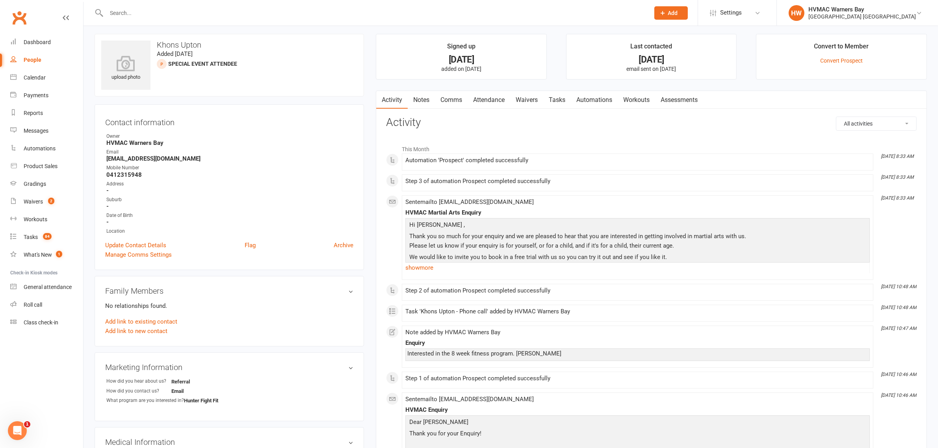
scroll to position [0, 0]
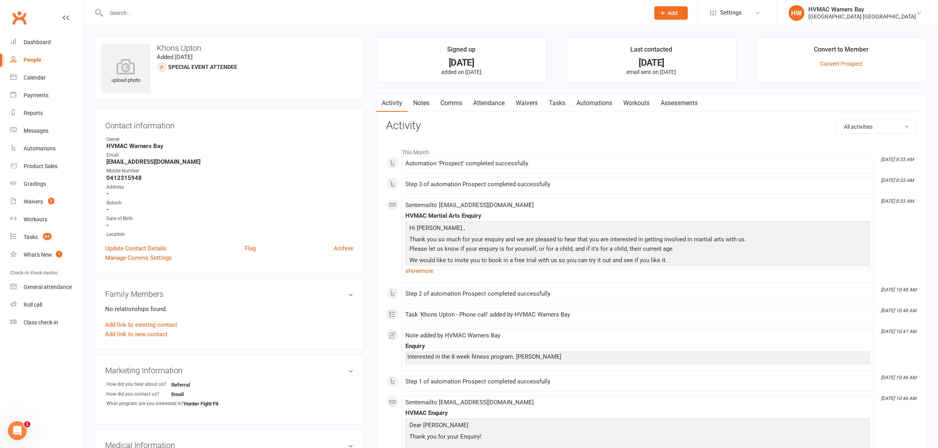
click at [185, 23] on div at bounding box center [370, 13] width 550 height 26
click at [203, 19] on div at bounding box center [370, 13] width 550 height 26
click at [215, 14] on input "text" at bounding box center [374, 12] width 540 height 11
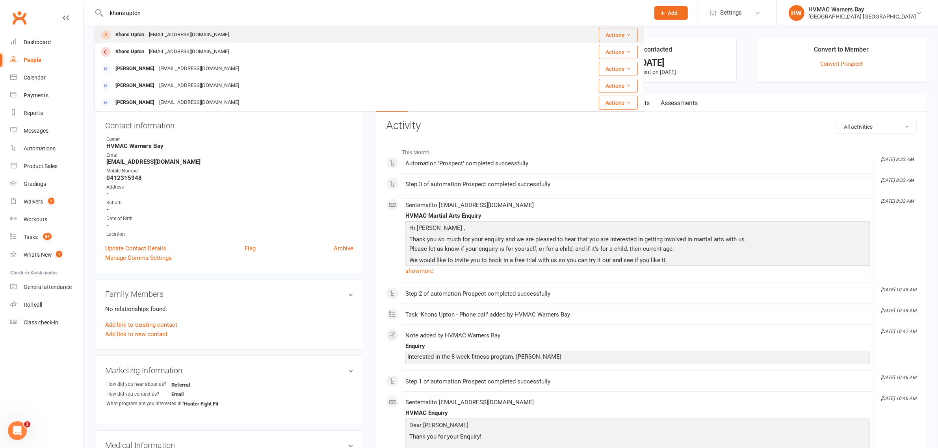
type input "khons upton"
click at [218, 35] on div "Khons Upton kons06v@gmail.com" at bounding box center [305, 35] width 421 height 16
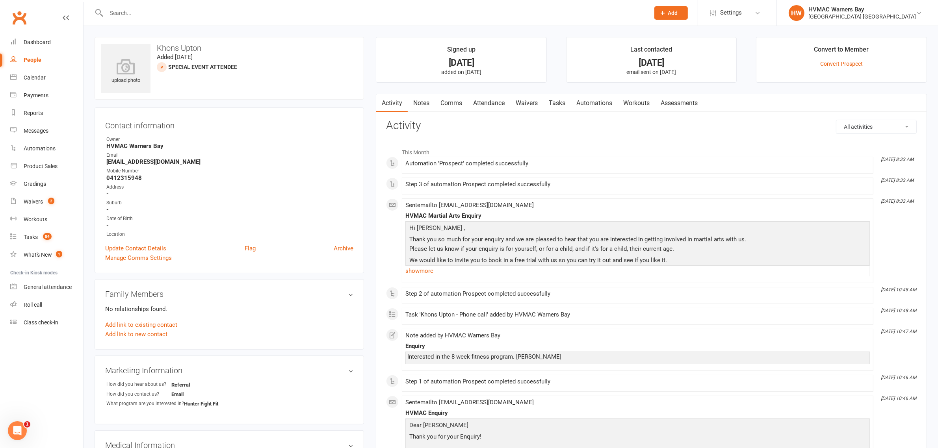
click at [428, 97] on link "Notes" at bounding box center [421, 103] width 27 height 18
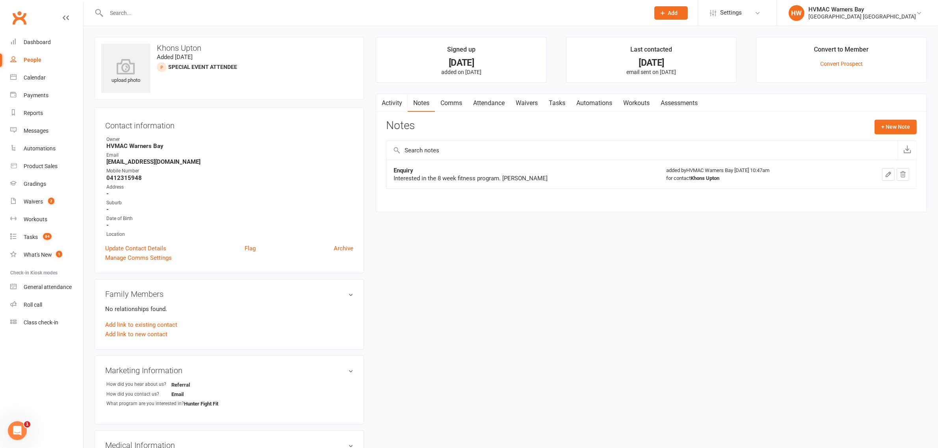
click at [461, 101] on link "Comms" at bounding box center [451, 103] width 33 height 18
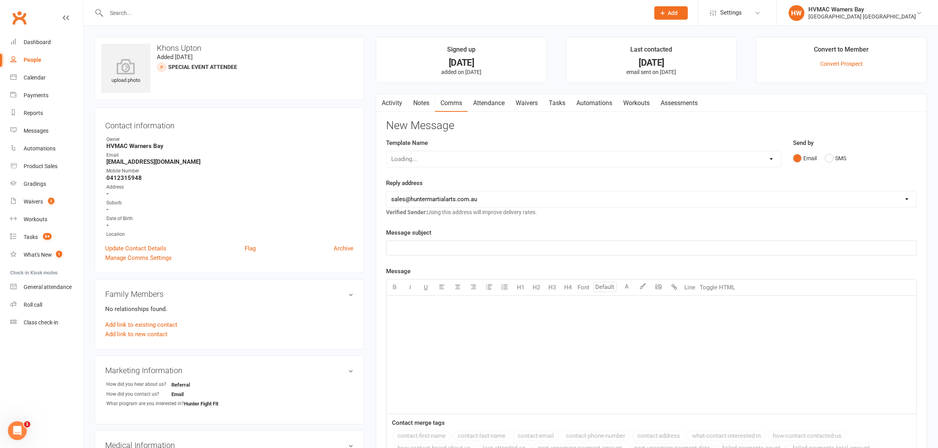
click at [532, 104] on link "Waivers" at bounding box center [526, 103] width 33 height 18
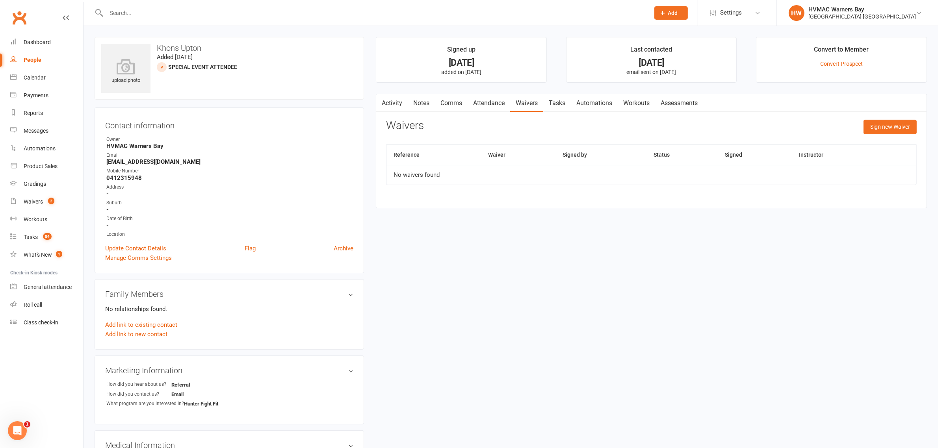
click at [396, 105] on link "Activity" at bounding box center [392, 103] width 32 height 18
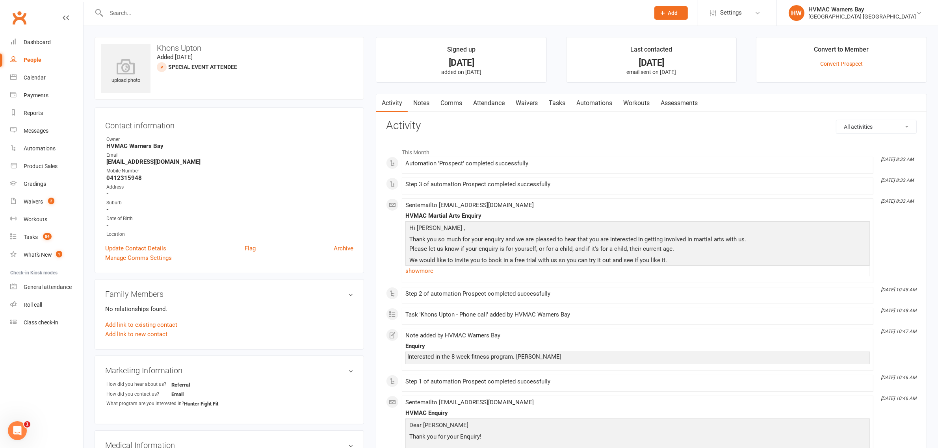
drag, startPoint x: 342, startPoint y: 247, endPoint x: 508, endPoint y: 32, distance: 272.2
click at [342, 247] on link "Archive" at bounding box center [344, 248] width 20 height 9
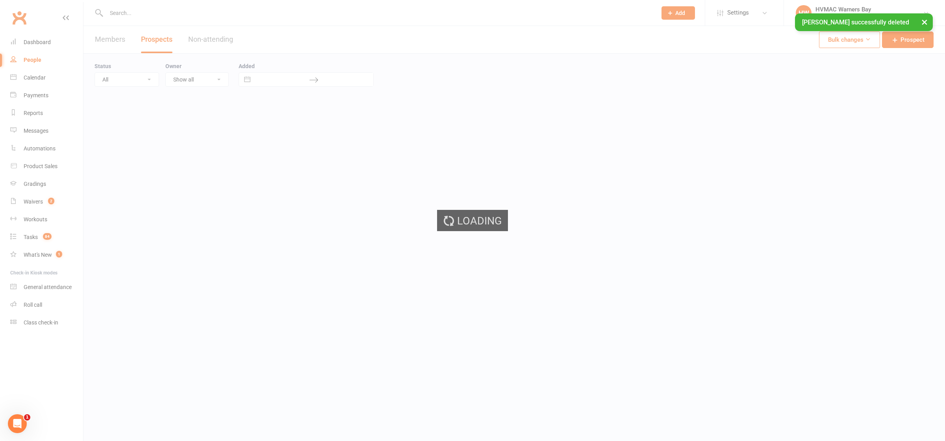
select select "100"
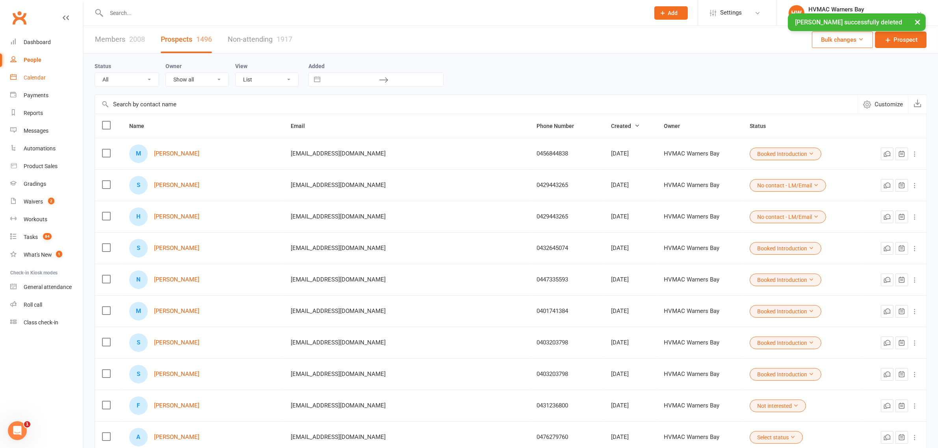
drag, startPoint x: 56, startPoint y: 78, endPoint x: 67, endPoint y: 73, distance: 11.6
click at [56, 78] on link "Calendar" at bounding box center [46, 78] width 73 height 18
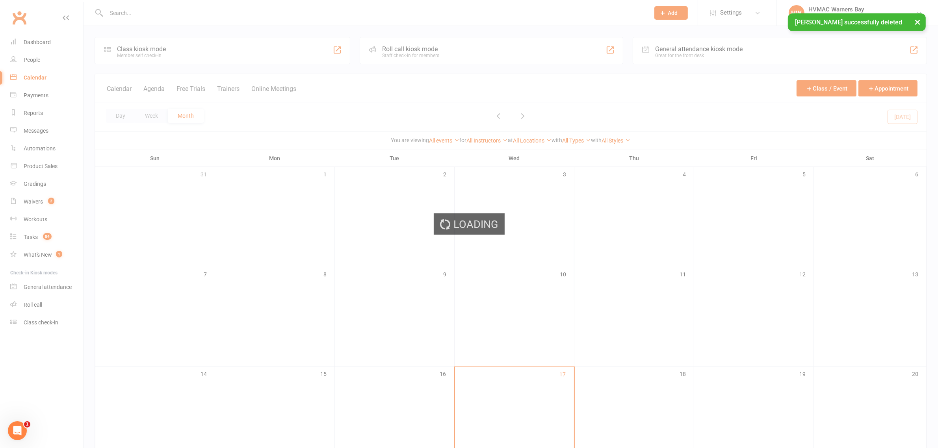
click at [167, 12] on div "Loading" at bounding box center [469, 224] width 938 height 448
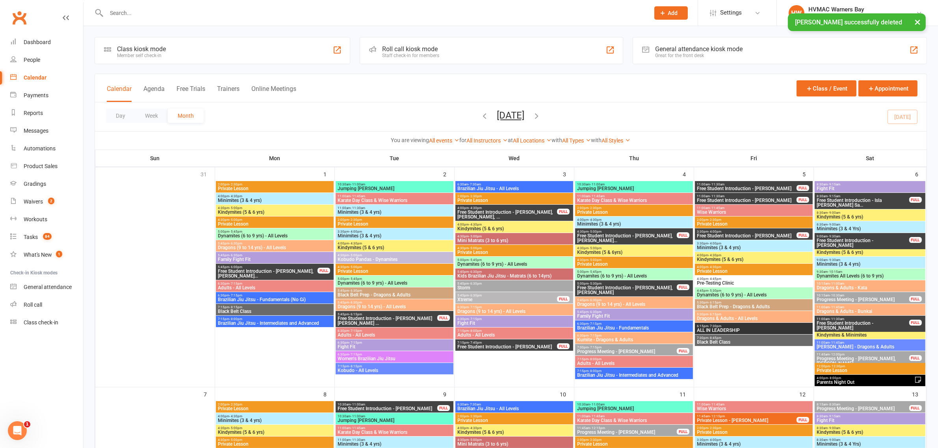
click at [170, 11] on input "text" at bounding box center [374, 12] width 540 height 11
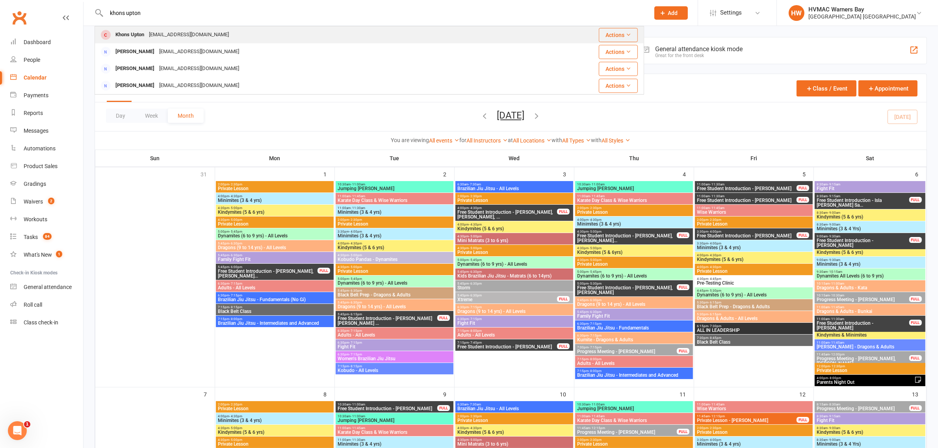
type input "khons upton"
click at [164, 30] on div "kons06v@gmail.com" at bounding box center [189, 34] width 85 height 11
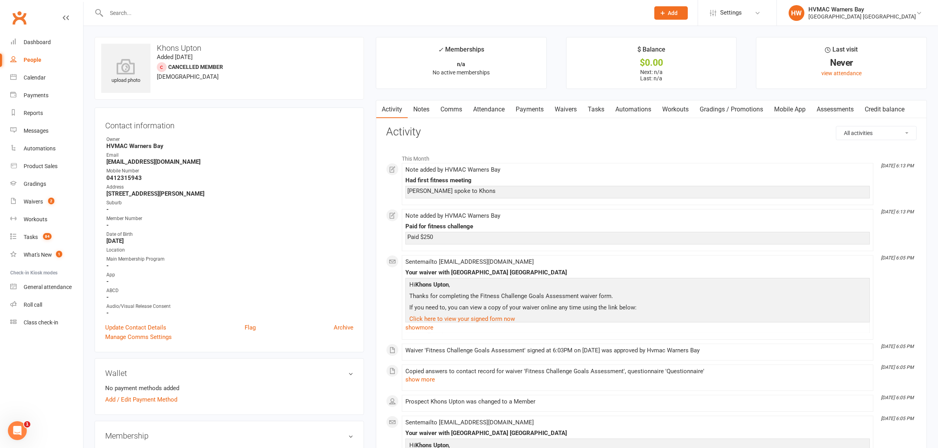
scroll to position [197, 0]
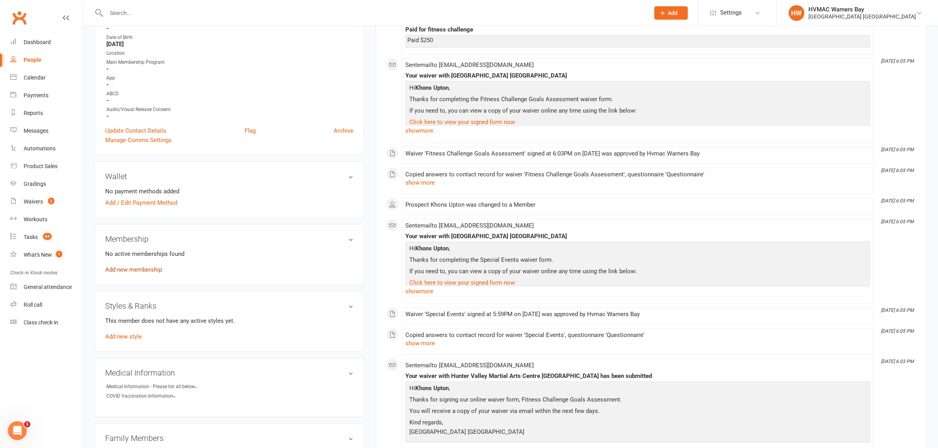
click at [113, 271] on link "Add new membership" at bounding box center [133, 269] width 57 height 7
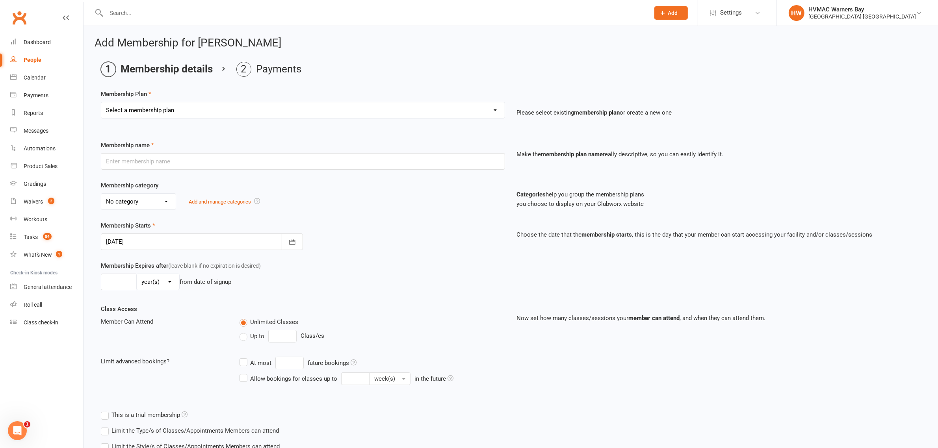
click at [170, 106] on select "Select a membership plan Create new Membership Plan OAW KM/MM - Weekly Payment …" at bounding box center [302, 110] width 403 height 16
click at [214, 118] on select "Select a membership plan Create new Membership Plan OAW KM/MM - Weekly Payment …" at bounding box center [302, 110] width 403 height 16
click at [206, 111] on select "Select a membership plan Create new Membership Plan OAW KM/MM - Weekly Payment …" at bounding box center [302, 110] width 403 height 16
click at [470, 108] on select "Select a membership plan Create new Membership Plan OAW KM/MM - Weekly Payment …" at bounding box center [302, 110] width 403 height 16
click at [312, 162] on input "text" at bounding box center [303, 161] width 404 height 17
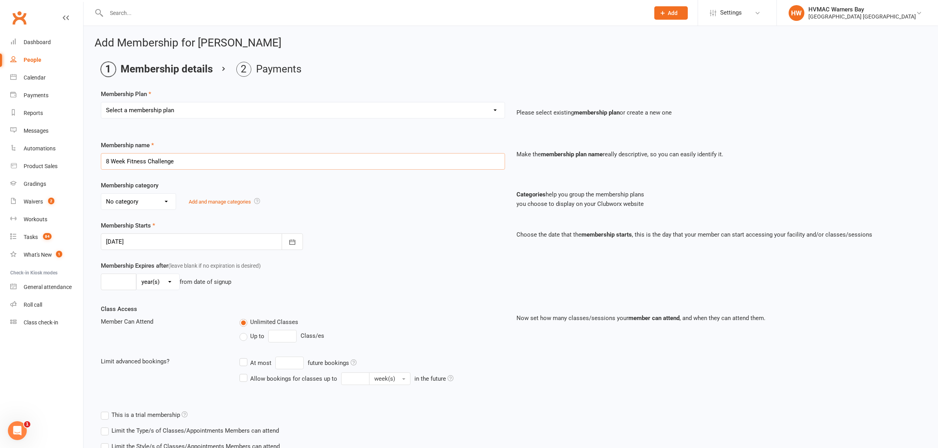
type input "8 Week Fitness Challenge"
click at [189, 107] on select "Select a membership plan Create new Membership Plan OAW KM/MM - Weekly Payment …" at bounding box center [302, 110] width 403 height 16
click at [180, 111] on select "Select a membership plan Create new Membership Plan OAW KM/MM - Weekly Payment …" at bounding box center [302, 110] width 403 height 16
drag, startPoint x: 202, startPoint y: 111, endPoint x: 196, endPoint y: 119, distance: 9.9
click at [202, 111] on select "Select a membership plan Create new Membership Plan OAW KM/MM - Weekly Payment …" at bounding box center [302, 110] width 403 height 16
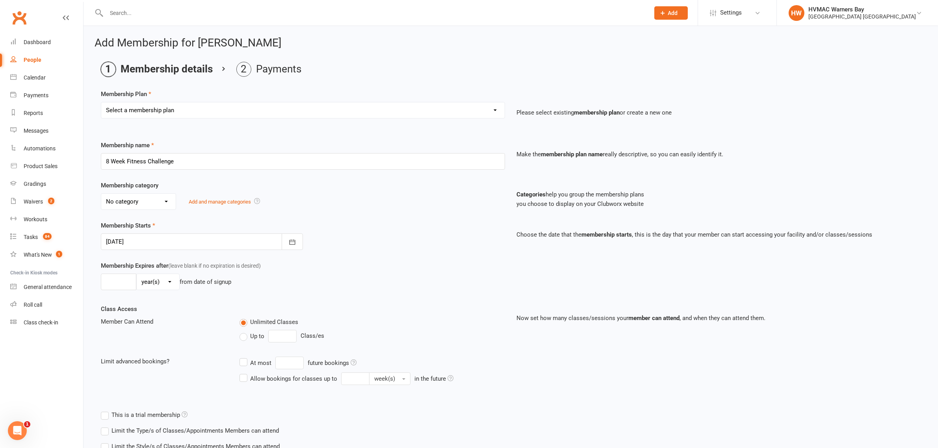
click at [149, 200] on select "No category Basic BBC+ BJJ Black Belt Book and Pay Family Fight Fit Guest Kinde…" at bounding box center [138, 202] width 74 height 16
select select "1"
click at [101, 194] on select "No category Basic BBC+ BJJ Black Belt Book and Pay Family Fight Fit Guest Kinde…" at bounding box center [138, 202] width 74 height 16
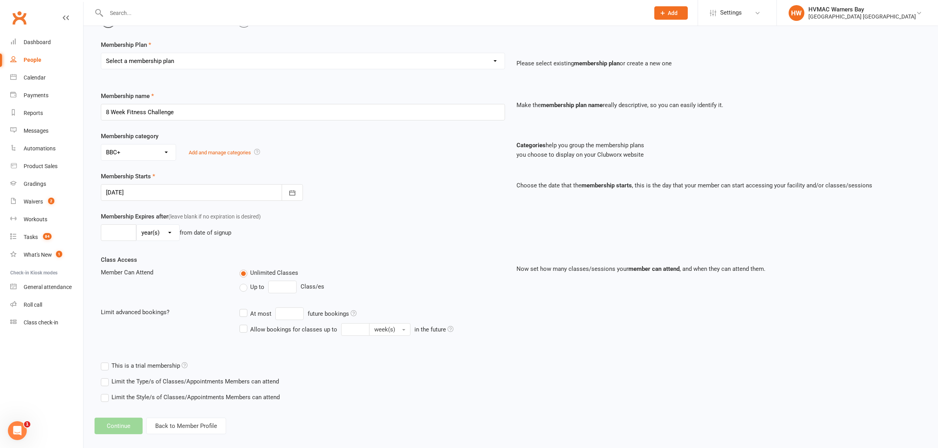
click at [201, 193] on div at bounding box center [202, 192] width 202 height 17
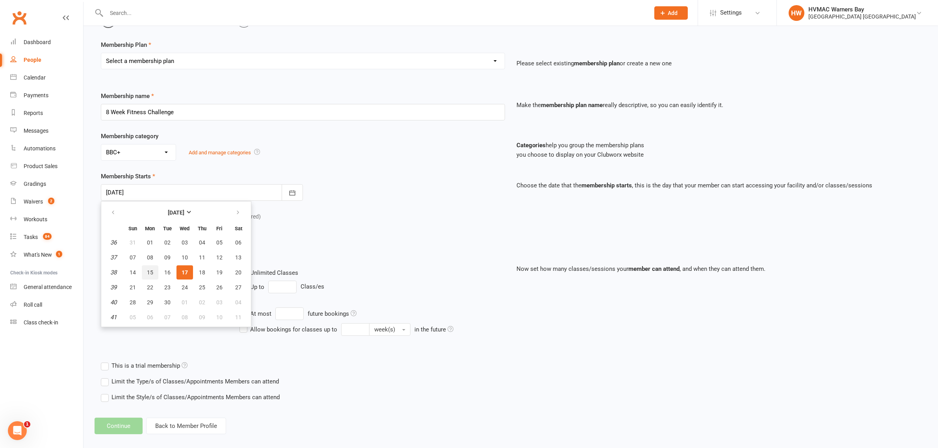
click at [143, 271] on button "15" at bounding box center [150, 273] width 17 height 14
type input "15 Sep 2025"
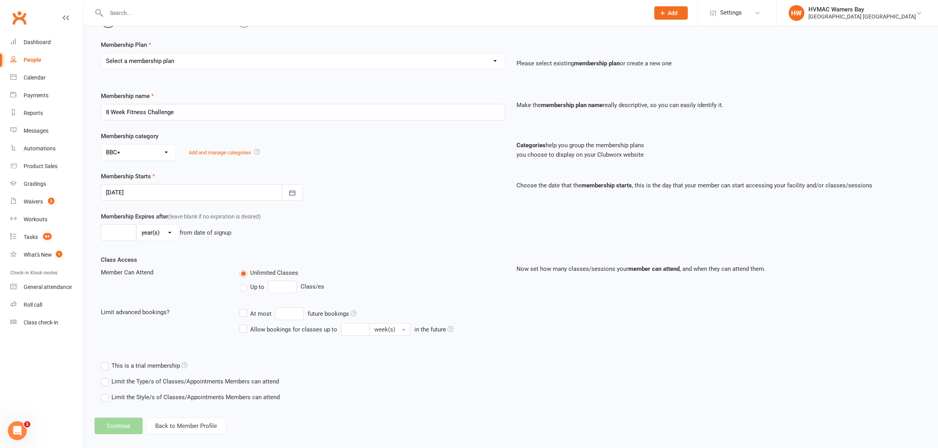
click at [154, 229] on select "day(s) week(s) month(s) year(s)" at bounding box center [158, 233] width 43 height 16
select select "1"
click at [137, 226] on select "day(s) week(s) month(s) year(s)" at bounding box center [158, 233] width 43 height 16
click at [113, 237] on input "number" at bounding box center [118, 233] width 35 height 17
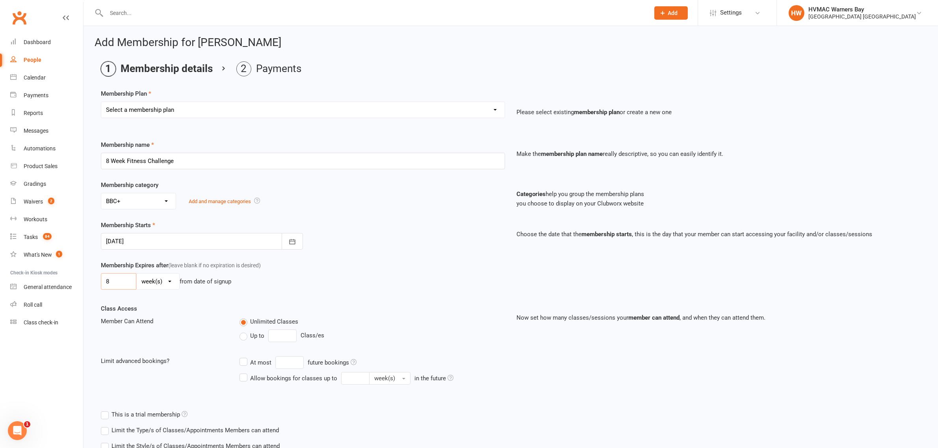
scroll to position [0, 0]
type input "8"
click at [231, 115] on select "Select a membership plan Create new Membership Plan OAW KM/MM - Weekly Payment …" at bounding box center [302, 110] width 403 height 16
click at [381, 115] on select "Select a membership plan Create new Membership Plan OAW KM/MM - Weekly Payment …" at bounding box center [302, 110] width 403 height 16
click at [203, 110] on select "Select a membership plan Create new Membership Plan OAW KM/MM - Weekly Payment …" at bounding box center [302, 110] width 403 height 16
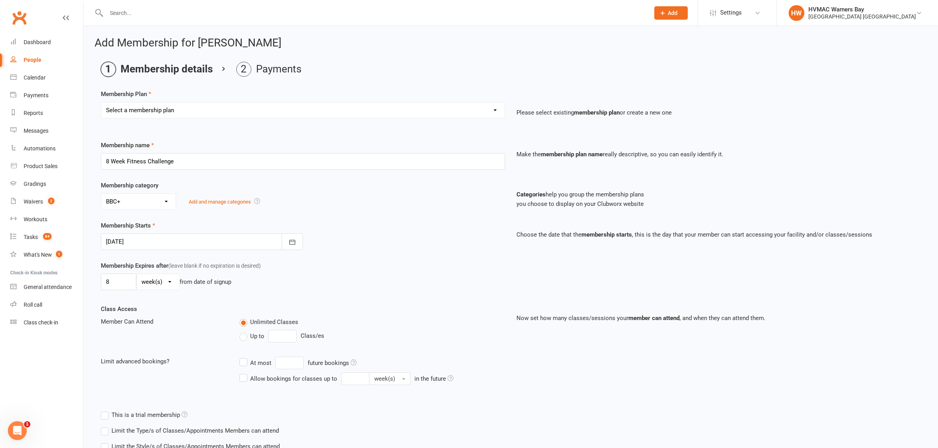
click at [453, 58] on div "Add Membership for Khons Upton Membership details Payments Membership Plan Sele…" at bounding box center [511, 260] width 854 height 469
click at [210, 109] on select "Select a membership plan Create new Membership Plan OAW KM/MM - Weekly Payment …" at bounding box center [302, 110] width 403 height 16
select select "10"
click at [101, 102] on select "Select a membership plan Create new Membership Plan OAW KM/MM - Weekly Payment …" at bounding box center [302, 110] width 403 height 16
type input "BBC + 1 - Weekly Payment"
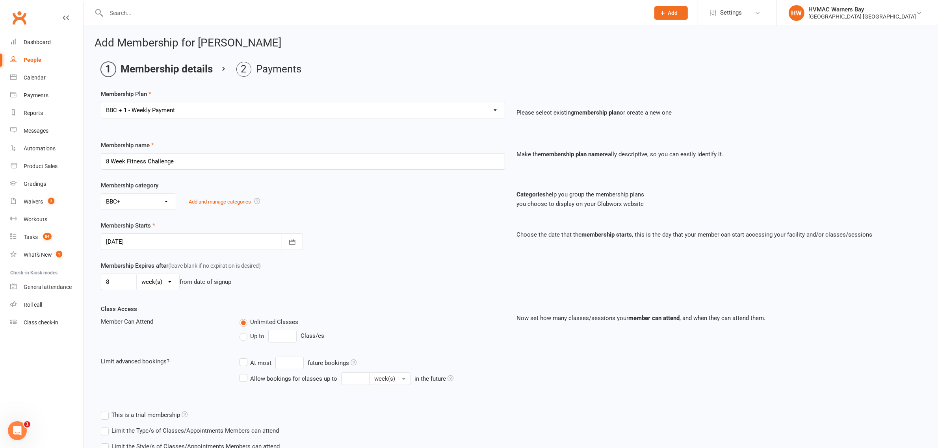
type input "0"
select select "3"
type input "3"
type input "17 Sep 2025"
drag, startPoint x: 178, startPoint y: 161, endPoint x: 80, endPoint y: 161, distance: 98.1
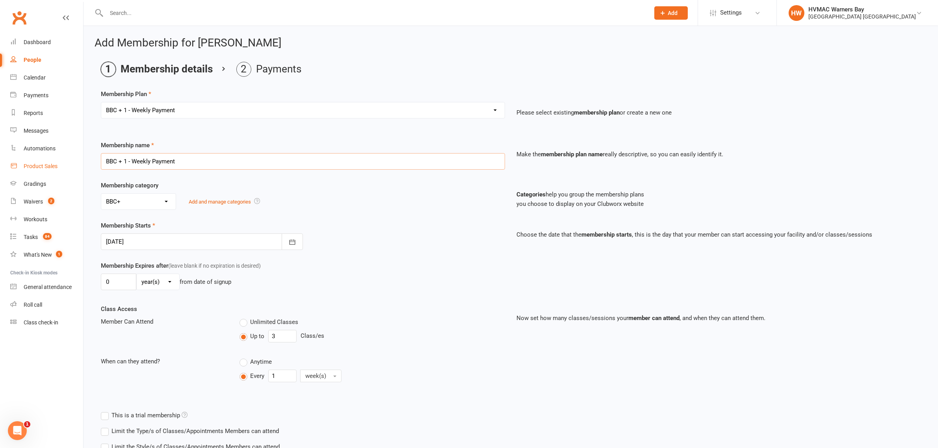
click at [80, 161] on ui-view "Prospect Member Non-attending contact Class / event Appointment Grading event T…" at bounding box center [469, 281] width 938 height 558
type input "Fitness Challenge"
click at [132, 109] on select "Select a membership plan Create new Membership Plan OAW KM/MM - Weekly Payment …" at bounding box center [302, 110] width 403 height 16
select select "17"
click at [101, 102] on select "Select a membership plan Create new Membership Plan OAW KM/MM - Weekly Payment …" at bounding box center [302, 110] width 403 height 16
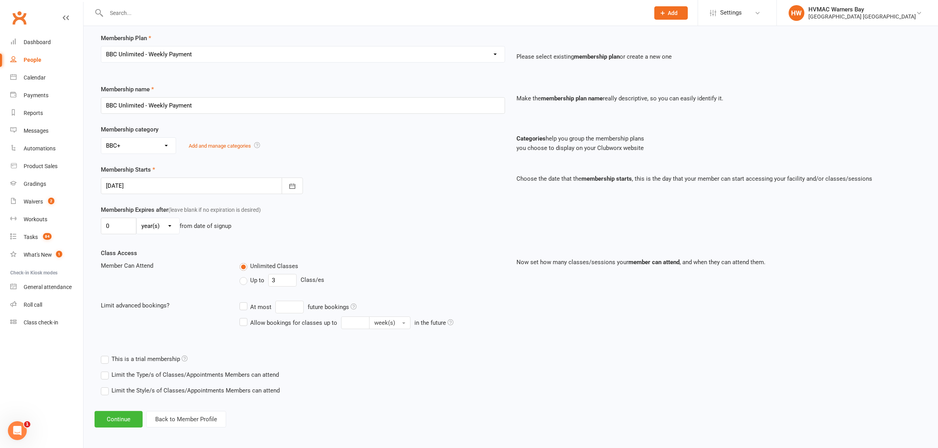
scroll to position [58, 0]
drag, startPoint x: 203, startPoint y: 110, endPoint x: 102, endPoint y: 106, distance: 101.7
click at [102, 106] on input "BBC Unlimited - Weekly Payment" at bounding box center [303, 103] width 404 height 17
type input "Fitness Challenge"
click at [115, 223] on input "0" at bounding box center [118, 224] width 35 height 17
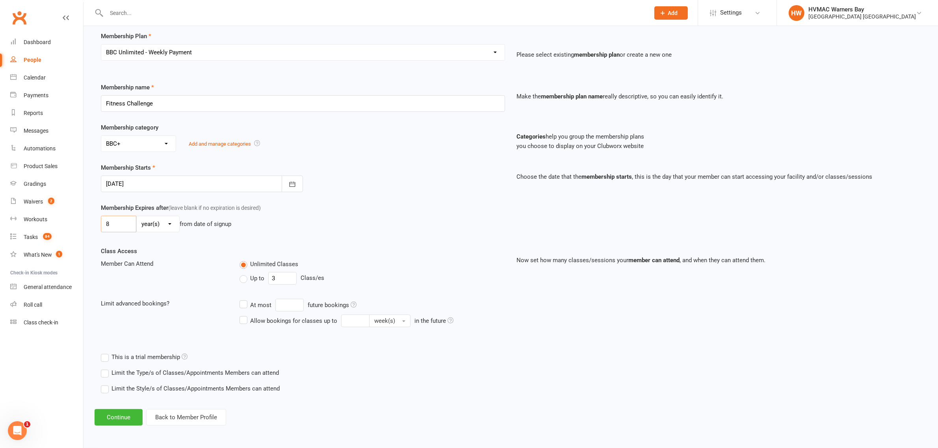
type input "8"
click at [174, 219] on select "day(s) week(s) month(s) year(s)" at bounding box center [158, 224] width 43 height 16
select select "1"
click at [137, 216] on select "day(s) week(s) month(s) year(s)" at bounding box center [158, 224] width 43 height 16
click at [121, 414] on button "Continue" at bounding box center [119, 417] width 48 height 17
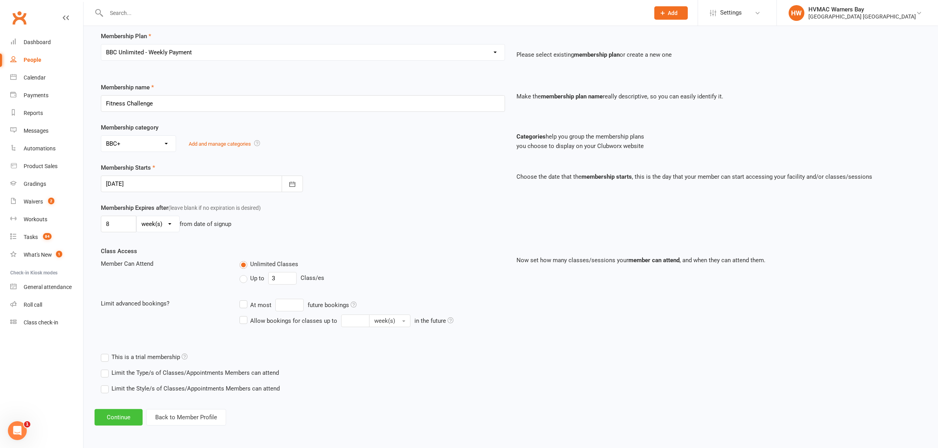
scroll to position [0, 0]
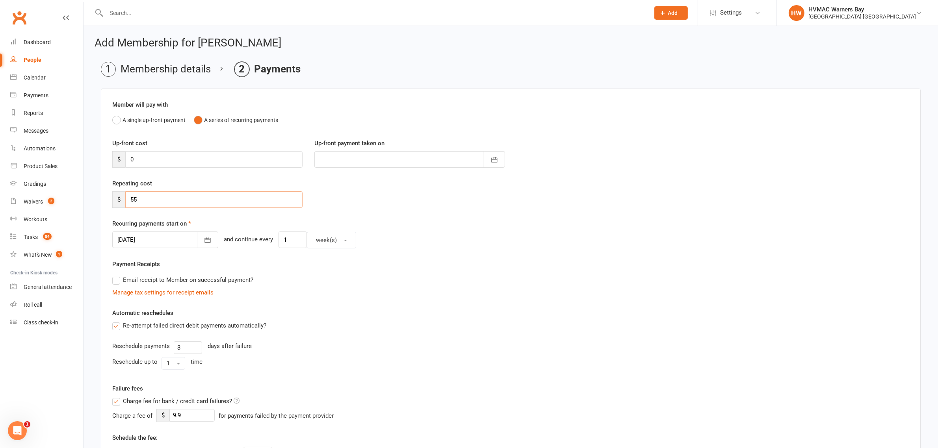
click at [159, 201] on input "55" at bounding box center [213, 199] width 177 height 17
click at [121, 118] on button "A single up-front payment" at bounding box center [148, 120] width 73 height 15
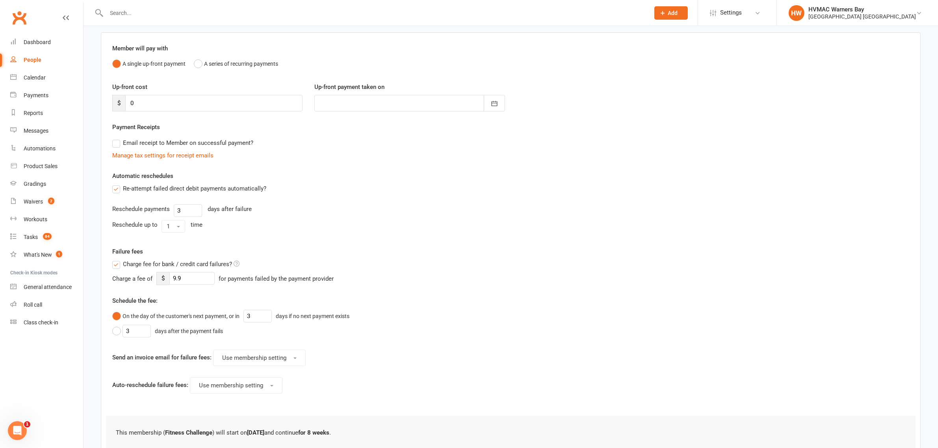
scroll to position [117, 0]
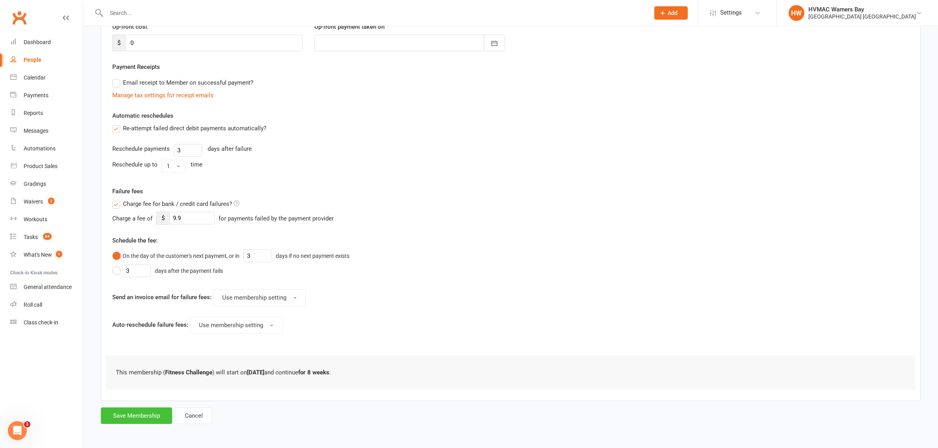
click at [136, 420] on button "Save Membership" at bounding box center [136, 416] width 71 height 17
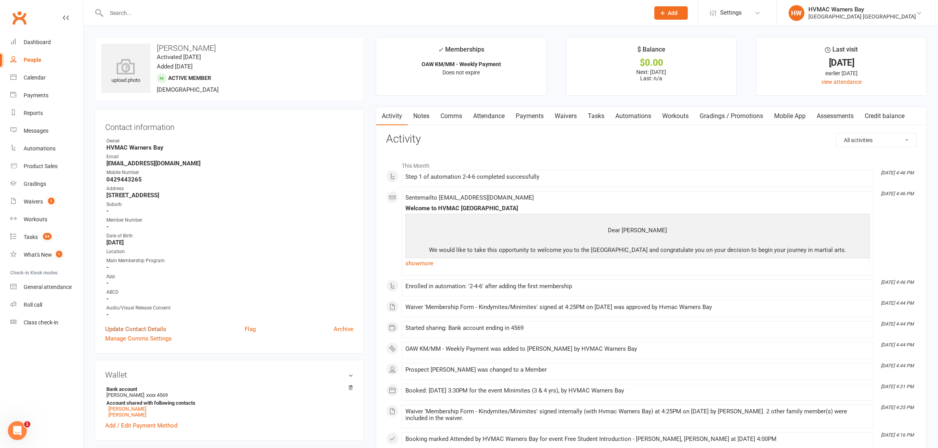
click at [162, 325] on link "Update Contact Details" at bounding box center [135, 329] width 61 height 9
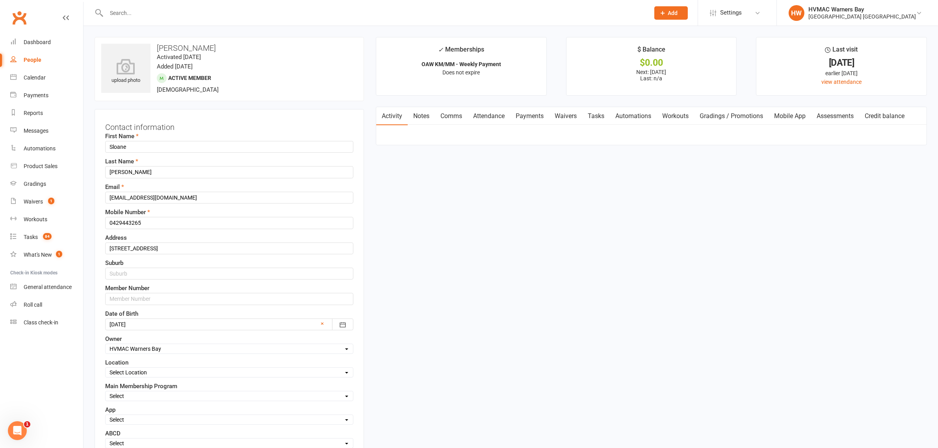
scroll to position [37, 0]
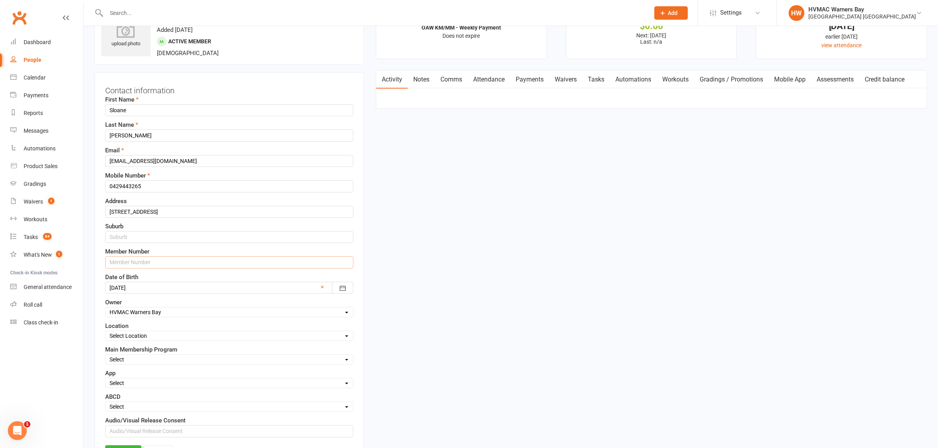
click at [144, 265] on input "text" at bounding box center [229, 262] width 248 height 12
type input "7740"
click at [163, 235] on input "text" at bounding box center [229, 237] width 248 height 12
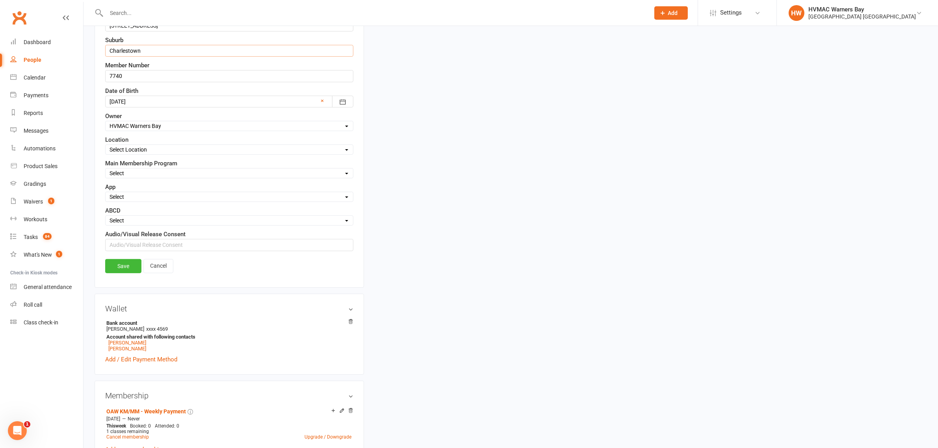
scroll to position [234, 0]
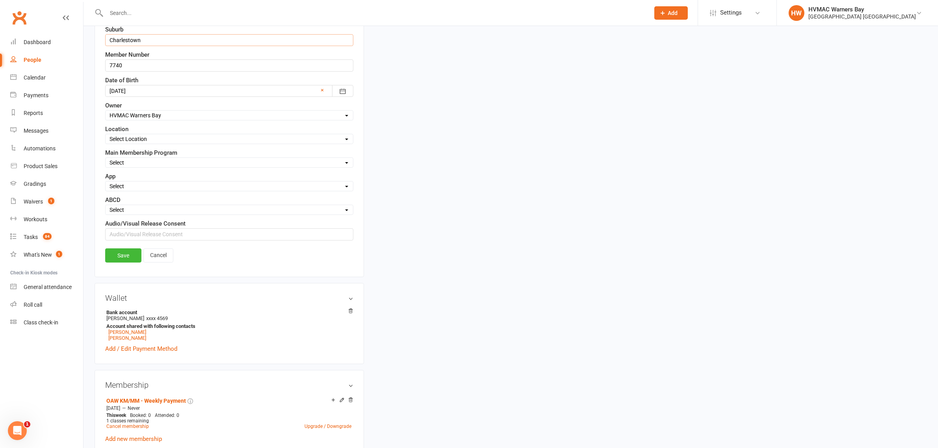
type input "Charlestown"
click at [157, 161] on select "Select Minimites Dynamites Kindymites Dragons Adults Fight Fit BJJ Kobudo Kinde…" at bounding box center [229, 162] width 247 height 9
select select "Minimites"
click at [106, 160] on select "Select Minimites Dynamites Kindymites Dragons Adults Fight Fit BJJ Kobudo Kinde…" at bounding box center [229, 162] width 247 height 9
click at [130, 266] on div "Save Cancel" at bounding box center [229, 258] width 248 height 18
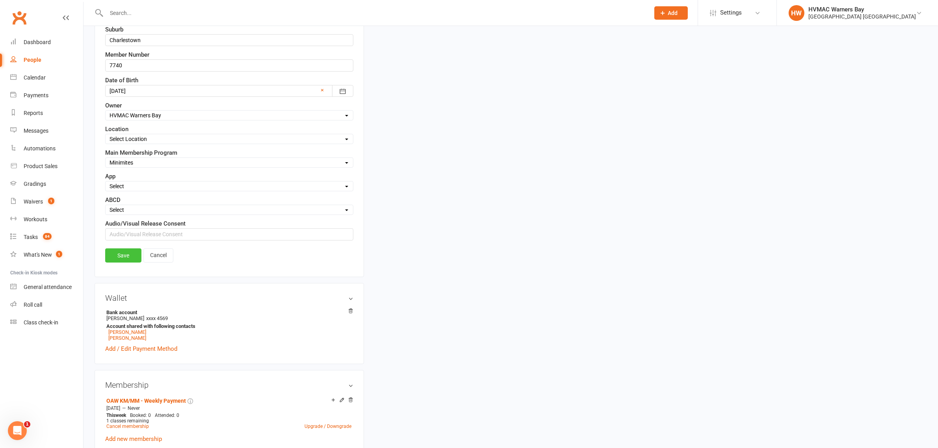
click at [125, 254] on link "Save" at bounding box center [123, 256] width 36 height 14
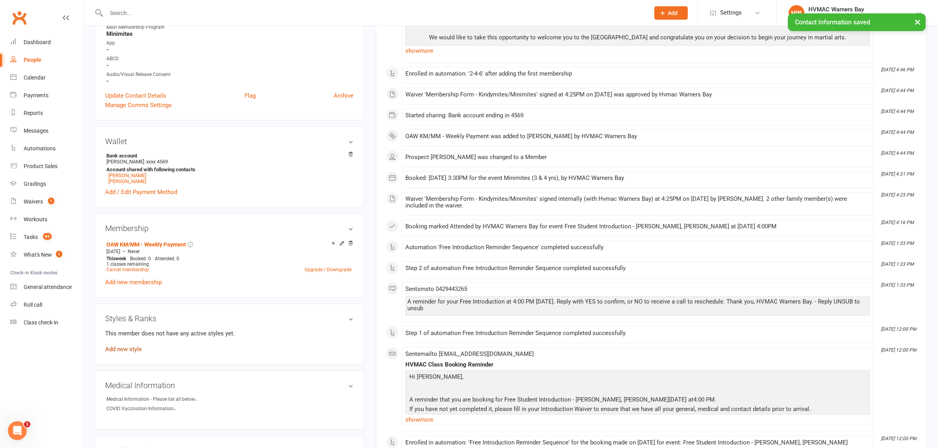
click at [119, 351] on link "Add new style" at bounding box center [123, 349] width 37 height 7
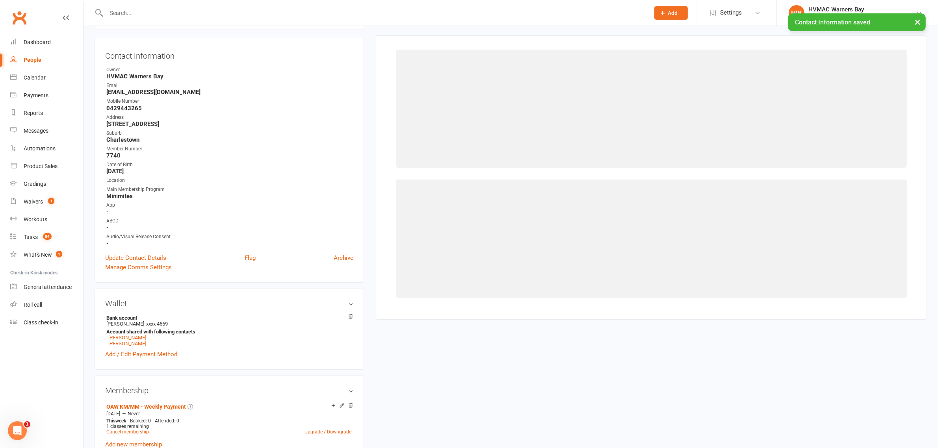
scroll to position [67, 0]
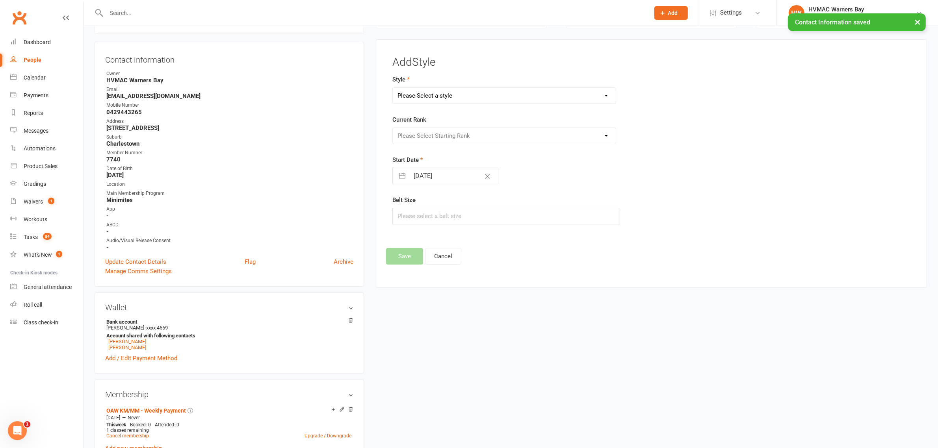
click at [422, 102] on select "Please Select a style Brazilian Jiu Jitsu Dragons & Adults Dynamites Fight Fit …" at bounding box center [504, 96] width 223 height 16
select select "1718"
click at [393, 88] on select "Please Select a style Brazilian Jiu Jitsu Dragons & Adults Dynamites Fight Fit …" at bounding box center [504, 96] width 223 height 16
click at [433, 139] on select "Please Select Starting Rank White Yellow [PERSON_NAME] Blue Brown Black" at bounding box center [504, 136] width 223 height 16
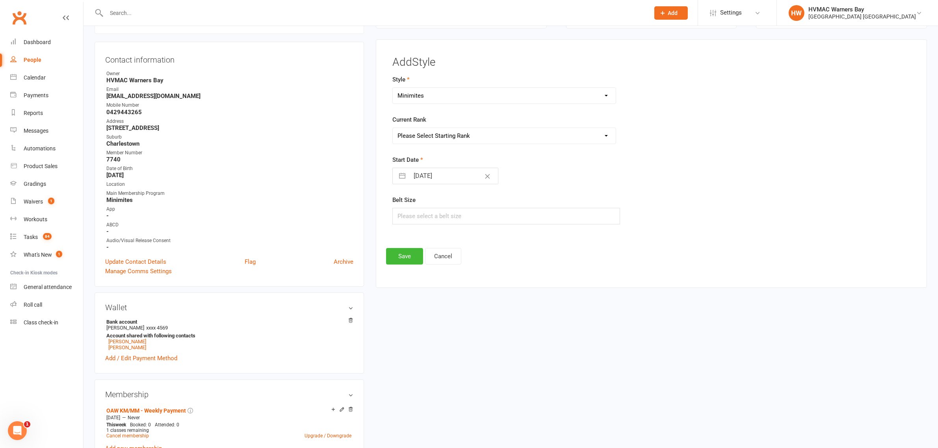
select select "16761"
click at [393, 128] on select "Please Select Starting Rank White Yellow [PERSON_NAME] Blue Brown Black" at bounding box center [504, 136] width 223 height 16
click at [402, 258] on button "Save" at bounding box center [404, 256] width 37 height 17
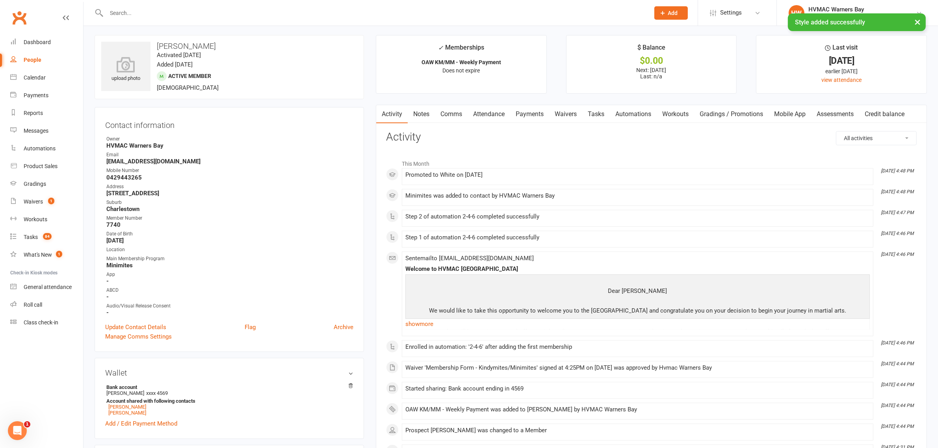
scroll to position [0, 0]
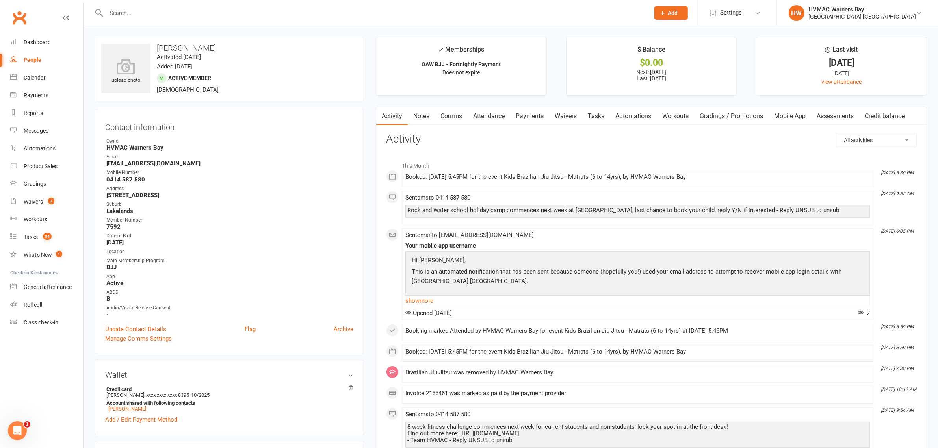
click at [457, 115] on link "Comms" at bounding box center [451, 116] width 33 height 18
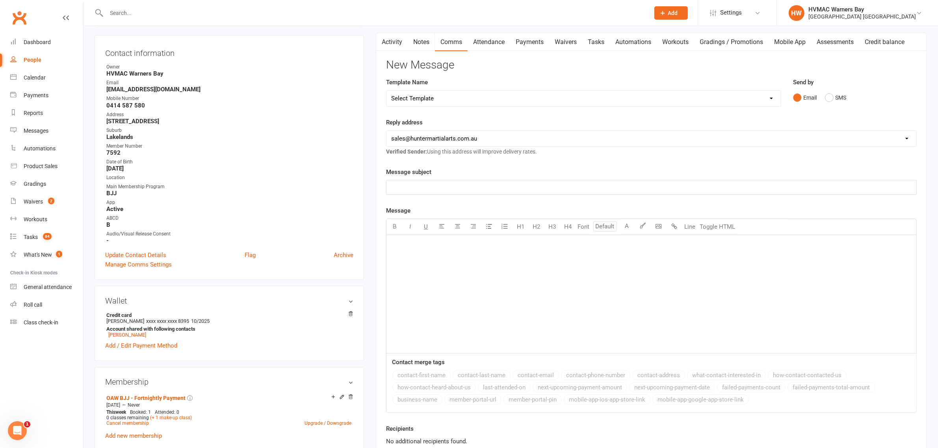
scroll to position [98, 0]
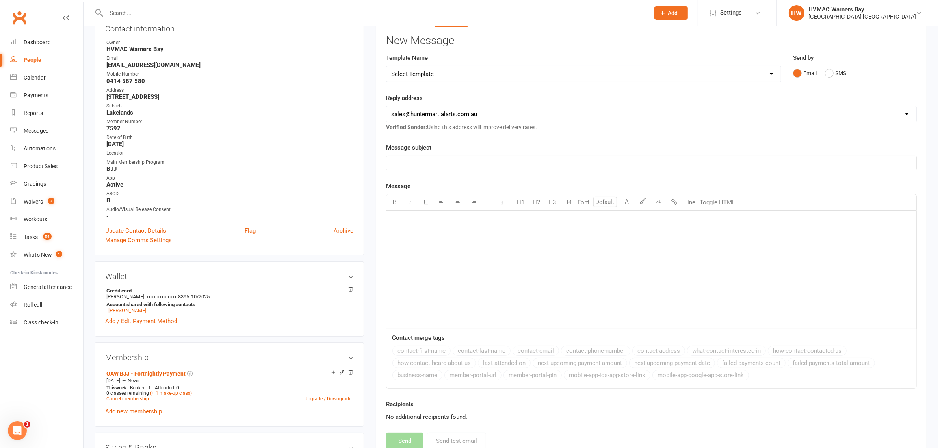
click at [509, 80] on select "Select Template [SMS] 1st Kyu Black Belt Prep Reminder [Email] Change to Class …" at bounding box center [583, 74] width 394 height 16
select select "7"
click at [386, 66] on select "Select Template [SMS] 1st Kyu Black Belt Prep Reminder [Email] Change to Class …" at bounding box center [583, 74] width 394 height 16
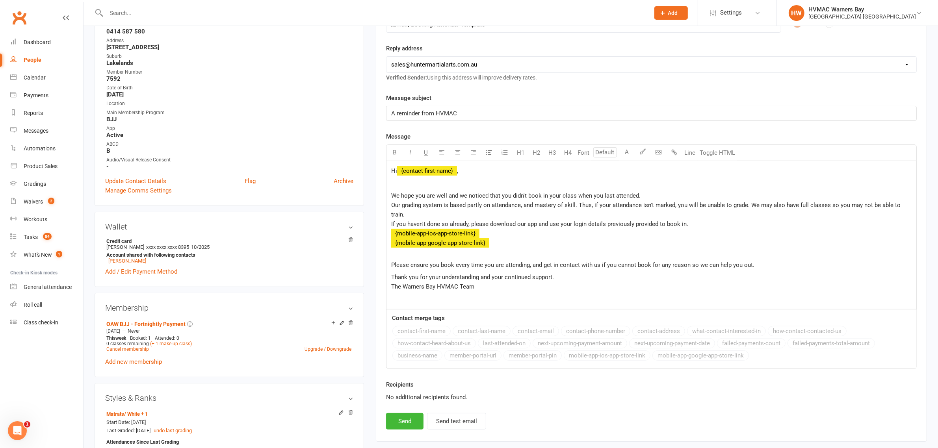
scroll to position [197, 0]
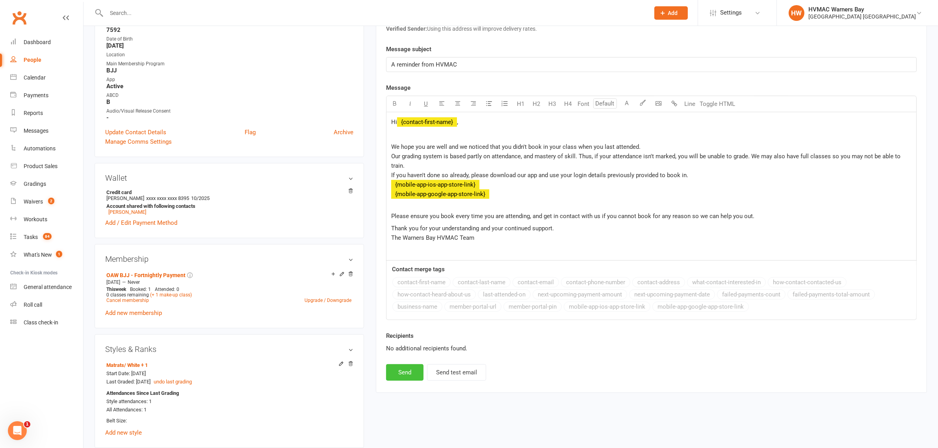
click at [400, 378] on button "Send" at bounding box center [404, 372] width 37 height 17
select select
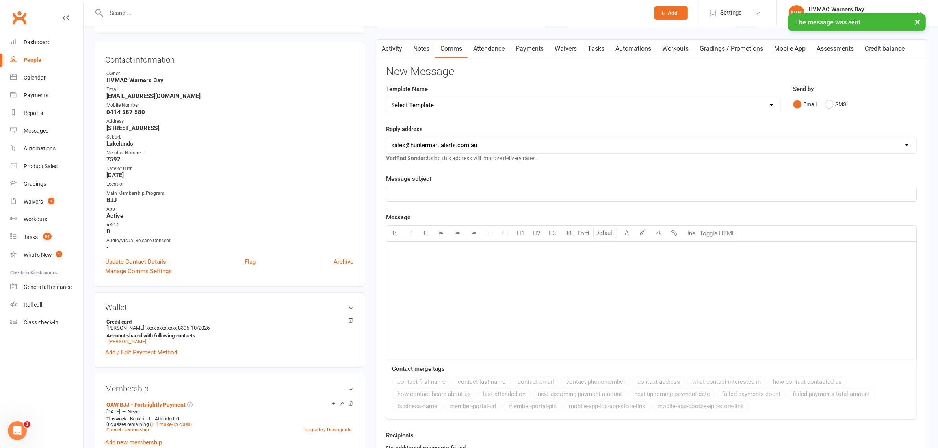
scroll to position [0, 0]
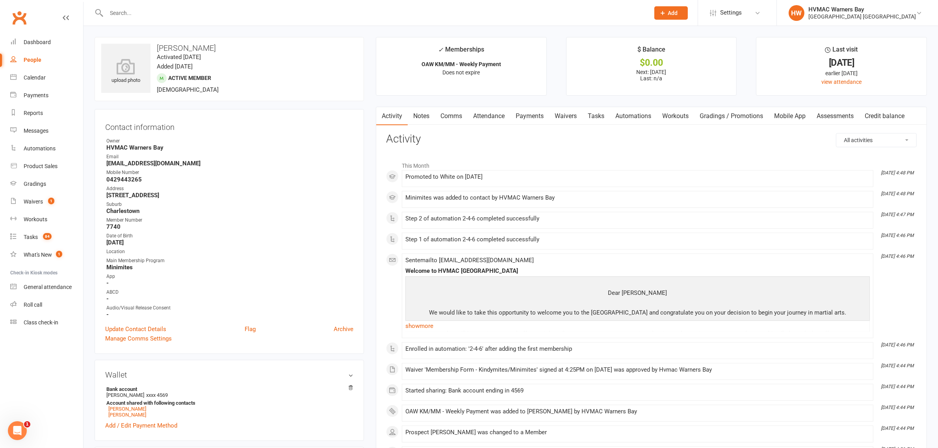
drag, startPoint x: 191, startPoint y: 17, endPoint x: 182, endPoint y: 20, distance: 10.2
click at [188, 18] on input "text" at bounding box center [374, 12] width 540 height 11
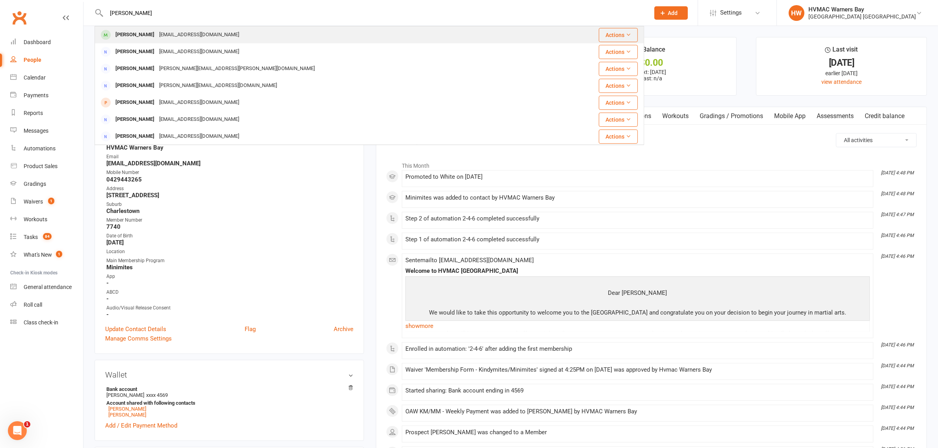
type input "[PERSON_NAME]"
click at [159, 30] on div "[EMAIL_ADDRESS][DOMAIN_NAME]" at bounding box center [199, 34] width 85 height 11
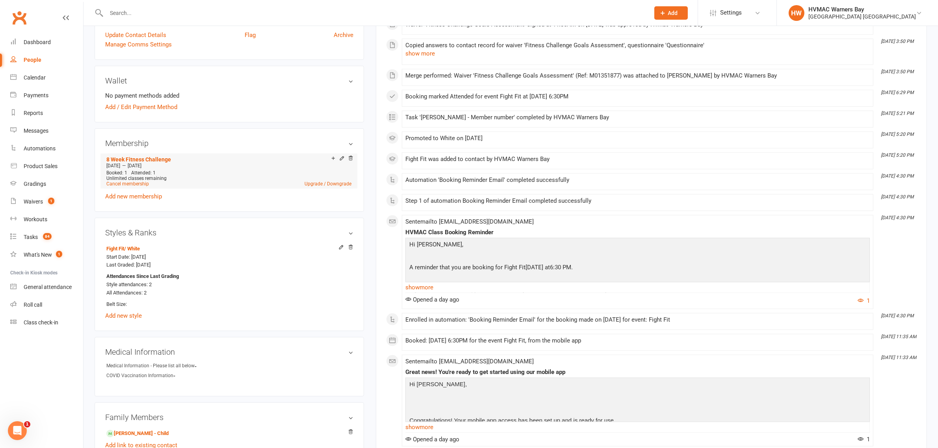
scroll to position [295, 0]
click at [161, 156] on link "8 Week Fitness Challenge" at bounding box center [138, 158] width 65 height 6
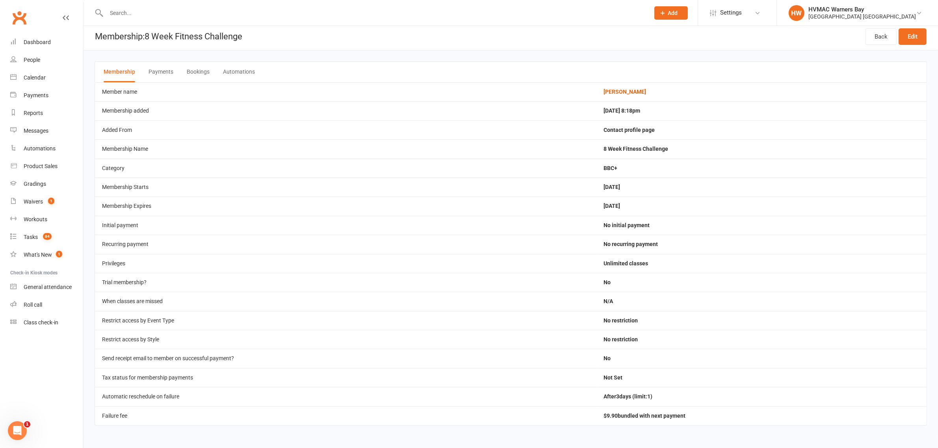
scroll to position [5, 0]
drag, startPoint x: 625, startPoint y: 168, endPoint x: 596, endPoint y: 170, distance: 29.6
click at [596, 170] on tr "Category BBC+" at bounding box center [511, 168] width 832 height 19
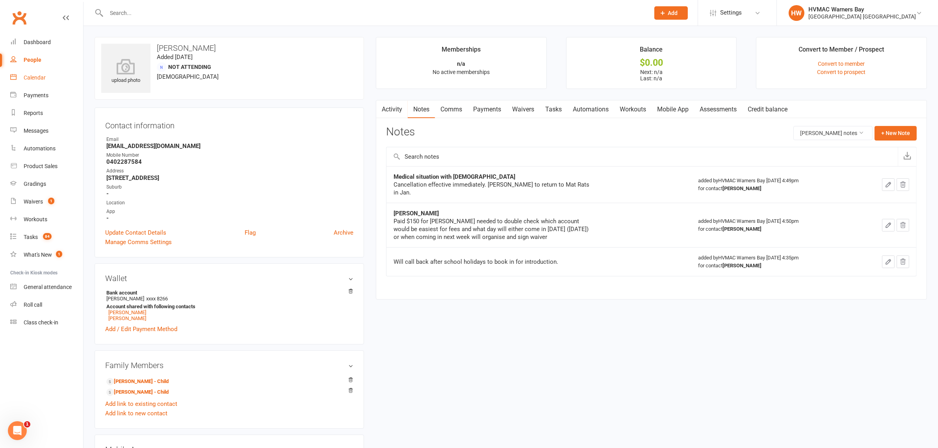
click at [46, 78] on link "Calendar" at bounding box center [46, 78] width 73 height 18
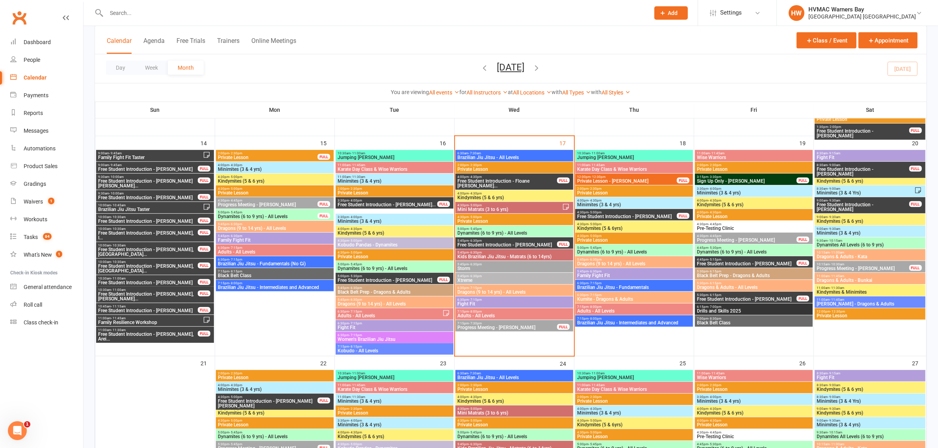
scroll to position [591, 0]
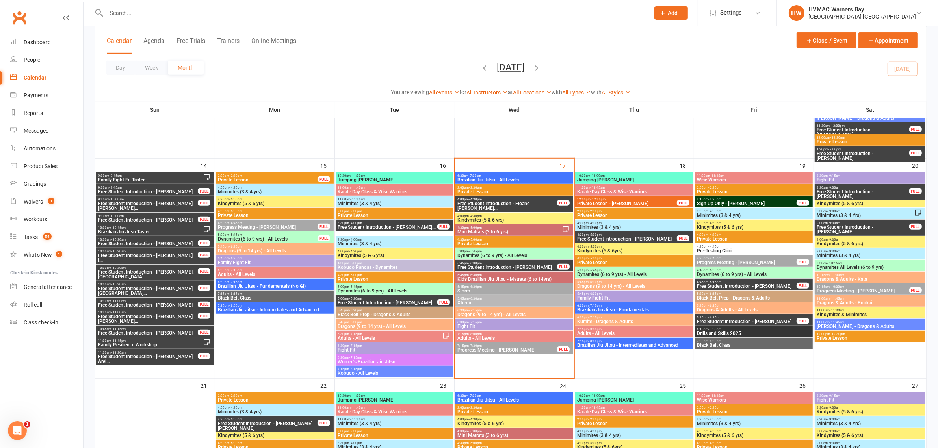
click at [880, 277] on span "Dragons & Adults - Kata" at bounding box center [869, 279] width 107 height 5
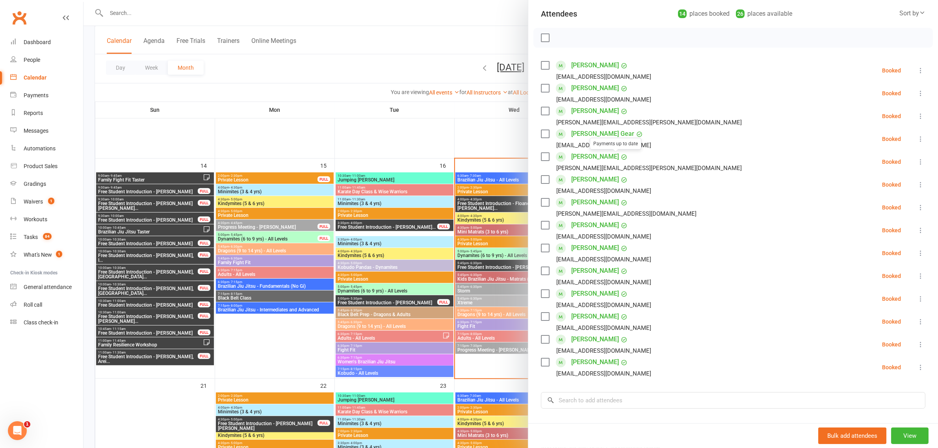
scroll to position [185, 0]
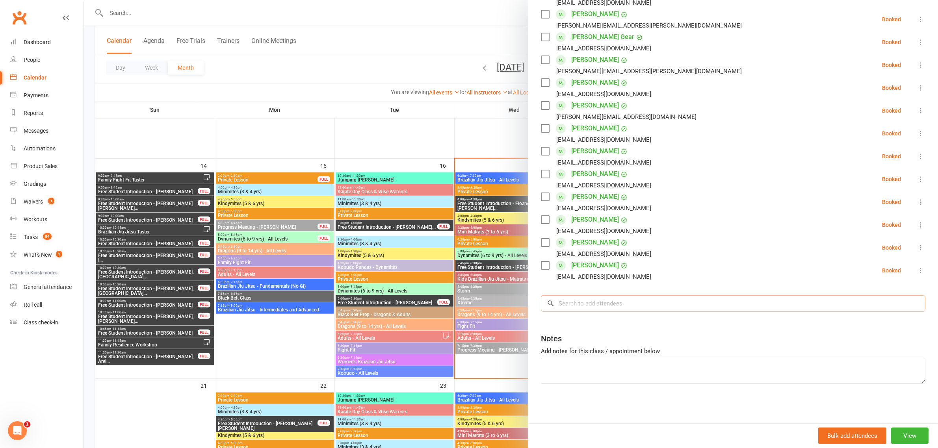
click at [639, 295] on input "search" at bounding box center [733, 303] width 384 height 17
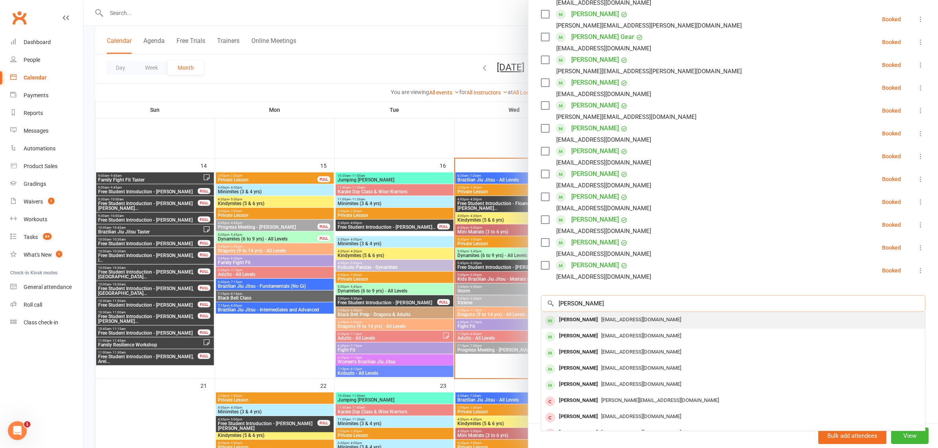
type input "[PERSON_NAME]"
click at [570, 320] on div "[PERSON_NAME]" at bounding box center [578, 319] width 45 height 11
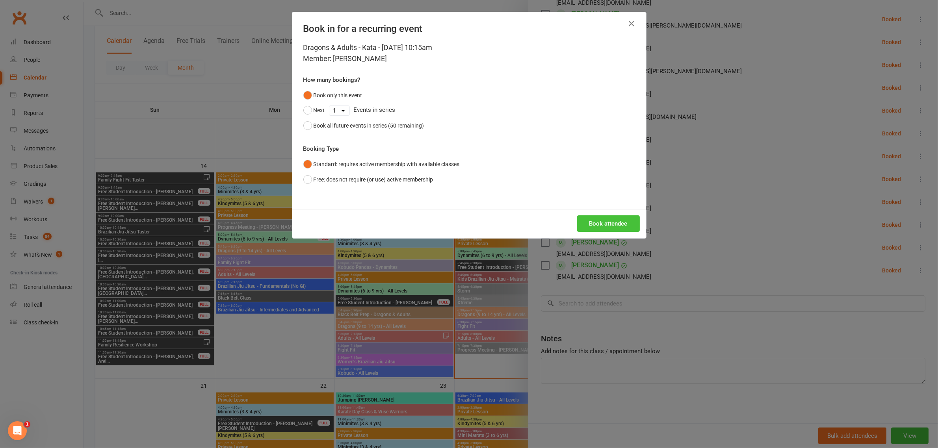
click at [594, 223] on button "Book attendee" at bounding box center [608, 223] width 63 height 17
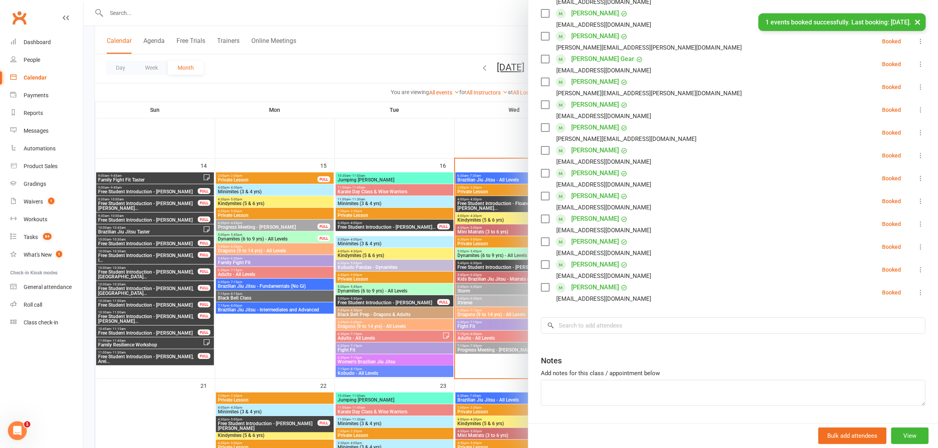
scroll to position [208, 0]
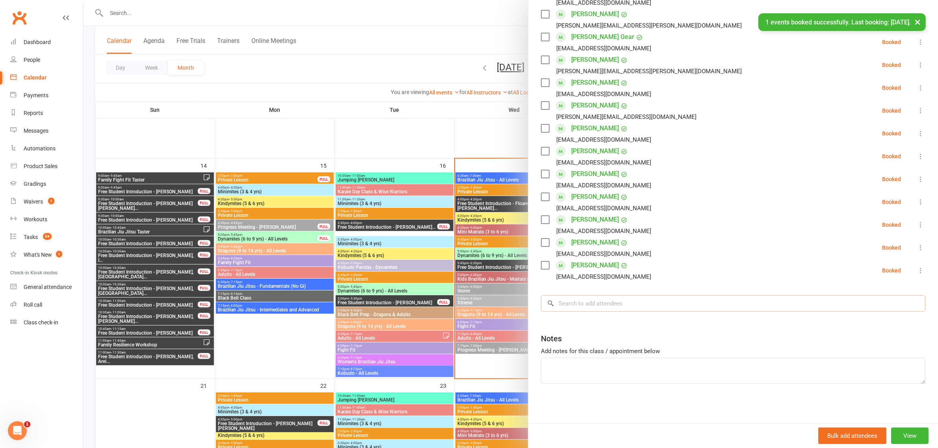
click at [615, 308] on input "search" at bounding box center [733, 303] width 384 height 17
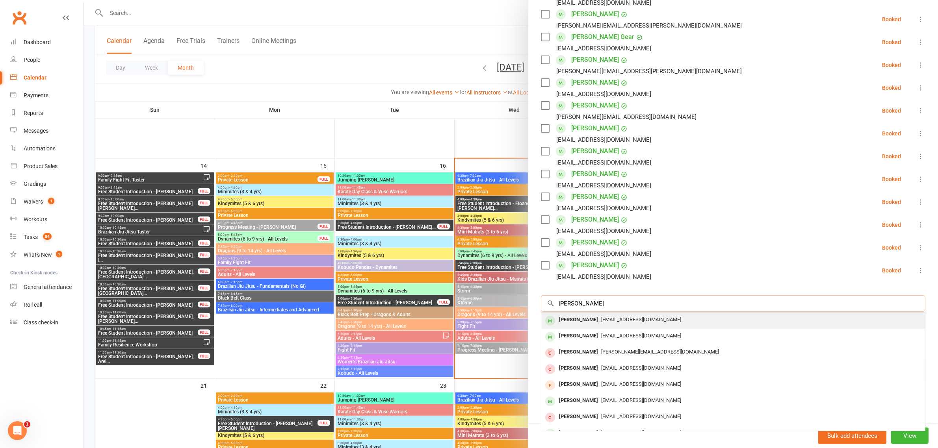
type input "nate carter"
click at [588, 313] on div "Nate Carter kcarter@perryure.com.au" at bounding box center [733, 321] width 384 height 16
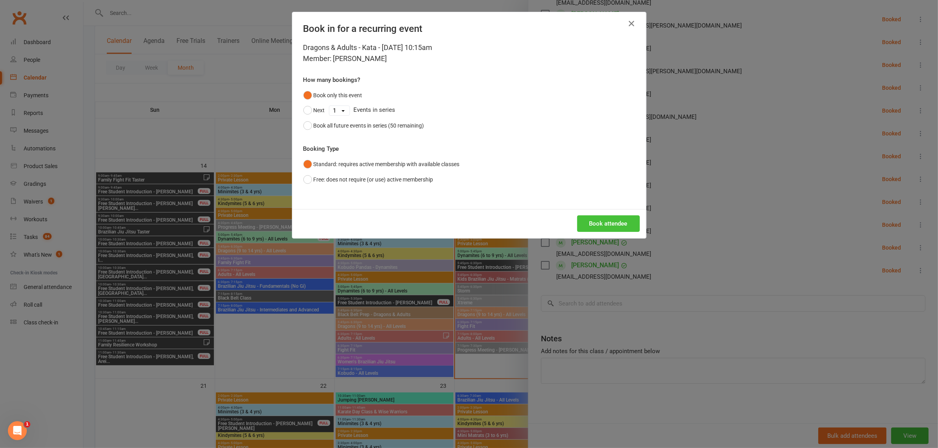
click at [589, 217] on button "Book attendee" at bounding box center [608, 223] width 63 height 17
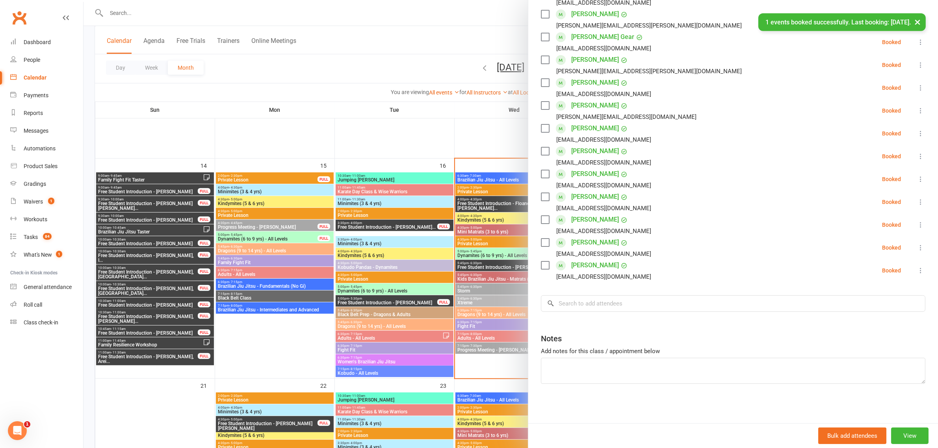
scroll to position [231, 0]
click at [614, 309] on input "search" at bounding box center [733, 303] width 384 height 17
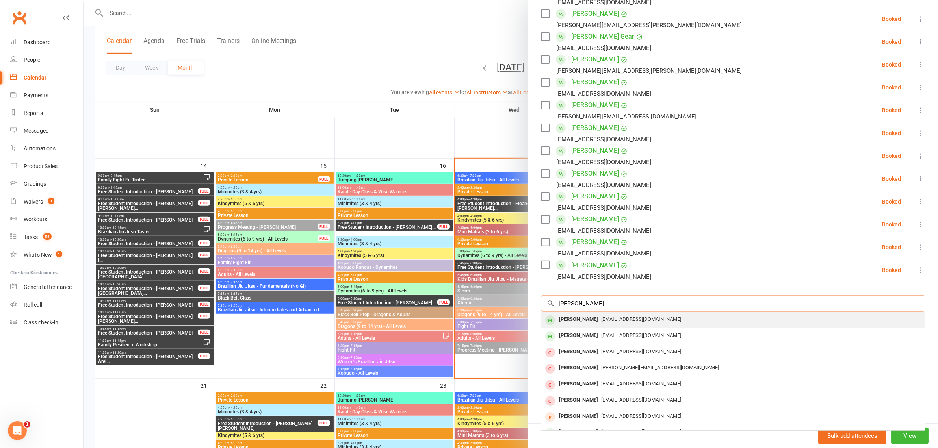
type input "noah carter"
click at [601, 320] on span "kcarter@perryure.com.au" at bounding box center [641, 319] width 80 height 6
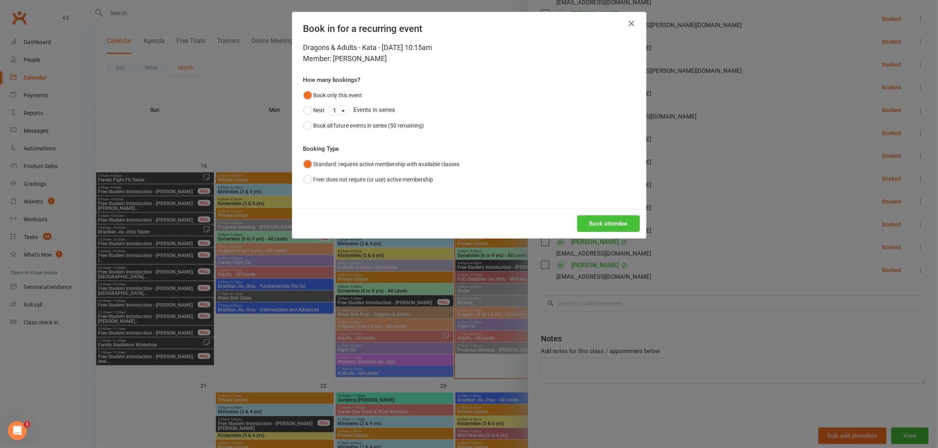
click at [590, 221] on button "Book attendee" at bounding box center [608, 223] width 63 height 17
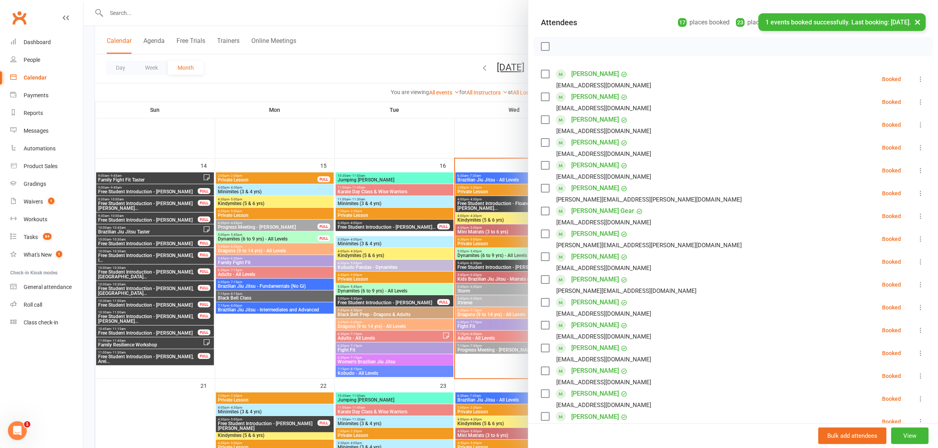
scroll to position [56, 0]
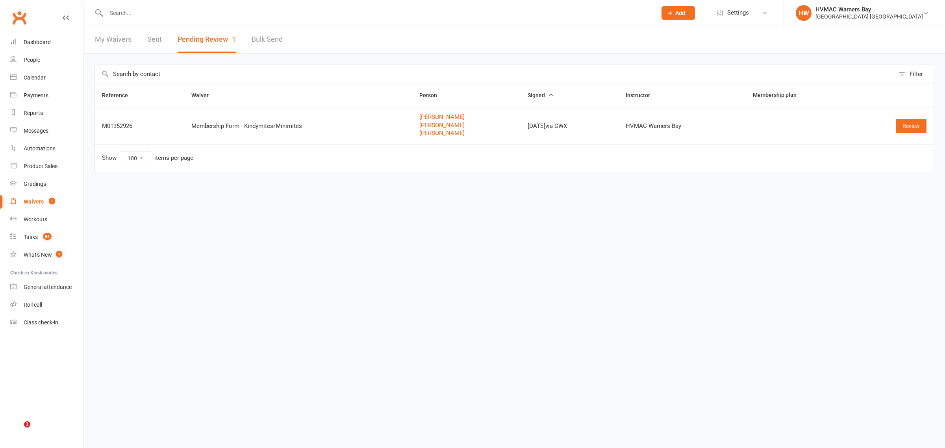
select select "100"
click at [26, 81] on link "Calendar" at bounding box center [46, 78] width 73 height 18
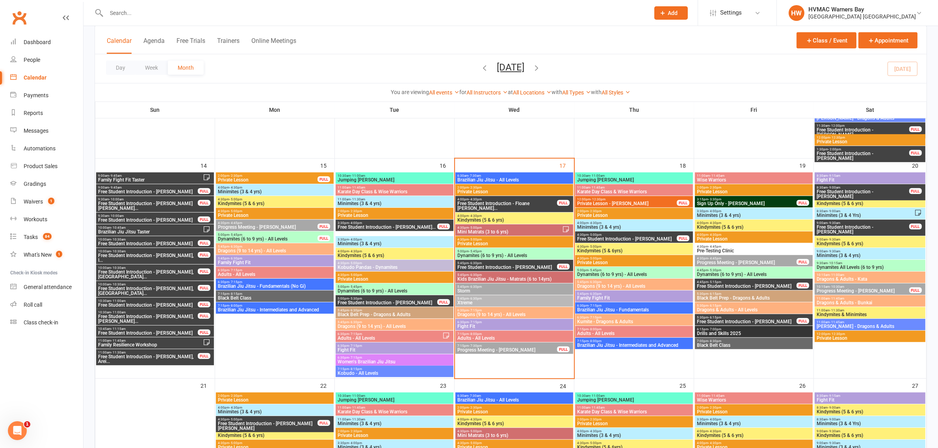
scroll to position [640, 0]
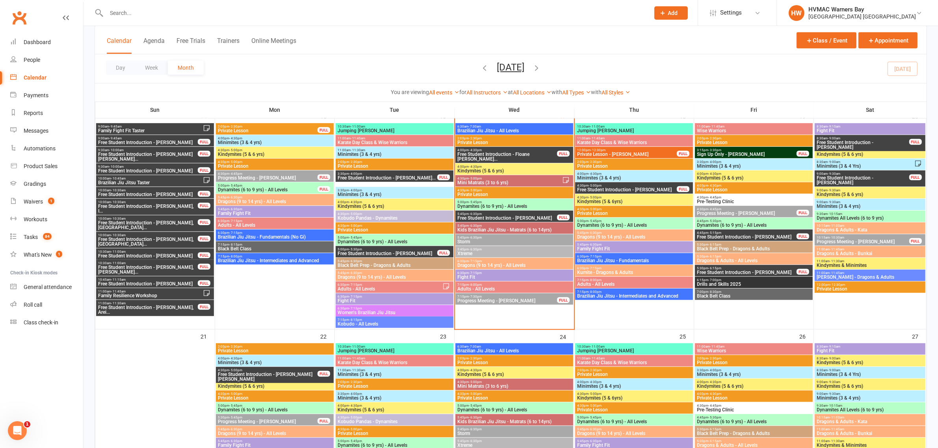
click at [501, 215] on span "5:45pm - 6:30pm" at bounding box center [507, 214] width 100 height 4
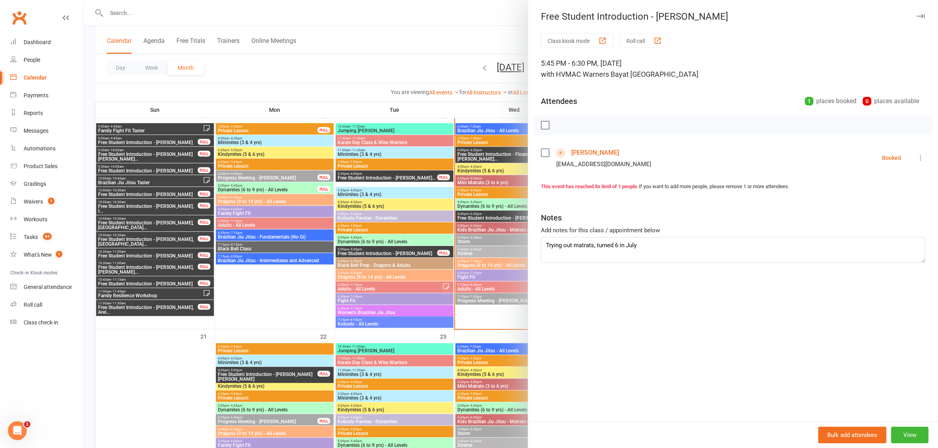
click at [916, 154] on button at bounding box center [920, 157] width 9 height 9
click at [889, 206] on link "Check in" at bounding box center [886, 205] width 78 height 16
click at [341, 64] on div at bounding box center [511, 224] width 854 height 448
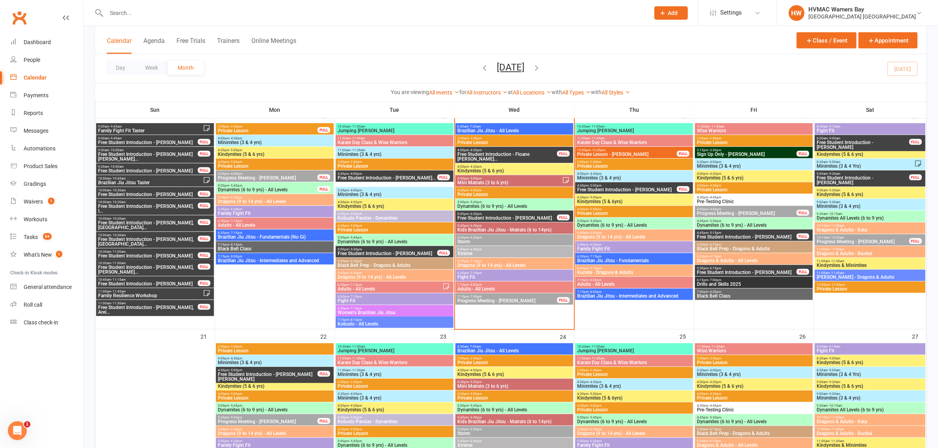
click at [496, 278] on span "Fight Fit" at bounding box center [514, 277] width 115 height 5
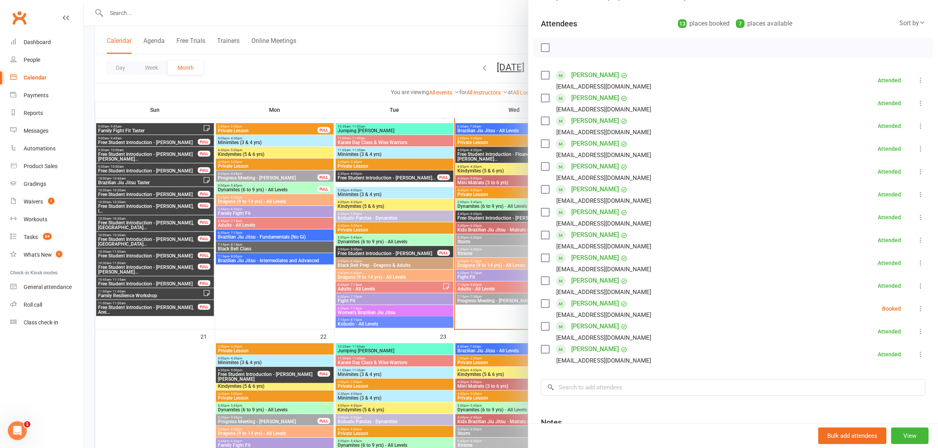
scroll to position [162, 0]
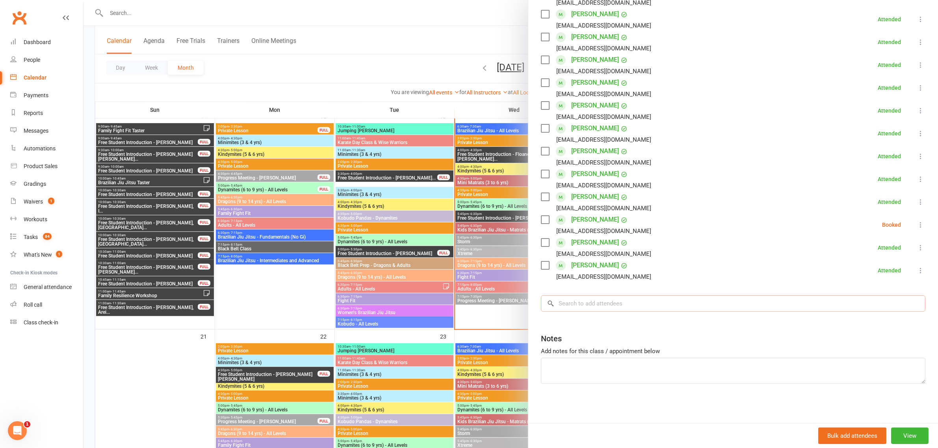
click at [622, 308] on input "search" at bounding box center [733, 303] width 384 height 17
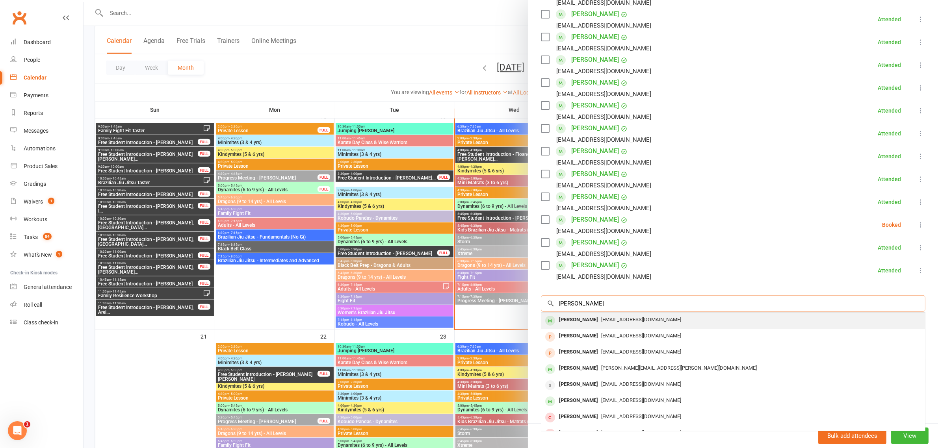
type input "[PERSON_NAME]"
click at [613, 313] on div "[PERSON_NAME] [EMAIL_ADDRESS][DOMAIN_NAME]" at bounding box center [733, 321] width 384 height 16
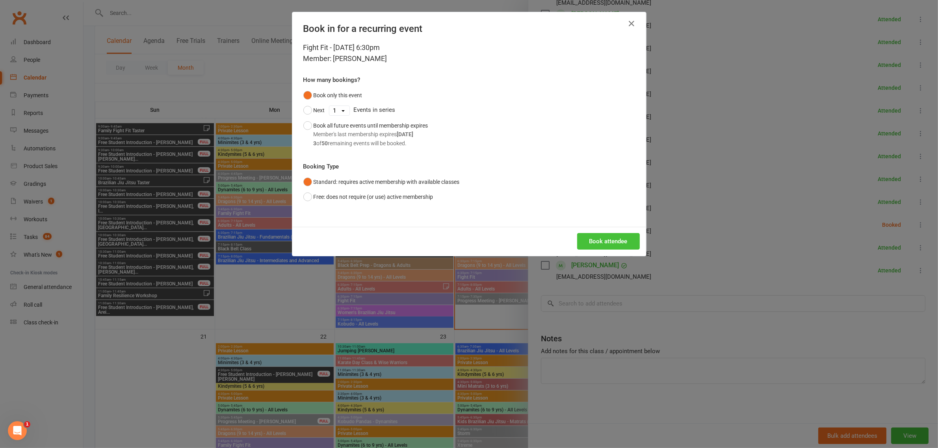
click at [606, 238] on button "Book attendee" at bounding box center [608, 241] width 63 height 17
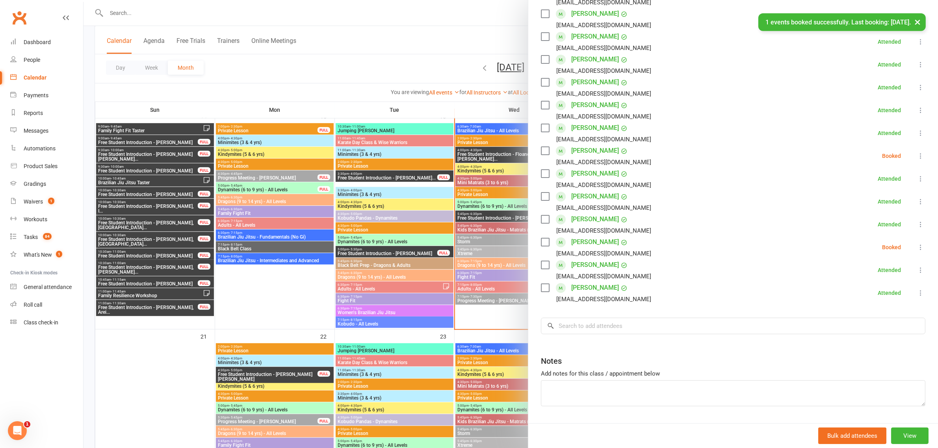
click at [917, 250] on icon at bounding box center [921, 247] width 8 height 8
click at [865, 292] on link "Check in" at bounding box center [882, 294] width 85 height 16
click at [917, 156] on icon at bounding box center [921, 156] width 8 height 8
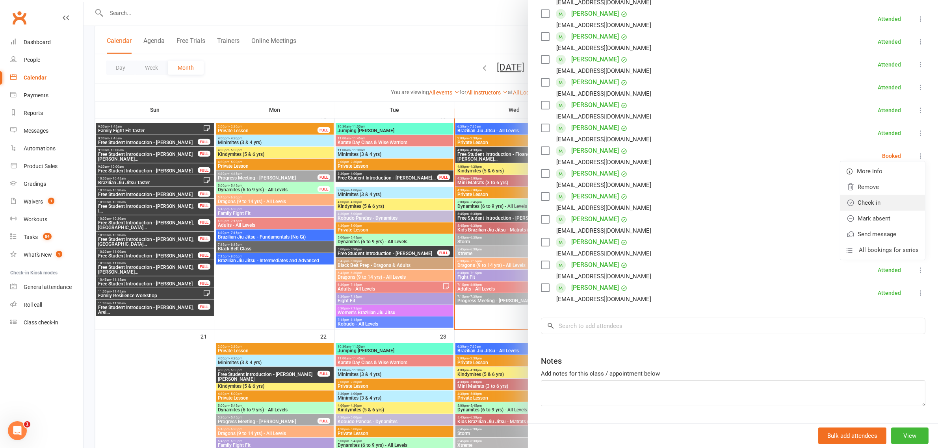
click at [869, 199] on link "Check in" at bounding box center [882, 203] width 85 height 16
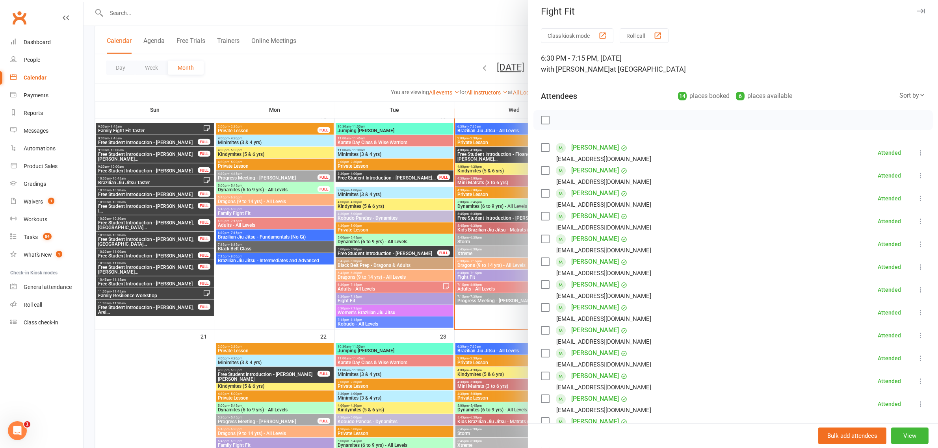
scroll to position [49, 0]
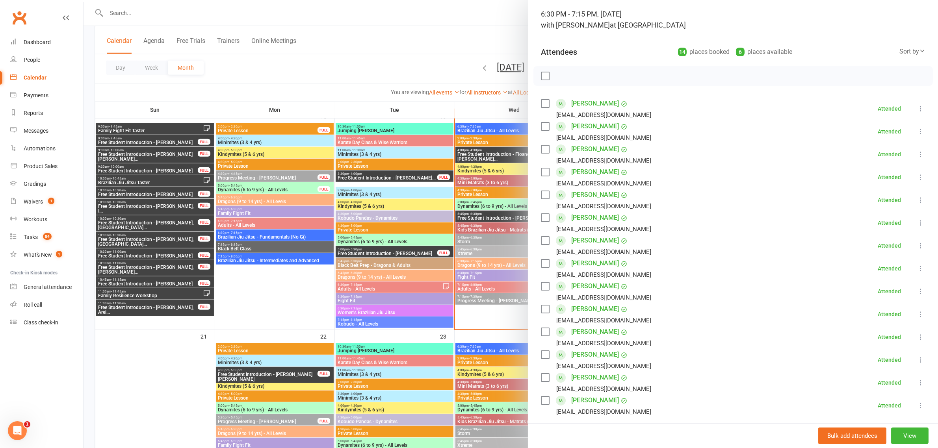
click at [421, 33] on div at bounding box center [511, 224] width 854 height 448
